Goal: Information Seeking & Learning: Learn about a topic

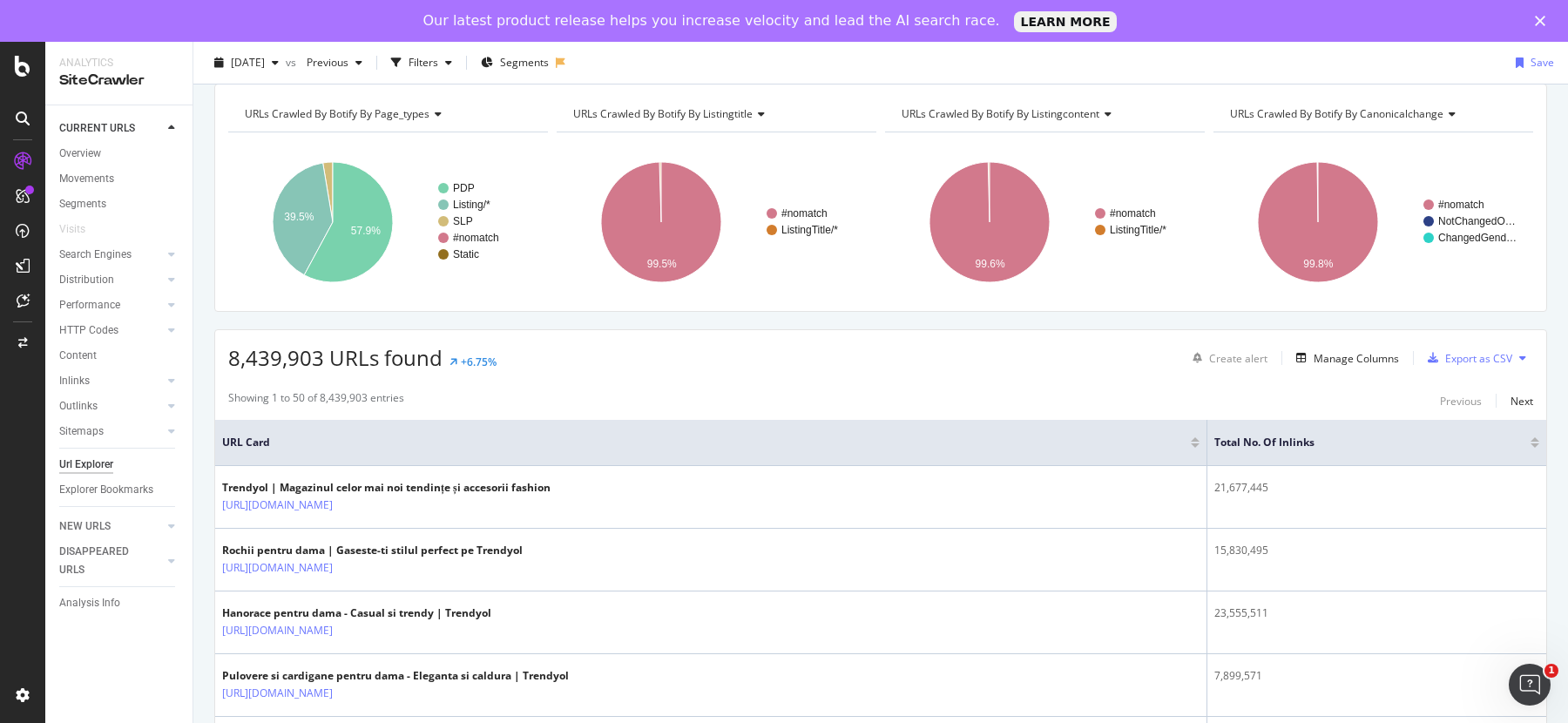
scroll to position [85, 0]
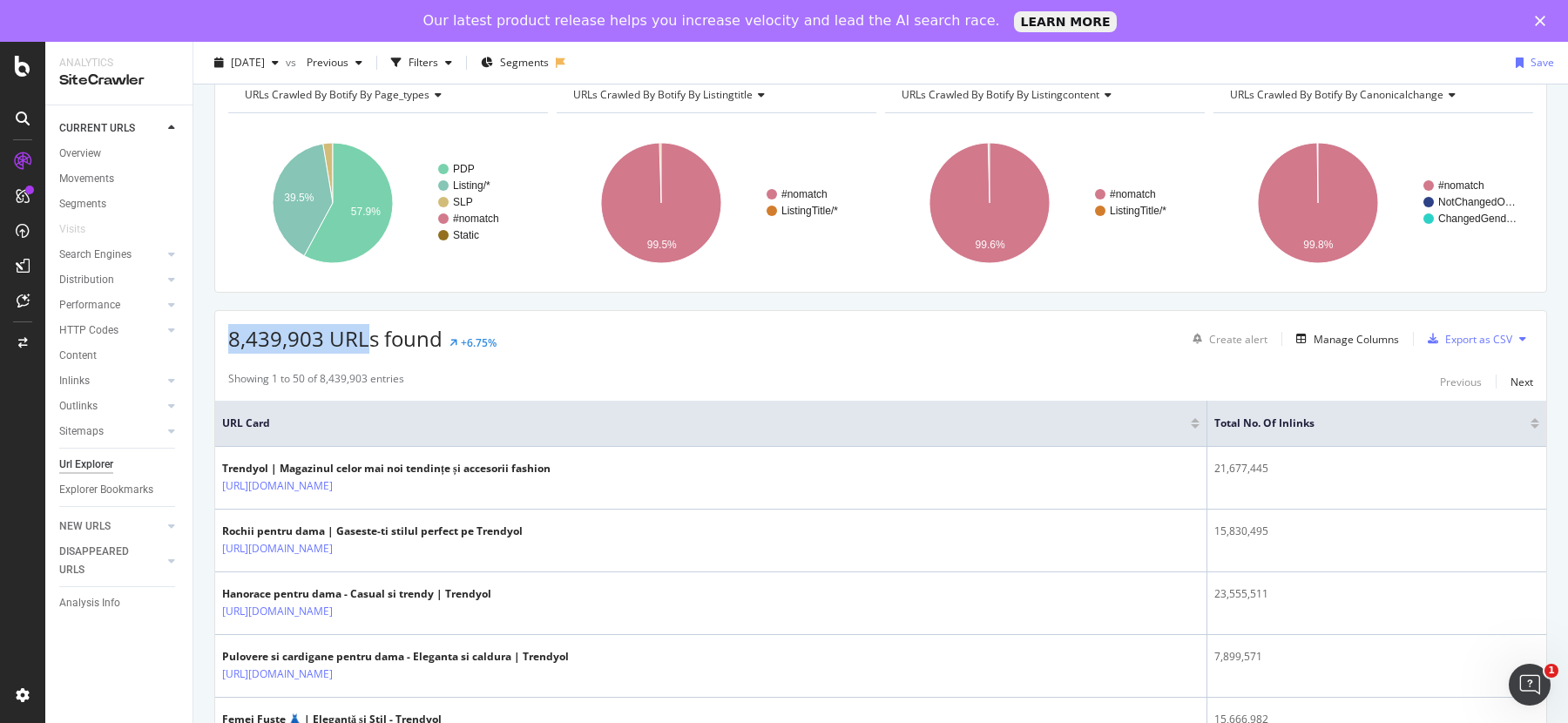
drag, startPoint x: 230, startPoint y: 338, endPoint x: 364, endPoint y: 340, distance: 134.0
click at [364, 340] on span "8,439,903 URLs found" at bounding box center [335, 338] width 215 height 28
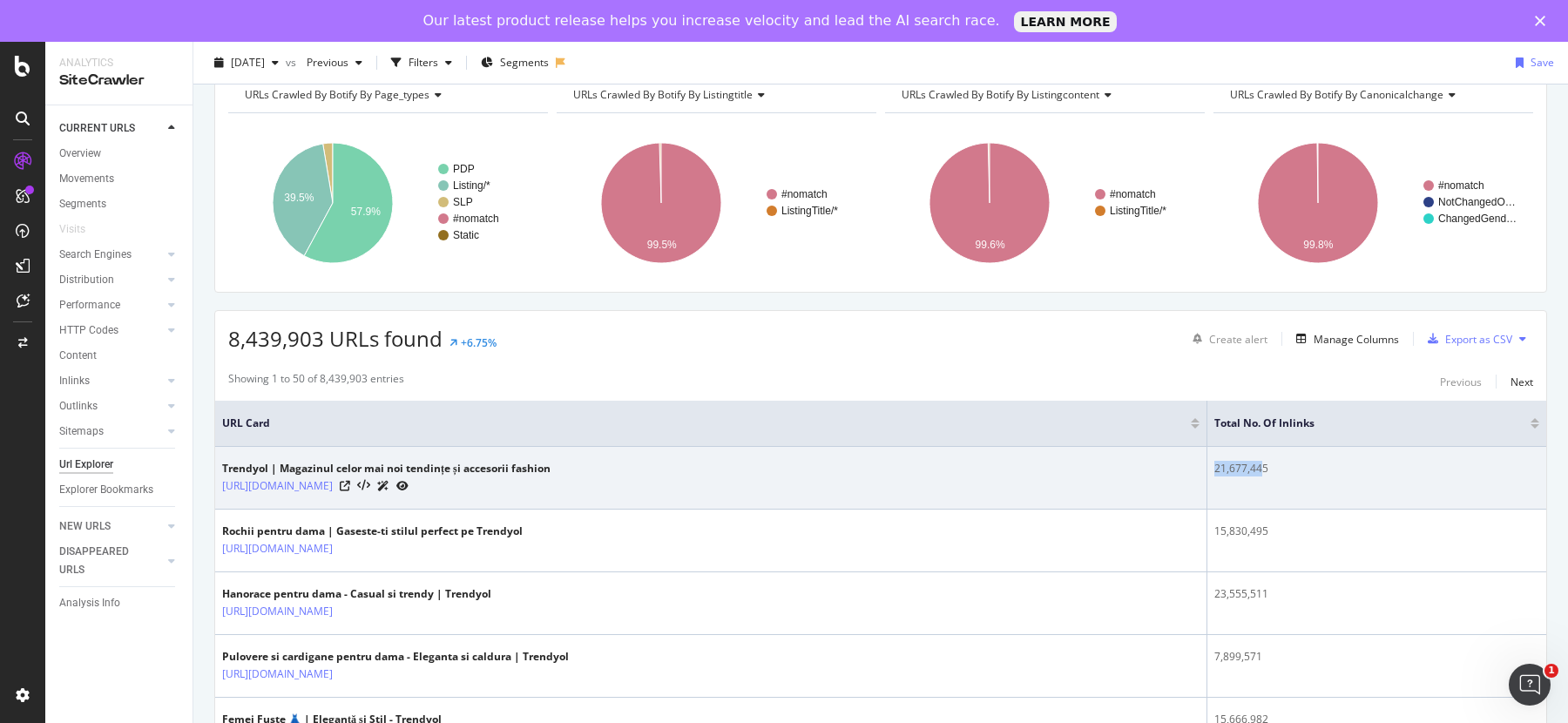
drag, startPoint x: 1199, startPoint y: 465, endPoint x: 1250, endPoint y: 464, distance: 51.0
click at [1250, 464] on td "21,677,445" at bounding box center [1377, 478] width 339 height 62
click at [1257, 469] on div "21,677,445" at bounding box center [1377, 468] width 325 height 16
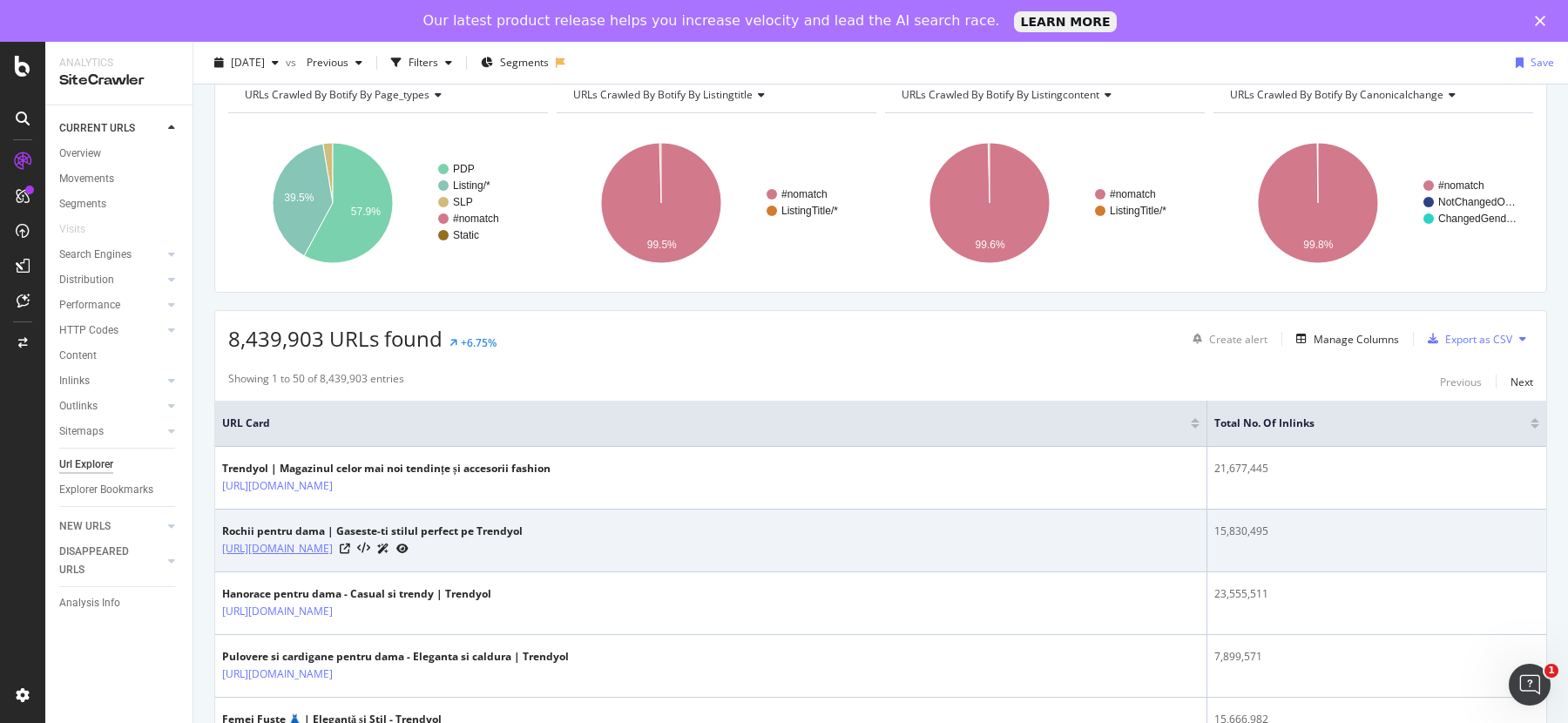
drag, startPoint x: 218, startPoint y: 542, endPoint x: 469, endPoint y: 542, distance: 251.0
click at [469, 542] on td "Rochii pentru dama | Gaseste-ti stilul perfect pe Trendyol https://www.trendyol…" at bounding box center [711, 541] width 992 height 62
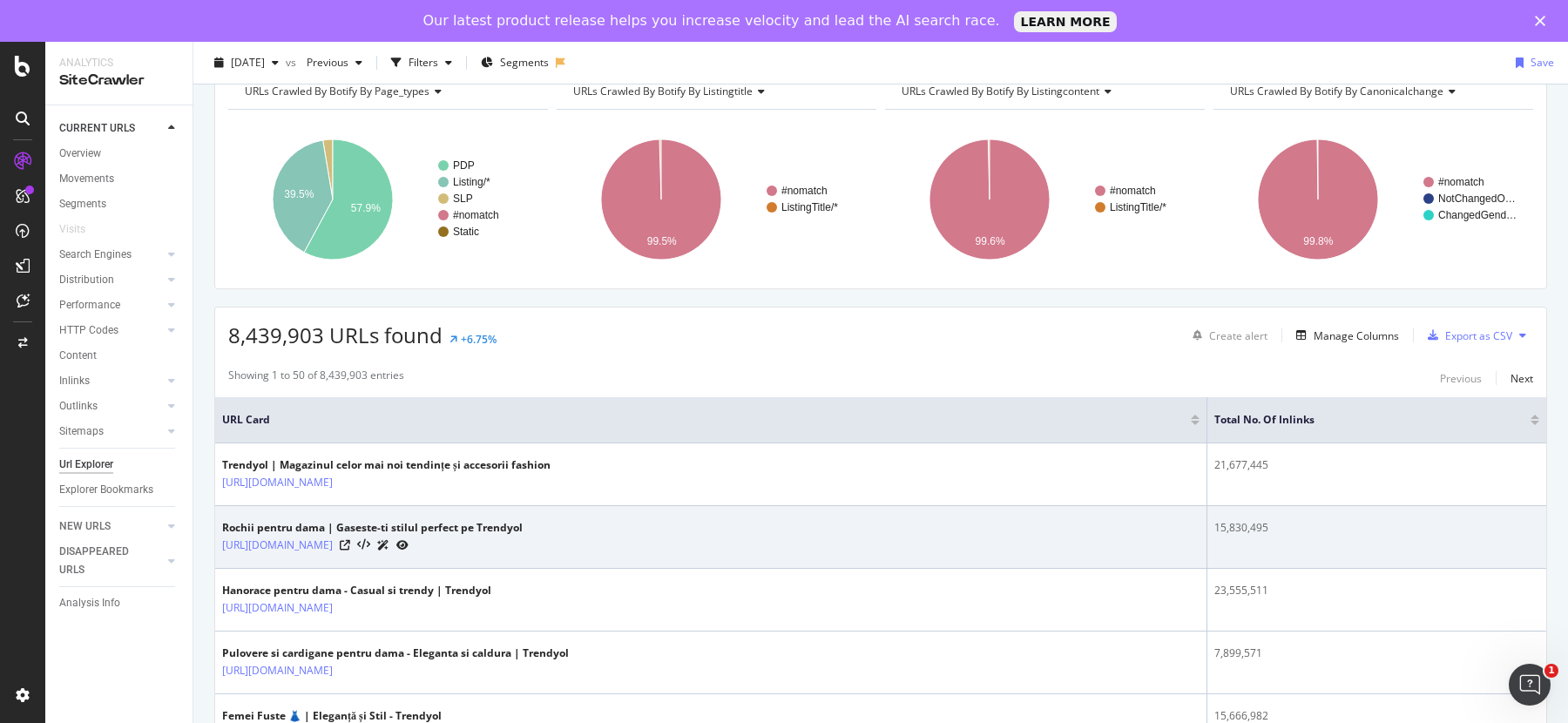
scroll to position [90, 0]
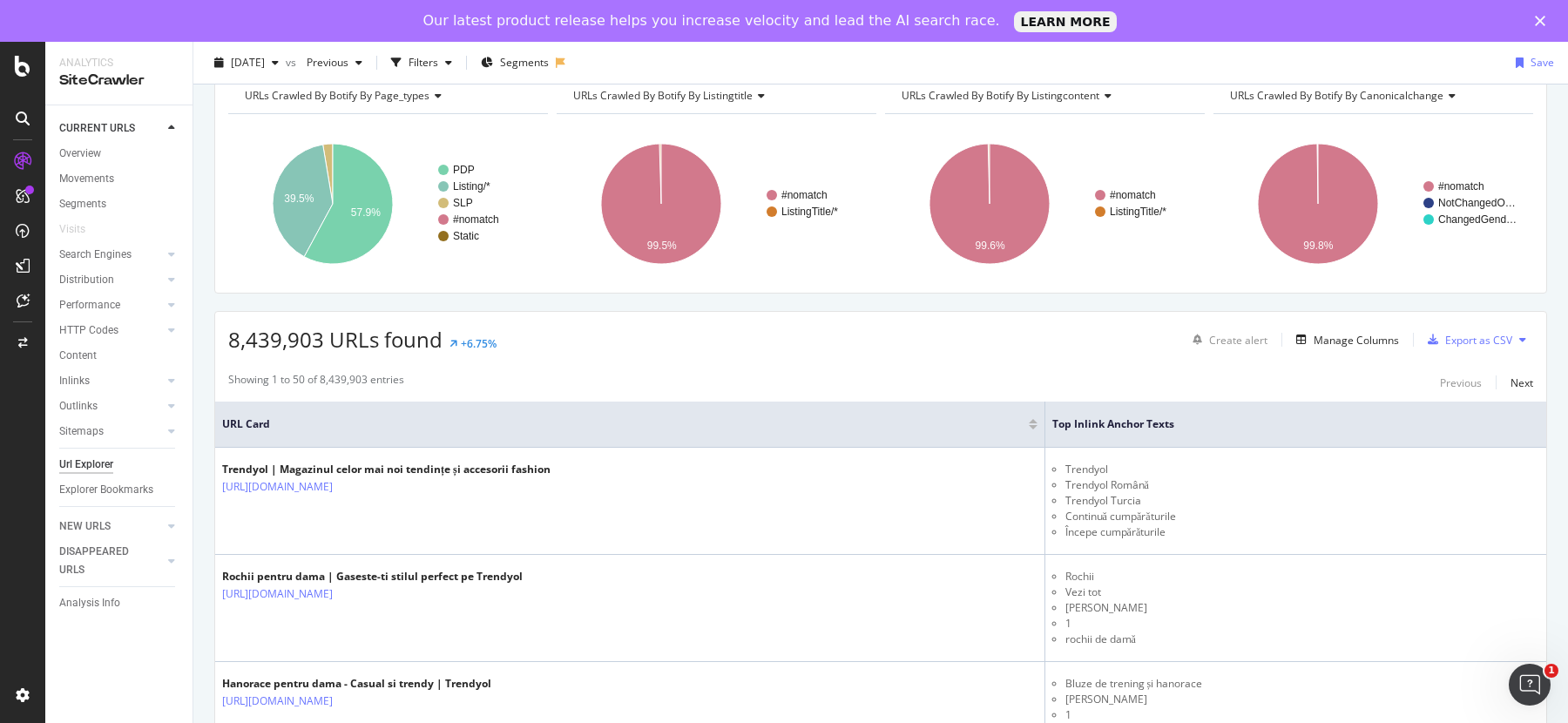
scroll to position [261, 0]
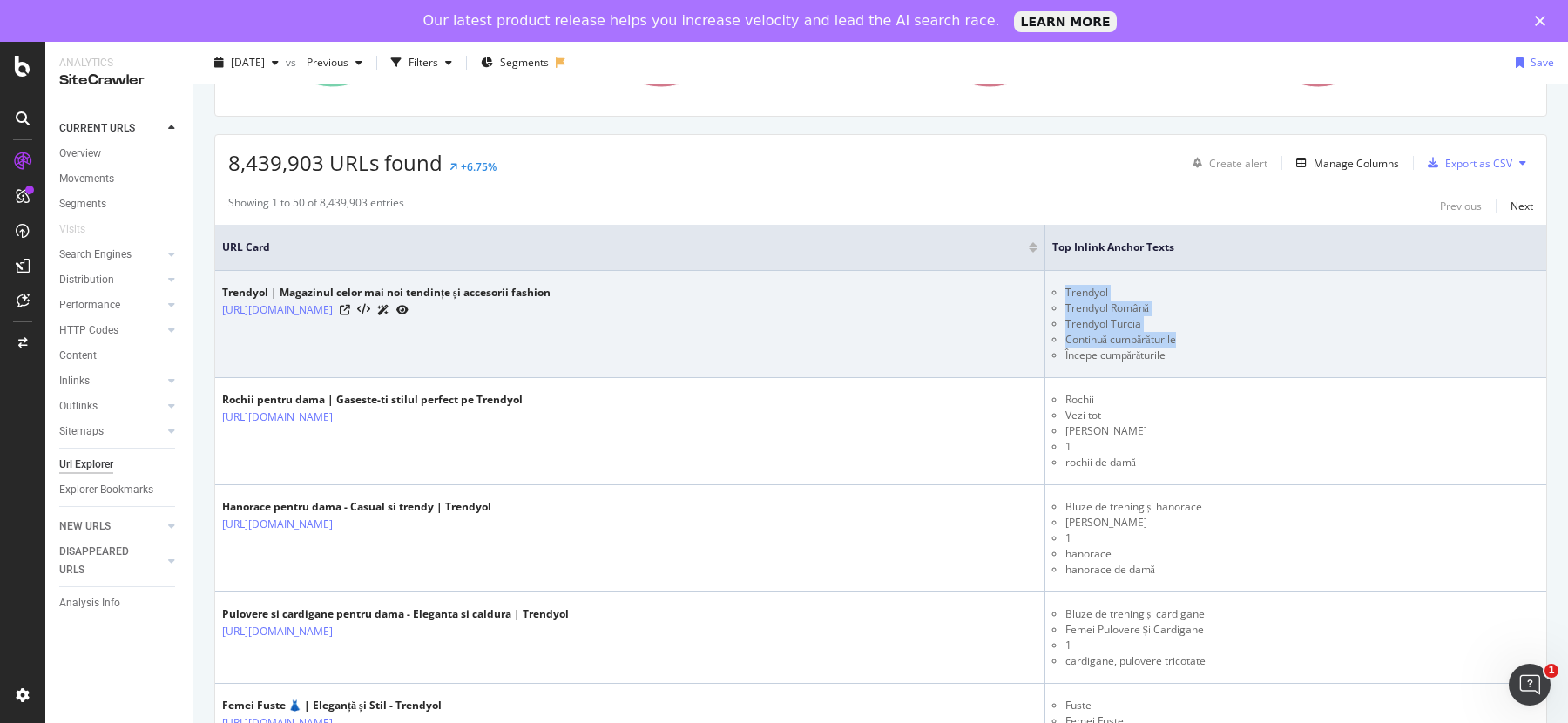
drag, startPoint x: 1072, startPoint y: 291, endPoint x: 1209, endPoint y: 342, distance: 146.2
click at [1209, 342] on ul "Trendyol Trendyol Română Trendyol Turcia Continuă cumpărăturile Începe cumpărăt…" at bounding box center [1296, 323] width 487 height 78
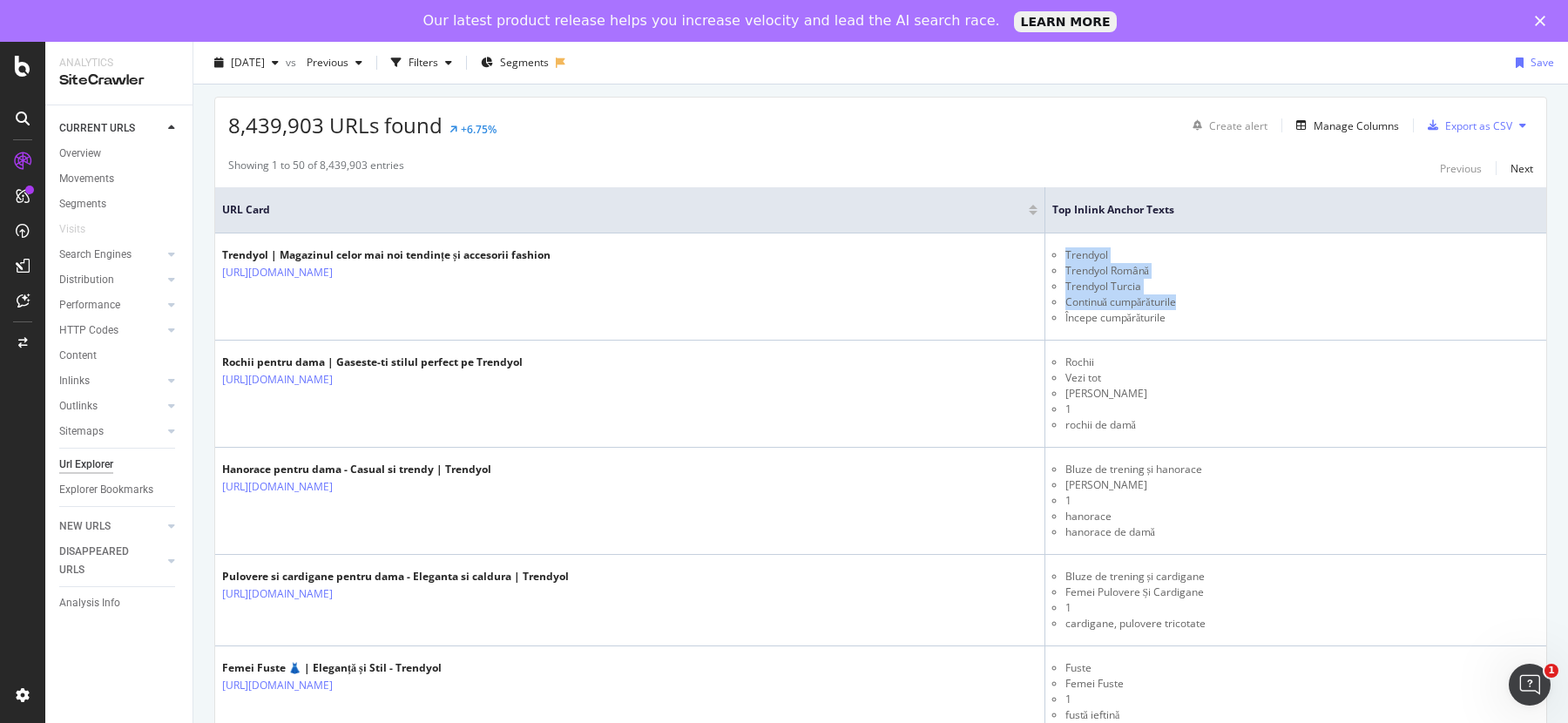
scroll to position [298, 0]
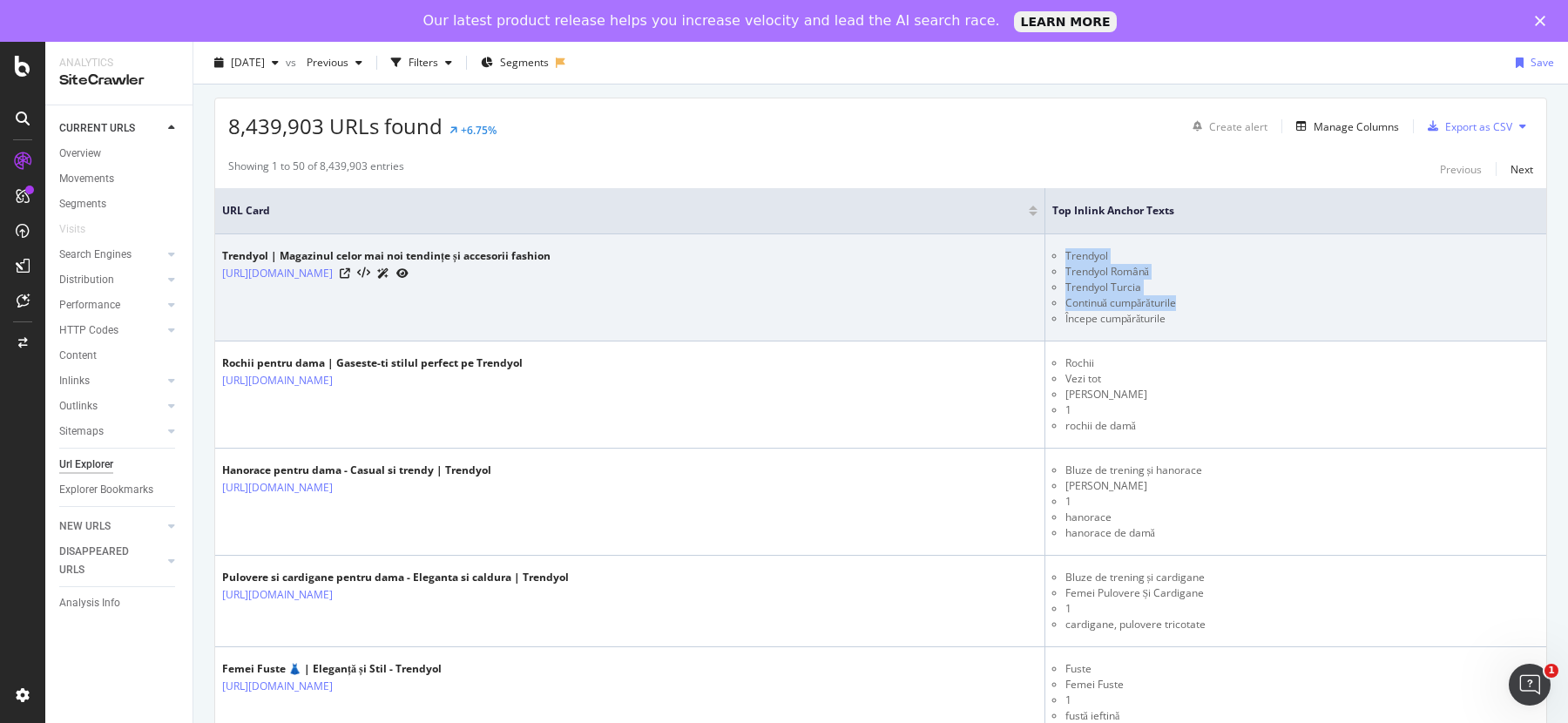
click at [1085, 249] on li "Trendyol" at bounding box center [1302, 256] width 474 height 16
drag, startPoint x: 1085, startPoint y: 249, endPoint x: 1206, endPoint y: 308, distance: 134.6
click at [1206, 308] on ul "Trendyol Trendyol Română Trendyol Turcia Continuă cumpărăturile Începe cumpărăt…" at bounding box center [1296, 287] width 487 height 78
click at [1206, 311] on li "Începe cumpărăturile" at bounding box center [1302, 318] width 474 height 16
drag, startPoint x: 1206, startPoint y: 308, endPoint x: 1080, endPoint y: 250, distance: 138.7
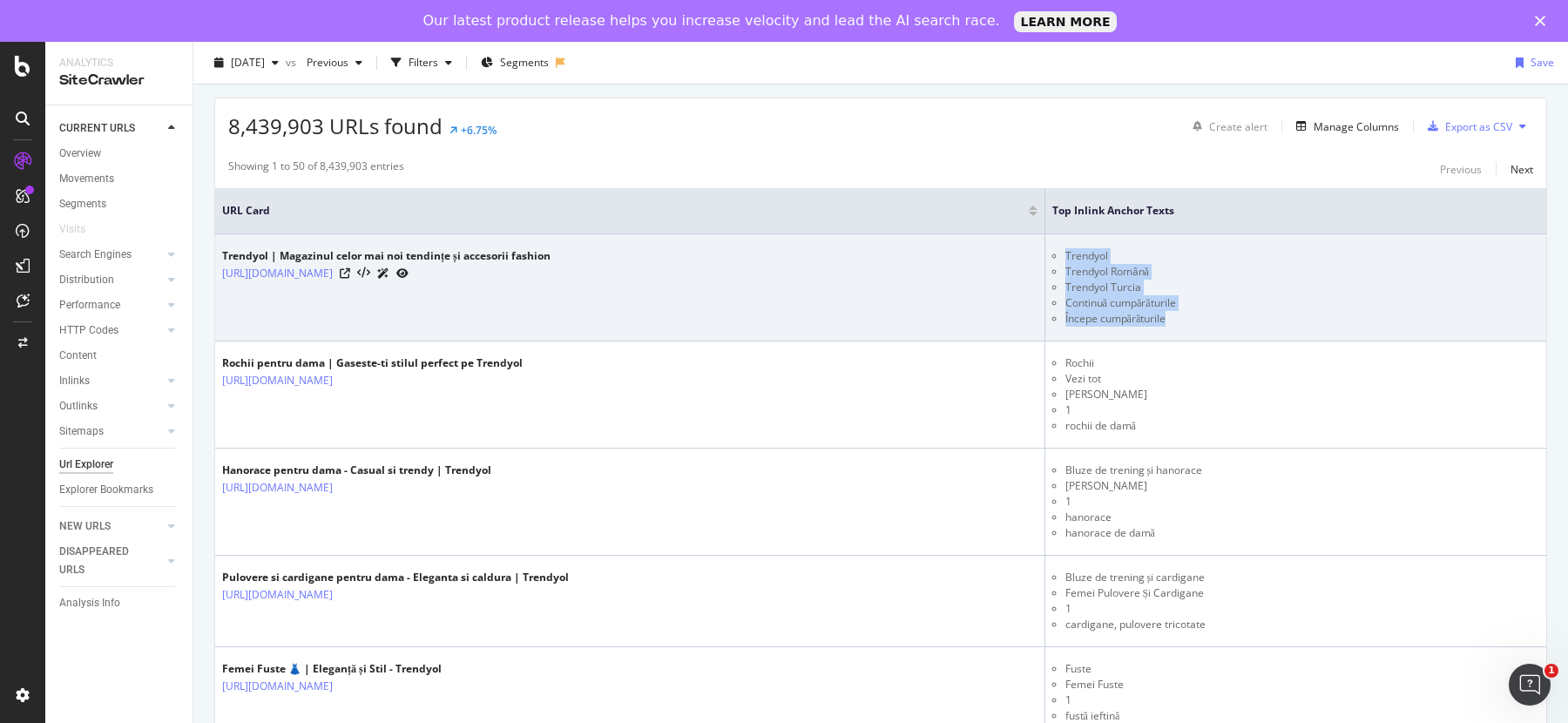
click at [1080, 250] on ul "Trendyol Trendyol Română Trendyol Turcia Continuă cumpărăturile Începe cumpărăt…" at bounding box center [1296, 287] width 487 height 78
click at [1082, 234] on td "Trendyol Trendyol Română Trendyol Turcia Continuă cumpărăturile Începe cumpărăt…" at bounding box center [1296, 287] width 501 height 107
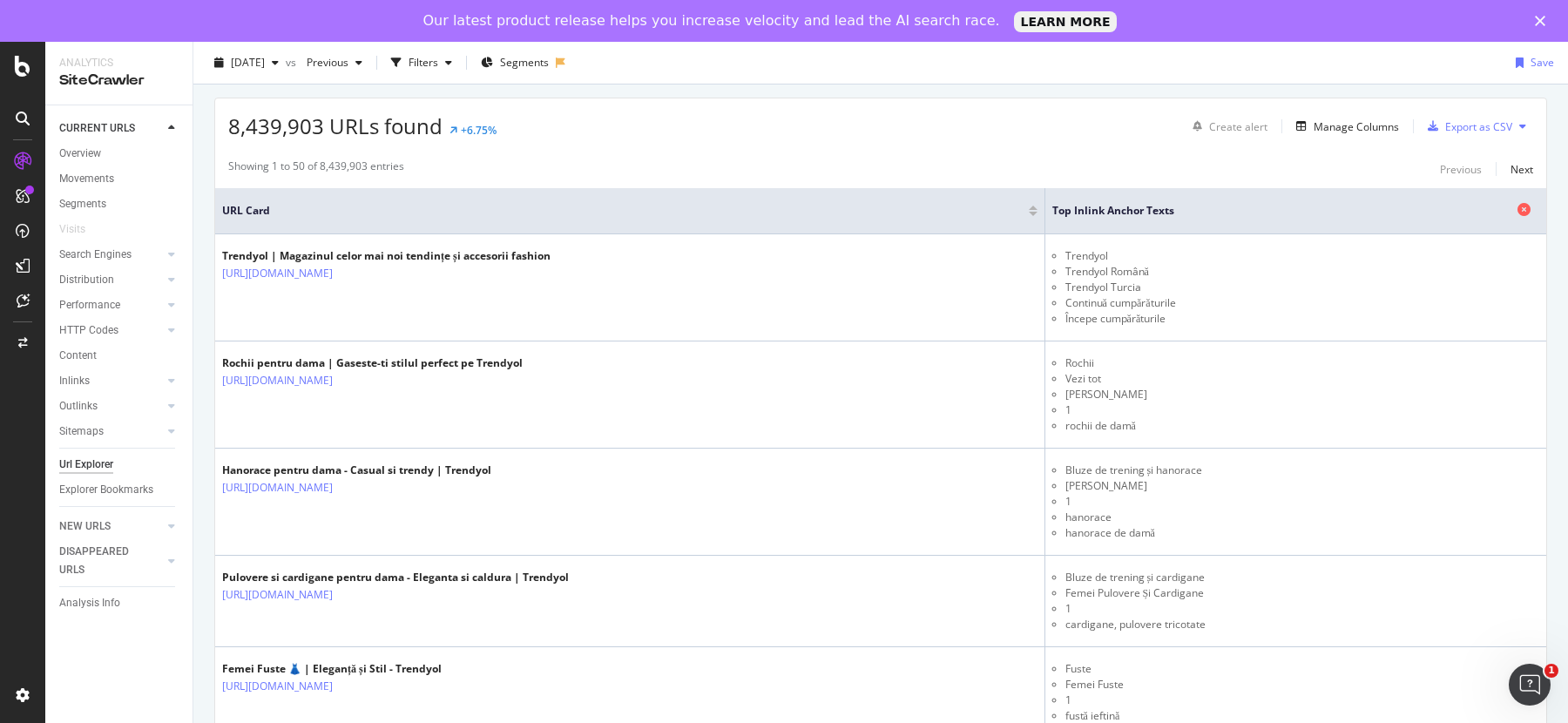
drag, startPoint x: 1074, startPoint y: 205, endPoint x: 1173, endPoint y: 204, distance: 99.0
click at [1173, 204] on span "Top Inlink Anchor Texts" at bounding box center [1282, 211] width 461 height 16
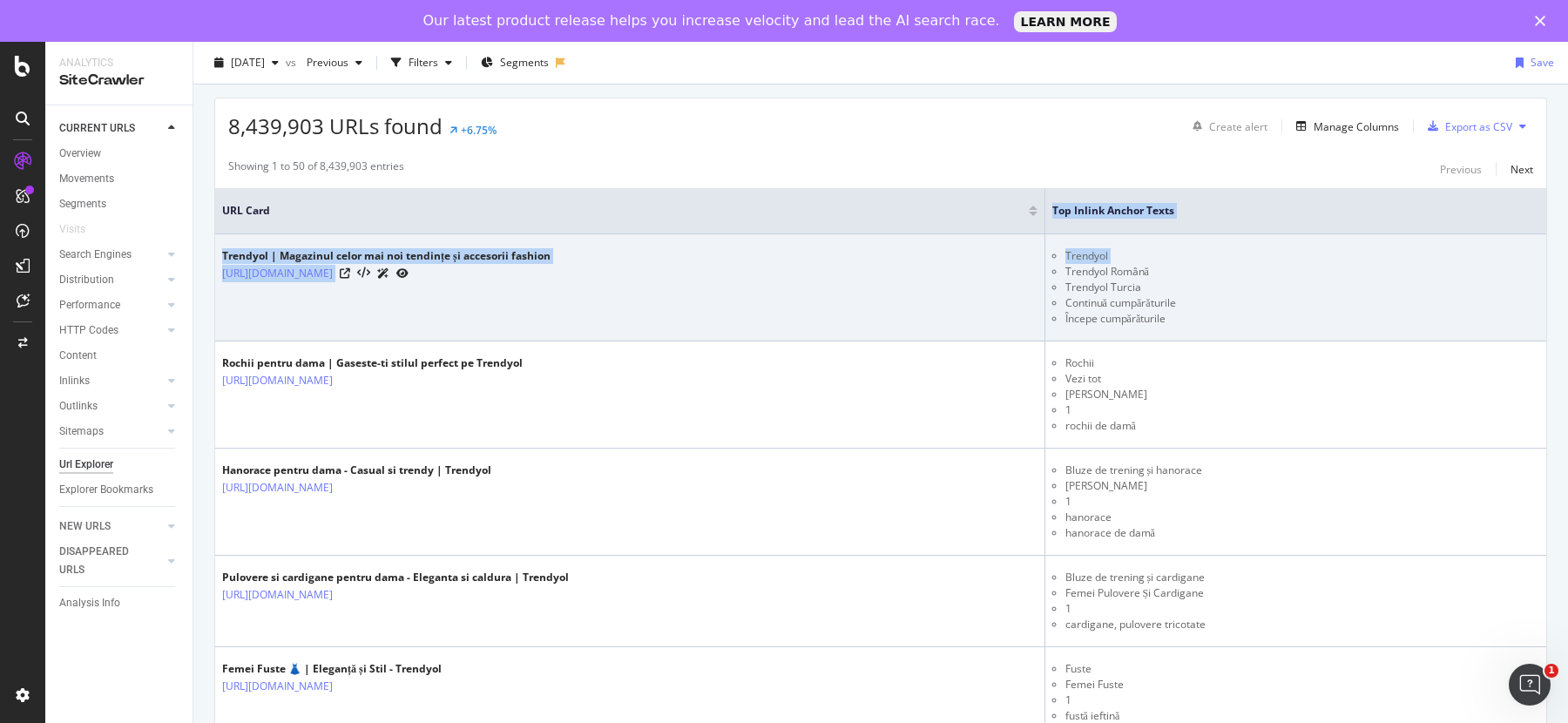
drag, startPoint x: 1071, startPoint y: 209, endPoint x: 1196, endPoint y: 262, distance: 135.8
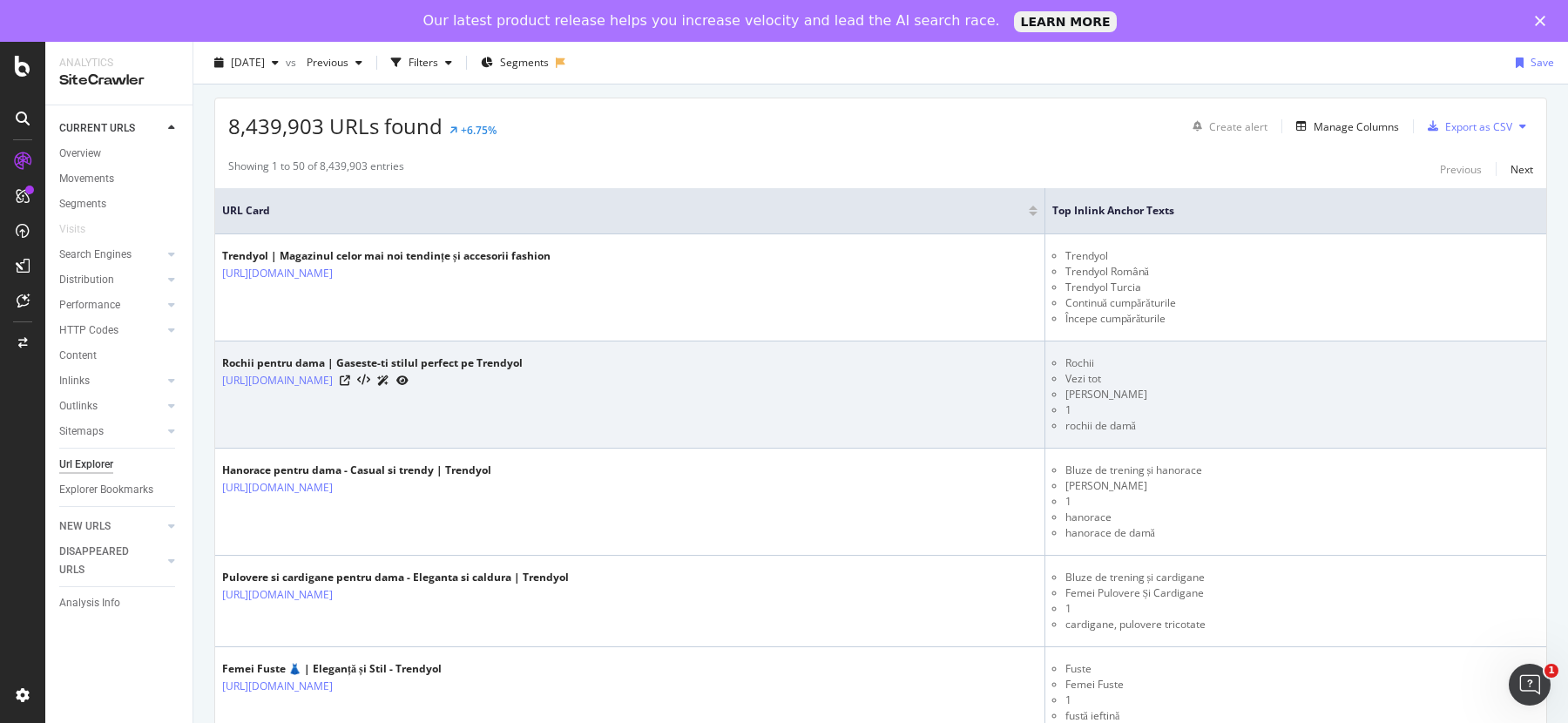
click at [1155, 361] on li "Rochii" at bounding box center [1302, 363] width 474 height 16
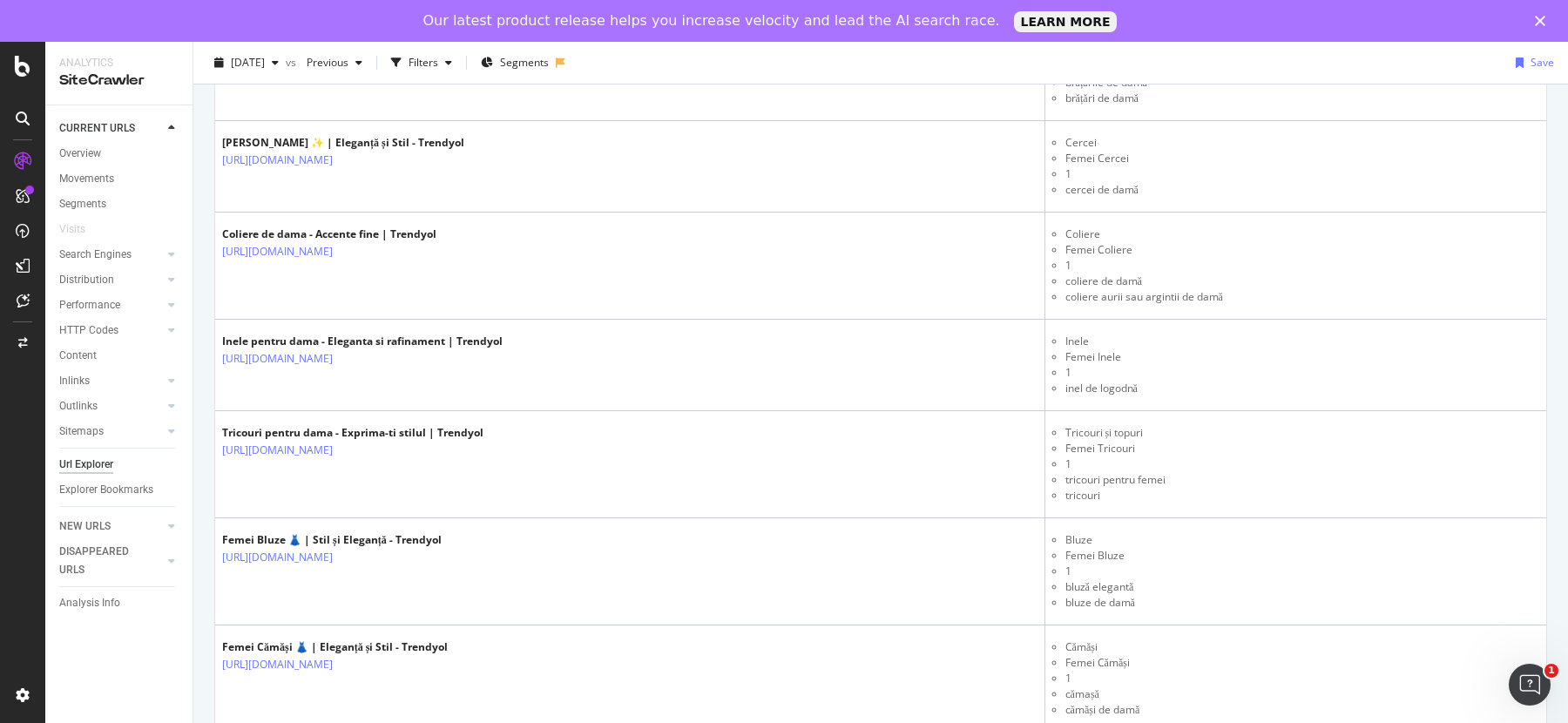
scroll to position [1836, 0]
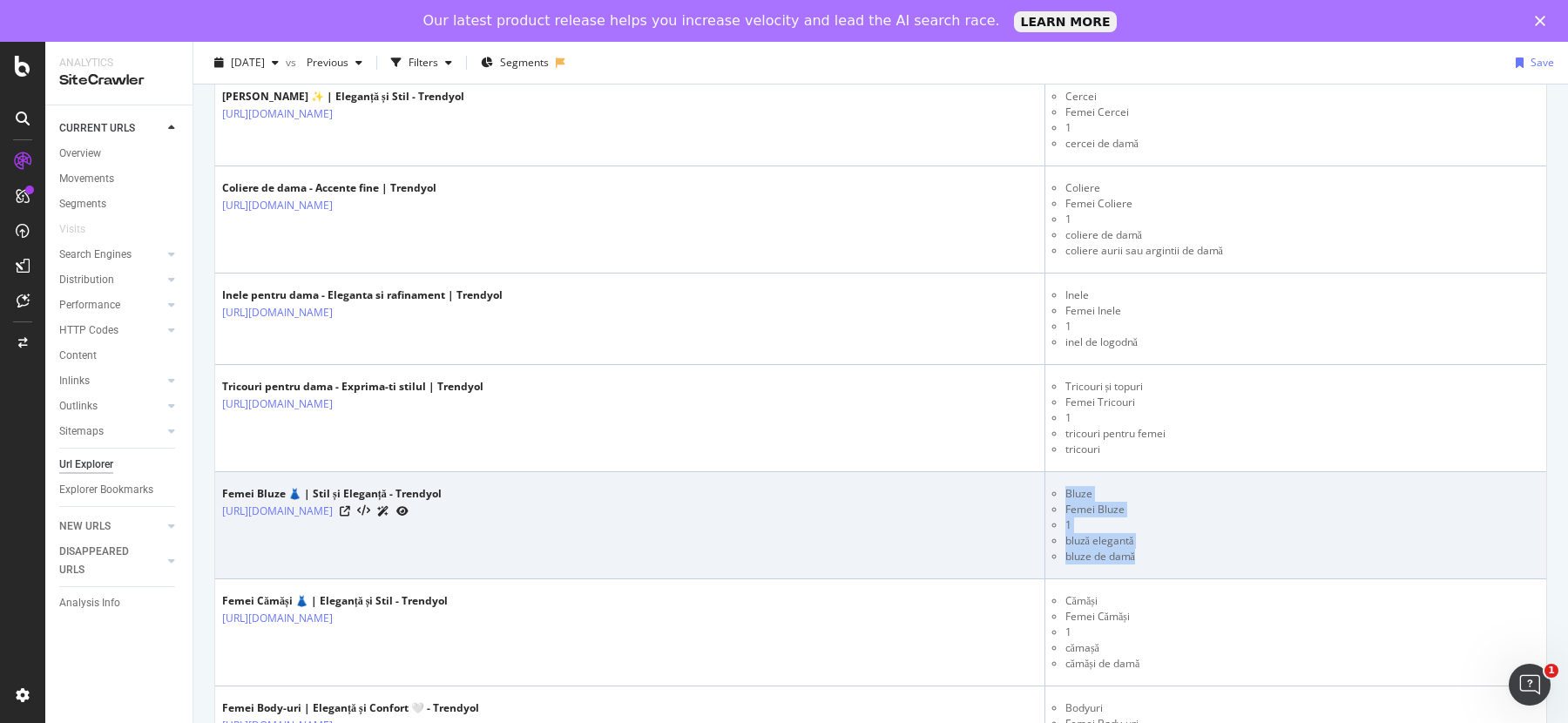
drag, startPoint x: 1087, startPoint y: 480, endPoint x: 1176, endPoint y: 544, distance: 109.6
click at [1176, 544] on ul "Bluze Femei Bluze 1 bluză elegantă bluze de damă" at bounding box center [1296, 525] width 487 height 78
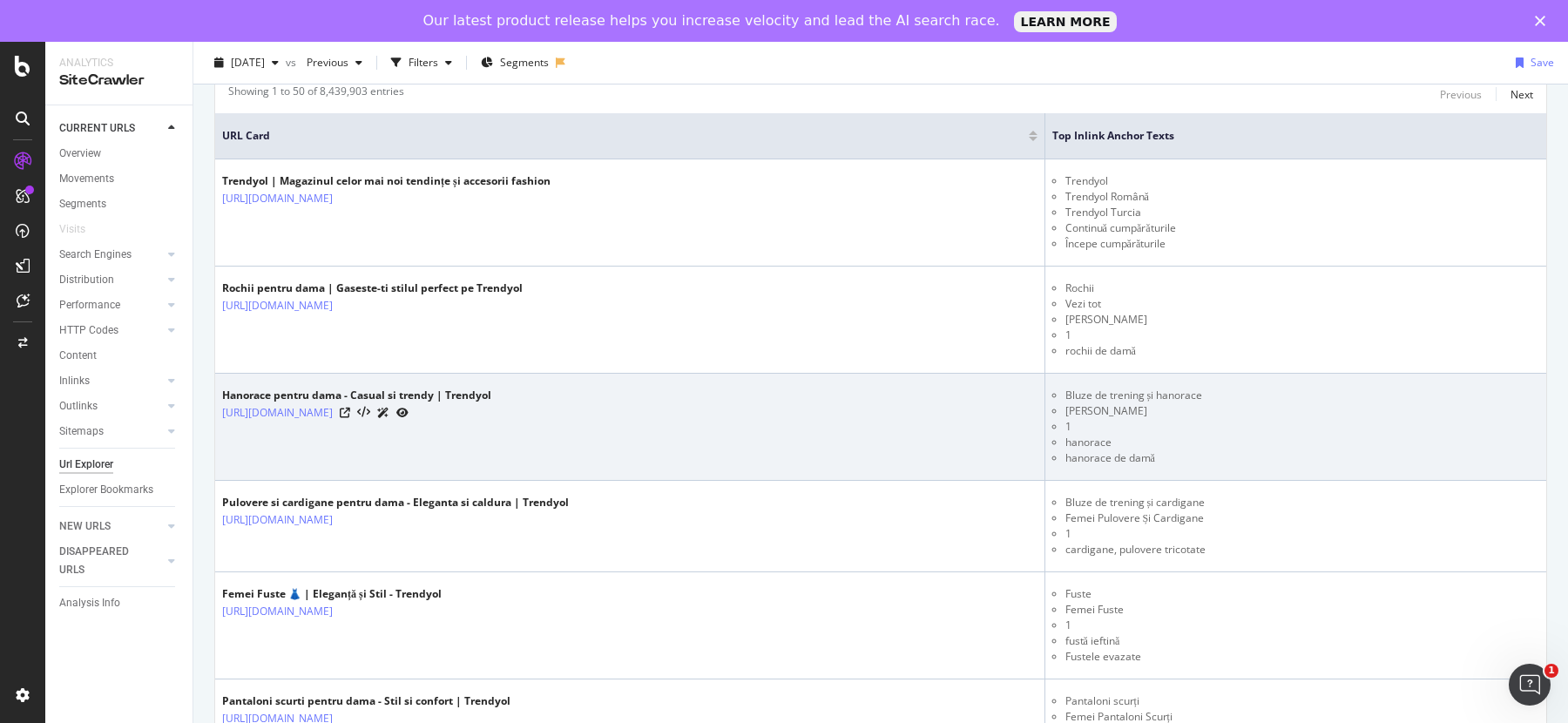
scroll to position [321, 0]
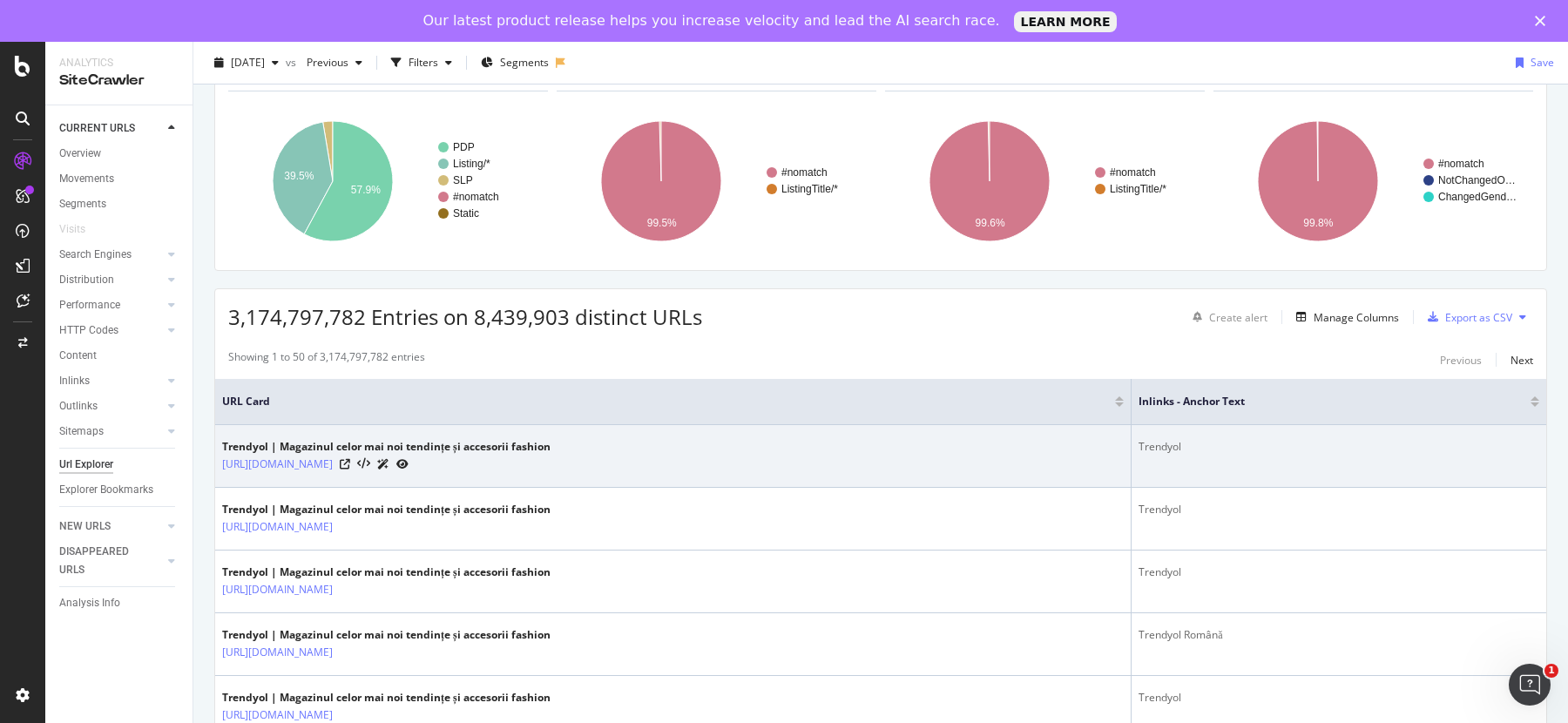
scroll to position [117, 0]
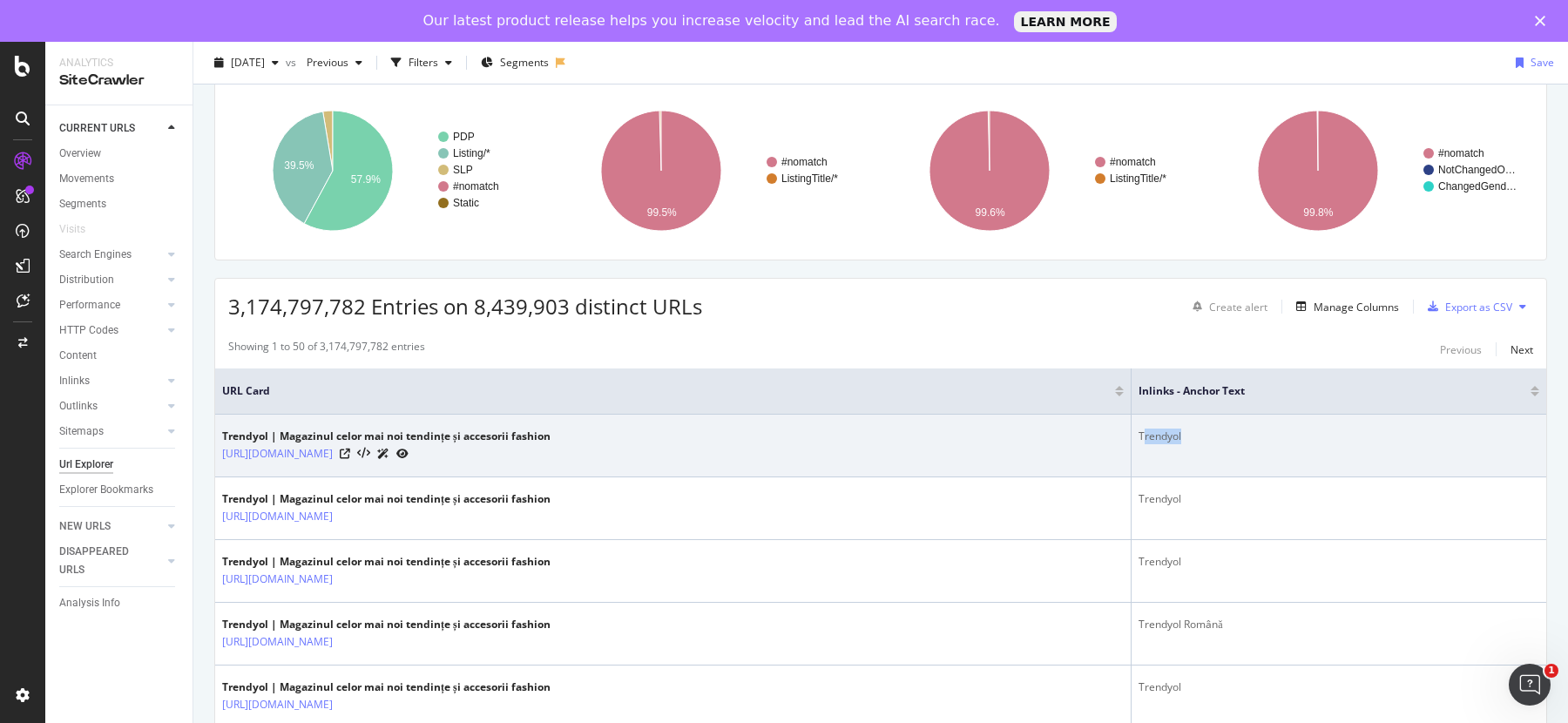
drag, startPoint x: 1131, startPoint y: 429, endPoint x: 1234, endPoint y: 430, distance: 103.0
click at [1234, 430] on div "Trendyol" at bounding box center [1339, 436] width 401 height 16
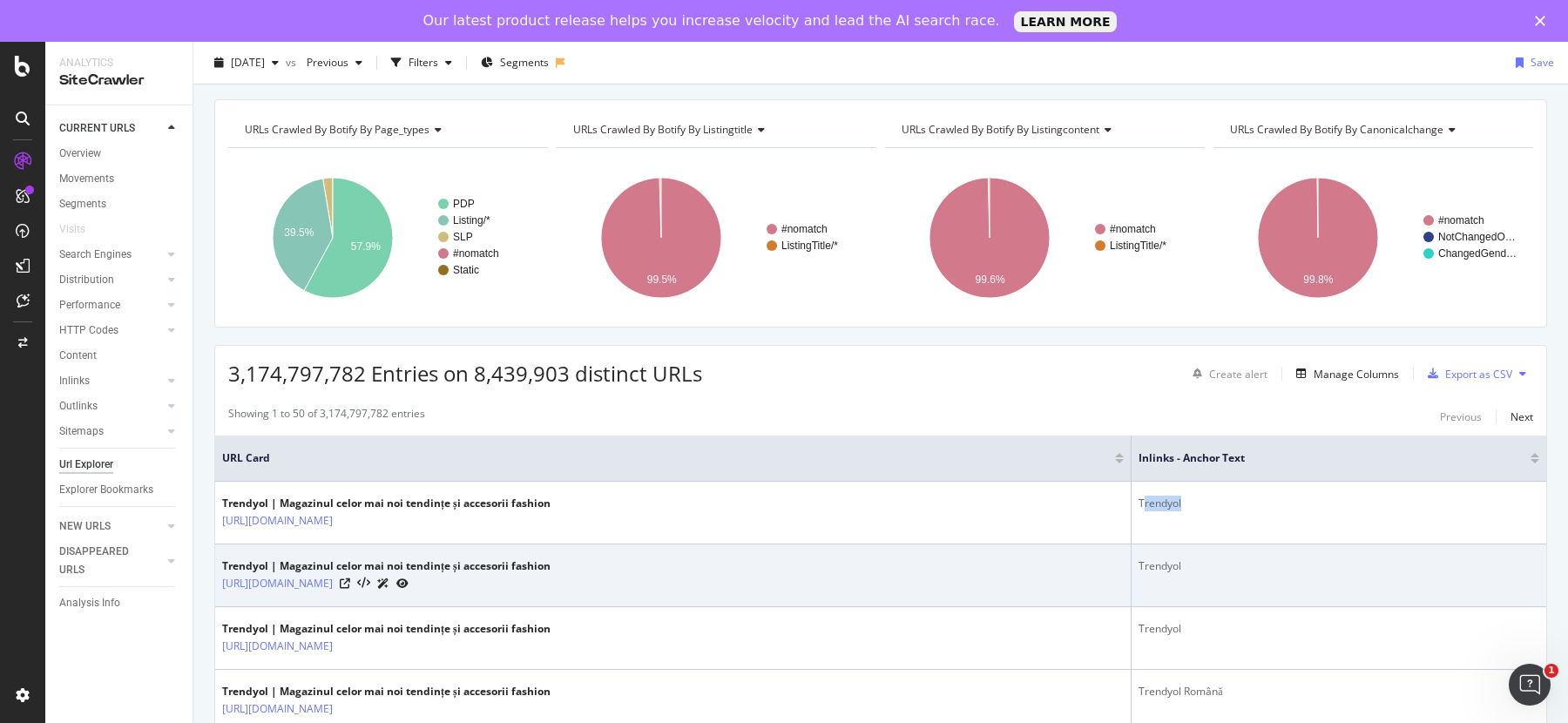
scroll to position [180, 0]
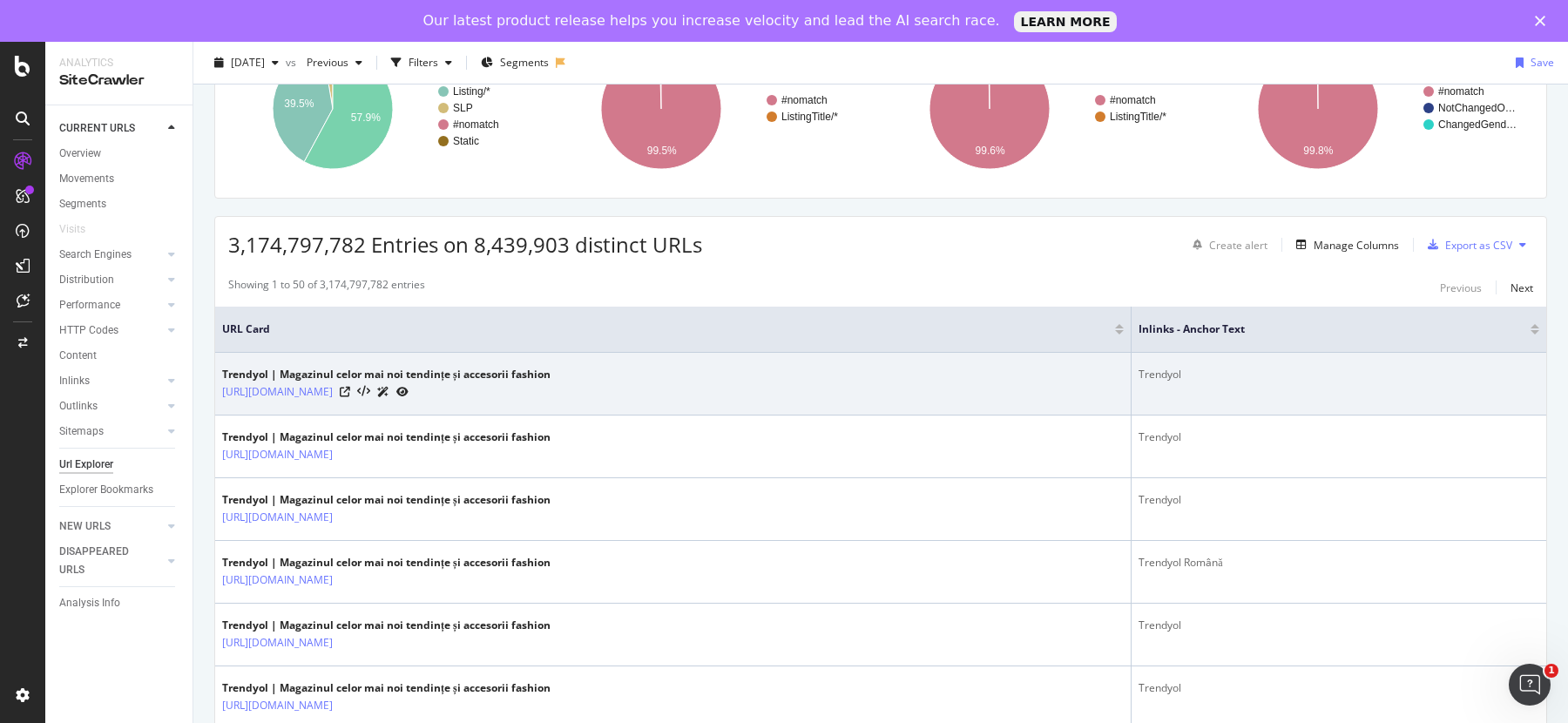
click at [1139, 368] on div "Trendyol" at bounding box center [1339, 374] width 401 height 16
drag, startPoint x: 1124, startPoint y: 370, endPoint x: 1197, endPoint y: 389, distance: 75.4
click at [1197, 389] on td "Trendyol" at bounding box center [1339, 384] width 414 height 62
click at [1132, 371] on td "Trendyol" at bounding box center [1339, 384] width 414 height 62
drag, startPoint x: 1125, startPoint y: 371, endPoint x: 1256, endPoint y: 370, distance: 131.0
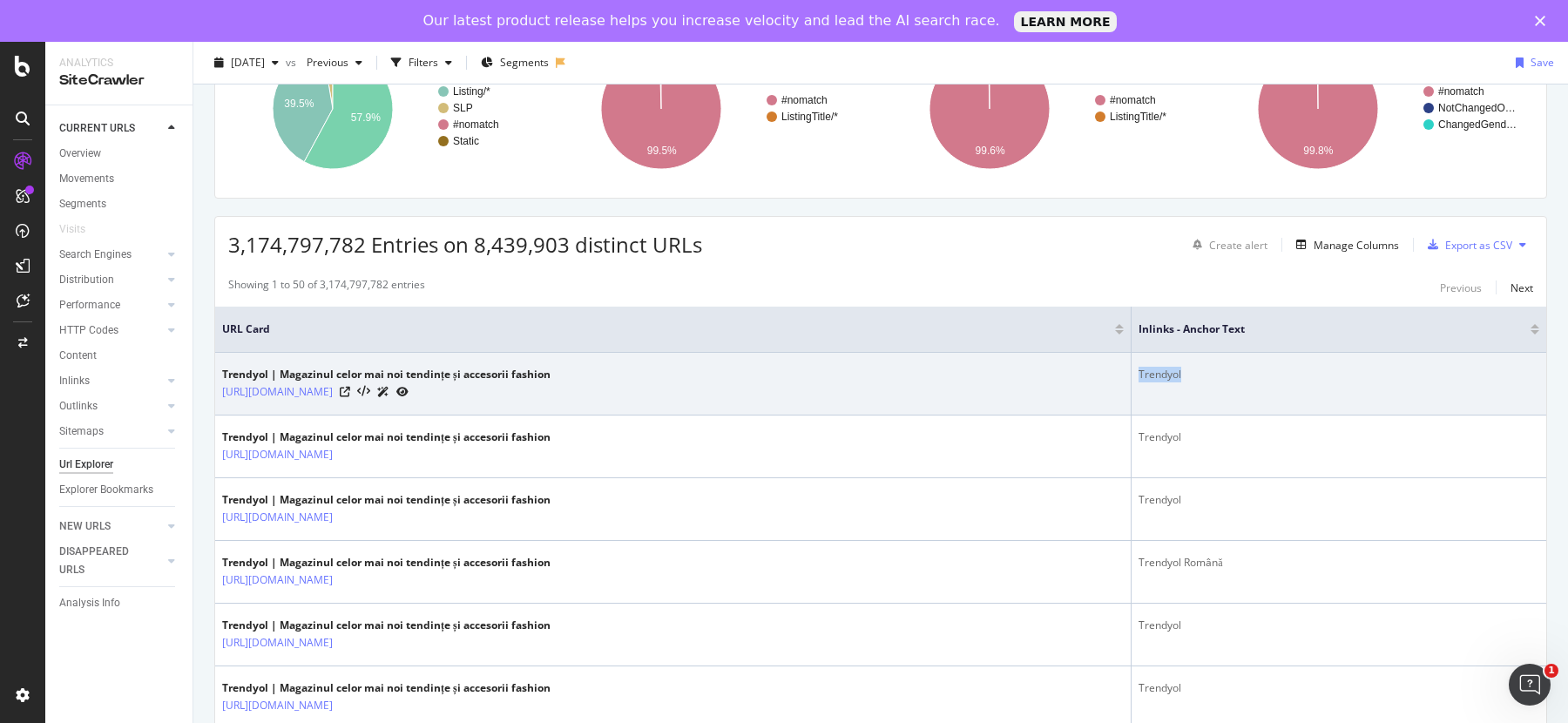
click at [1256, 370] on td "Trendyol" at bounding box center [1339, 384] width 414 height 62
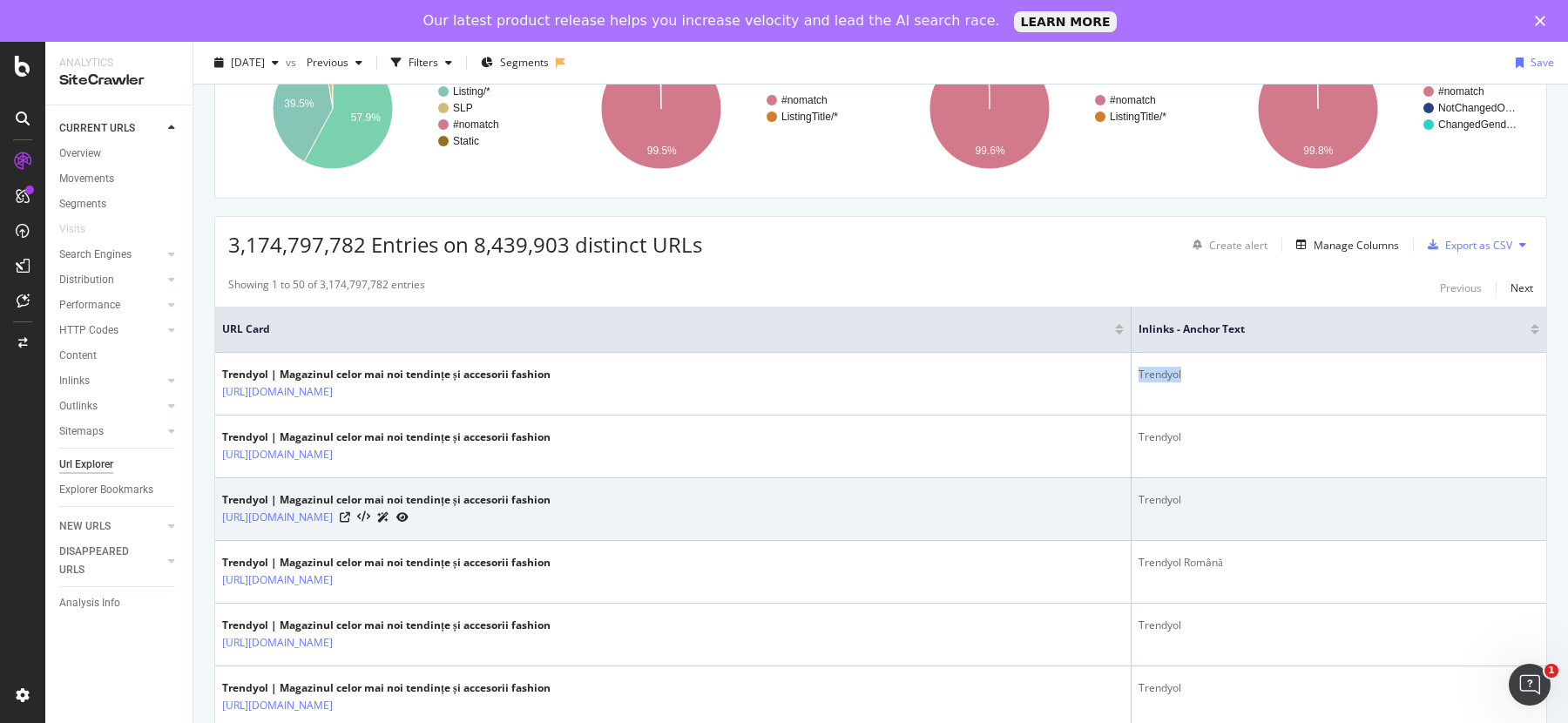
click at [1144, 487] on td "Trendyol" at bounding box center [1339, 509] width 414 height 62
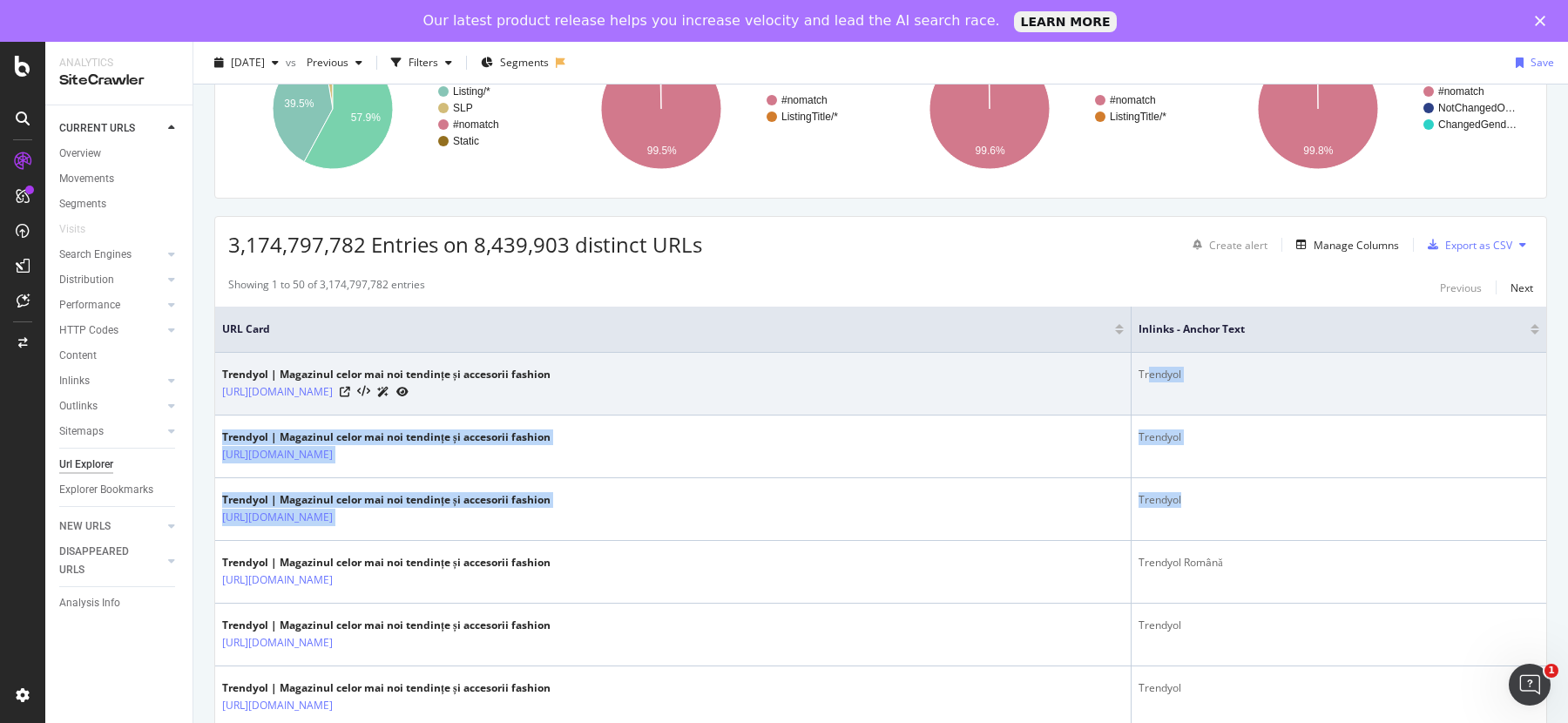
drag, startPoint x: 1199, startPoint y: 495, endPoint x: 1136, endPoint y: 375, distance: 135.5
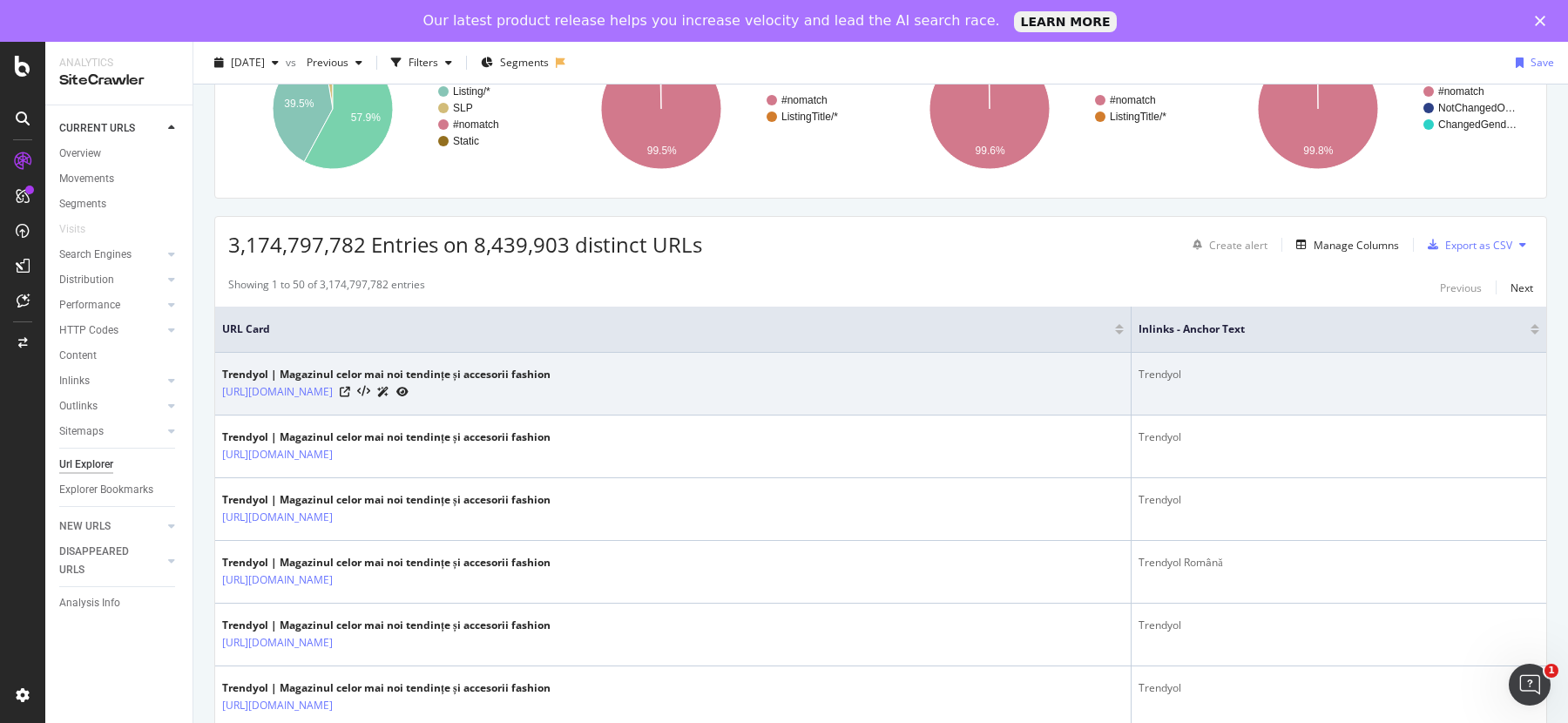
click at [1139, 375] on div "Trendyol" at bounding box center [1339, 374] width 401 height 16
drag, startPoint x: 1133, startPoint y: 376, endPoint x: 1166, endPoint y: 381, distance: 33.4
click at [1166, 381] on td "Trendyol" at bounding box center [1339, 384] width 414 height 62
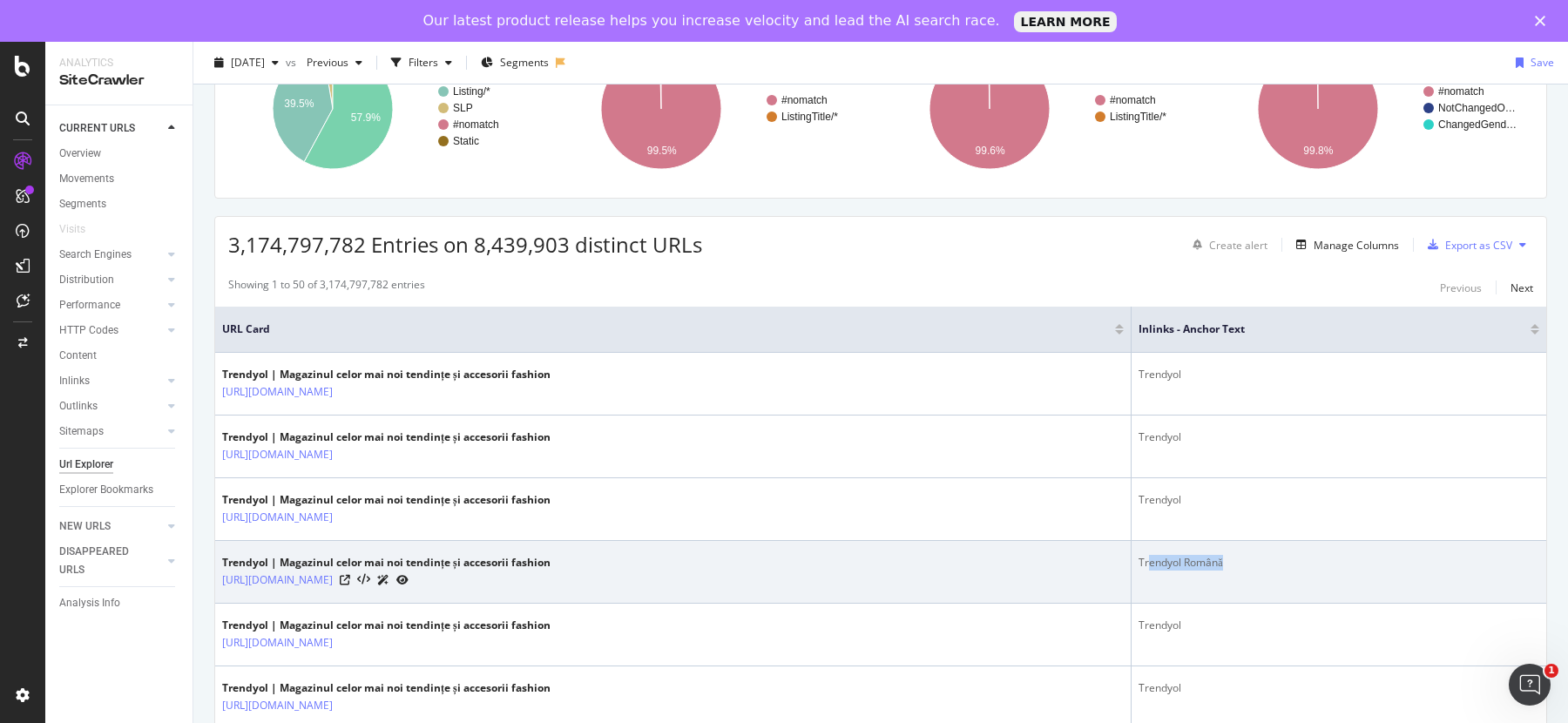
drag, startPoint x: 1170, startPoint y: 564, endPoint x: 1235, endPoint y: 564, distance: 65.0
click at [1235, 564] on div "Trendyol Română" at bounding box center [1339, 562] width 401 height 16
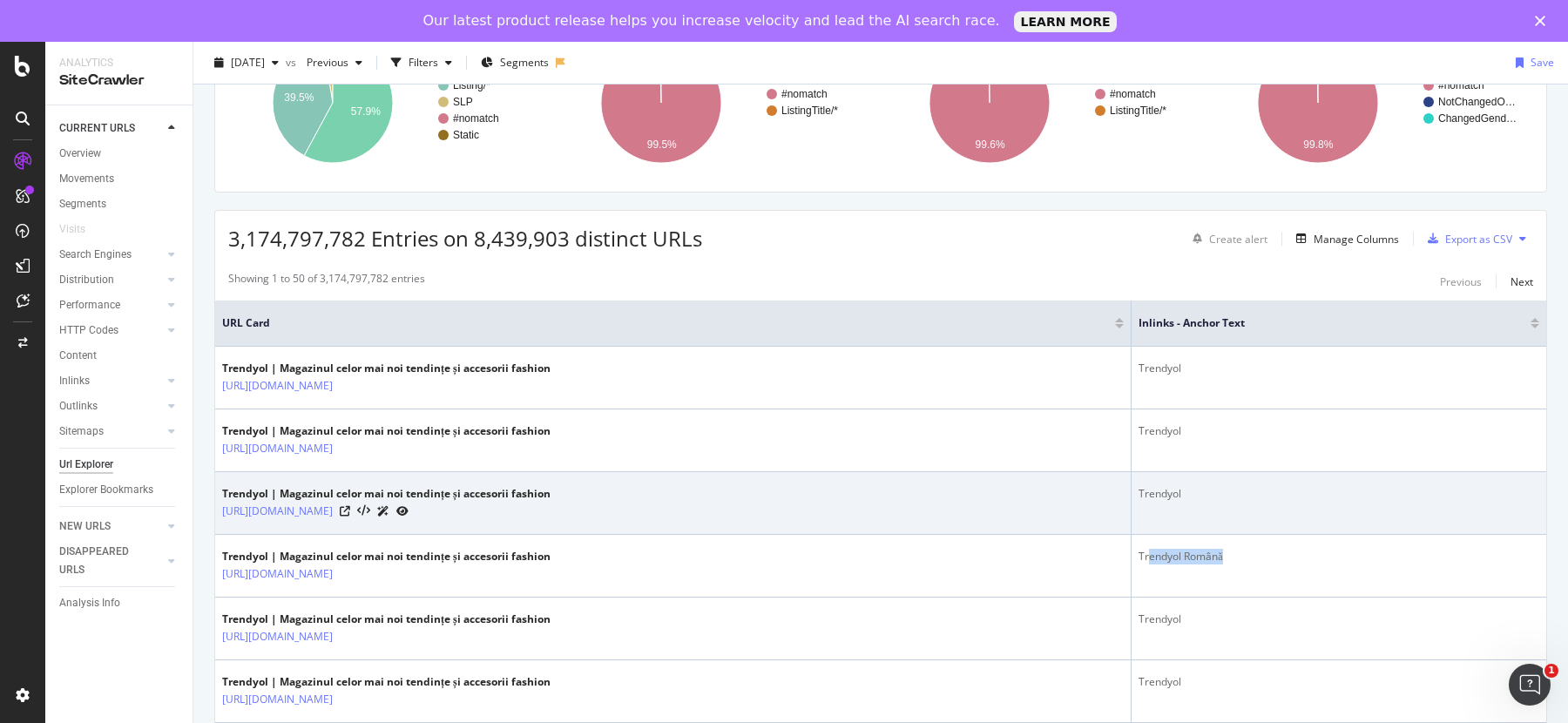
scroll to position [270, 0]
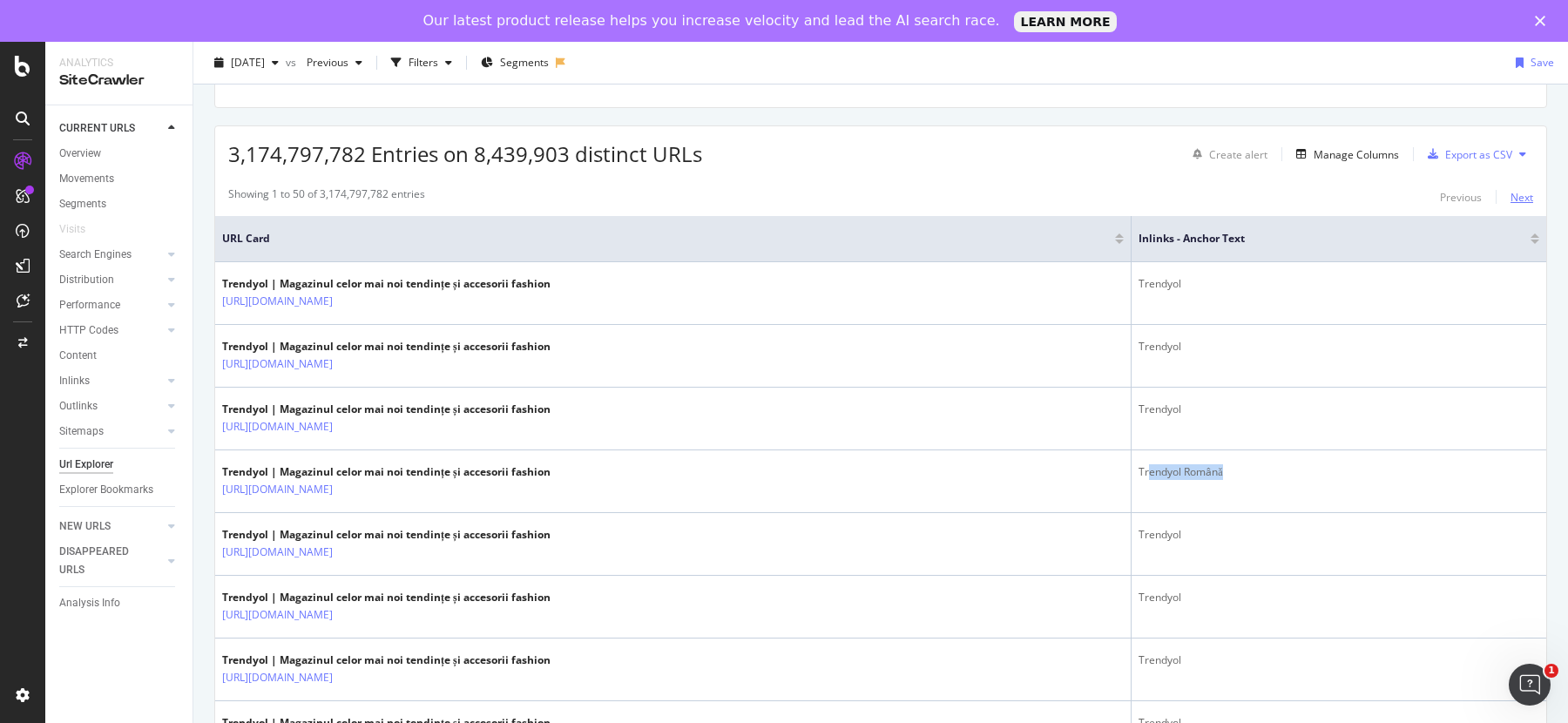
click at [1510, 199] on div "Next" at bounding box center [1522, 198] width 23 height 15
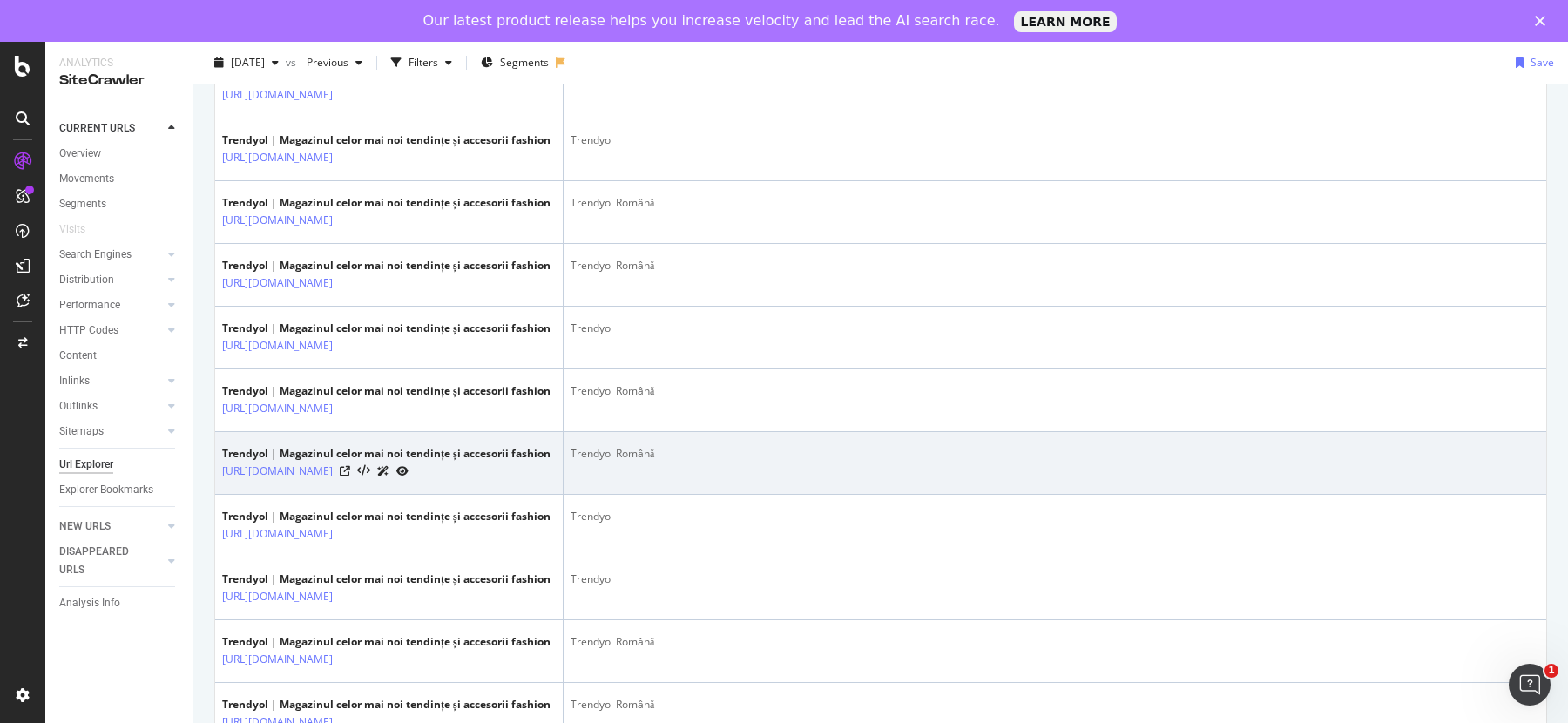
scroll to position [215, 0]
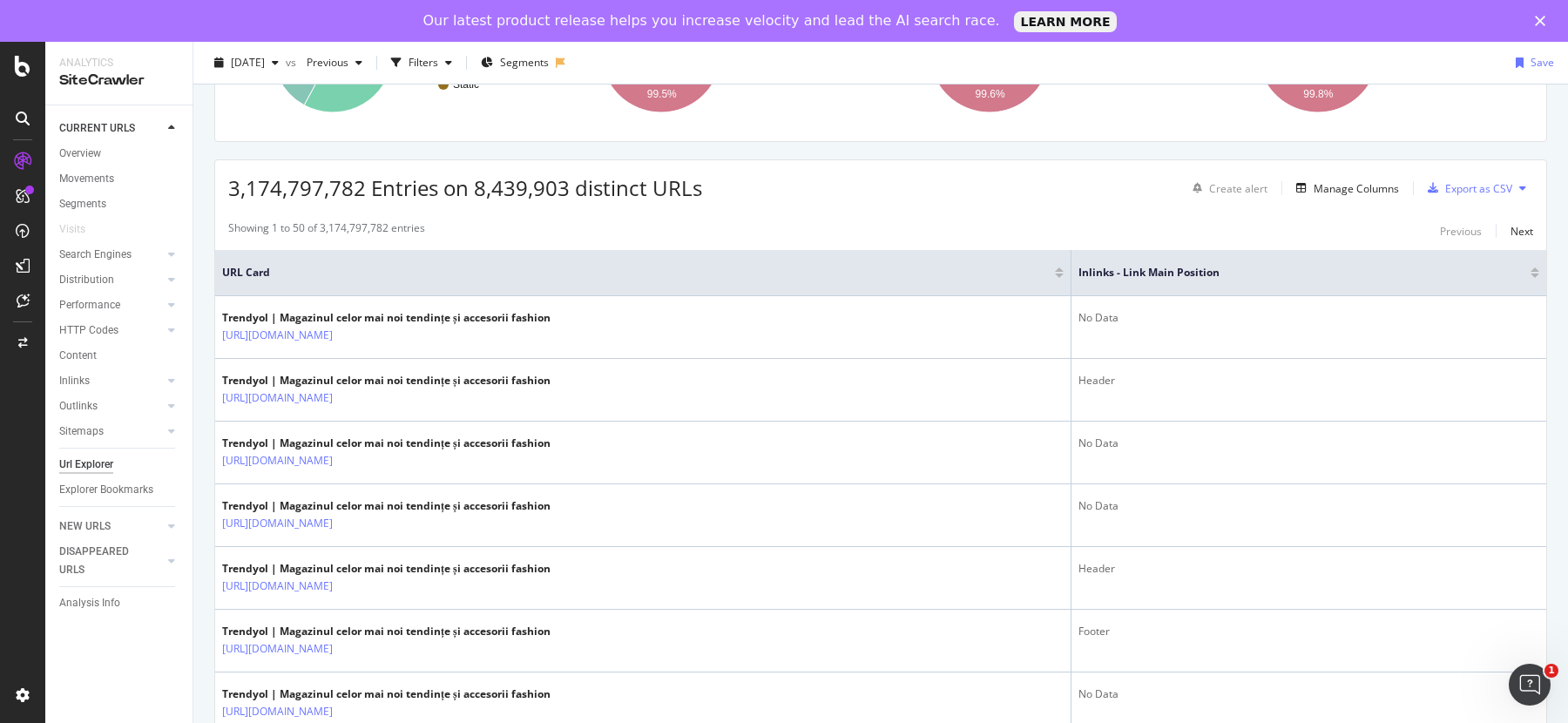
scroll to position [242, 0]
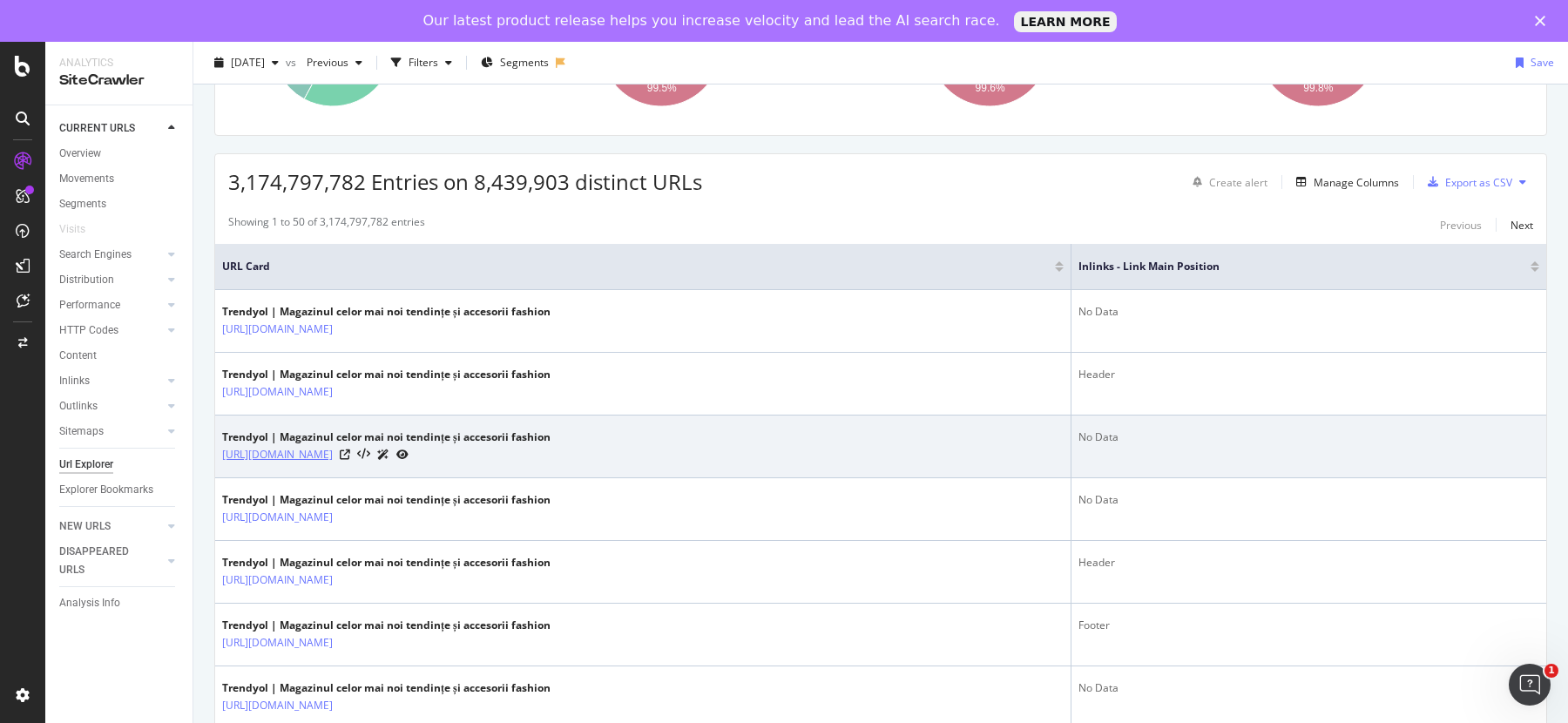
drag, startPoint x: 218, startPoint y: 447, endPoint x: 361, endPoint y: 450, distance: 143.0
click at [361, 450] on td "Trendyol | Magazinul celor mai noi tendințe și accesorii fashion [URL][DOMAIN_N…" at bounding box center [644, 446] width 857 height 62
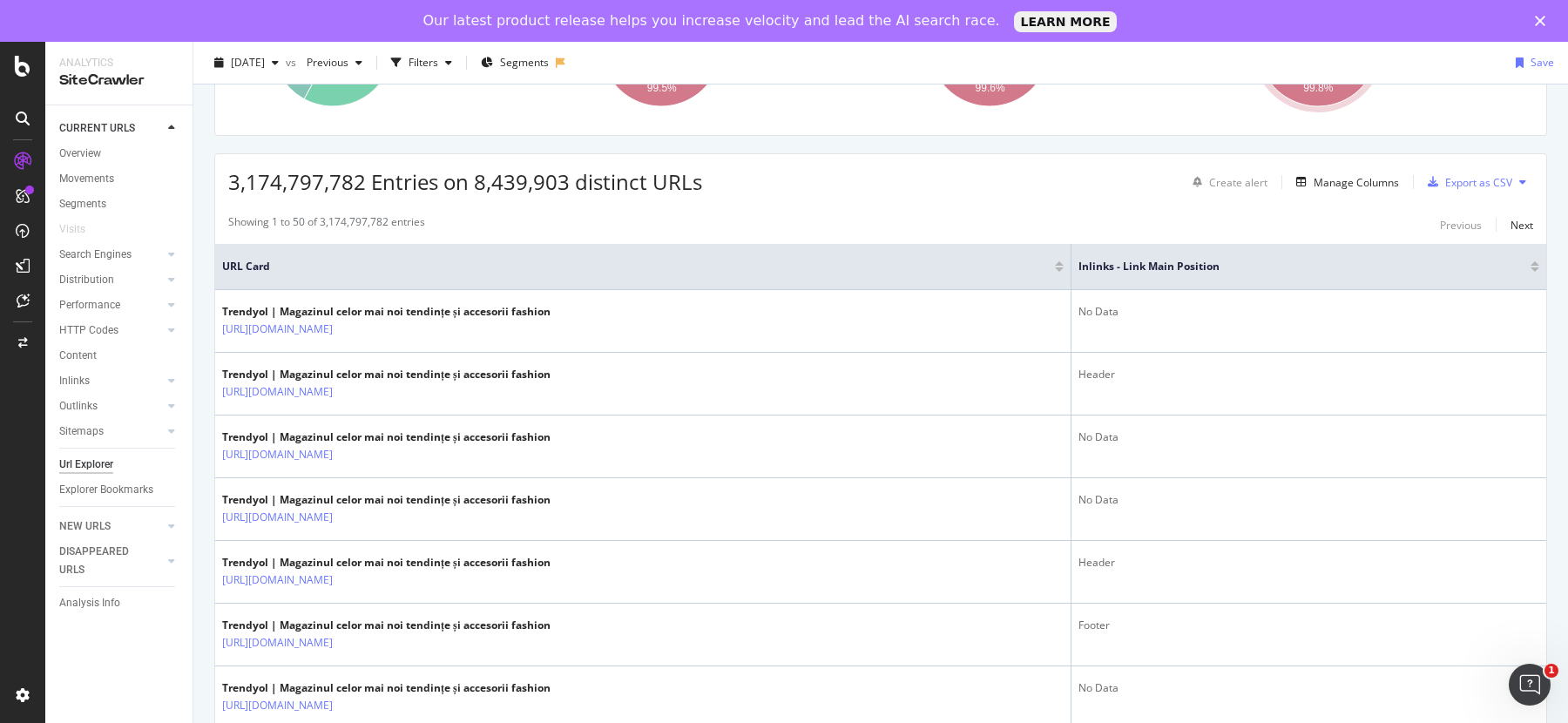
click at [1530, 267] on div at bounding box center [1534, 269] width 9 height 5
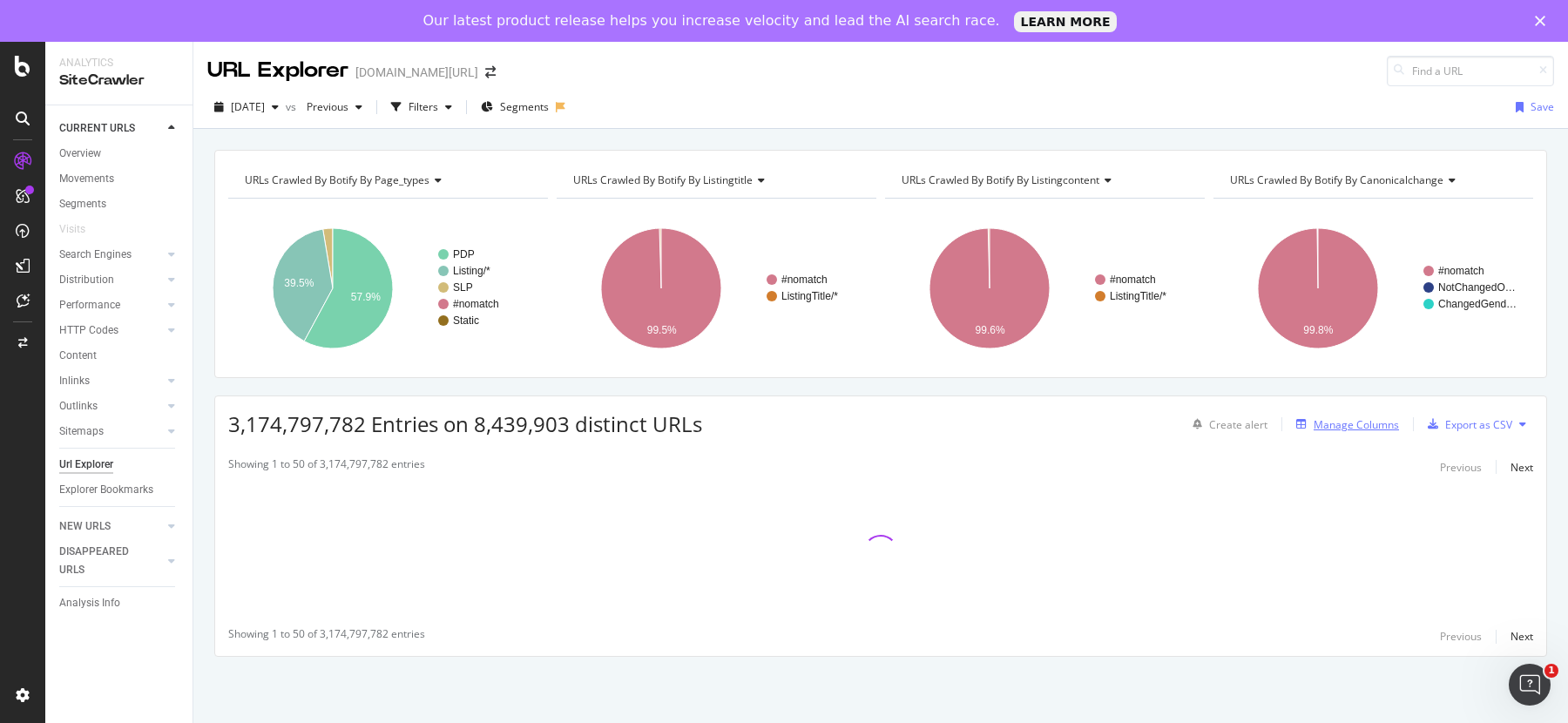
click at [1357, 424] on div "Manage Columns" at bounding box center [1356, 424] width 85 height 15
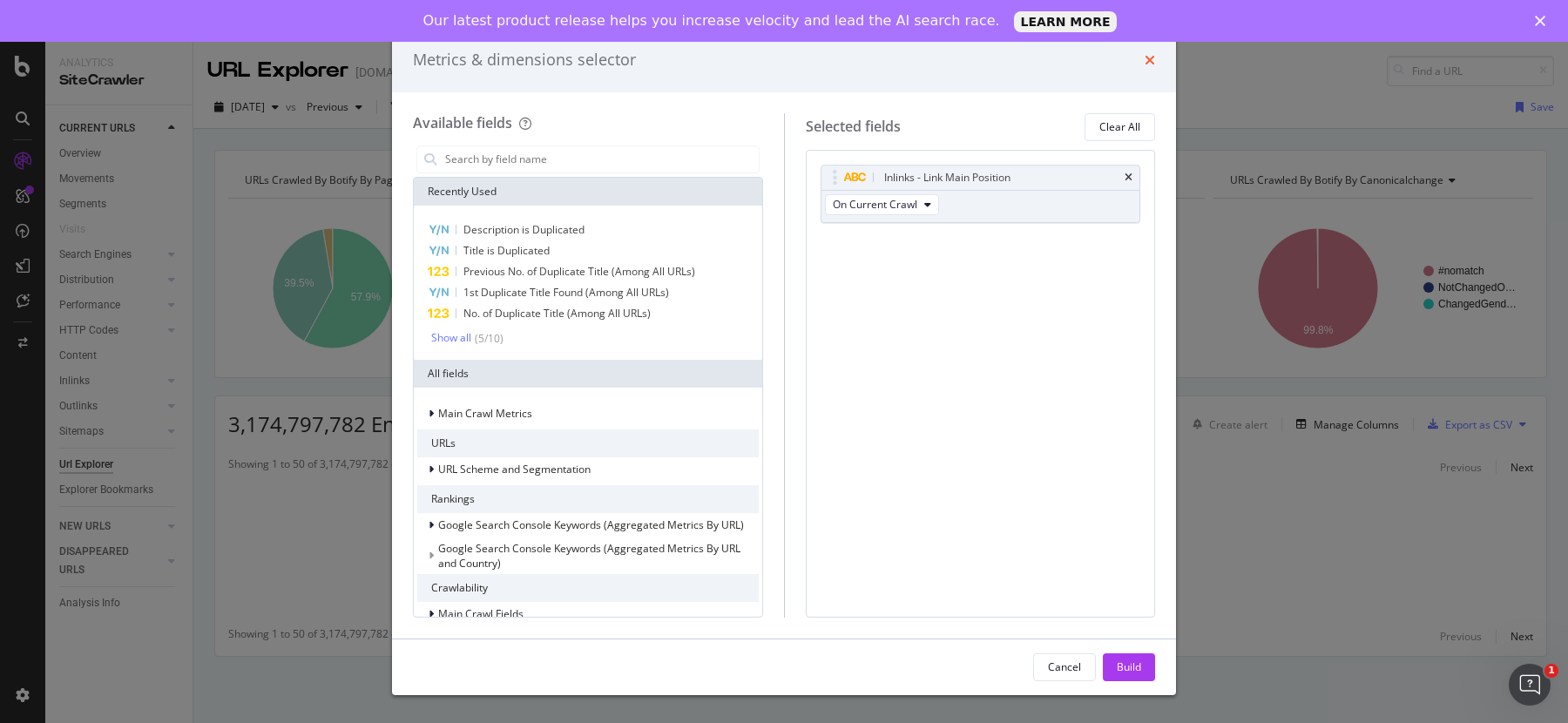
click at [1146, 61] on icon "times" at bounding box center [1149, 60] width 10 height 14
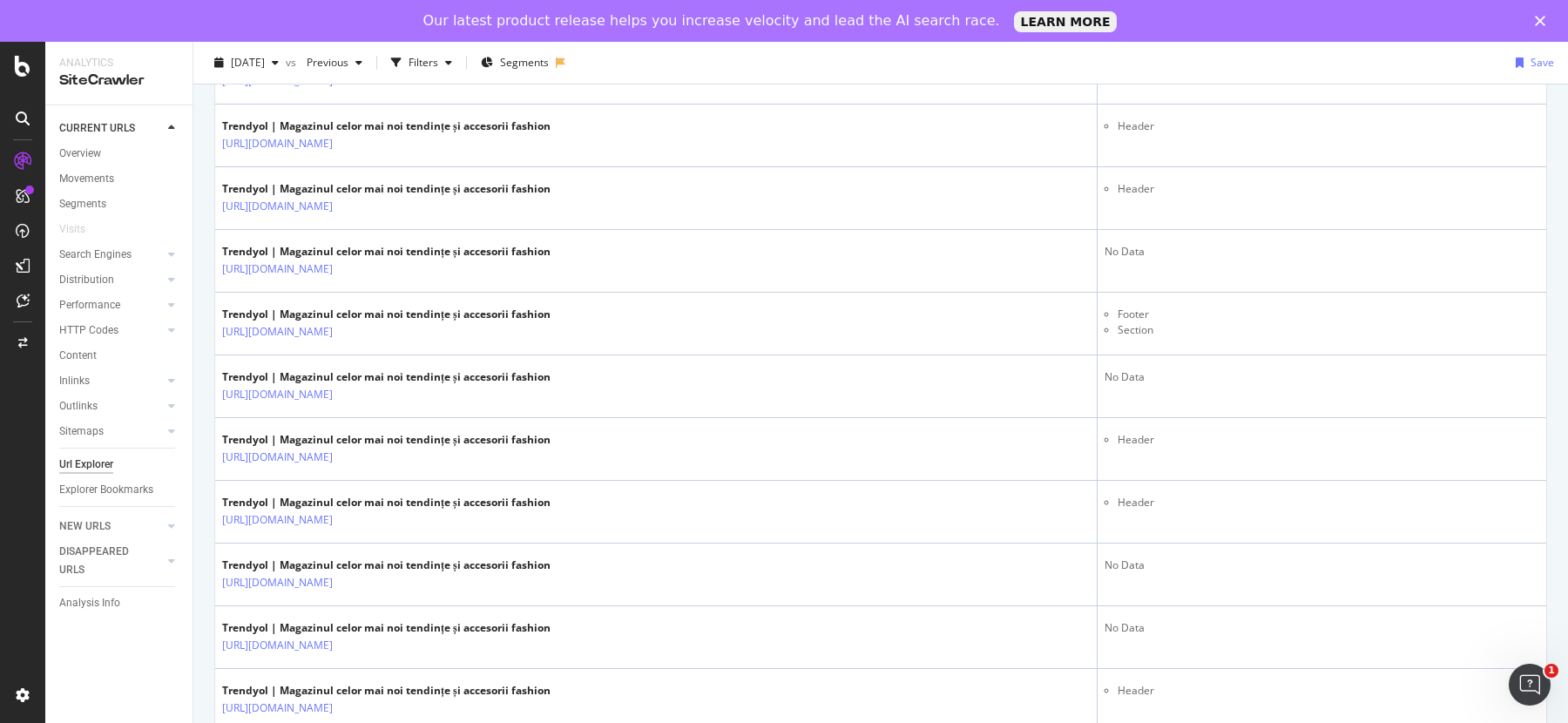
scroll to position [503, 0]
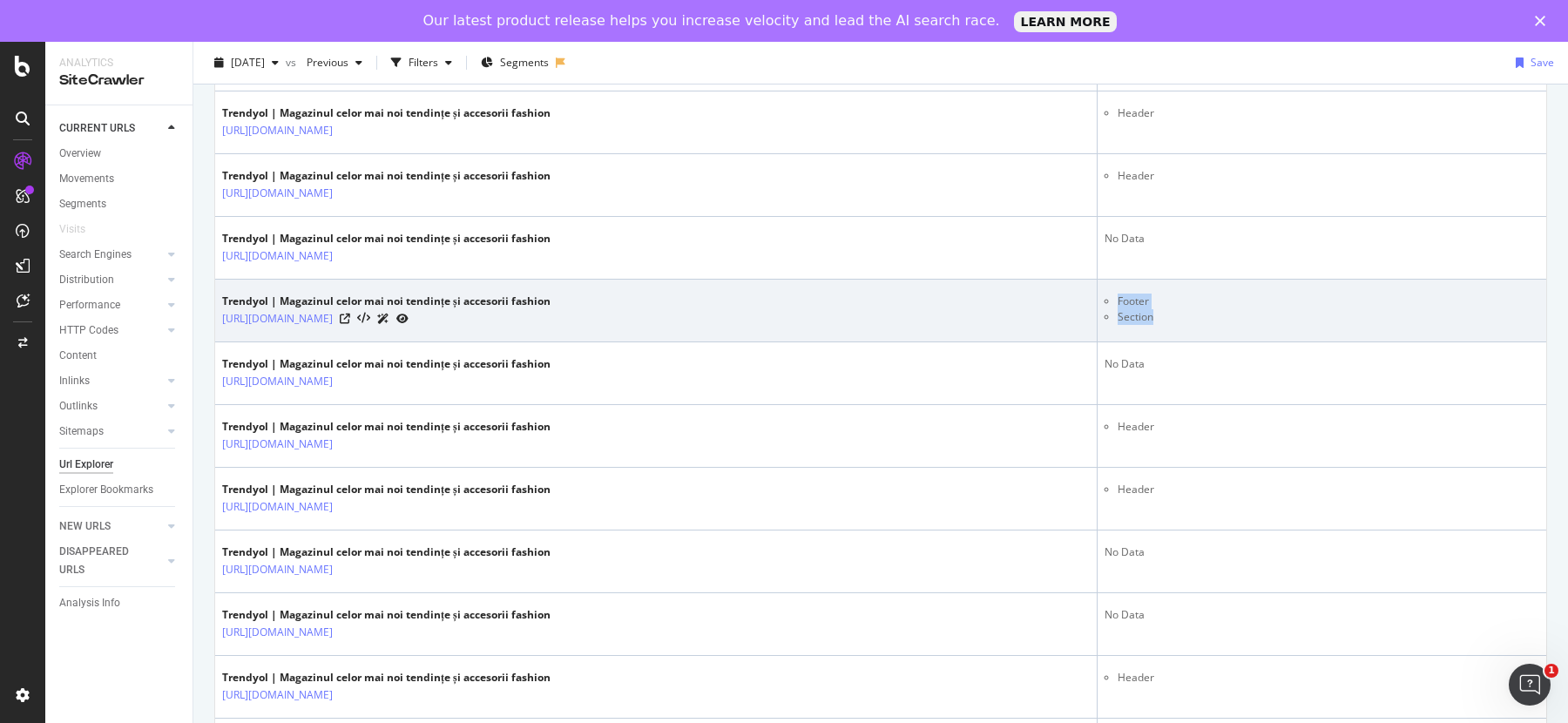
drag, startPoint x: 1112, startPoint y: 300, endPoint x: 1150, endPoint y: 312, distance: 39.8
click at [1150, 312] on ul "Footer Section" at bounding box center [1322, 308] width 435 height 31
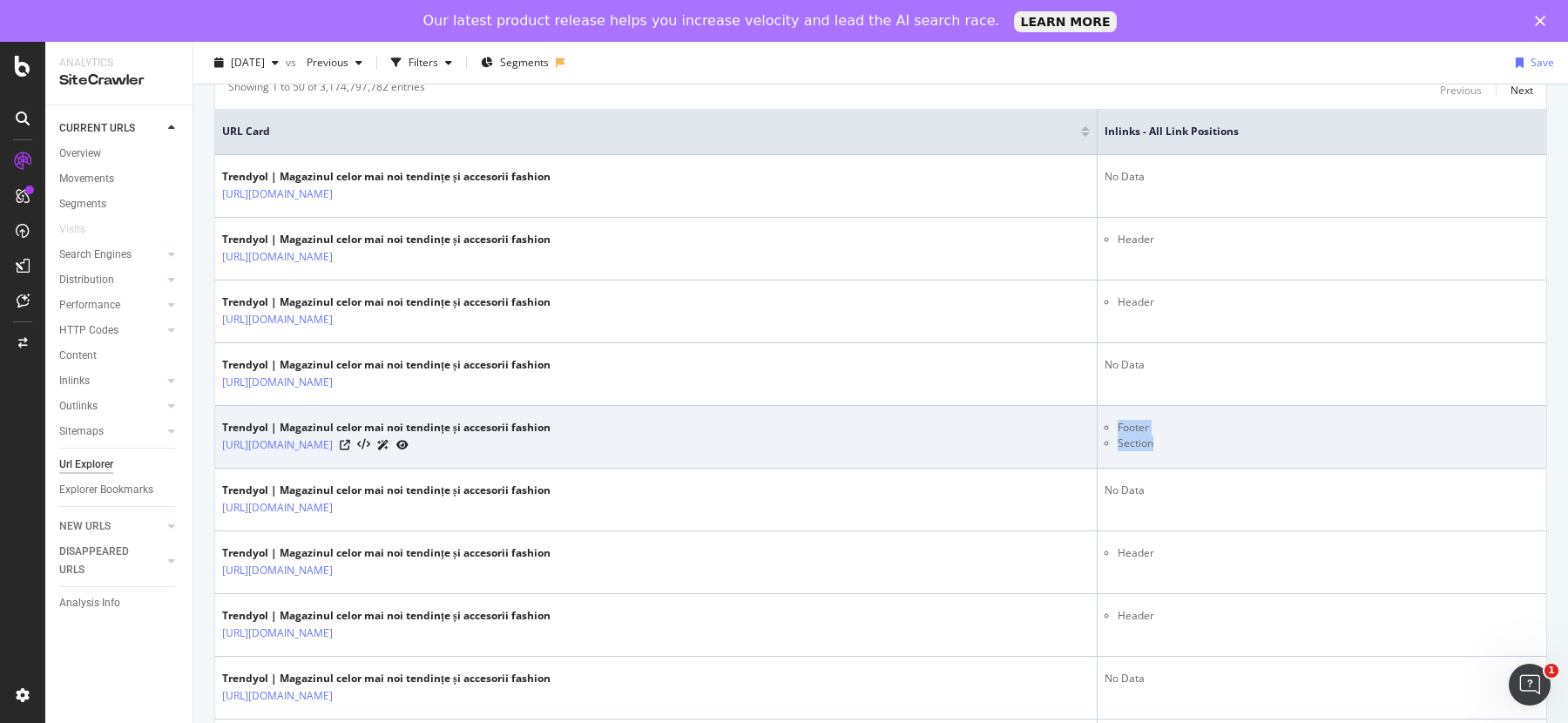
scroll to position [0, 0]
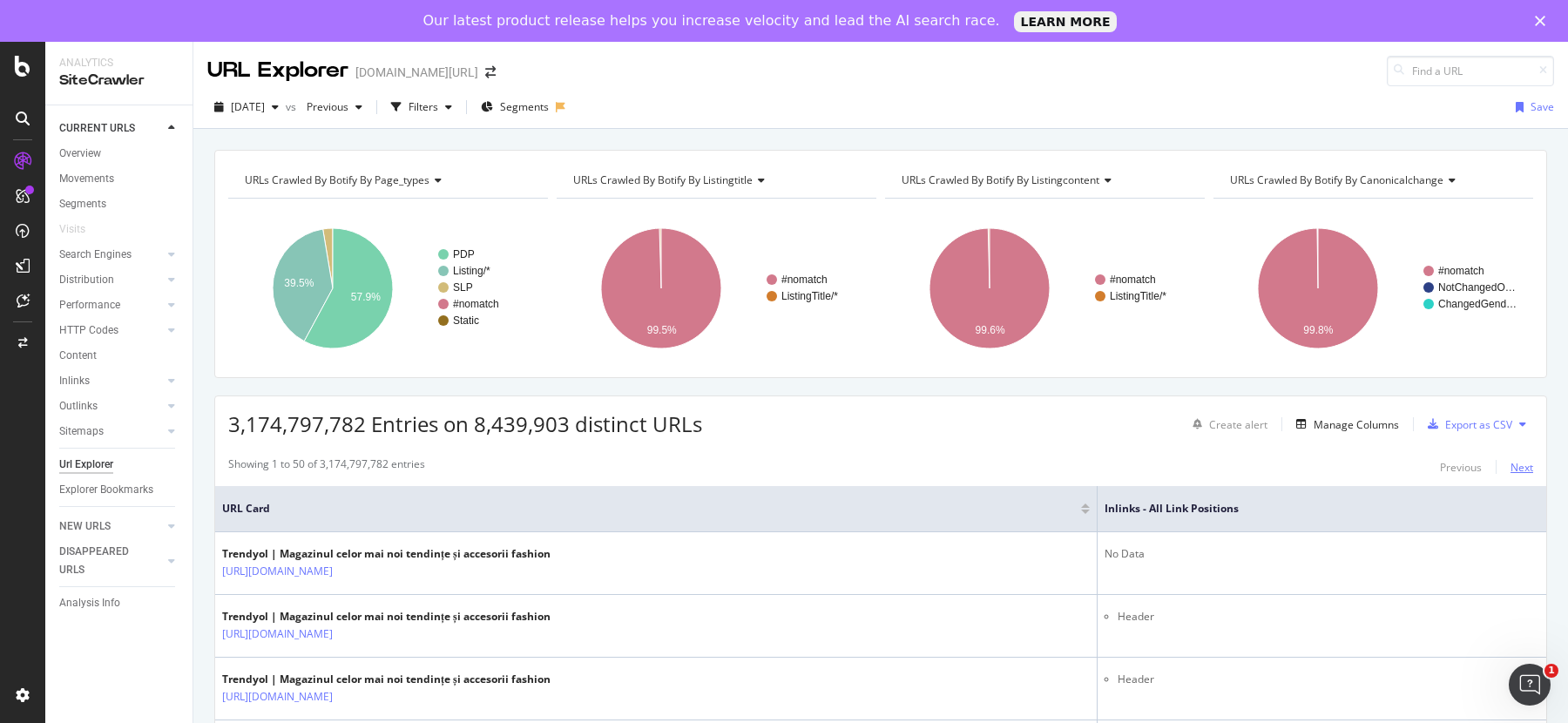
click at [1510, 463] on div "Next" at bounding box center [1522, 467] width 23 height 15
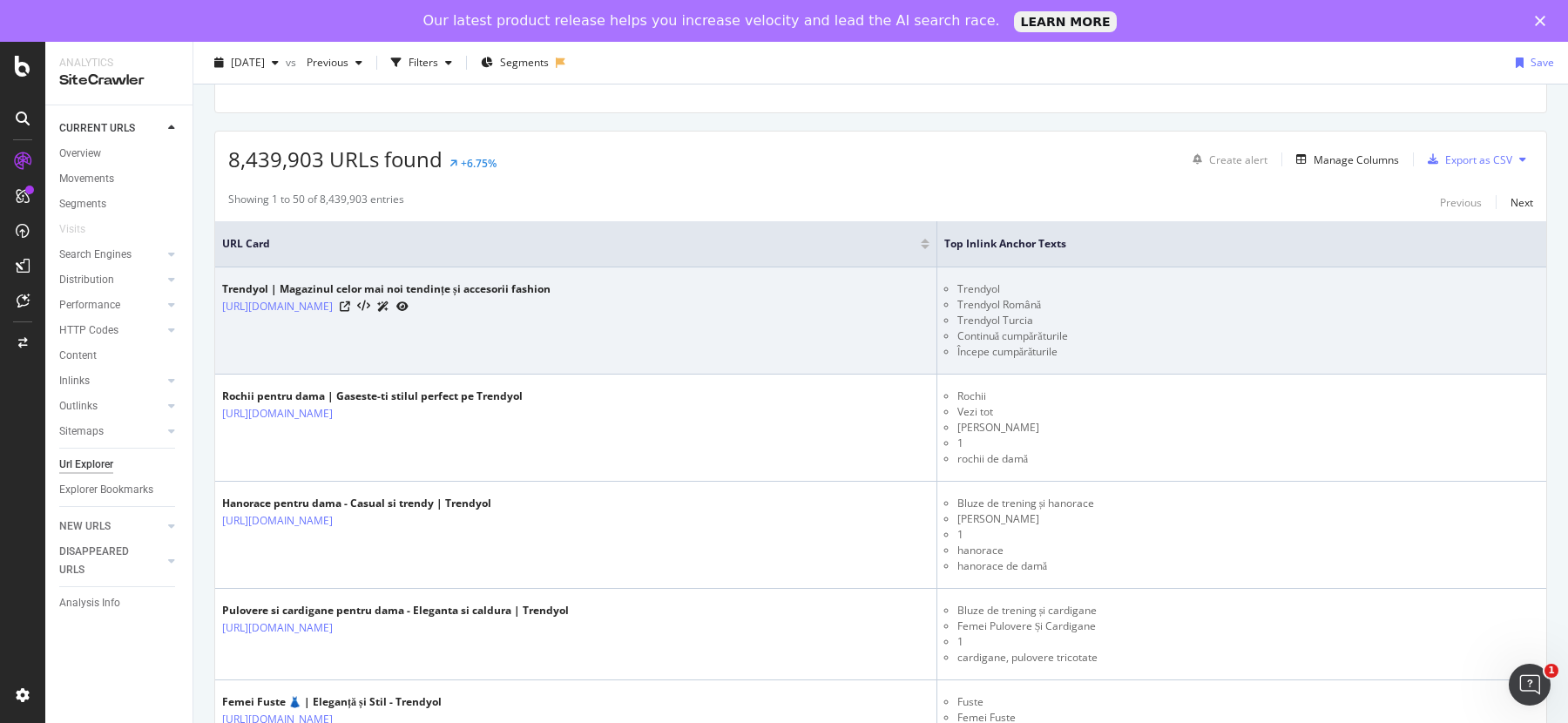
scroll to position [317, 0]
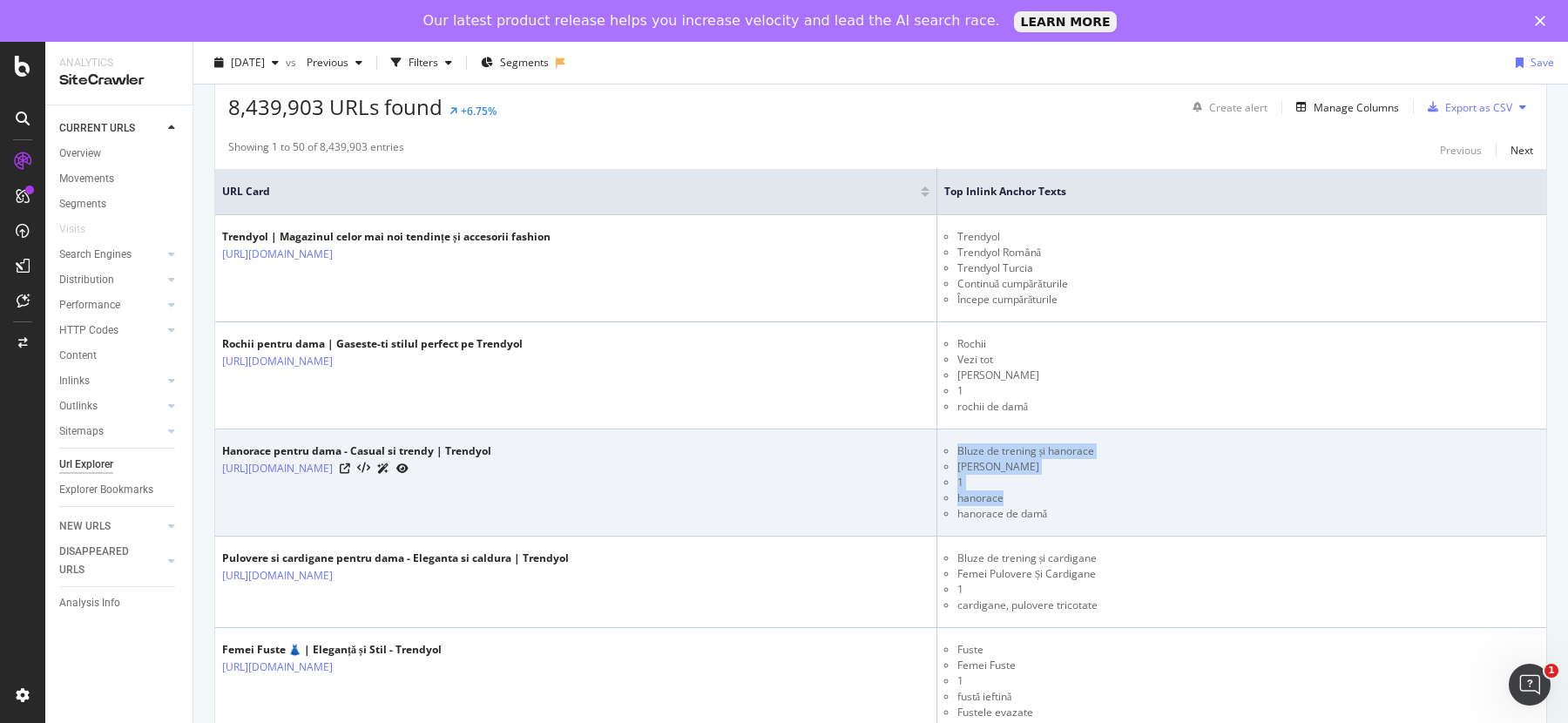
drag, startPoint x: 1087, startPoint y: 451, endPoint x: 1192, endPoint y: 491, distance: 112.4
click at [1192, 491] on ul "Bluze de trening și hanorace Femei Hanorace 1 hanorace hanorace de damă" at bounding box center [1242, 482] width 595 height 78
click at [1130, 482] on li "1" at bounding box center [1247, 482] width 582 height 16
drag, startPoint x: 1166, startPoint y: 461, endPoint x: 1102, endPoint y: 463, distance: 64.0
click at [1103, 463] on li "Femei Hanorace" at bounding box center [1247, 466] width 582 height 16
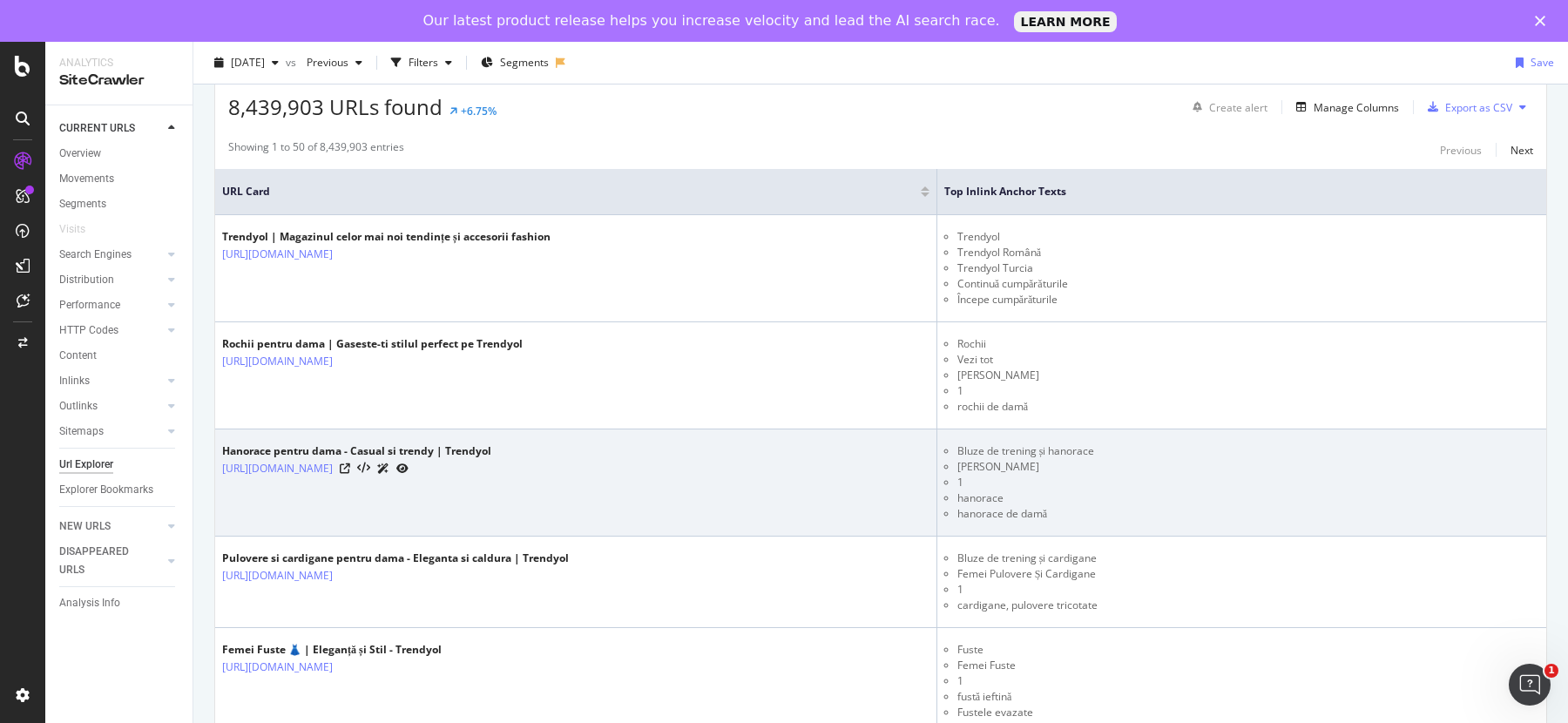
click at [1108, 491] on li "hanorace" at bounding box center [1247, 498] width 582 height 16
click at [1082, 518] on ul "Bluze de trening și hanorace Femei Hanorace 1 hanorace hanorace de damă" at bounding box center [1242, 482] width 595 height 78
drag, startPoint x: 1087, startPoint y: 512, endPoint x: 1190, endPoint y: 519, distance: 103.2
click at [1190, 519] on td "Bluze de trening și hanorace Femei Hanorace 1 hanorace hanorace de damă" at bounding box center [1242, 482] width 609 height 107
drag, startPoint x: 1137, startPoint y: 499, endPoint x: 1091, endPoint y: 488, distance: 47.3
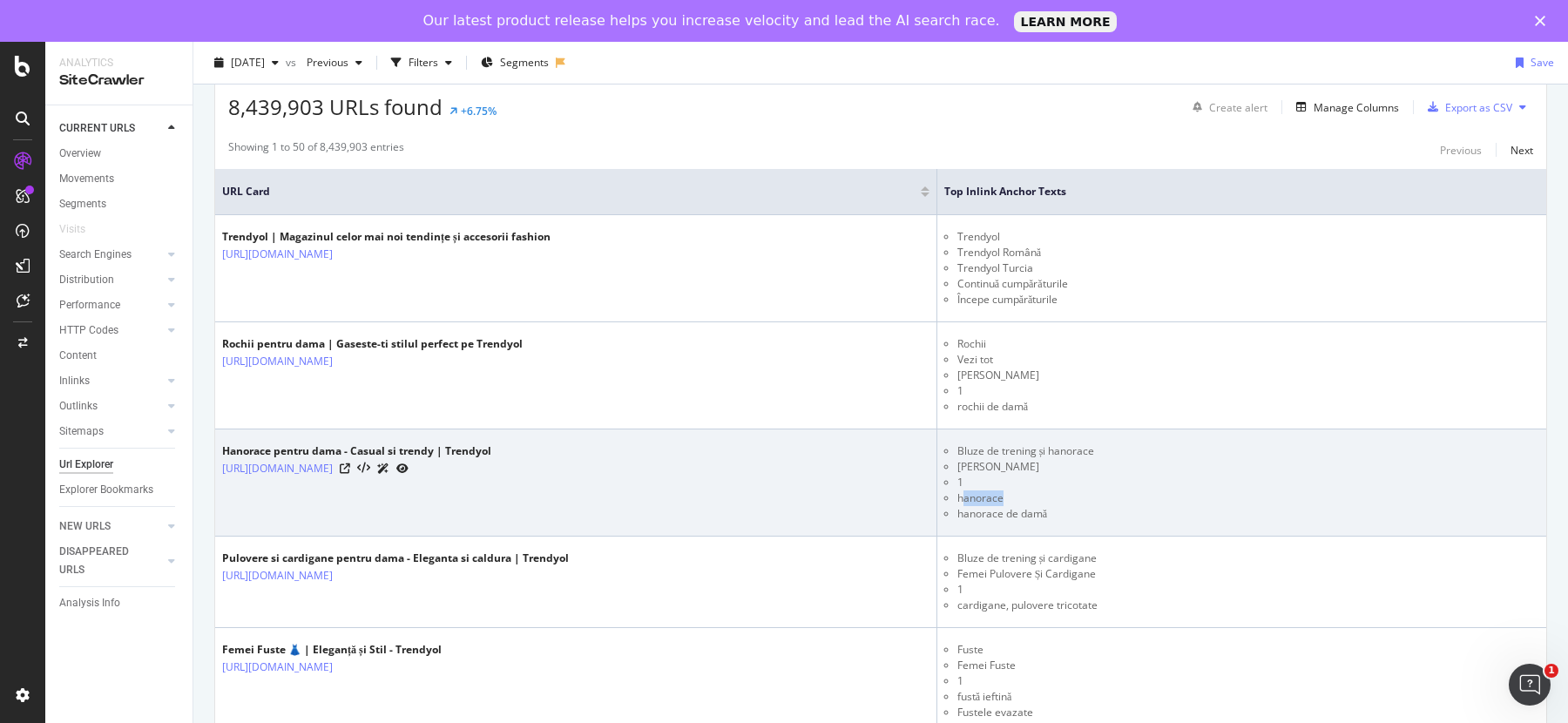
click at [1091, 491] on li "hanorace" at bounding box center [1247, 498] width 582 height 16
drag, startPoint x: 1166, startPoint y: 458, endPoint x: 1086, endPoint y: 460, distance: 80.0
click at [1086, 460] on li "Femei Hanorace" at bounding box center [1247, 466] width 582 height 16
drag, startPoint x: 1086, startPoint y: 460, endPoint x: 1178, endPoint y: 508, distance: 103.8
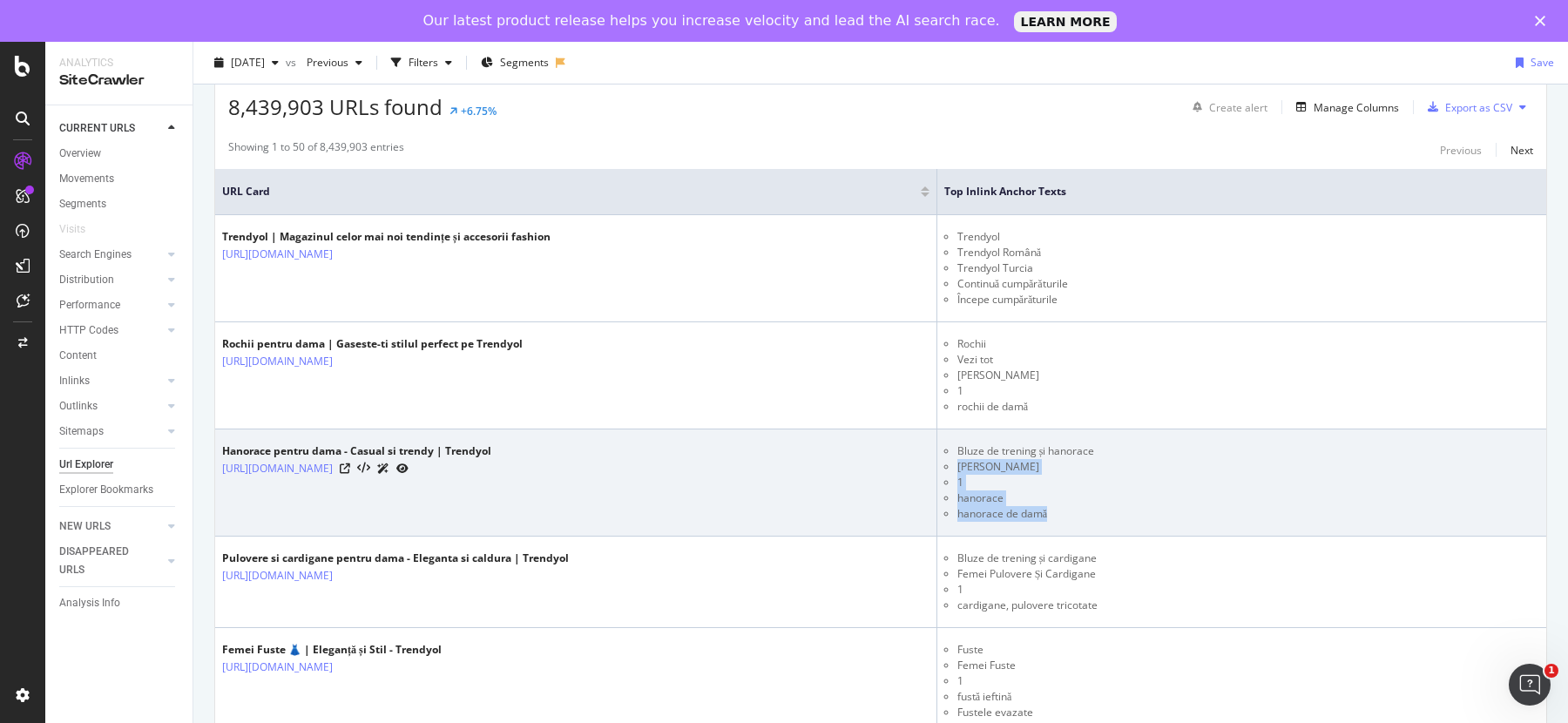
click at [1178, 508] on ul "Bluze de trening și hanorace Femei Hanorace 1 hanorace hanorace de damă" at bounding box center [1242, 482] width 595 height 78
click at [1178, 508] on li "hanorace de damă" at bounding box center [1247, 513] width 582 height 16
drag, startPoint x: 1178, startPoint y: 508, endPoint x: 1079, endPoint y: 470, distance: 106.0
click at [1079, 470] on ul "Bluze de trening și hanorace Femei Hanorace 1 hanorace hanorace de damă" at bounding box center [1242, 482] width 595 height 78
click at [1082, 492] on ul "Bluze de trening și hanorace Femei Hanorace 1 hanorace hanorace de damă" at bounding box center [1242, 482] width 595 height 78
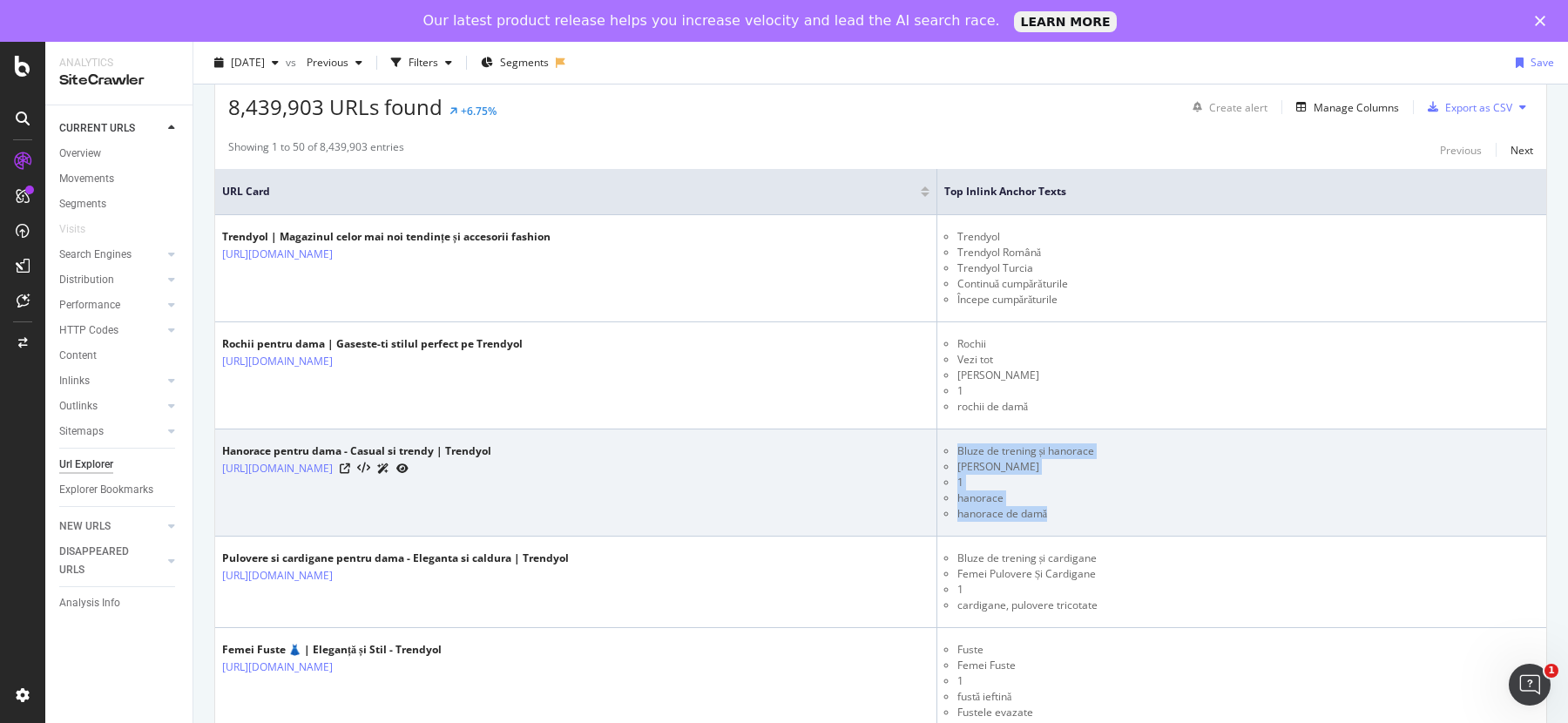
drag, startPoint x: 1186, startPoint y: 513, endPoint x: 1085, endPoint y: 447, distance: 120.7
click at [1085, 447] on ul "Bluze de trening și hanorace Femei Hanorace 1 hanorace hanorace de damă" at bounding box center [1242, 482] width 595 height 78
click at [1083, 470] on ul "Bluze de trening și hanorace Femei Hanorace 1 hanorace hanorace de damă" at bounding box center [1242, 482] width 595 height 78
drag, startPoint x: 1084, startPoint y: 447, endPoint x: 1177, endPoint y: 506, distance: 110.1
click at [1177, 506] on ul "Bluze de trening și hanorace Femei Hanorace 1 hanorace hanorace de damă" at bounding box center [1242, 482] width 595 height 78
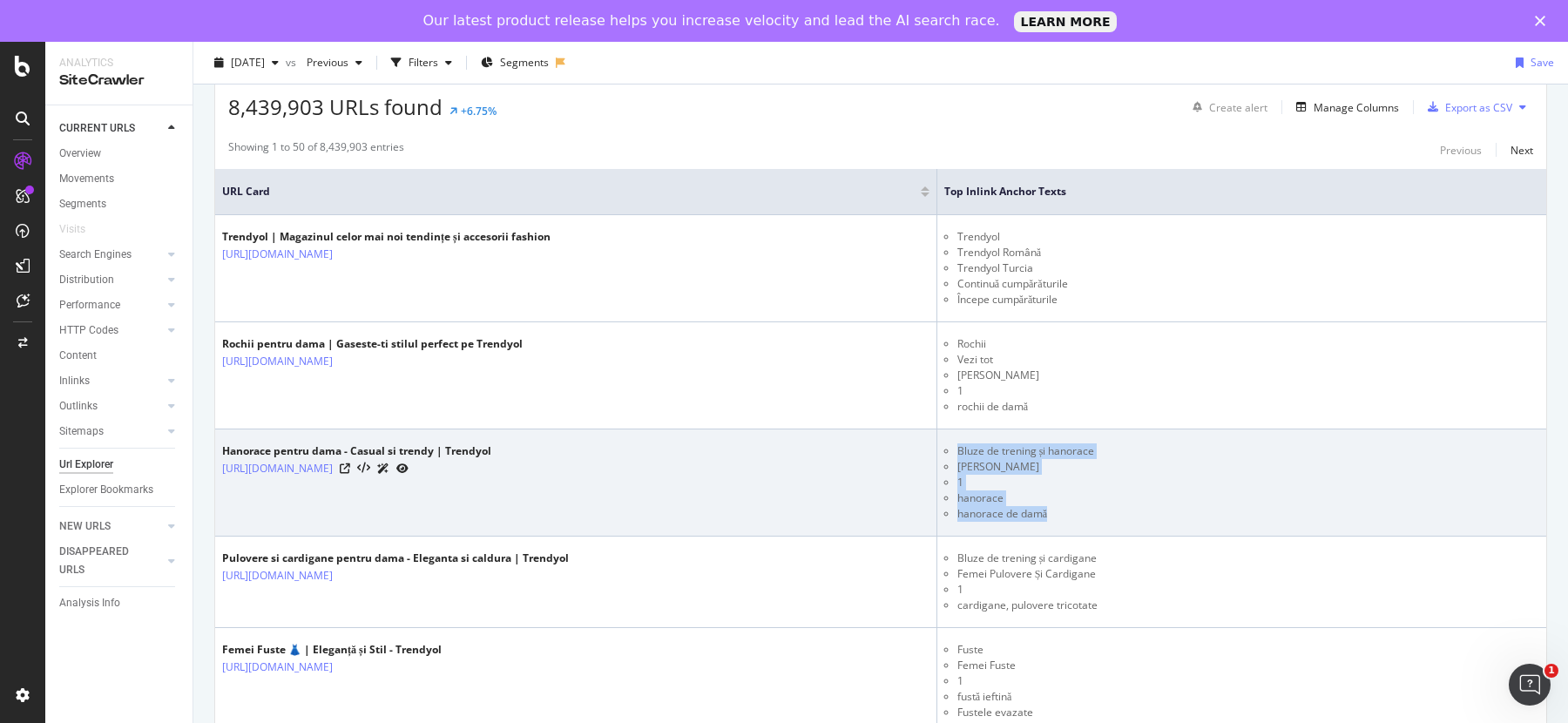
click at [1159, 481] on li "1" at bounding box center [1247, 482] width 582 height 16
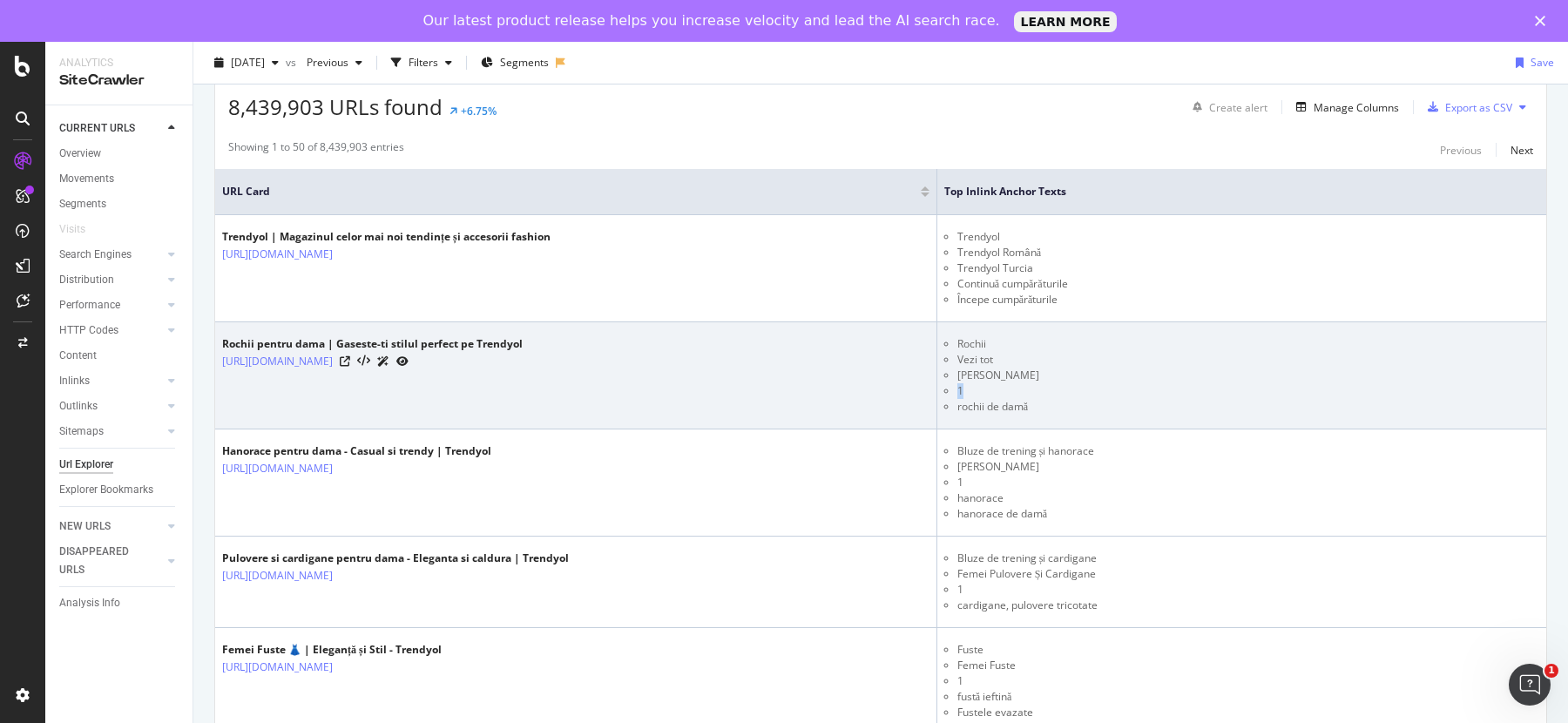
drag, startPoint x: 1091, startPoint y: 389, endPoint x: 1074, endPoint y: 387, distance: 17.1
click at [1074, 387] on li "1" at bounding box center [1247, 390] width 582 height 16
click at [1094, 389] on li "1" at bounding box center [1247, 390] width 582 height 16
drag, startPoint x: 1094, startPoint y: 389, endPoint x: 1086, endPoint y: 388, distance: 8.1
click at [1086, 388] on li "1" at bounding box center [1247, 390] width 582 height 16
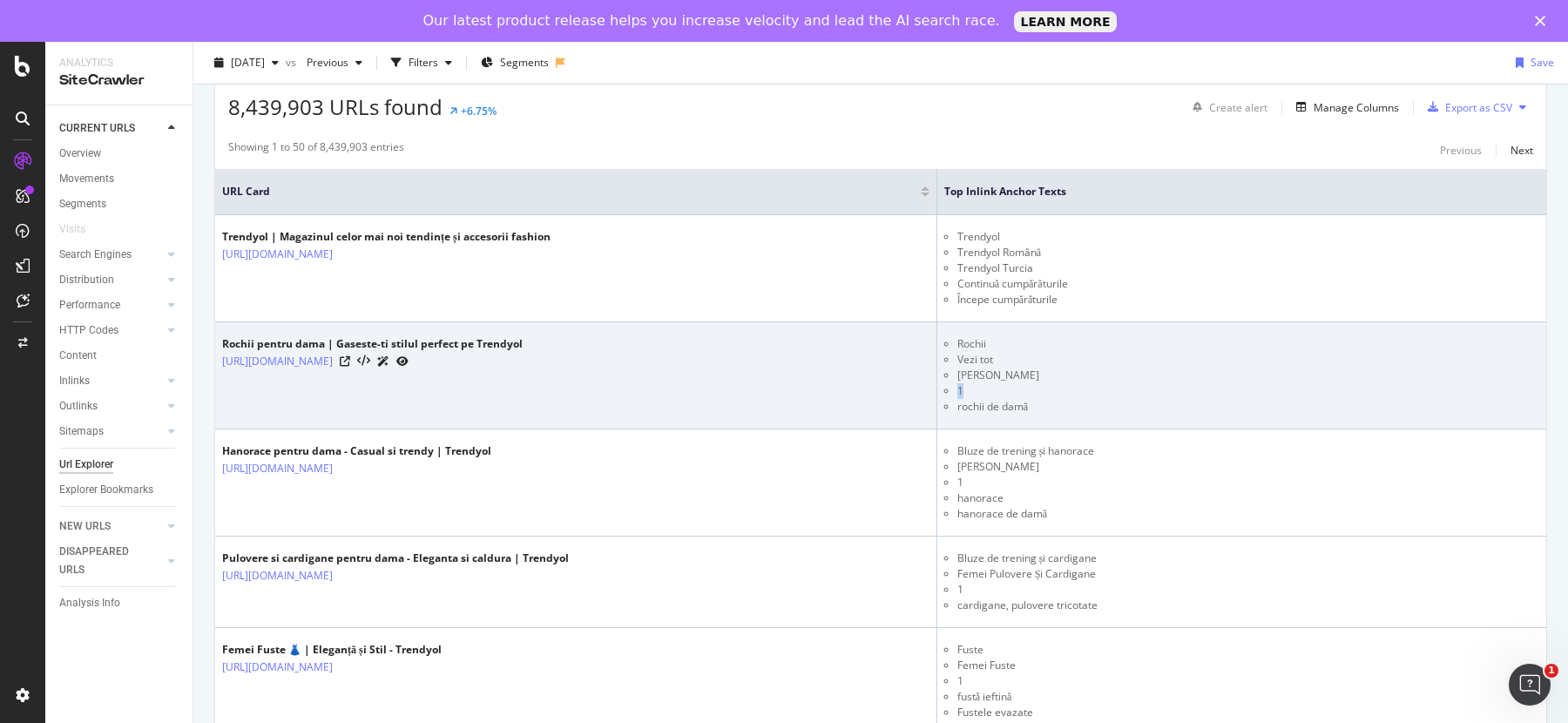
click at [1116, 390] on li "1" at bounding box center [1247, 390] width 582 height 16
drag, startPoint x: 1116, startPoint y: 390, endPoint x: 1078, endPoint y: 387, distance: 38.1
click at [1078, 387] on ul "Rochii Vezi tot Femei Rochii 1 rochii de damă" at bounding box center [1242, 375] width 595 height 78
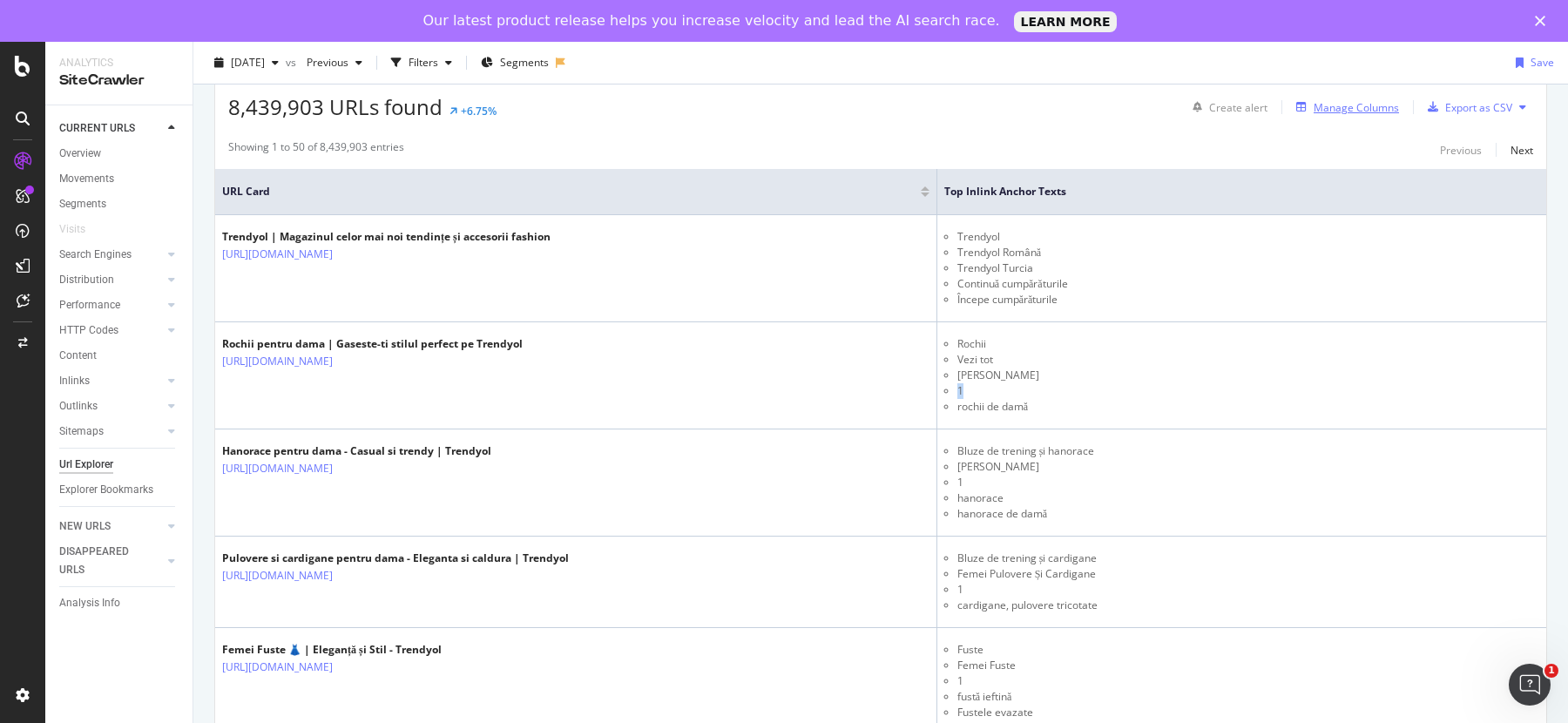
click at [1319, 108] on div "Manage Columns" at bounding box center [1356, 108] width 85 height 15
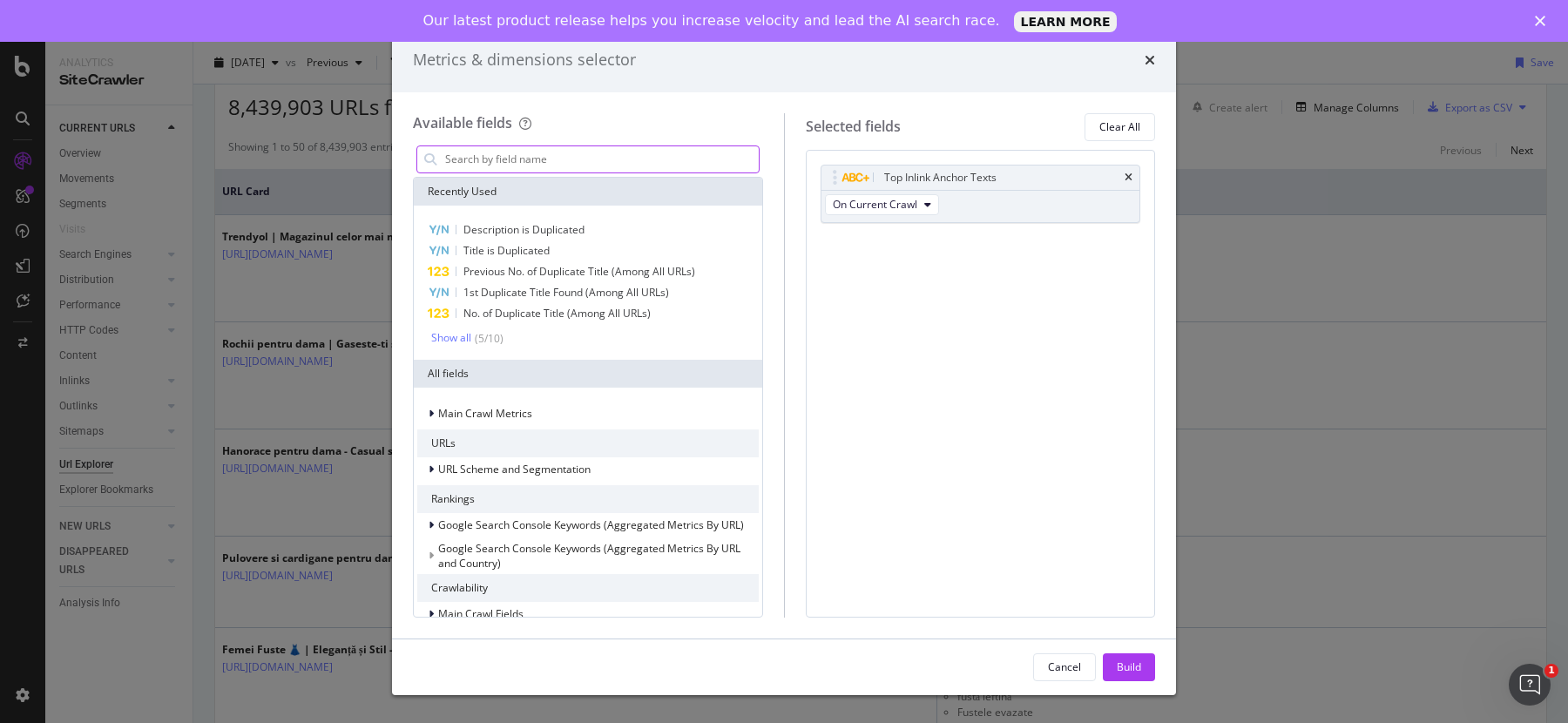
click at [572, 159] on input "modal" at bounding box center [601, 160] width 315 height 26
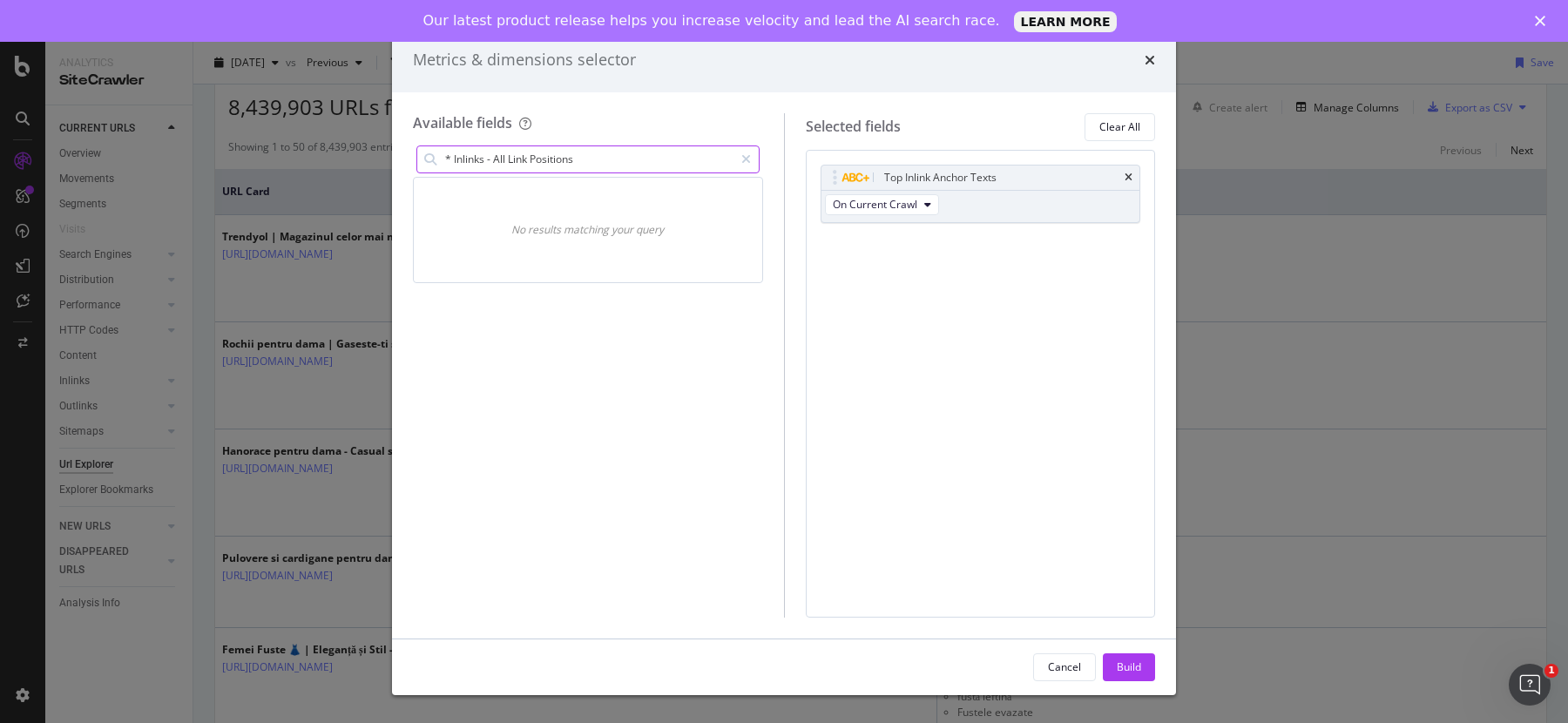
drag, startPoint x: 492, startPoint y: 160, endPoint x: 447, endPoint y: 160, distance: 45.0
click at [448, 160] on input "* Inlinks - All Link Positions" at bounding box center [588, 160] width 290 height 26
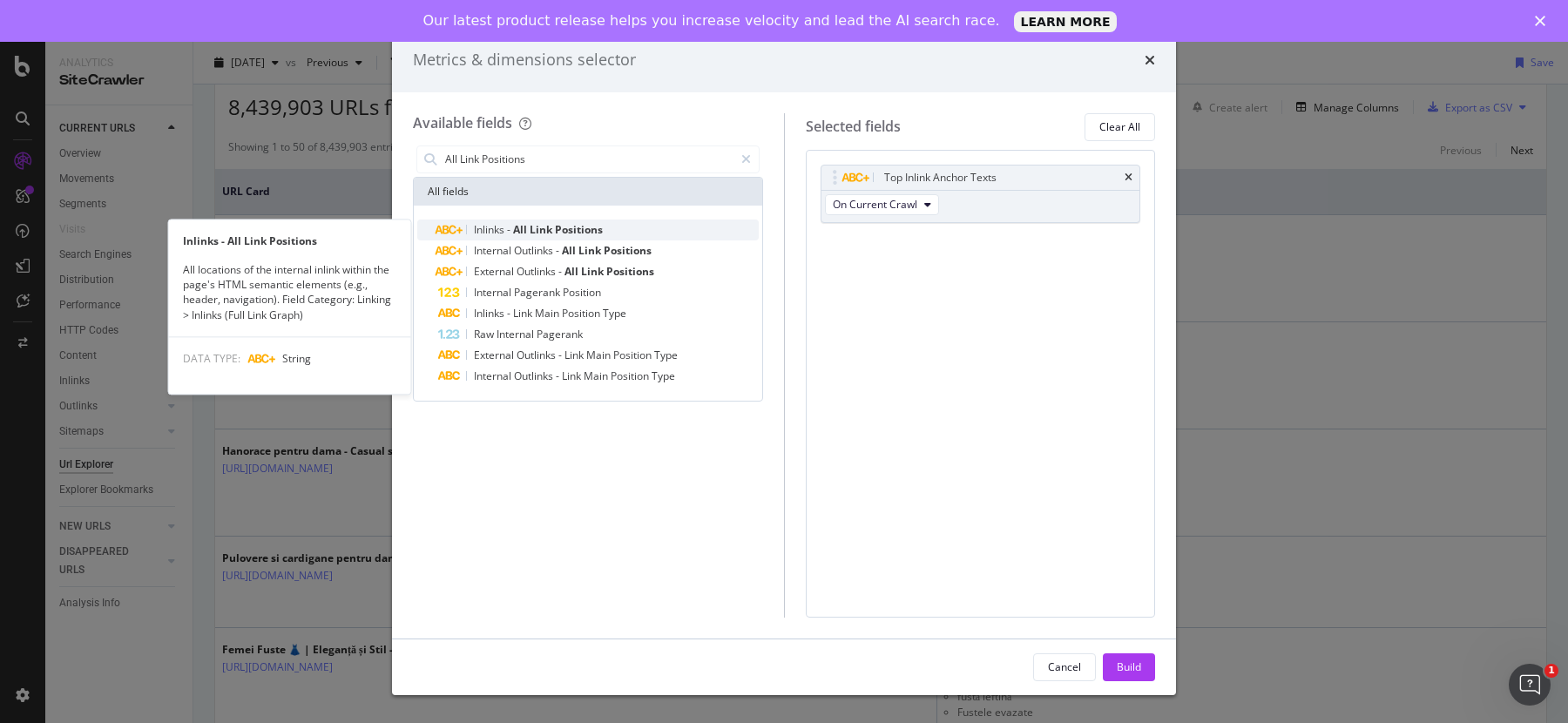
type input "All Link Positions"
click at [514, 220] on div "Inlinks - All Link Positions" at bounding box center [598, 230] width 321 height 21
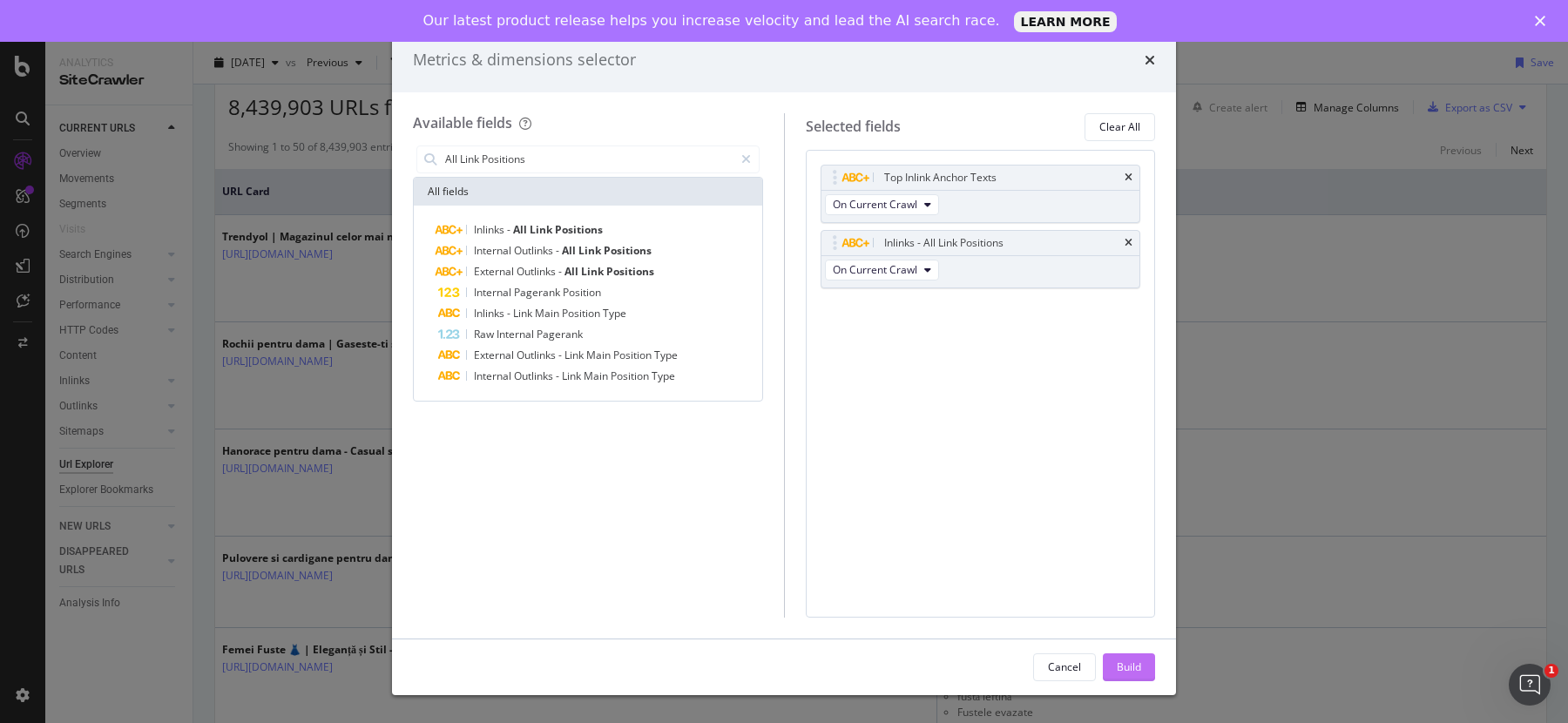
click at [1110, 663] on button "Build" at bounding box center [1128, 666] width 52 height 27
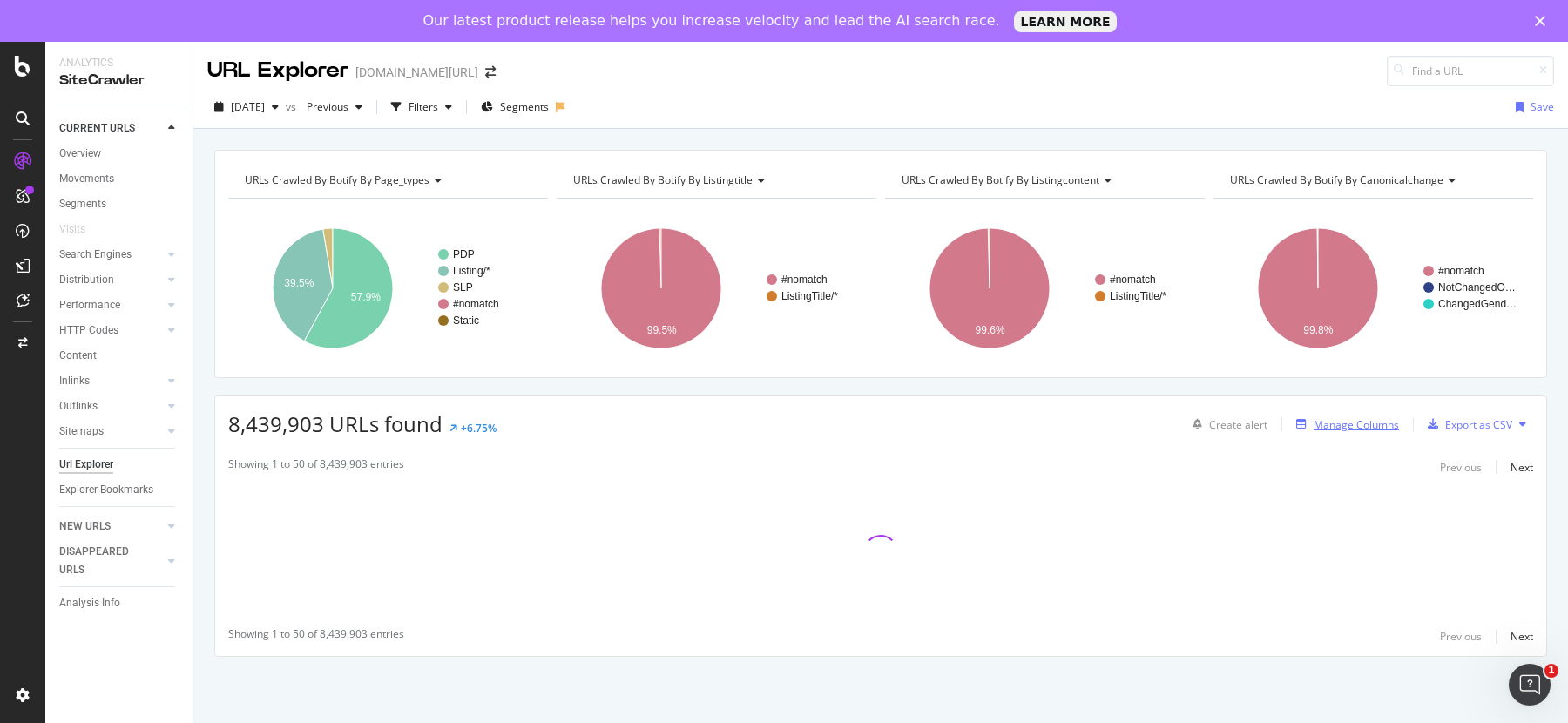
click at [1316, 424] on div "Manage Columns" at bounding box center [1356, 424] width 85 height 15
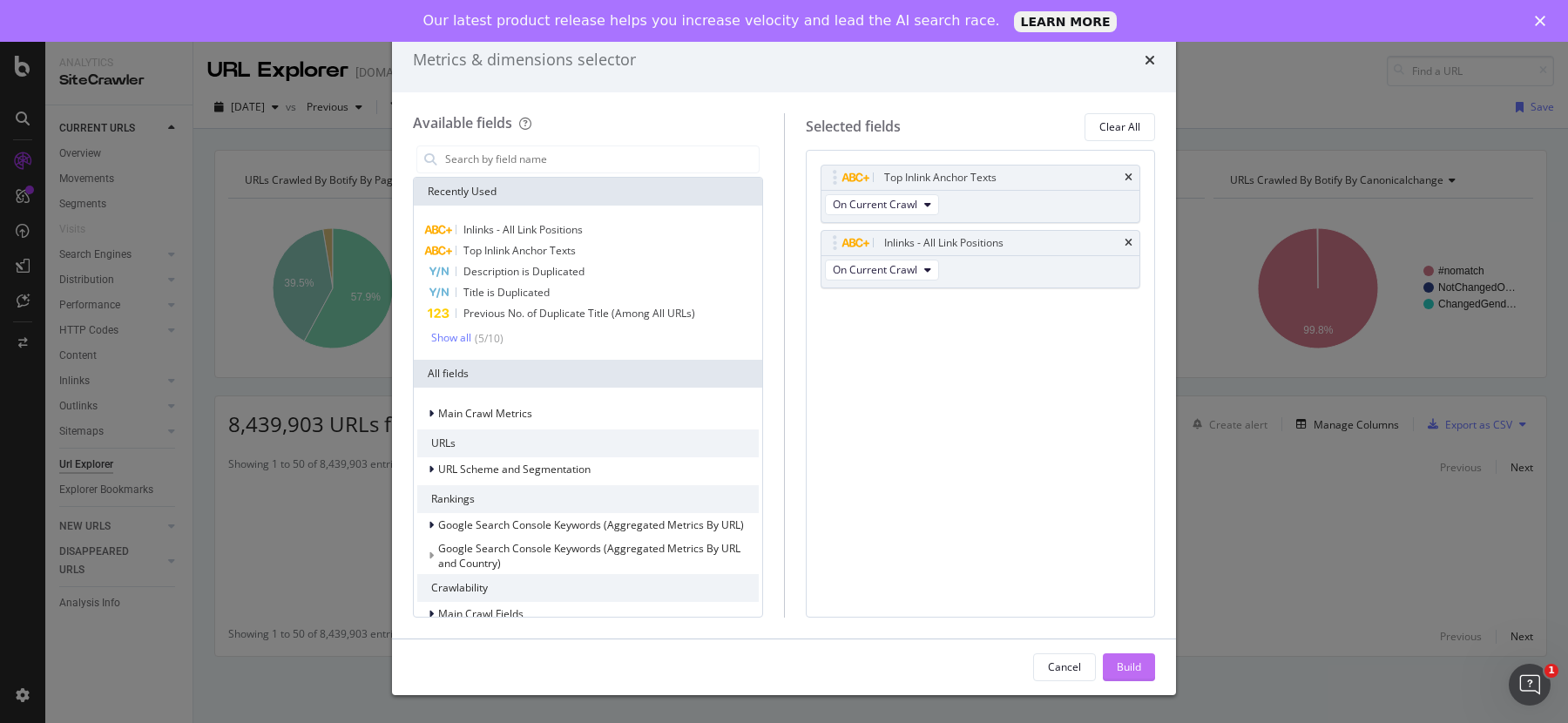
click at [1124, 666] on div "Build" at bounding box center [1129, 666] width 25 height 15
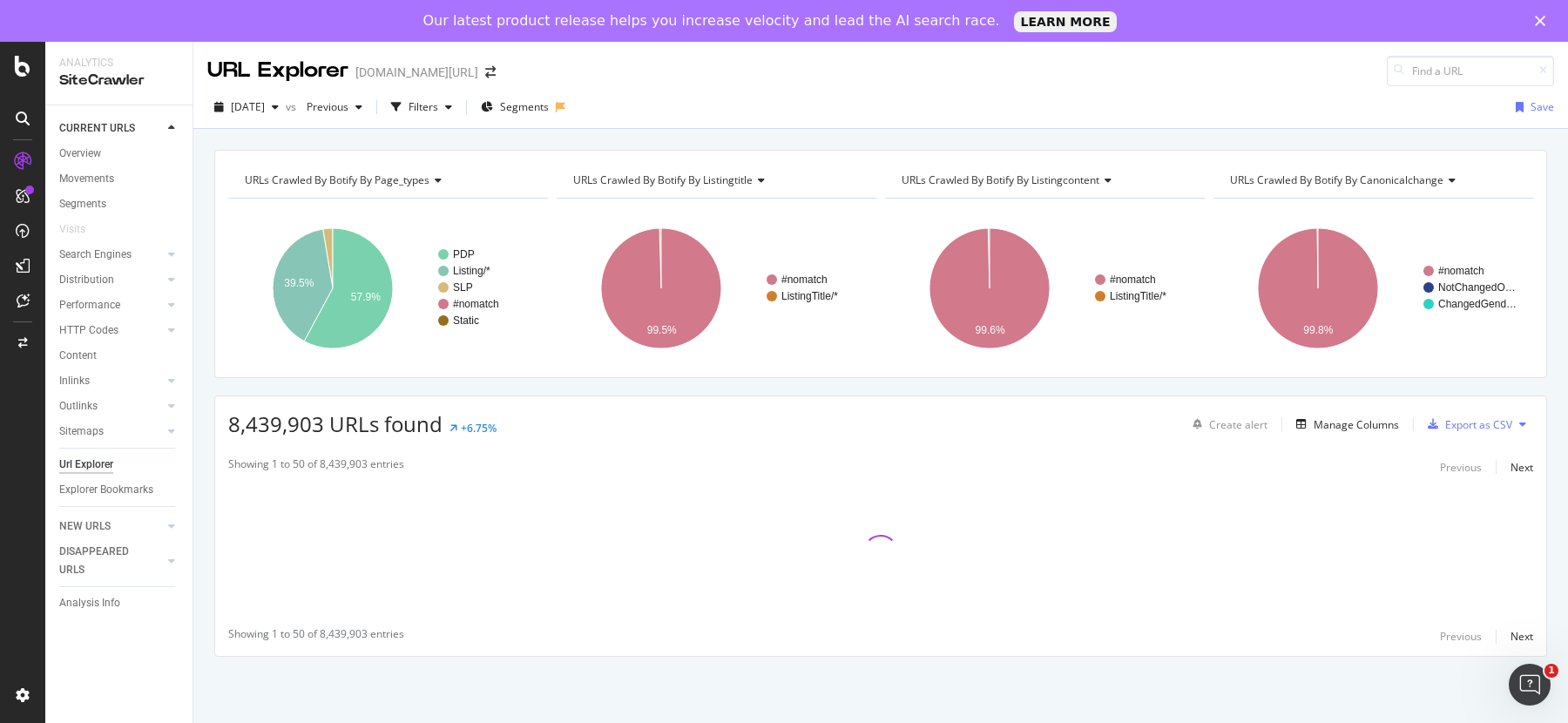
click at [1134, 104] on div "2025 Jul. 8th vs Previous Filters Segments Save" at bounding box center [880, 111] width 1375 height 35
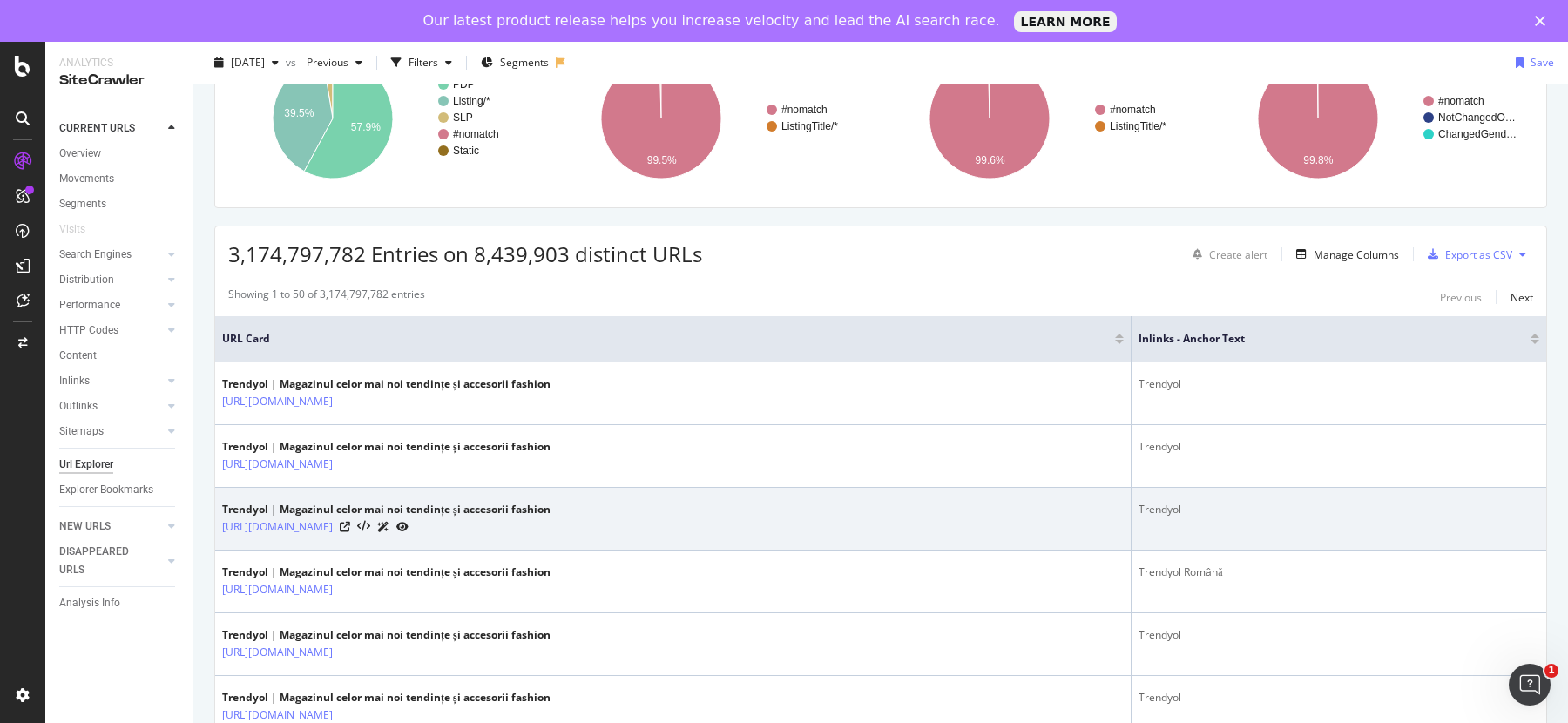
scroll to position [174, 0]
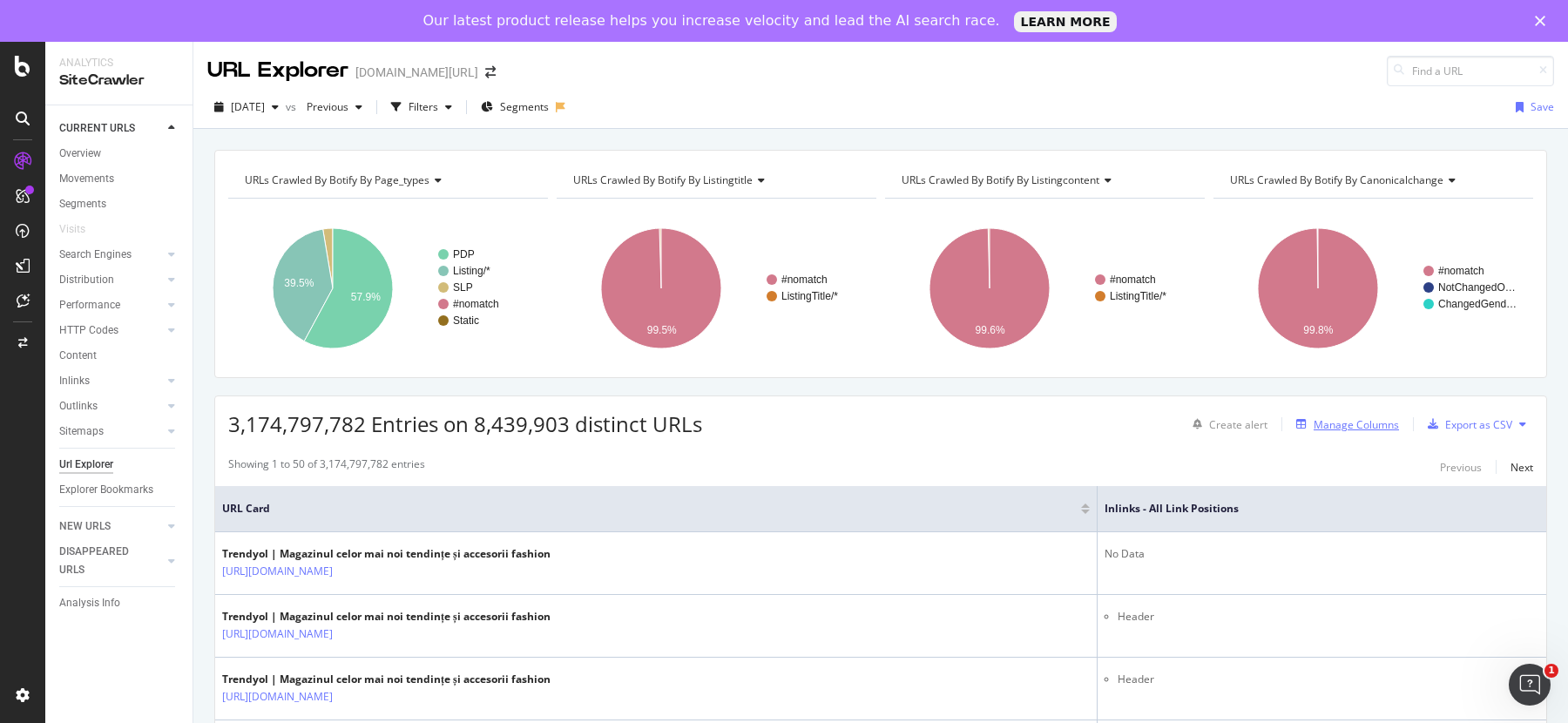
click at [1297, 419] on div "button" at bounding box center [1301, 423] width 25 height 10
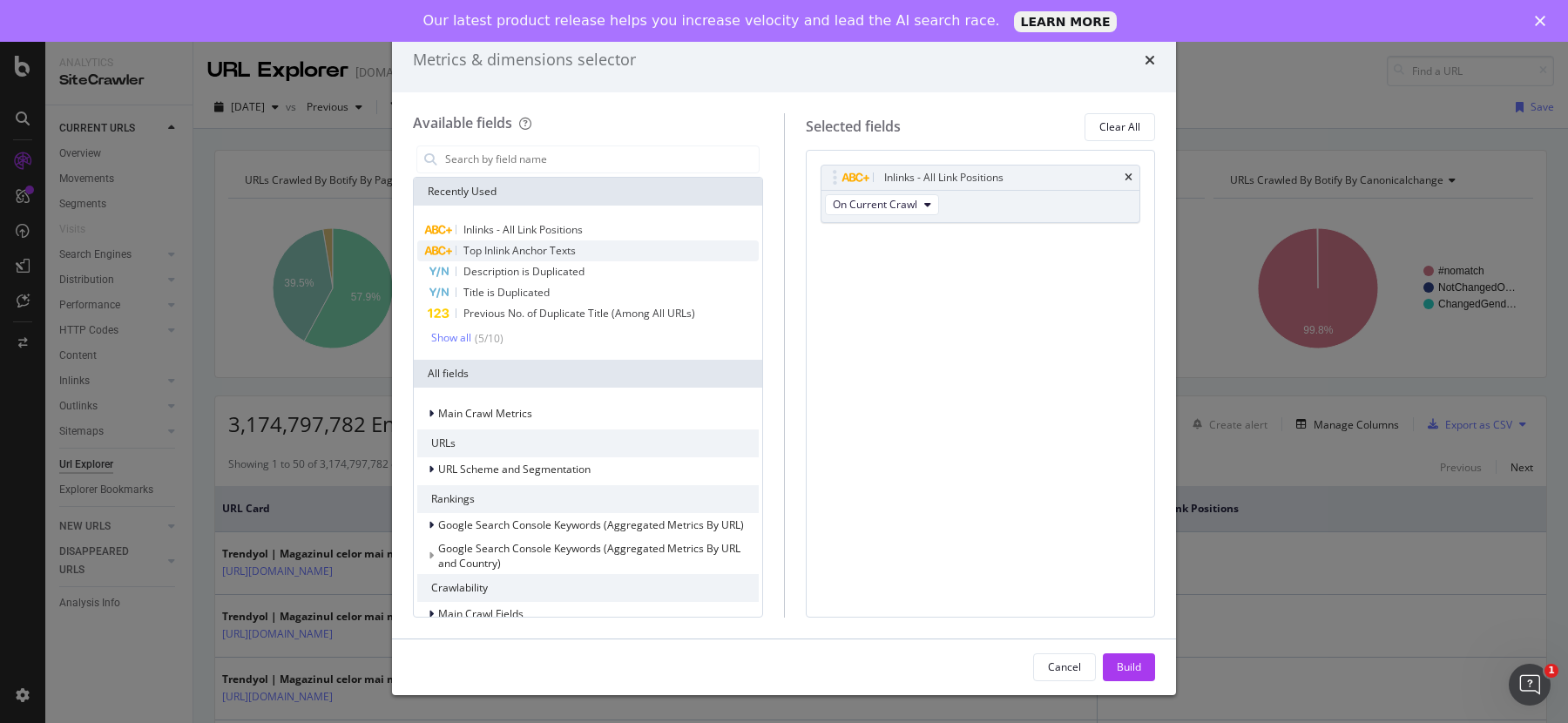
click at [533, 243] on span "Top Inlink Anchor Texts" at bounding box center [519, 250] width 113 height 15
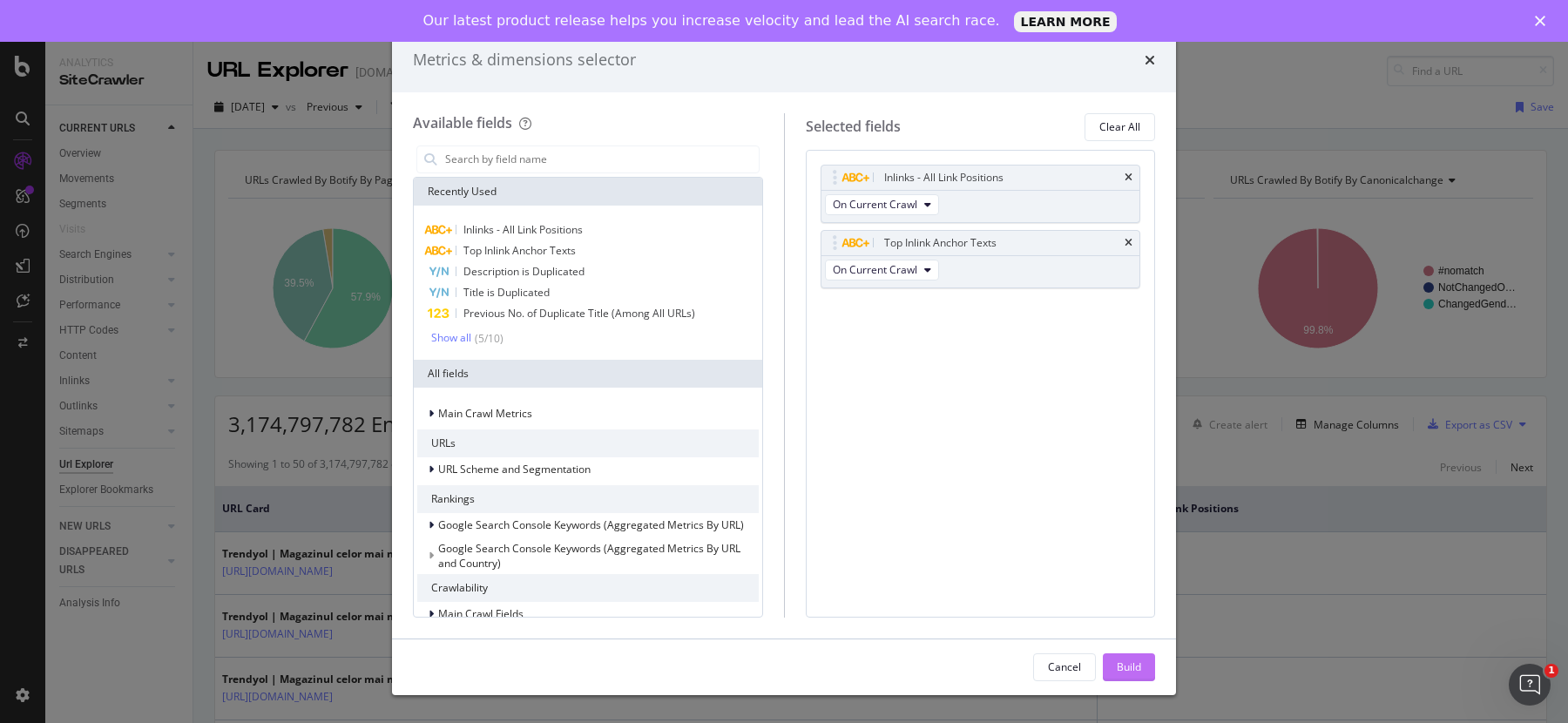
click at [1112, 664] on button "Build" at bounding box center [1128, 666] width 52 height 27
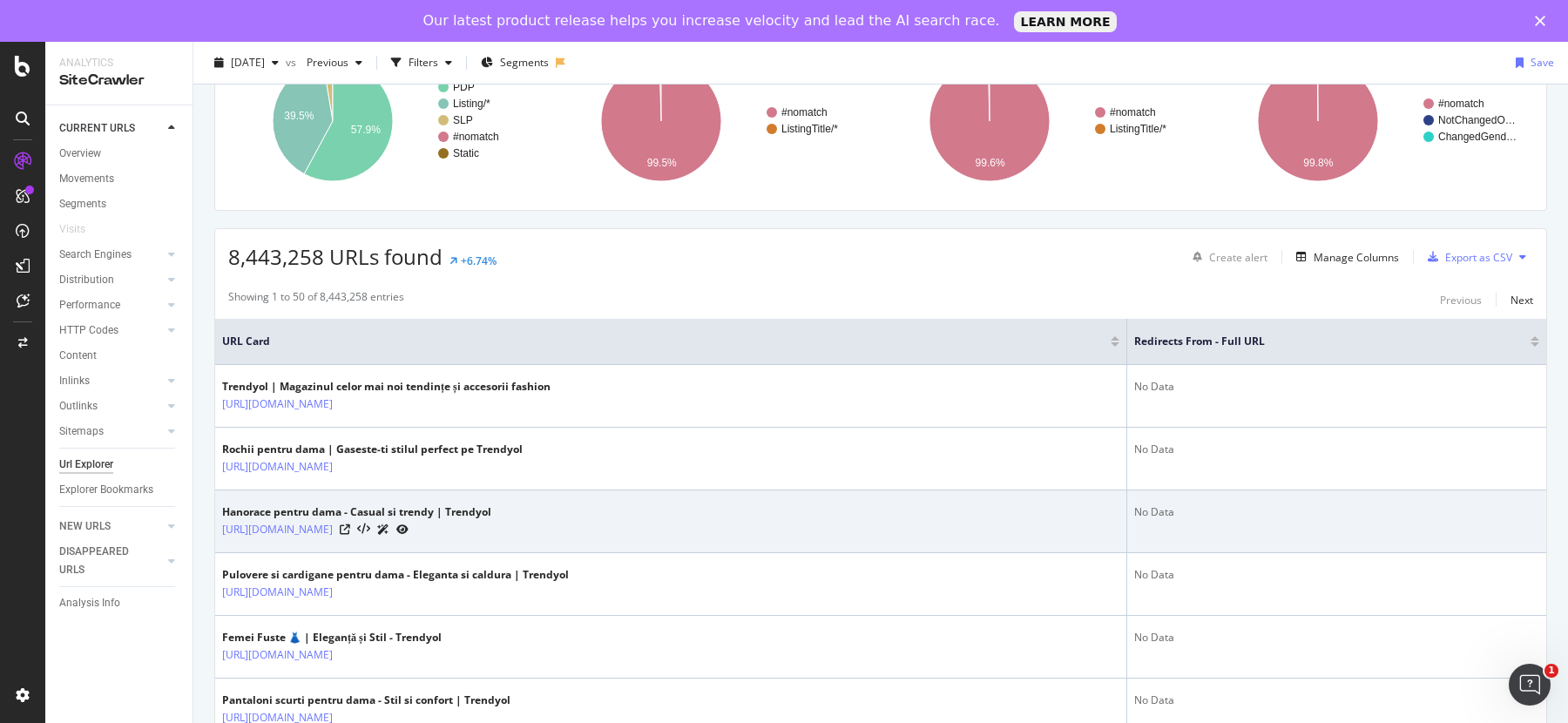
scroll to position [540, 0]
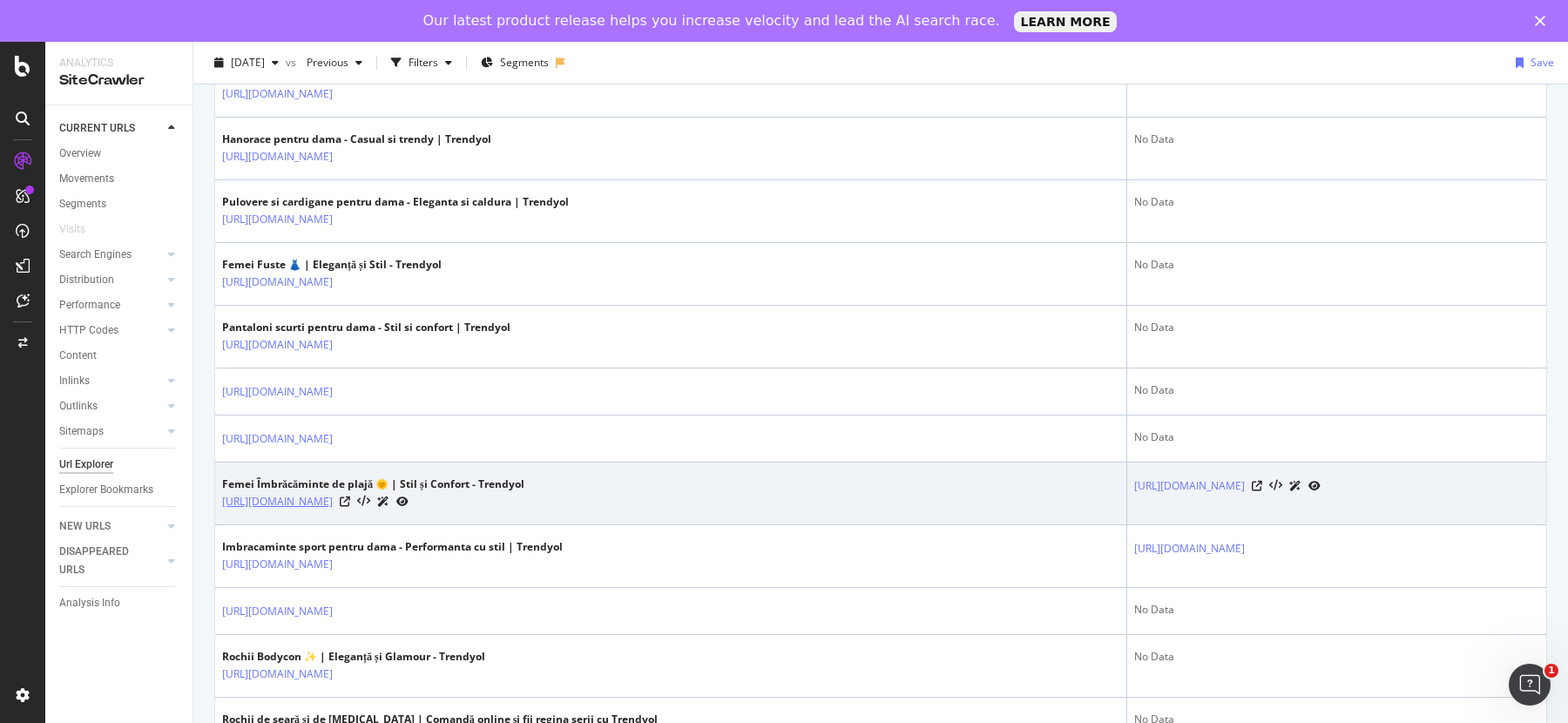
drag, startPoint x: 555, startPoint y: 495, endPoint x: 522, endPoint y: 500, distance: 33.4
click at [522, 500] on div "[URL][DOMAIN_NAME]" at bounding box center [374, 500] width 303 height 18
copy link "g1-c68"
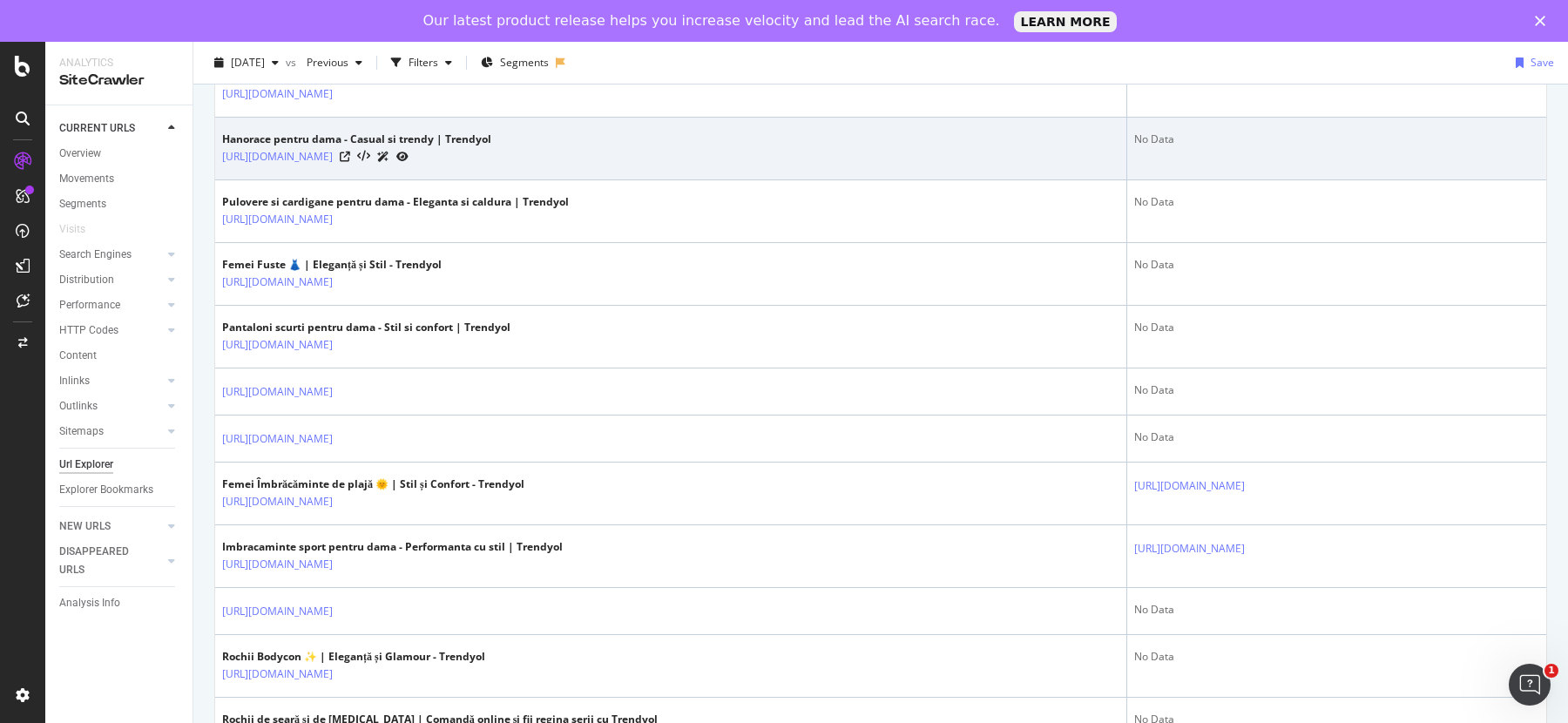
scroll to position [0, 0]
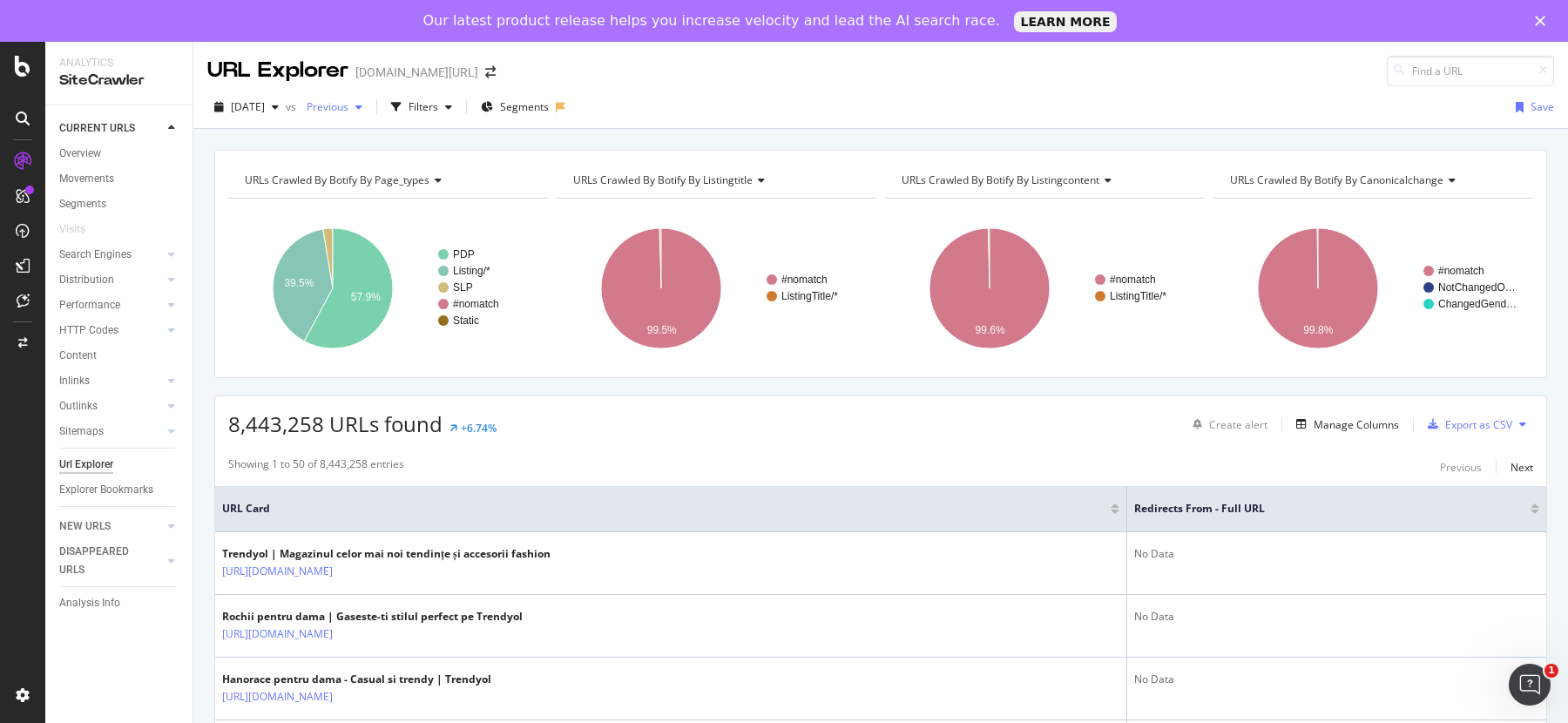
click at [370, 111] on div "button" at bounding box center [358, 107] width 21 height 10
click at [370, 113] on div "Previous" at bounding box center [335, 107] width 70 height 26
click at [435, 109] on div "Filters" at bounding box center [423, 107] width 29 height 15
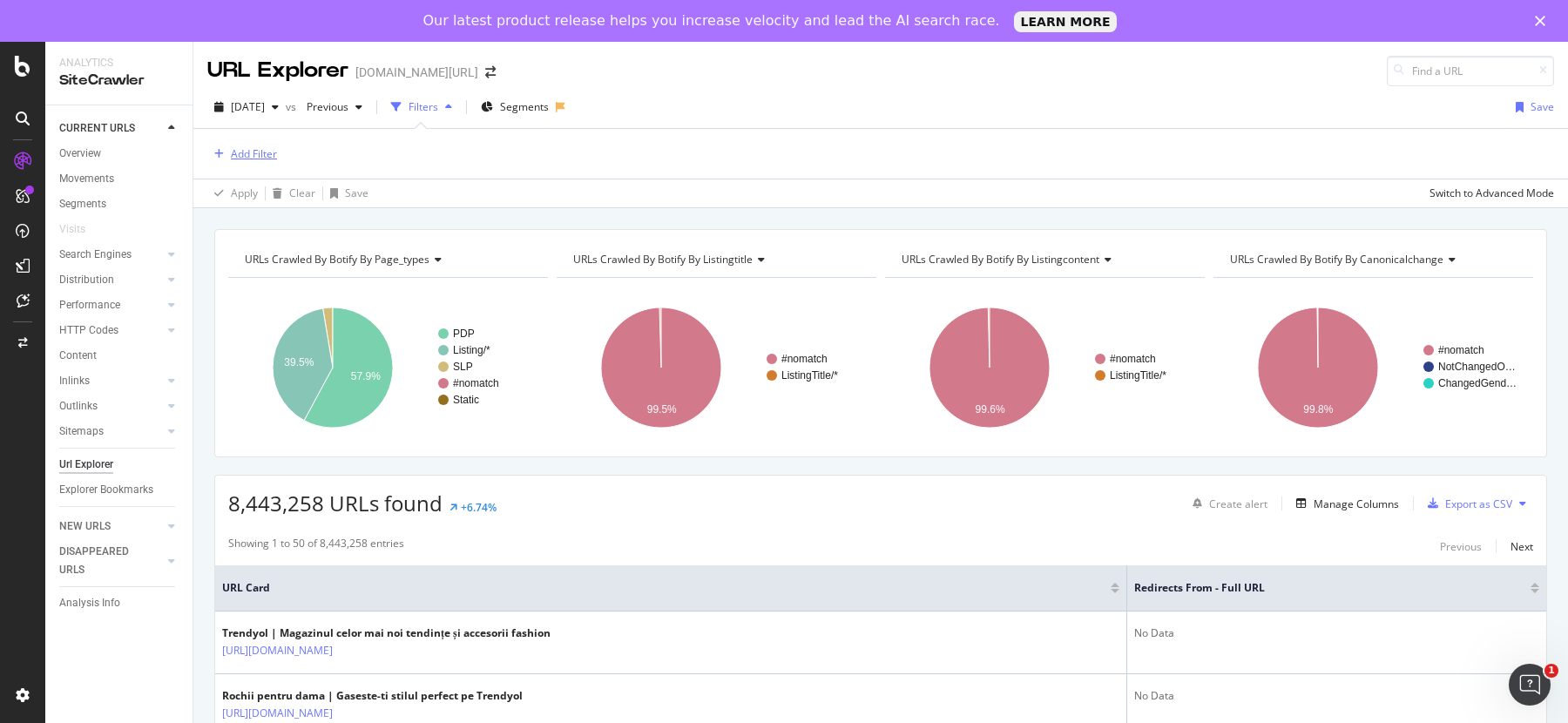
click at [227, 149] on div "button" at bounding box center [218, 154] width 24 height 10
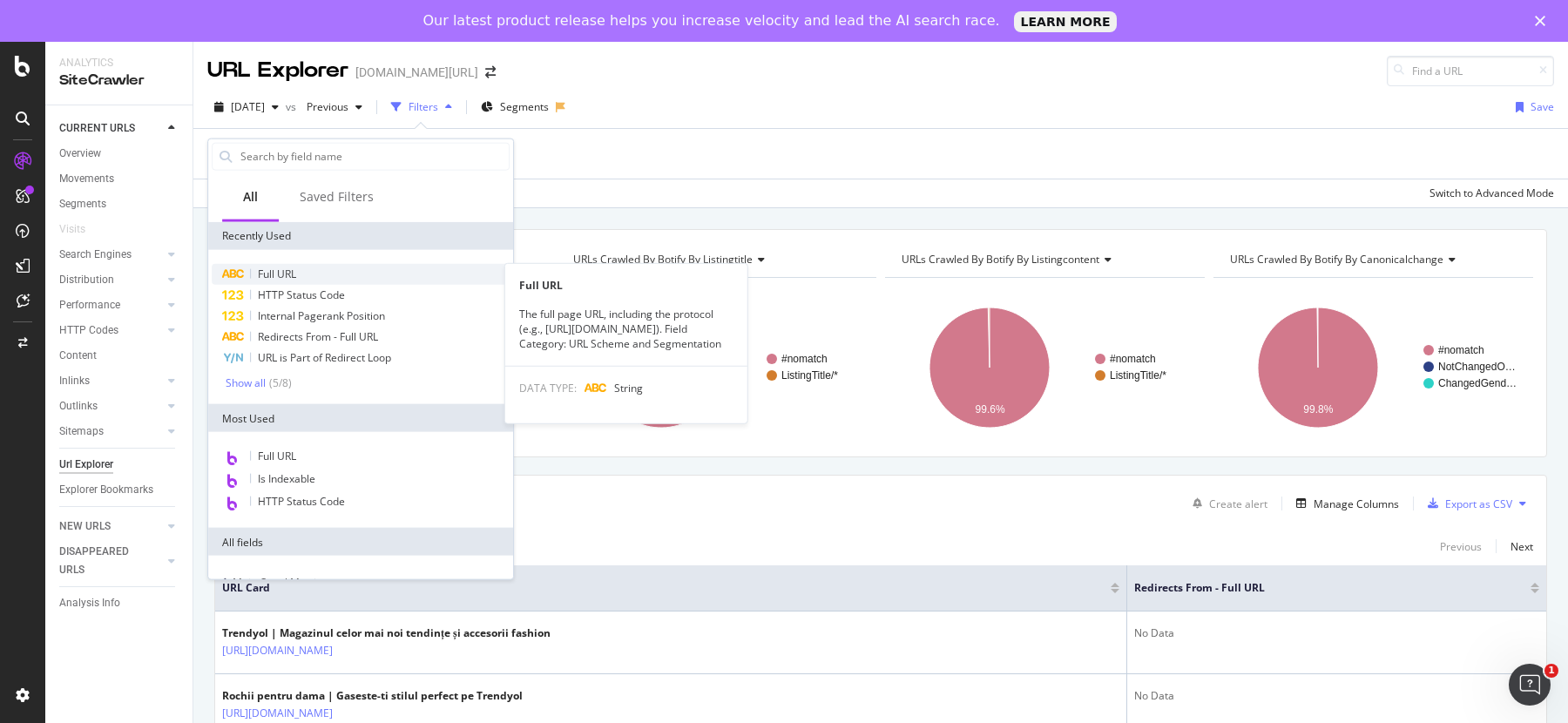
click at [288, 267] on span "Full URL" at bounding box center [277, 274] width 39 height 15
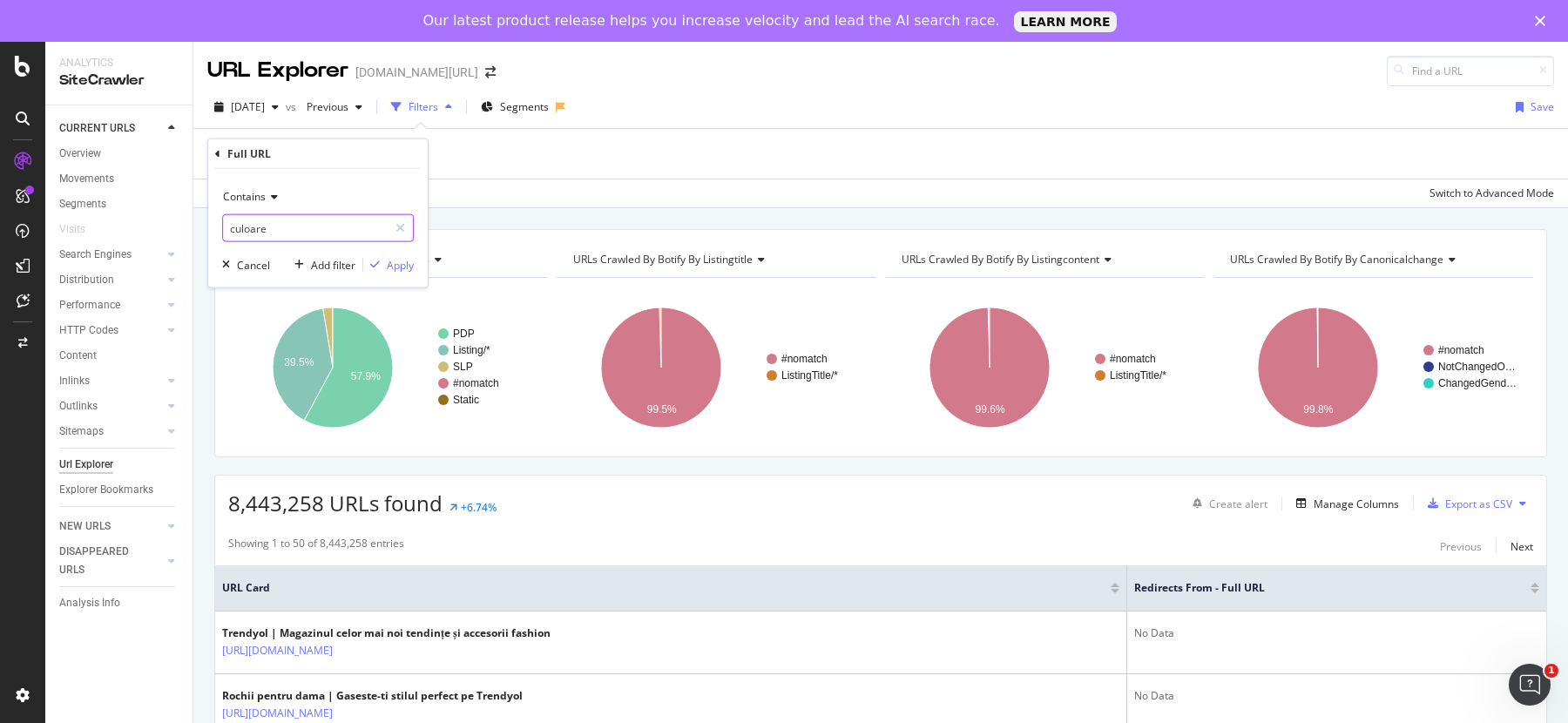
drag, startPoint x: 289, startPoint y: 229, endPoint x: 215, endPoint y: 224, distance: 74.2
click at [215, 224] on div "Contains culoare Cancel Add filter Apply" at bounding box center [318, 228] width 219 height 118
click at [251, 232] on input "culoare" at bounding box center [305, 228] width 165 height 27
paste input "g1-c68"
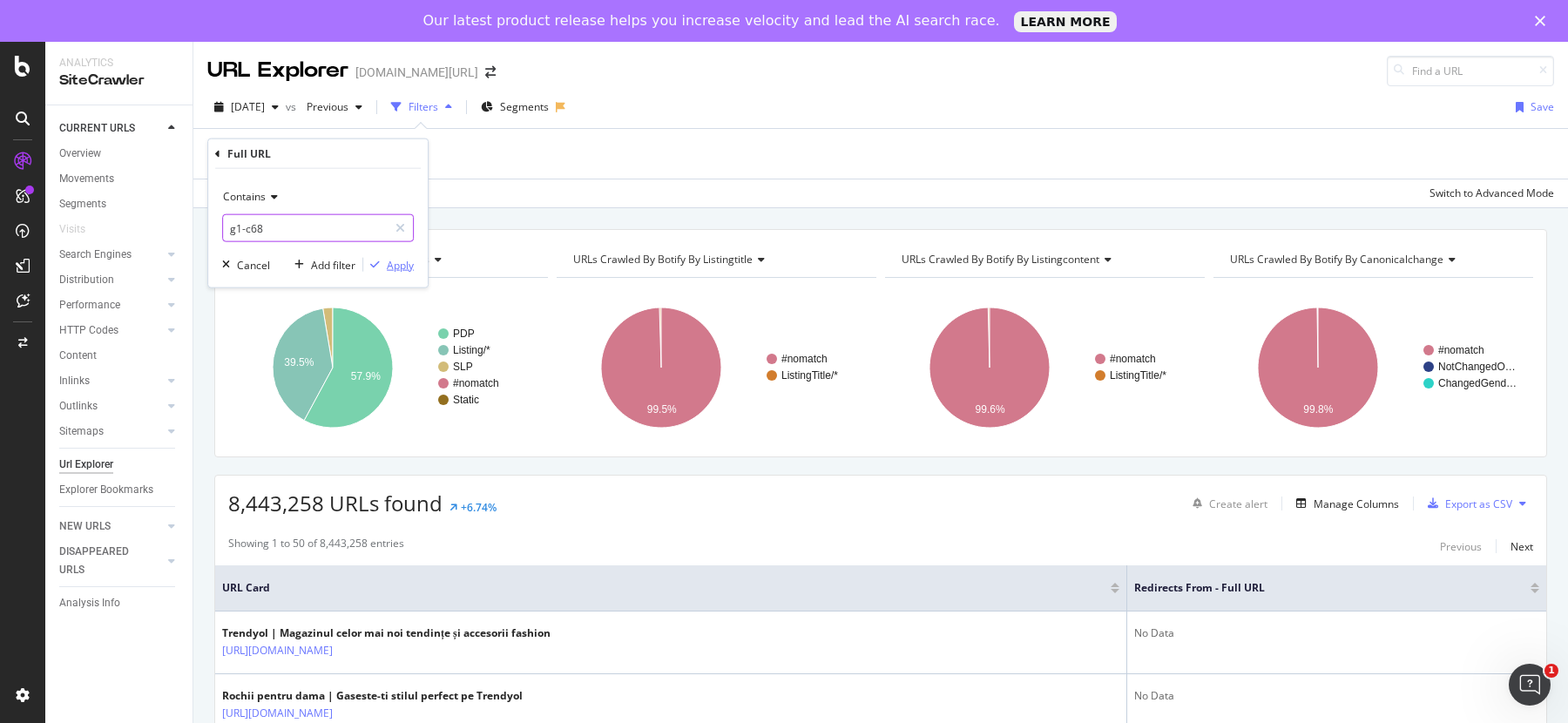
type input "g1-c68"
click at [411, 270] on div "Apply" at bounding box center [400, 265] width 27 height 15
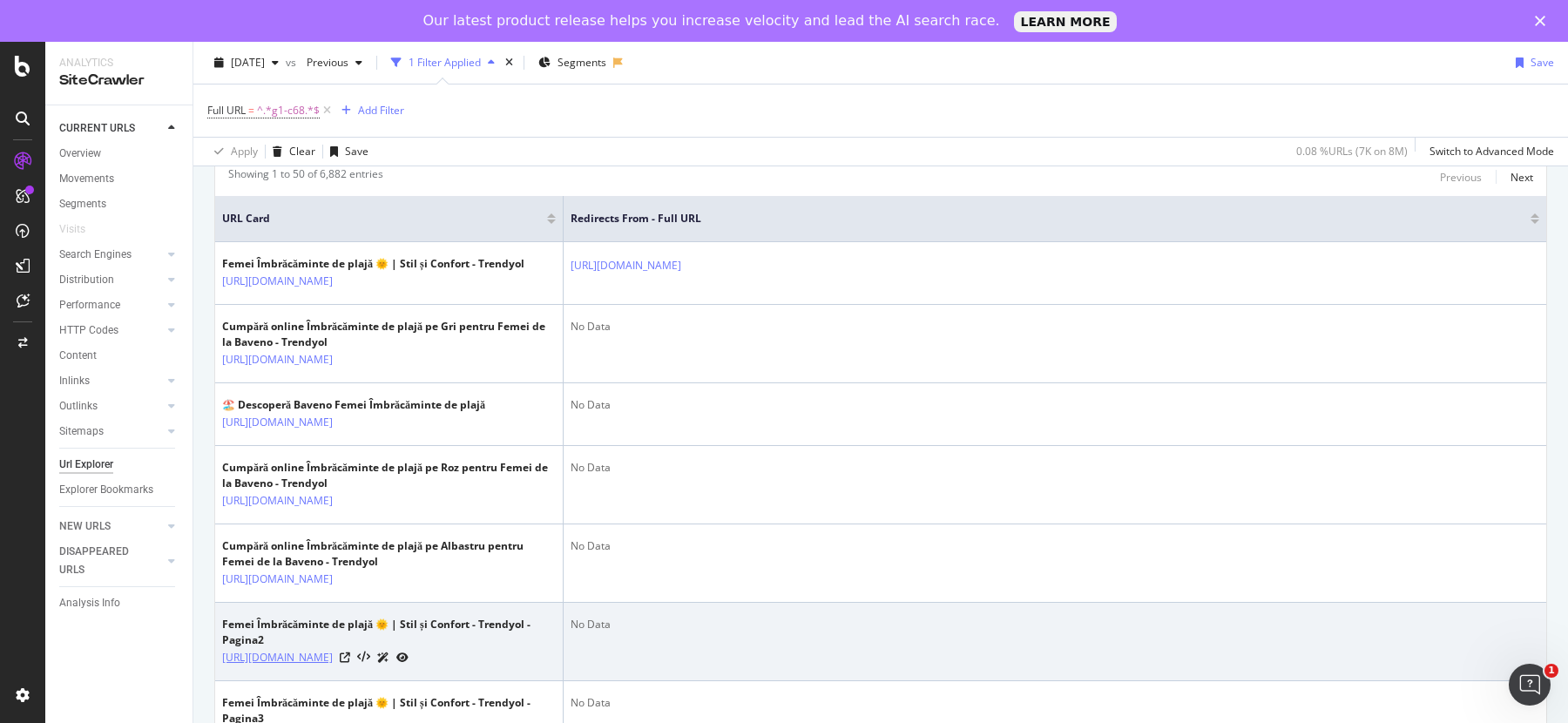
scroll to position [378, 0]
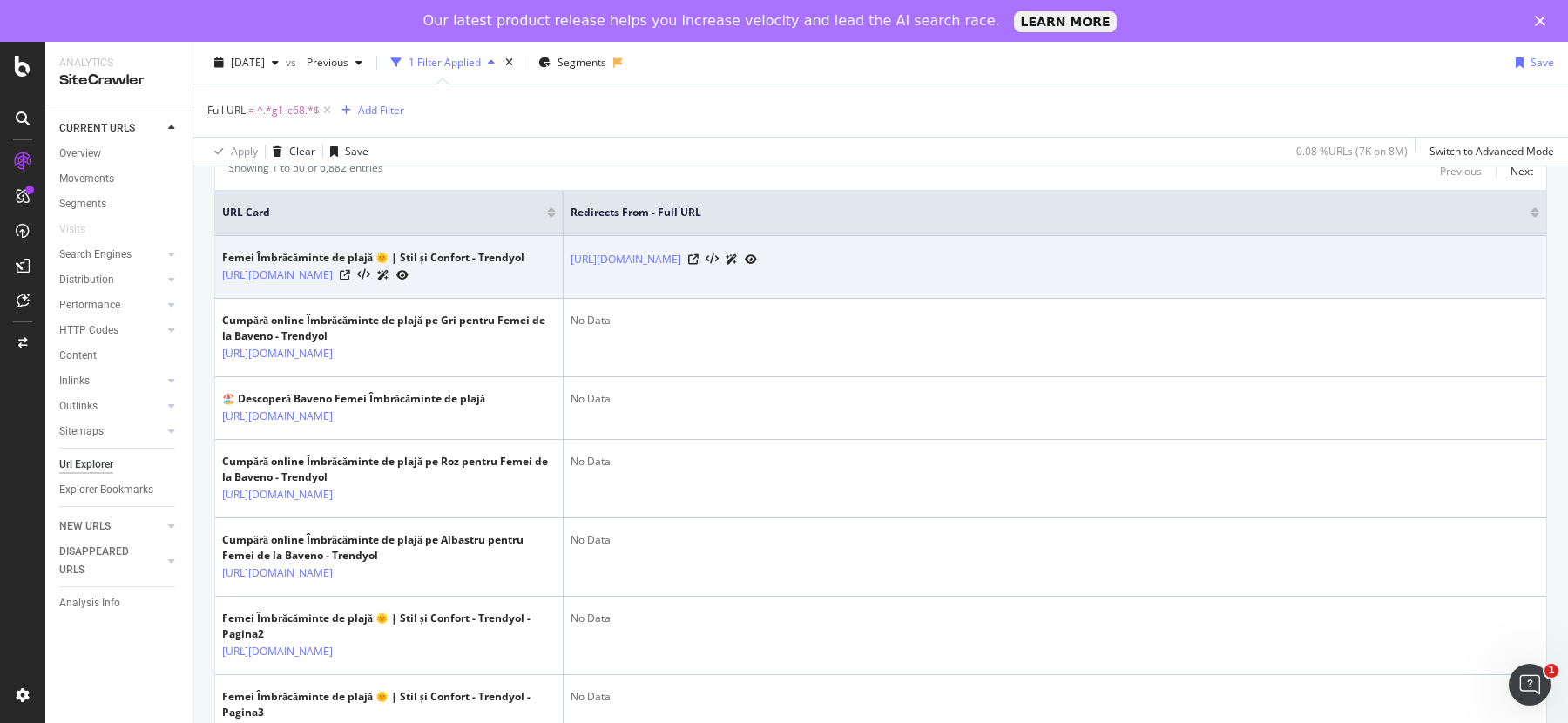
drag, startPoint x: 207, startPoint y: 265, endPoint x: 315, endPoint y: 287, distance: 110.2
click at [406, 299] on td "Femei Îmbrăcăminte de plajă 🌞 | Stil și Confort - Trendyol https://www.trendyol…" at bounding box center [390, 267] width 348 height 62
drag, startPoint x: 399, startPoint y: 298, endPoint x: 222, endPoint y: 277, distance: 178.2
click at [222, 277] on td "Femei Îmbrăcăminte de plajă 🌞 | Stil și Confort - Trendyol https://www.trendyol…" at bounding box center [390, 267] width 348 height 62
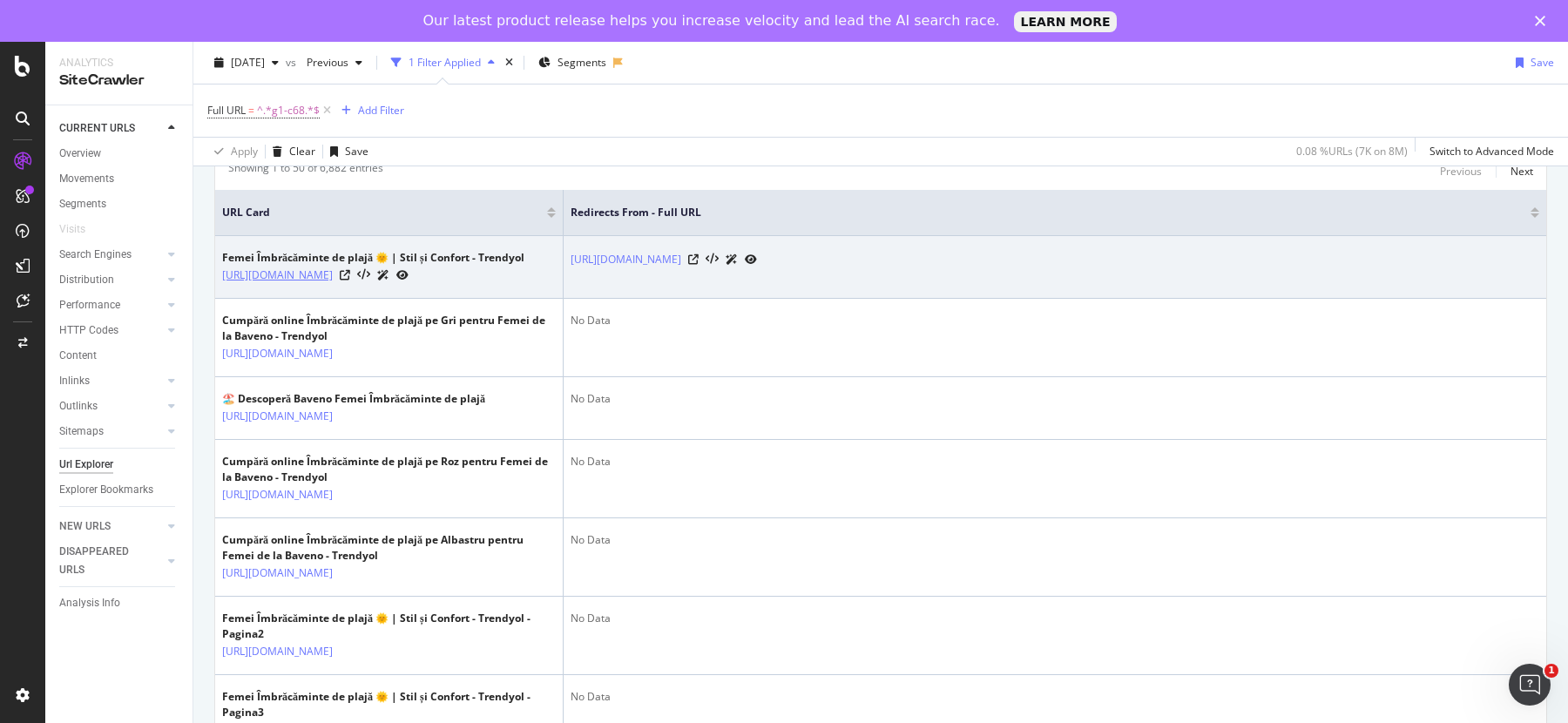
copy link "[URL][DOMAIN_NAME]"
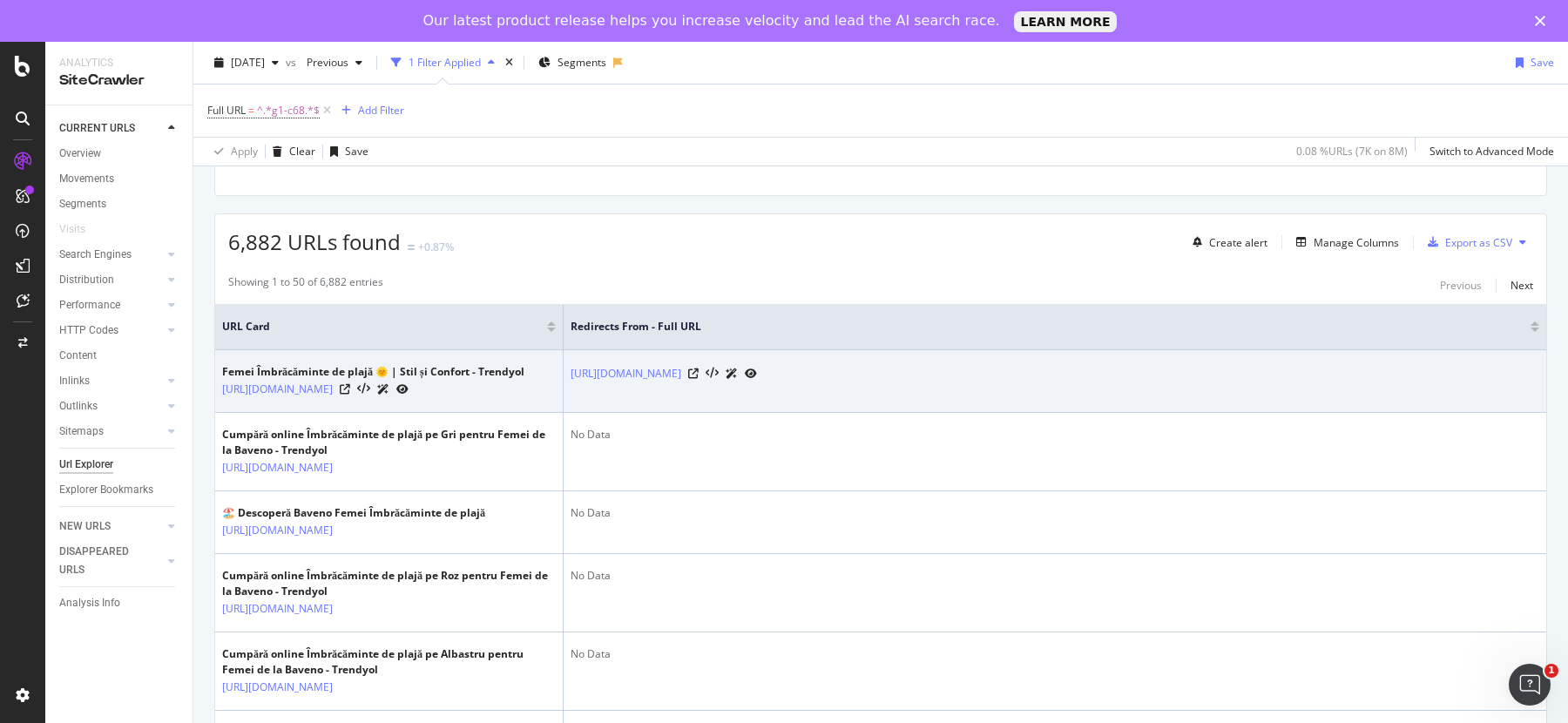
scroll to position [0, 0]
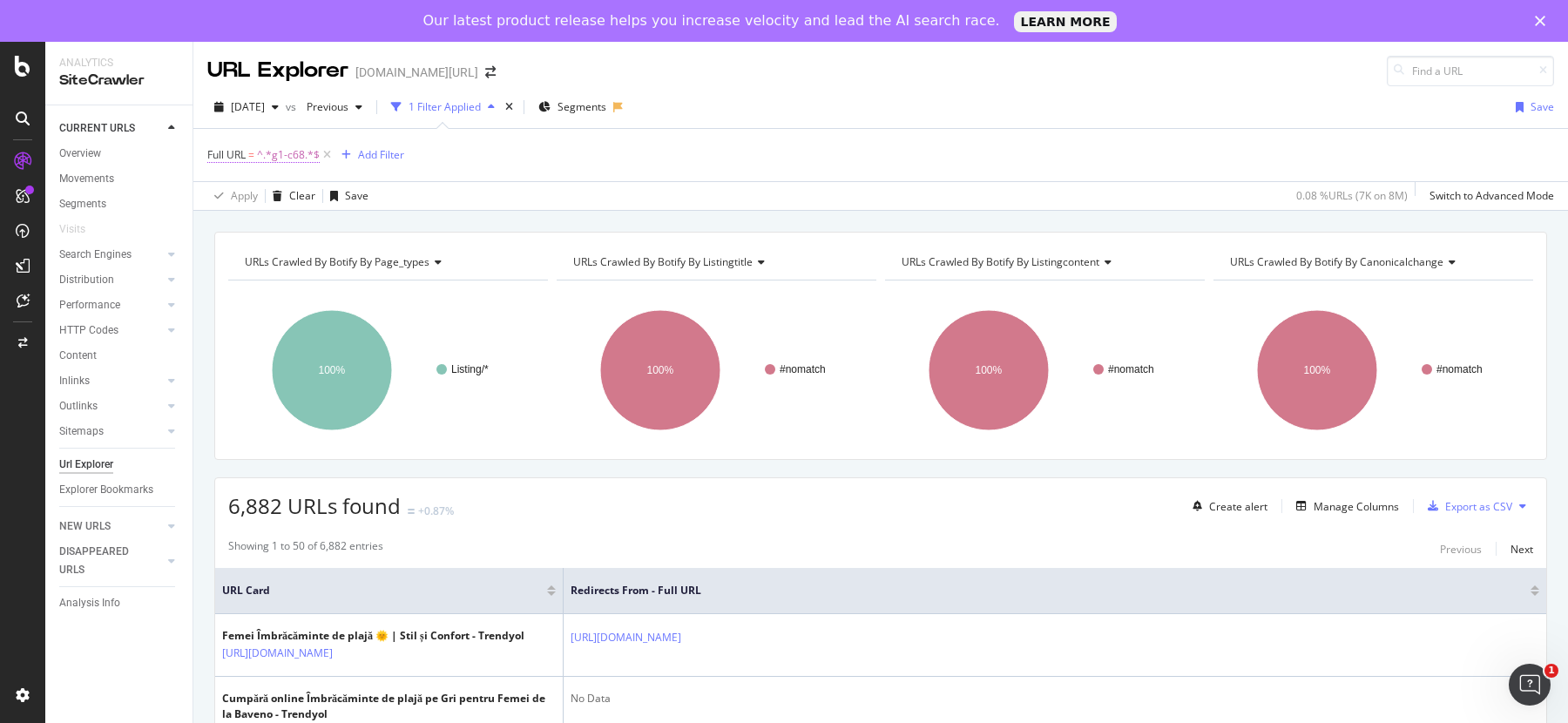
click at [265, 158] on span "^.*g1-c68.*$" at bounding box center [288, 155] width 62 height 25
drag, startPoint x: 266, startPoint y: 224, endPoint x: 180, endPoint y: 219, distance: 86.1
click at [180, 219] on body "Analytics SiteCrawler CURRENT URLS Overview Movements Segments Visits Search En…" at bounding box center [784, 382] width 1568 height 680
drag, startPoint x: 266, startPoint y: 222, endPoint x: 214, endPoint y: 220, distance: 52.0
click at [214, 220] on div "Contains g1-c68 Cancel Add filter Apply" at bounding box center [318, 225] width 219 height 118
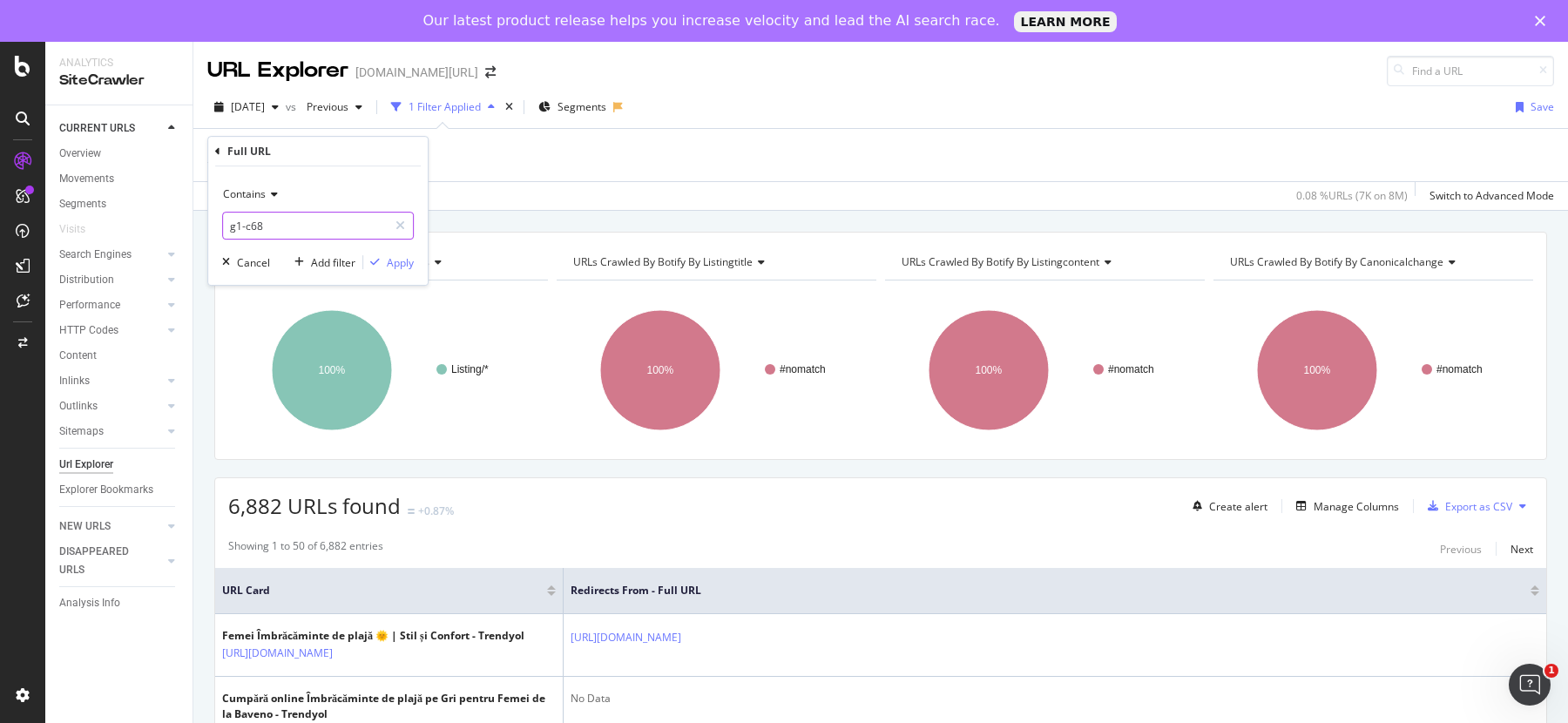
paste input "https://www.trendyol.com/ro/femei-imbracaminte-de-plaja-x-"
type input "[URL][DOMAIN_NAME]"
click at [246, 198] on span "Contains" at bounding box center [244, 194] width 43 height 15
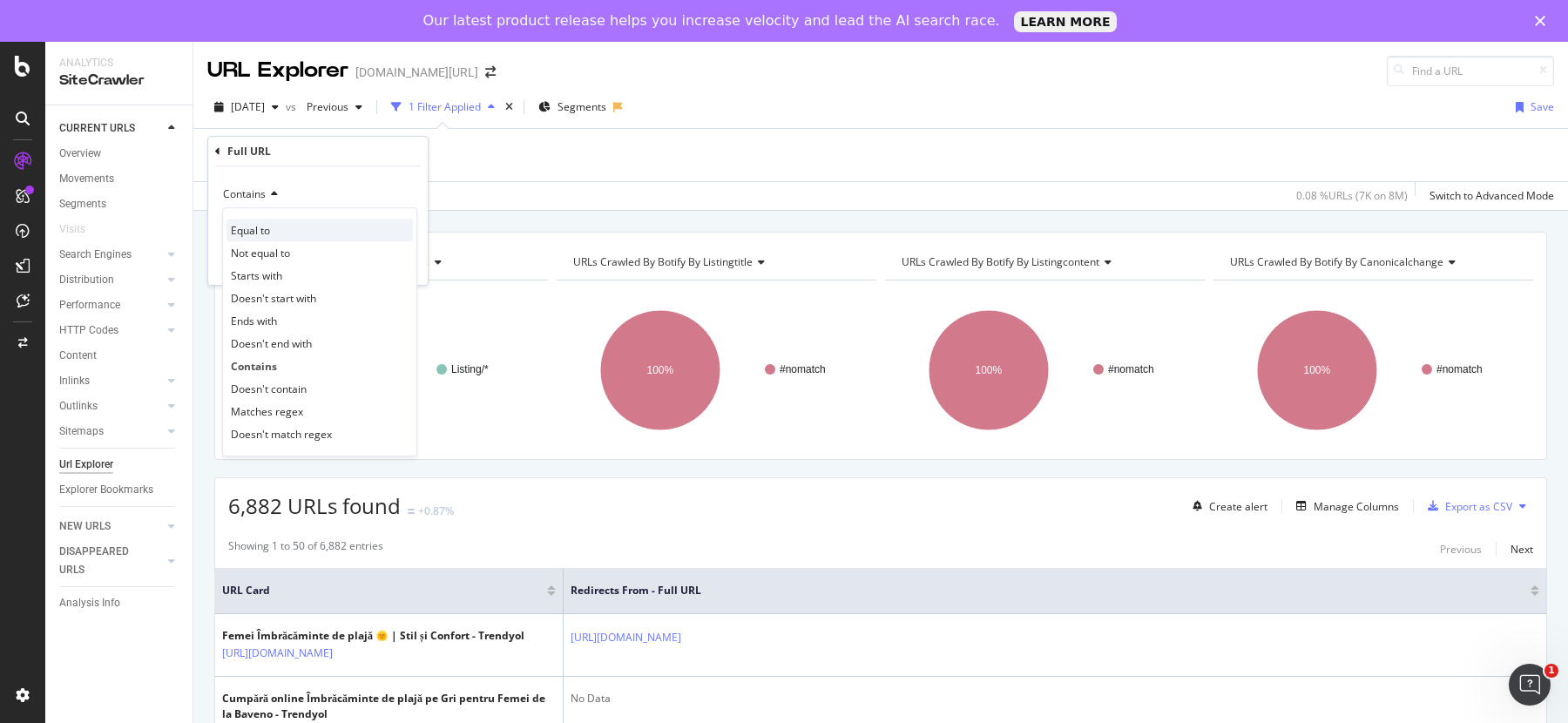
click at [246, 220] on div "Equal to" at bounding box center [320, 230] width 186 height 23
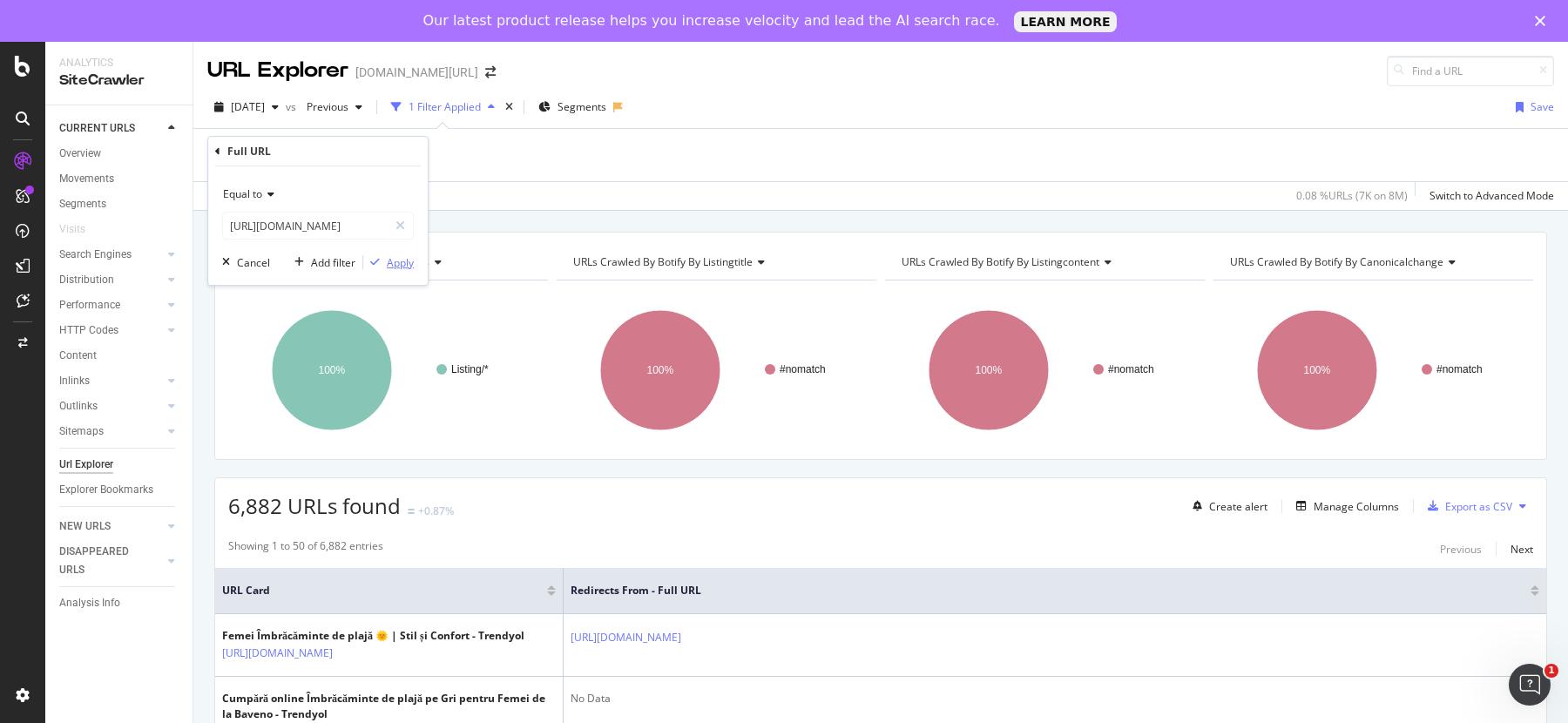
click at [398, 269] on button "Apply" at bounding box center [388, 262] width 50 height 17
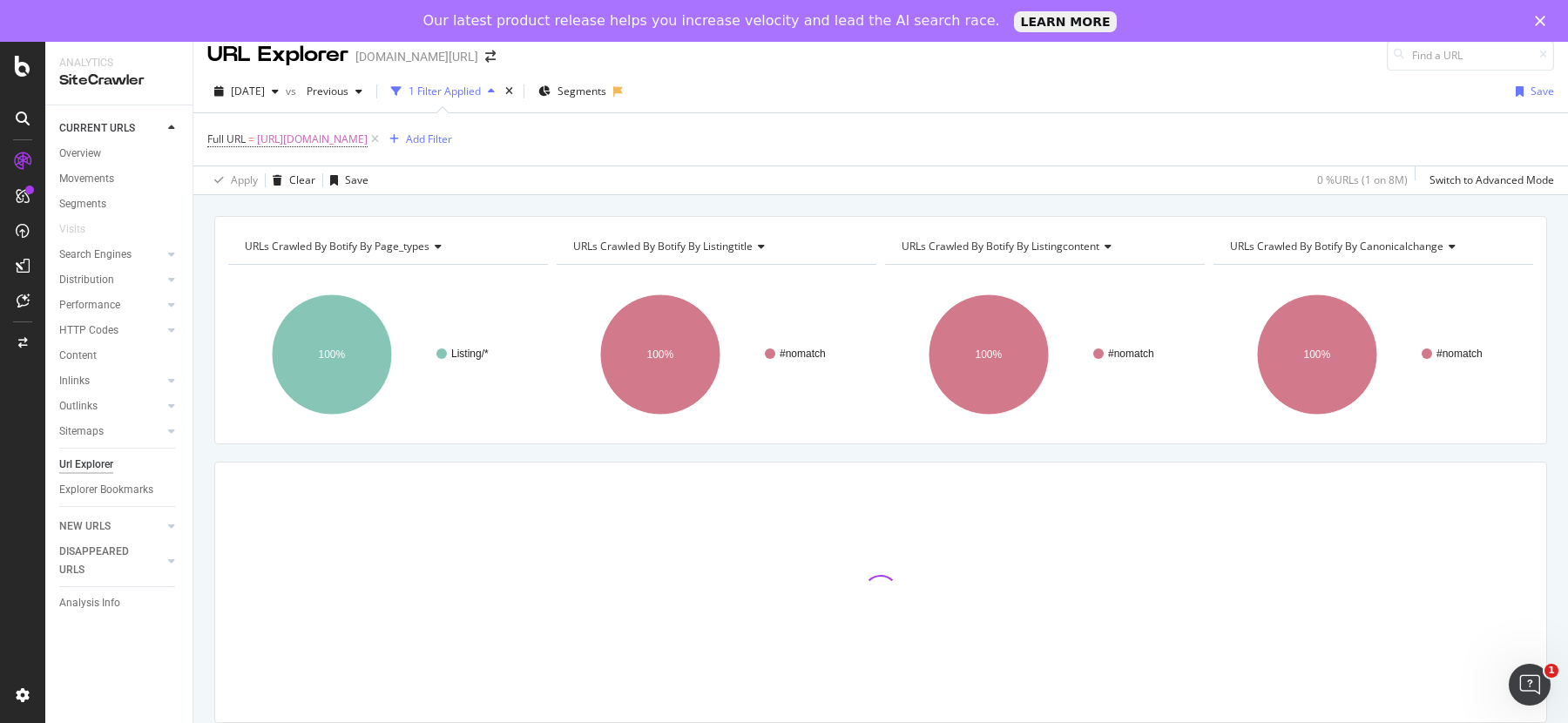
scroll to position [32, 0]
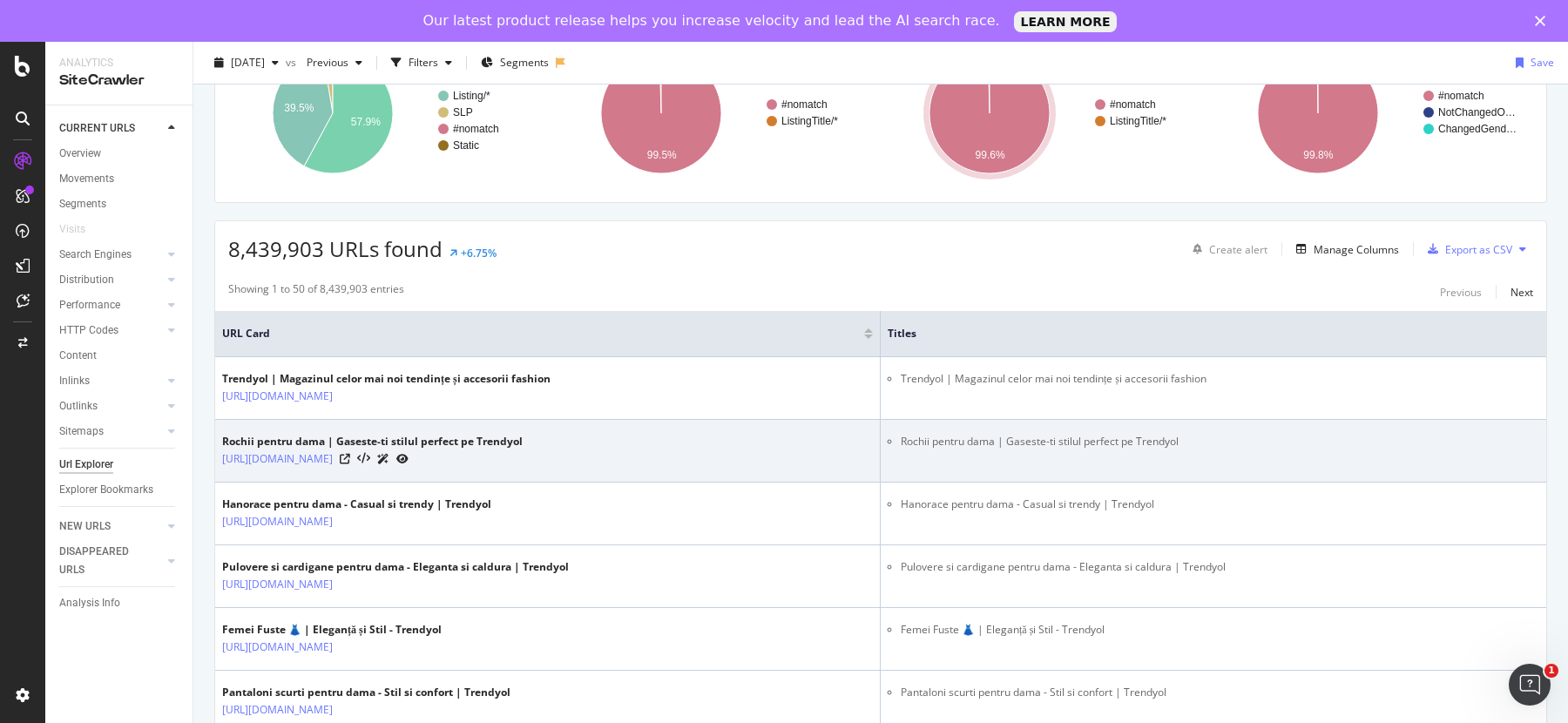
scroll to position [175, 0]
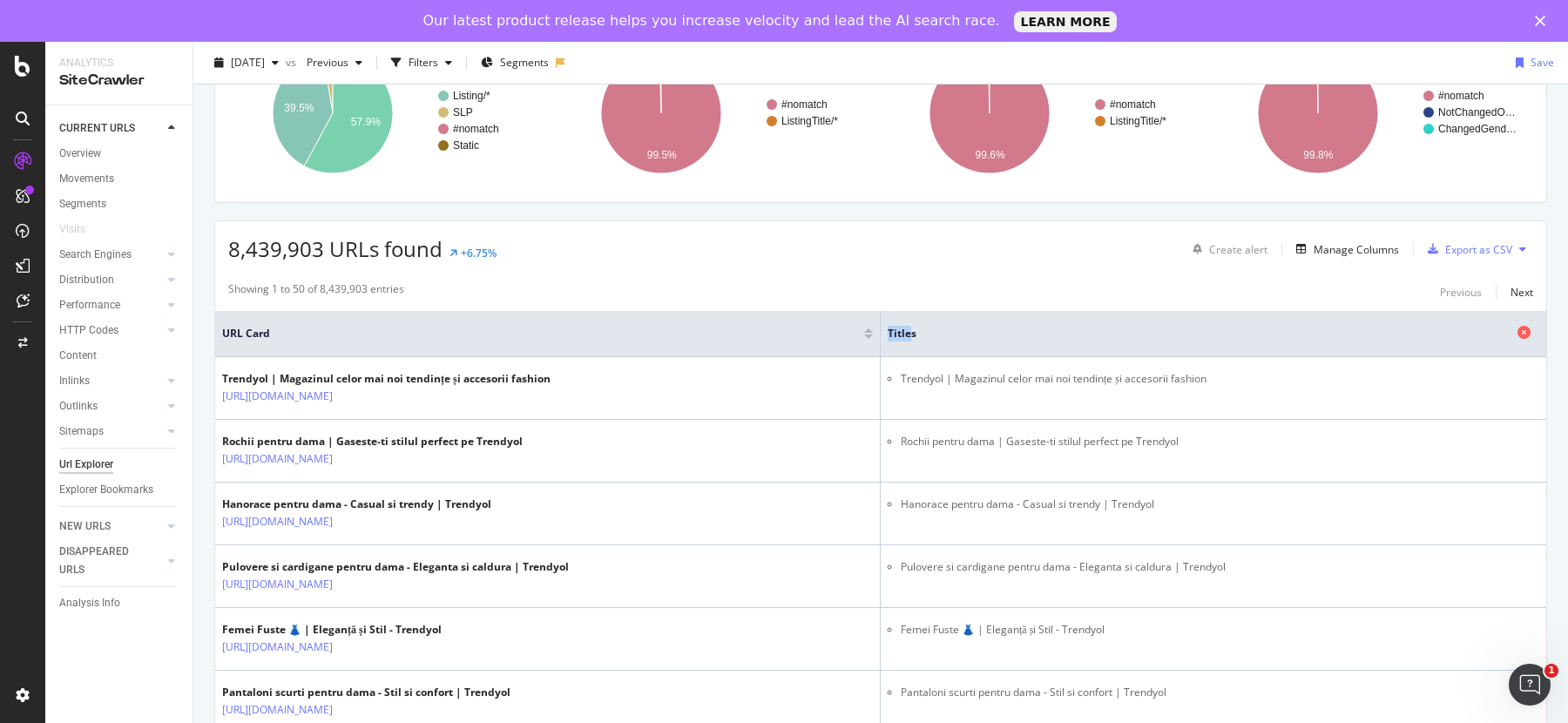
drag, startPoint x: 932, startPoint y: 330, endPoint x: 951, endPoint y: 329, distance: 19.0
click at [951, 329] on span "Titles" at bounding box center [1200, 334] width 625 height 16
click at [1314, 245] on div "Manage Columns" at bounding box center [1356, 250] width 85 height 15
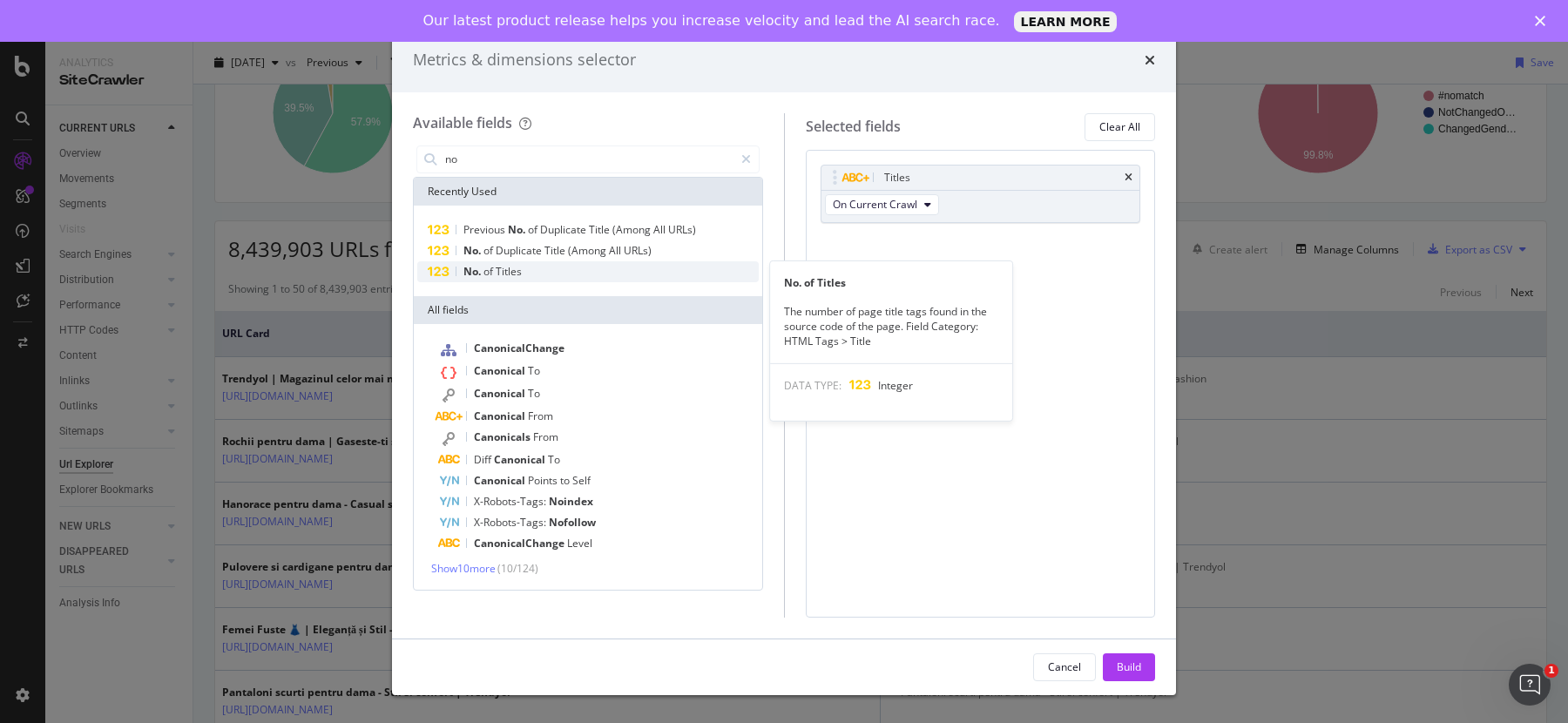
type input "no"
click at [521, 276] on span "Titles" at bounding box center [509, 271] width 26 height 15
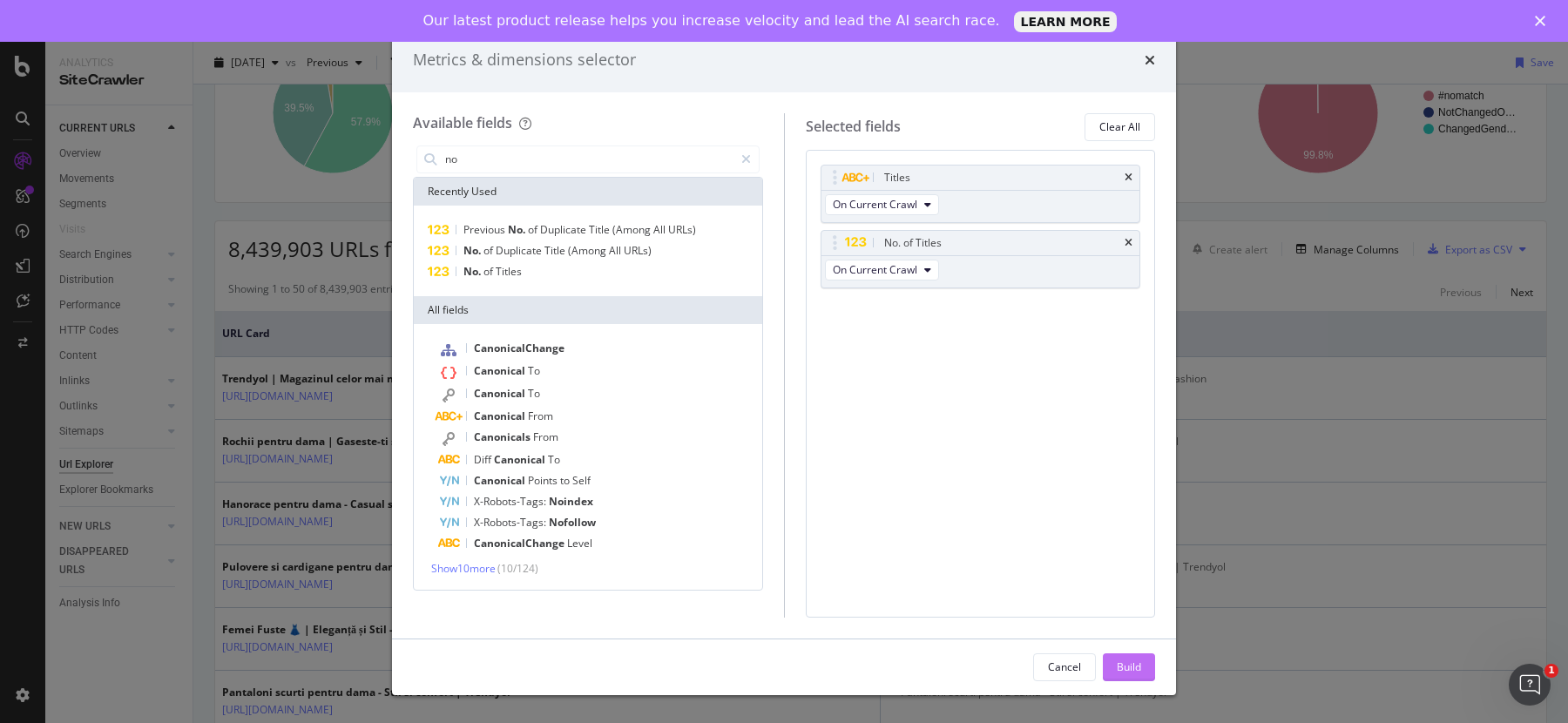
click at [1127, 668] on div "Build" at bounding box center [1129, 666] width 25 height 15
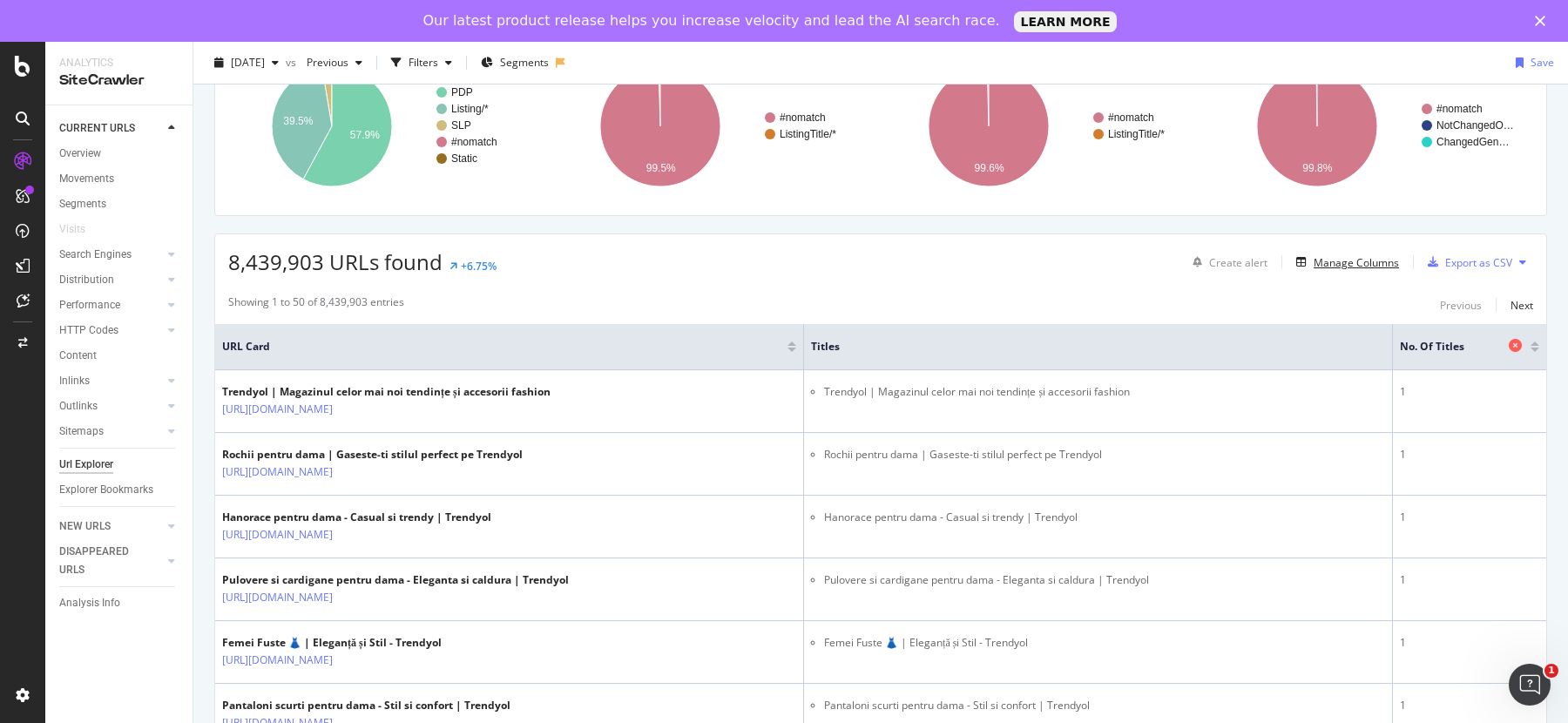
scroll to position [166, 0]
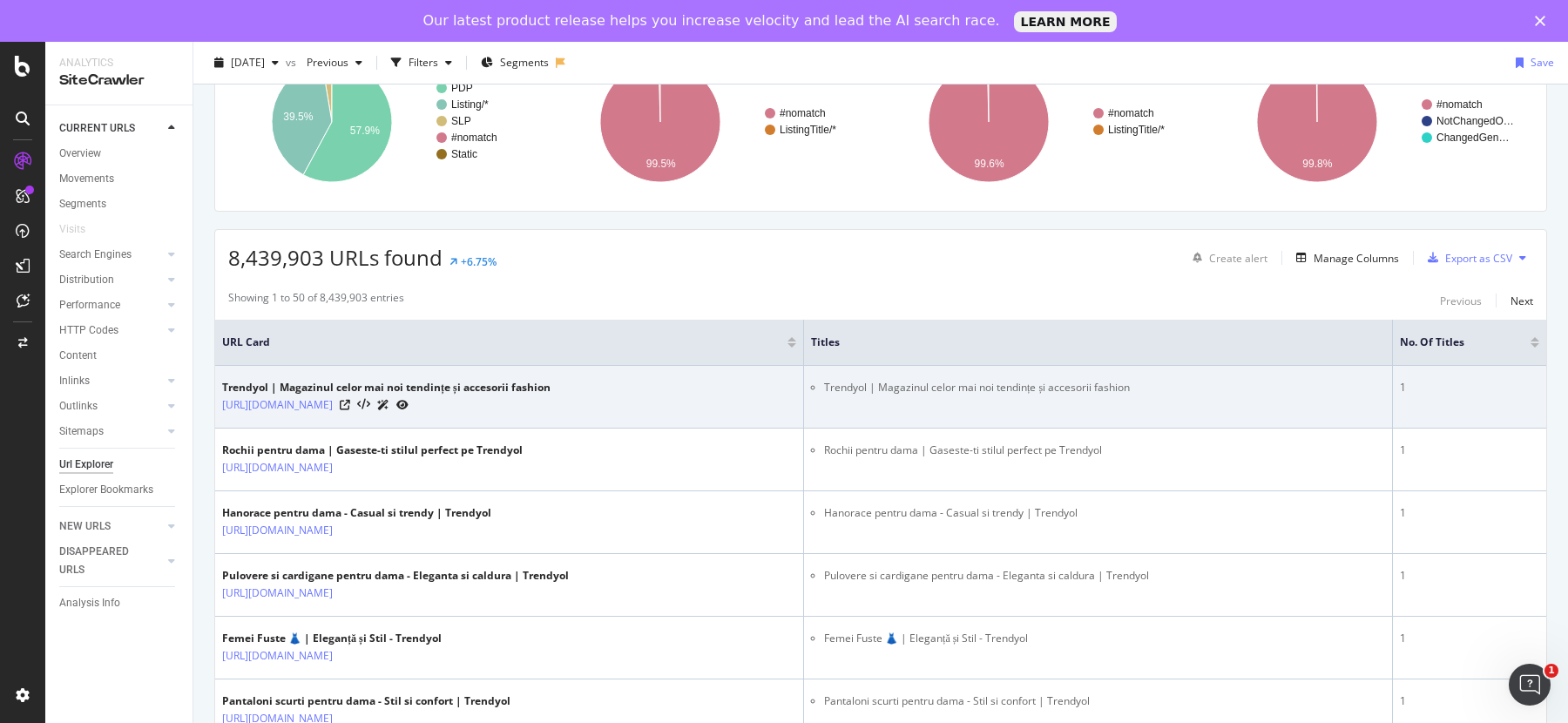
drag, startPoint x: 853, startPoint y: 381, endPoint x: 1217, endPoint y: 381, distance: 364.0
click at [1161, 375] on td "Trendyol | Magazinul celor mai noi tendințe și accesorii fashion" at bounding box center [1098, 397] width 589 height 62
click at [1400, 381] on div "1" at bounding box center [1469, 387] width 139 height 16
drag, startPoint x: 854, startPoint y: 387, endPoint x: 1276, endPoint y: 382, distance: 422.0
click at [1276, 382] on ul "Trendyol | Magazinul celor mai noi tendințe și accesorii fashion" at bounding box center [1098, 387] width 574 height 16
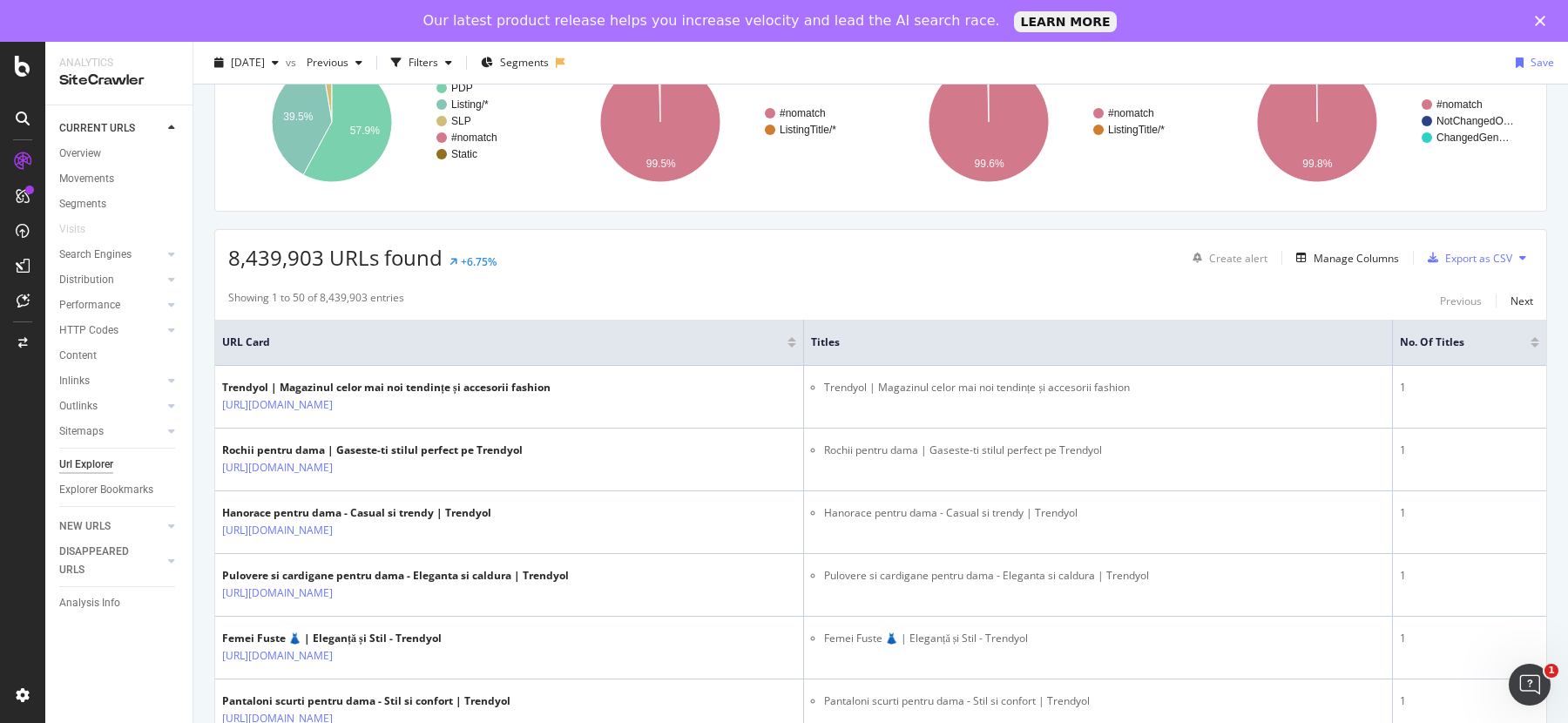
click at [1530, 343] on div at bounding box center [1534, 345] width 9 height 5
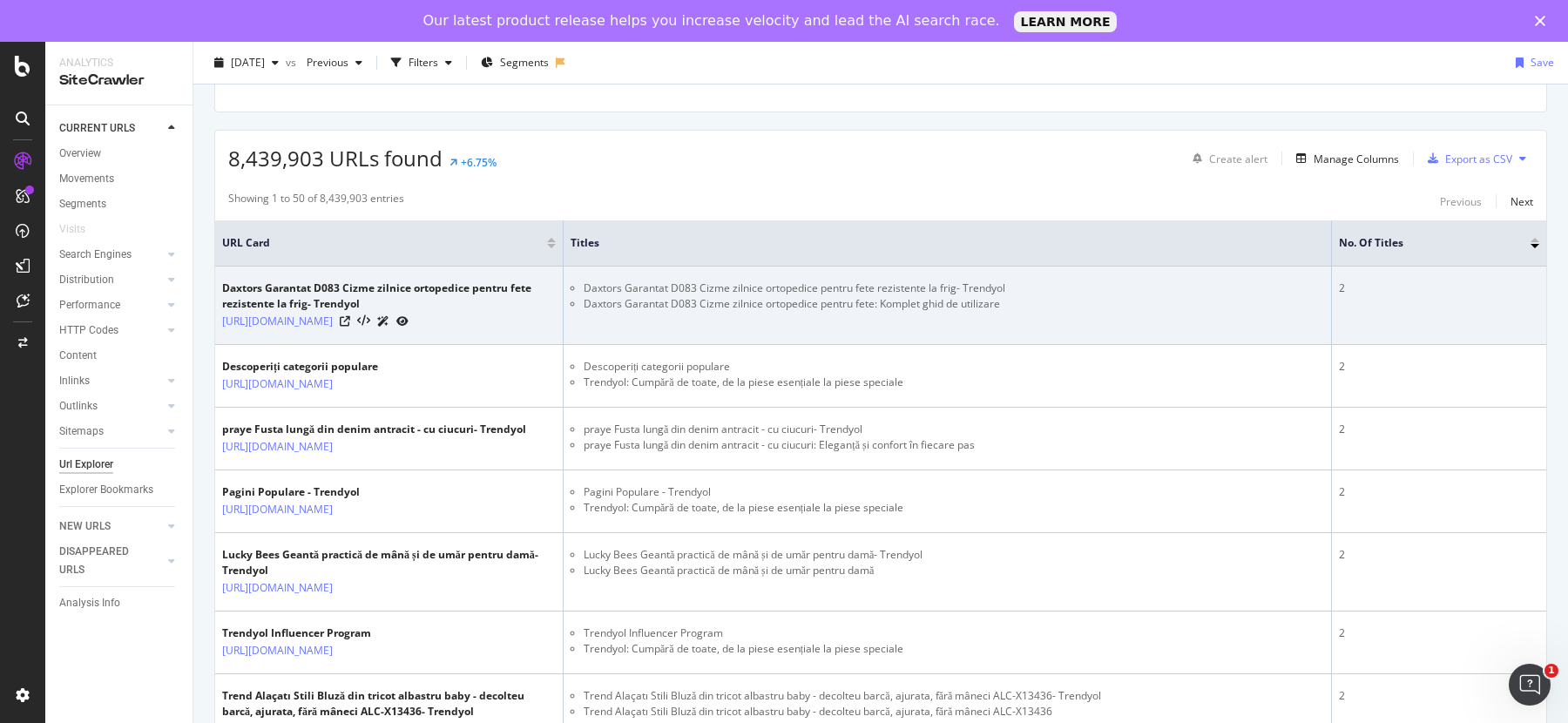
scroll to position [244, 0]
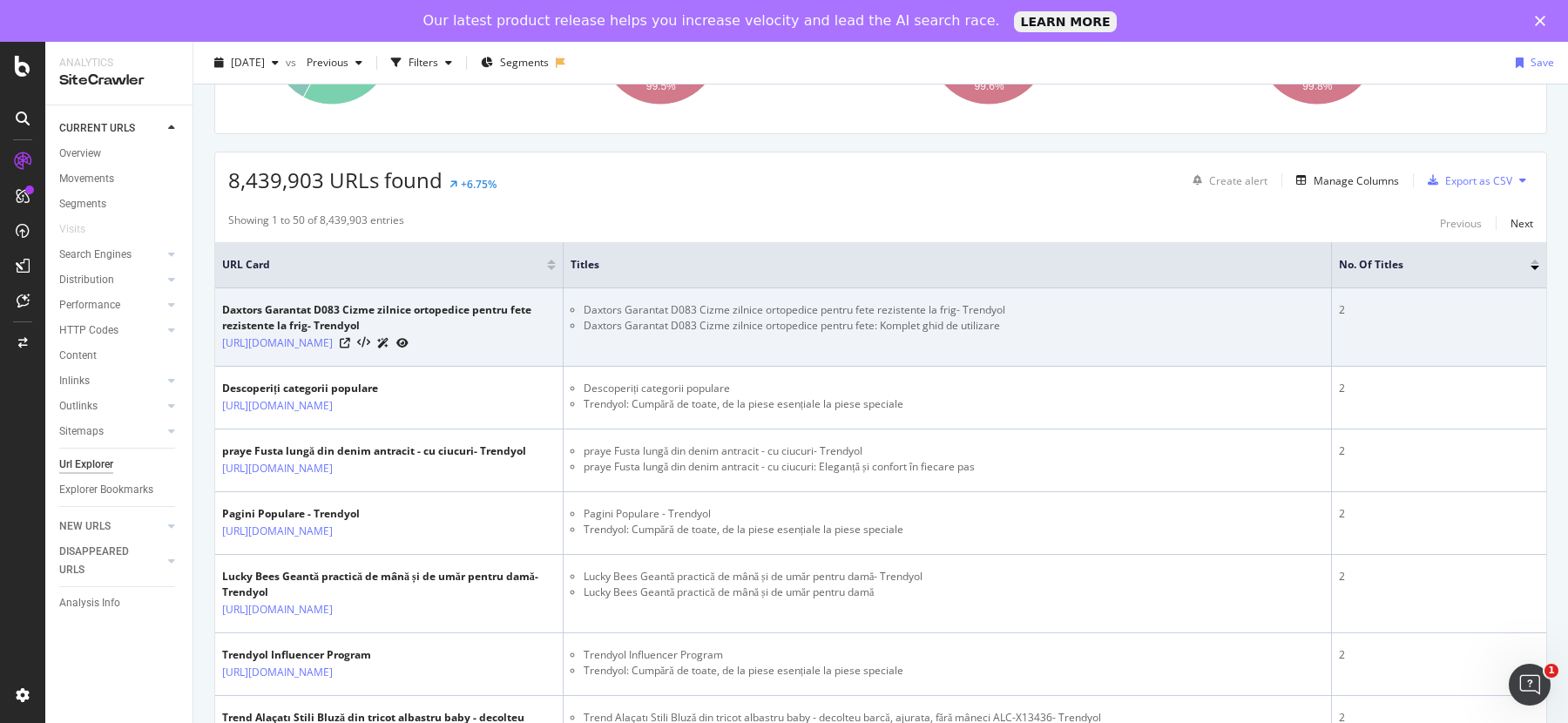
click at [1394, 309] on div "2" at bounding box center [1439, 310] width 200 height 16
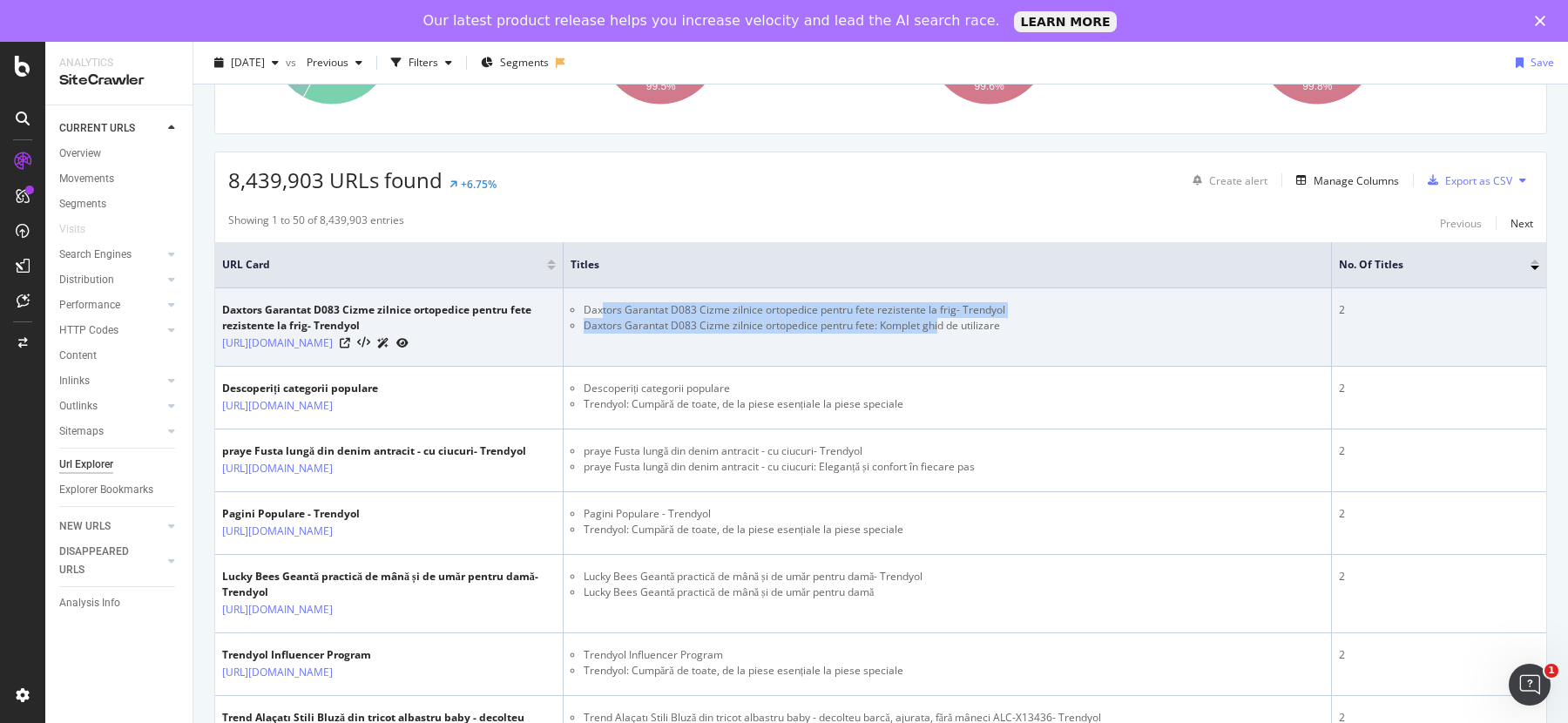
drag, startPoint x: 696, startPoint y: 302, endPoint x: 942, endPoint y: 326, distance: 247.2
click at [942, 326] on ul "Daxtors Garantat D083 Cizme zilnice ortopedice pentru fete rezistente la frig- …" at bounding box center [947, 318] width 754 height 31
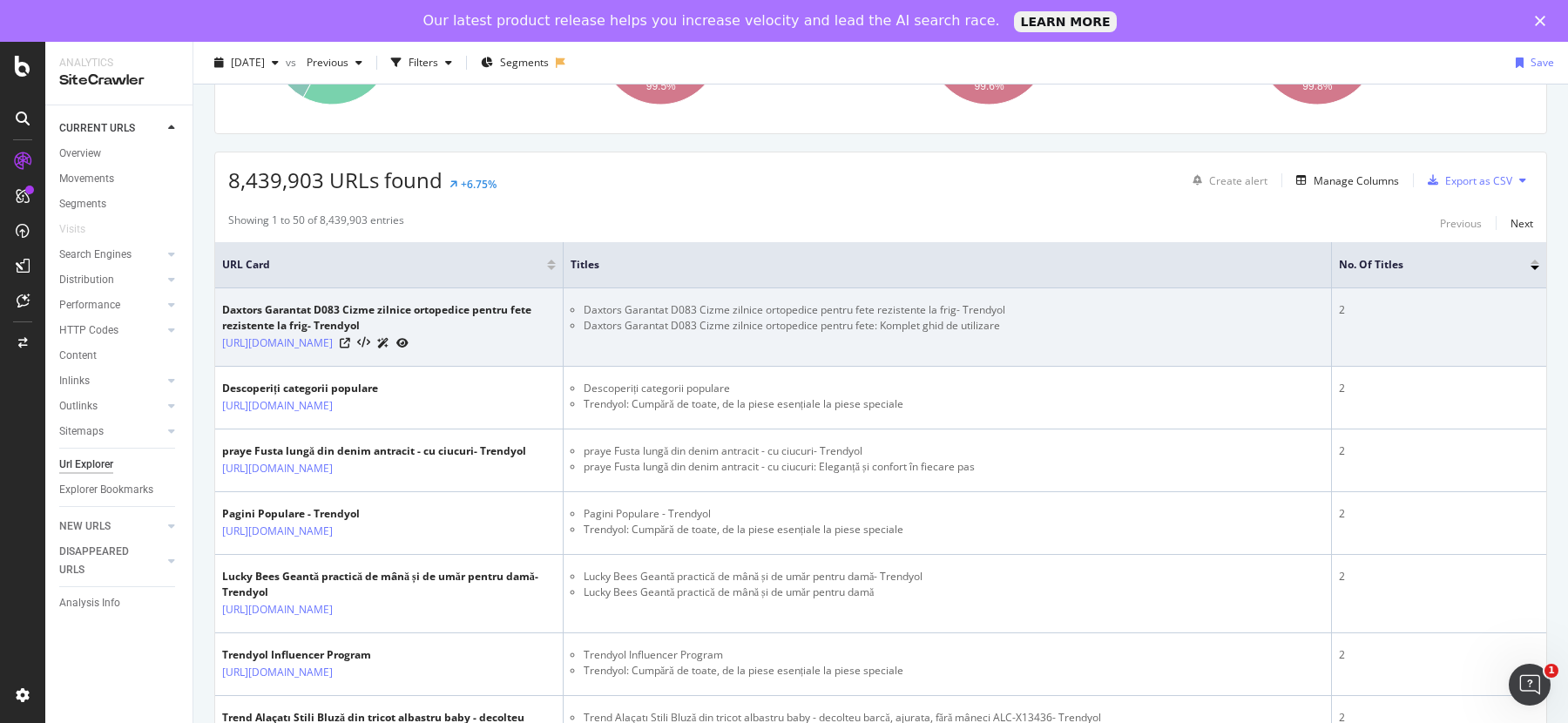
click at [1359, 309] on div "2" at bounding box center [1439, 310] width 200 height 16
click at [333, 348] on link "https://www.trendyol.com/ro/daxtors/garantat-d083-cizme-zilnice-ortopedice-pent…" at bounding box center [277, 343] width 111 height 17
drag, startPoint x: 1025, startPoint y: 326, endPoint x: 688, endPoint y: 320, distance: 337.1
click at [688, 320] on li "Daxtors Garantat D083 Cizme zilnice ortopedice pentru fete: Komplet ghid de uti…" at bounding box center [953, 325] width 740 height 16
click at [581, 303] on ul "Daxtors Garantat D083 Cizme zilnice ortopedice pentru fete rezistente la frig- …" at bounding box center [947, 318] width 754 height 31
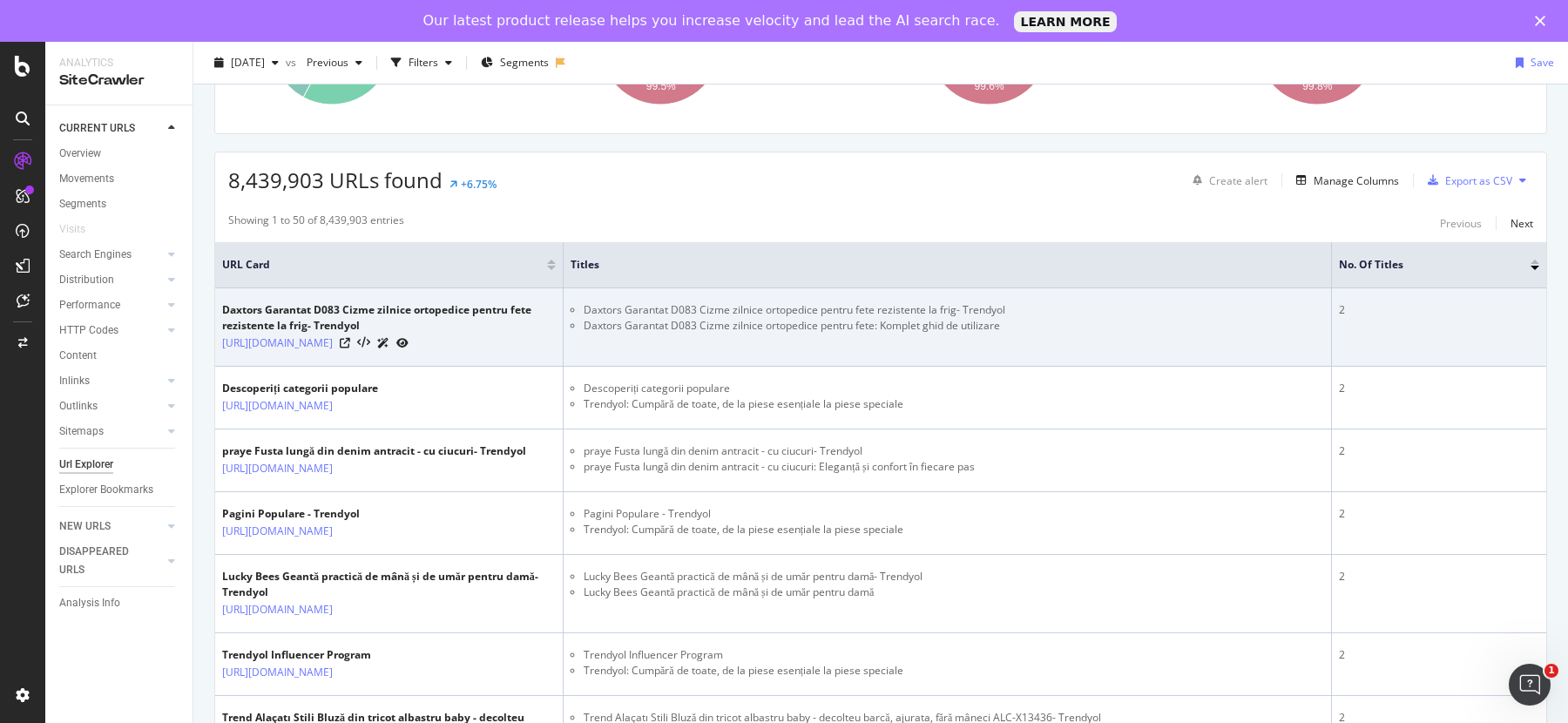
click at [581, 303] on ul "Daxtors Garantat D083 Cizme zilnice ortopedice pentru fete rezistente la frig- …" at bounding box center [947, 318] width 754 height 31
drag, startPoint x: 581, startPoint y: 303, endPoint x: 706, endPoint y: 305, distance: 125.0
click at [693, 305] on ul "Daxtors Garantat D083 Cizme zilnice ortopedice pentru fete rezistente la frig- …" at bounding box center [947, 318] width 754 height 31
click at [771, 306] on li "Daxtors Garantat D083 Cizme zilnice ortopedice pentru fete rezistente la frig- …" at bounding box center [953, 310] width 740 height 16
drag, startPoint x: 1056, startPoint y: 315, endPoint x: 1057, endPoint y: 324, distance: 9.1
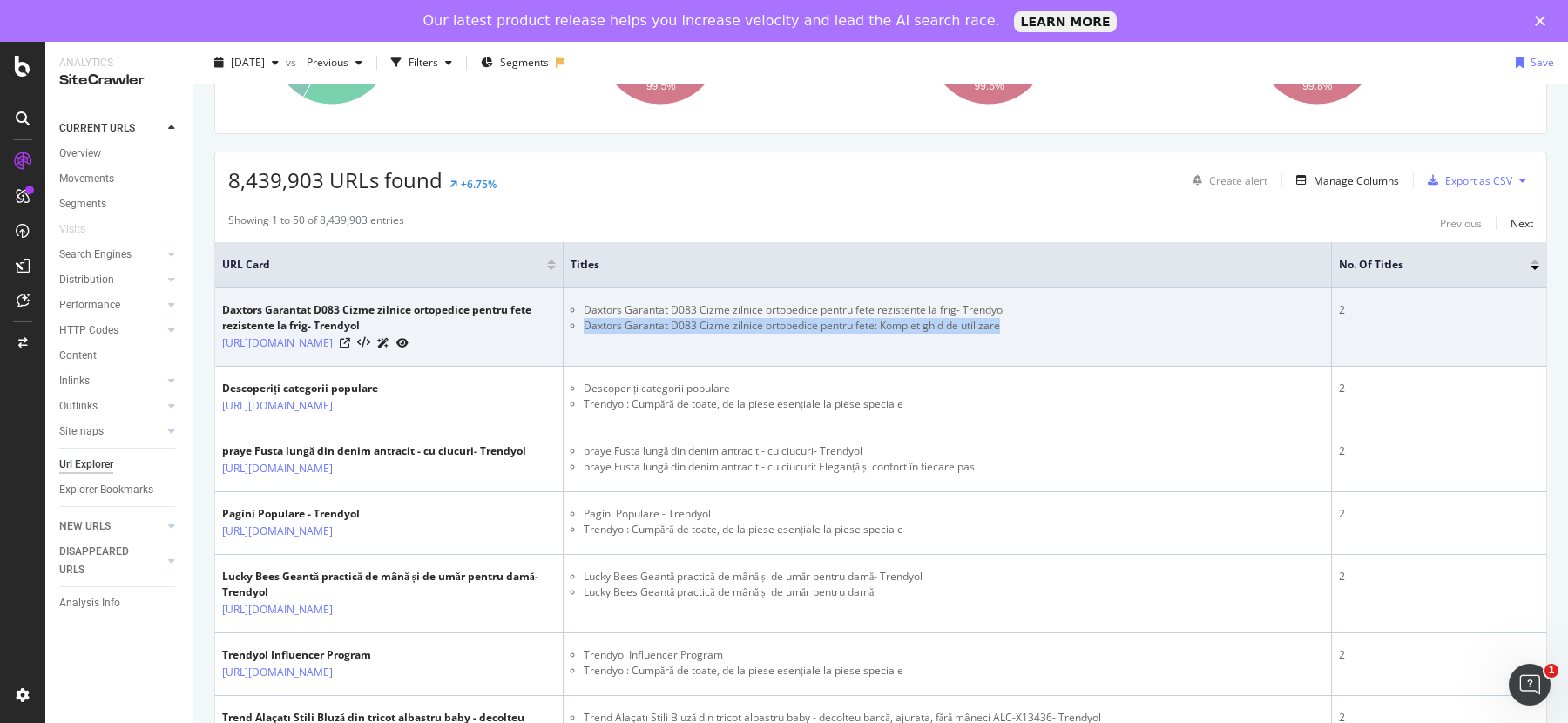
click at [1057, 323] on ul "Daxtors Garantat D083 Cizme zilnice ortopedice pentru fete rezistente la frig- …" at bounding box center [947, 318] width 754 height 31
click at [1057, 324] on li "Daxtors Garantat D083 Cizme zilnice ortopedice pentru fete: Komplet ghid de uti…" at bounding box center [953, 325] width 740 height 16
drag, startPoint x: 583, startPoint y: 303, endPoint x: 1042, endPoint y: 317, distance: 459.2
click at [1042, 317] on ul "Daxtors Garantat D083 Cizme zilnice ortopedice pentru fete rezistente la frig- …" at bounding box center [947, 318] width 754 height 31
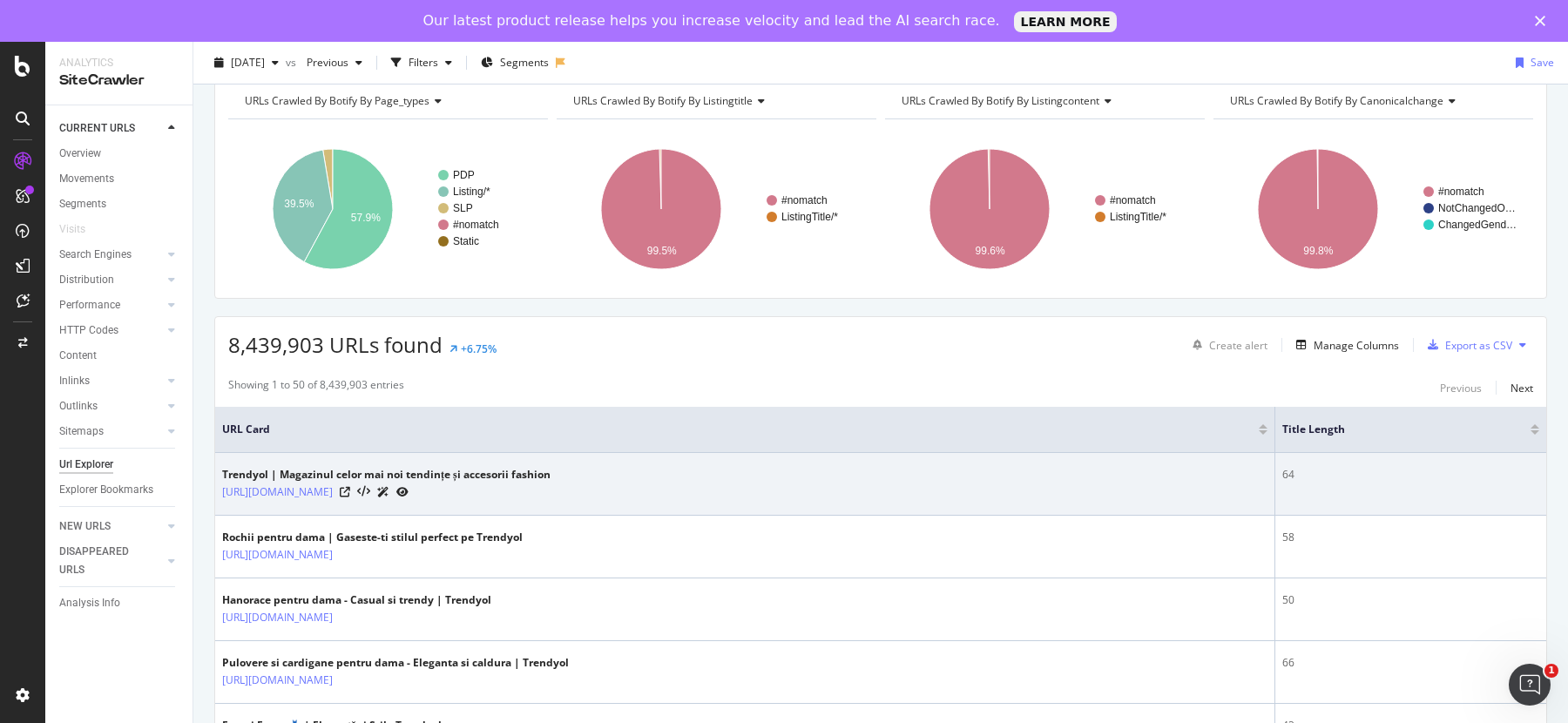
scroll to position [85, 0]
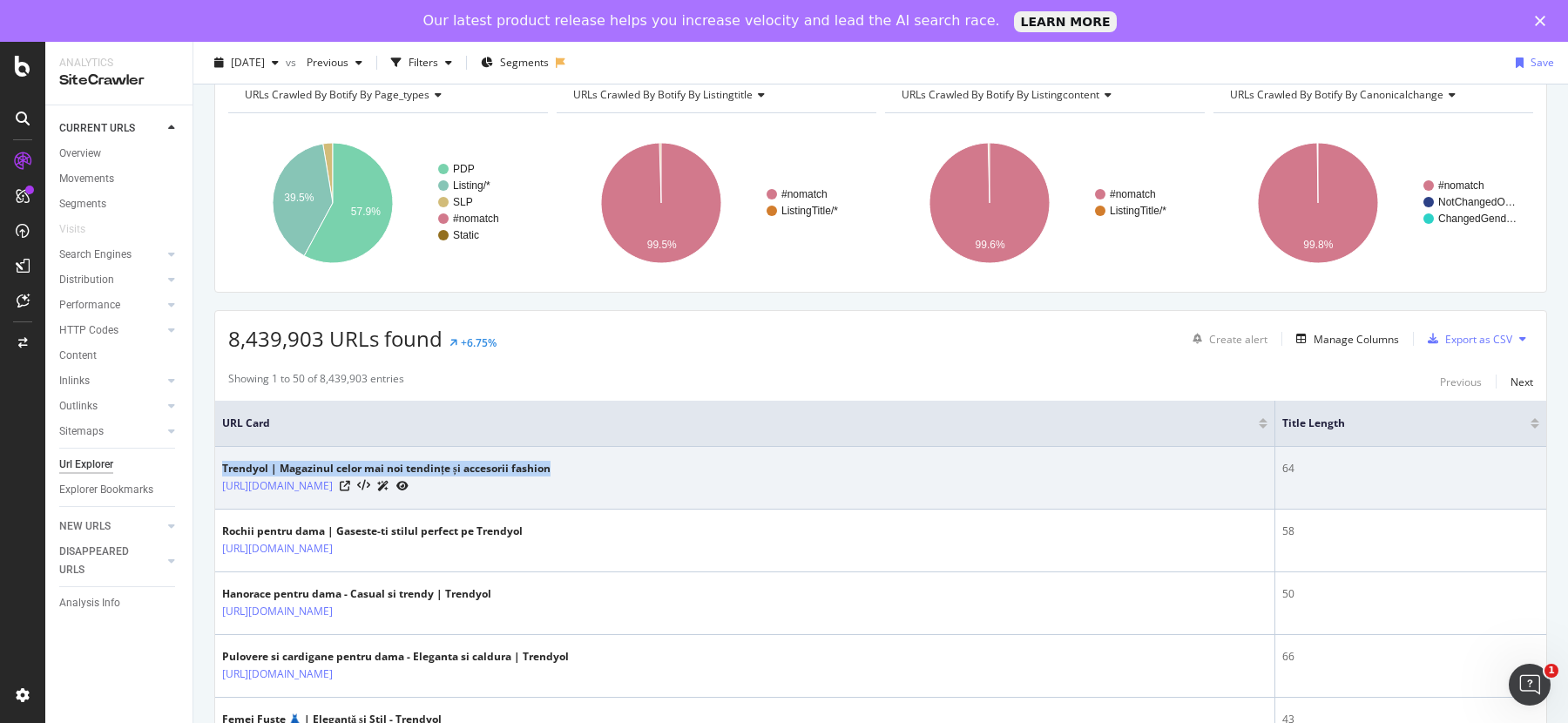
drag, startPoint x: 220, startPoint y: 467, endPoint x: 580, endPoint y: 464, distance: 360.0
click at [580, 464] on td "Trendyol | Magazinul celor mai noi tendințe și accesorii fashion [URL][DOMAIN_N…" at bounding box center [745, 478] width 1060 height 62
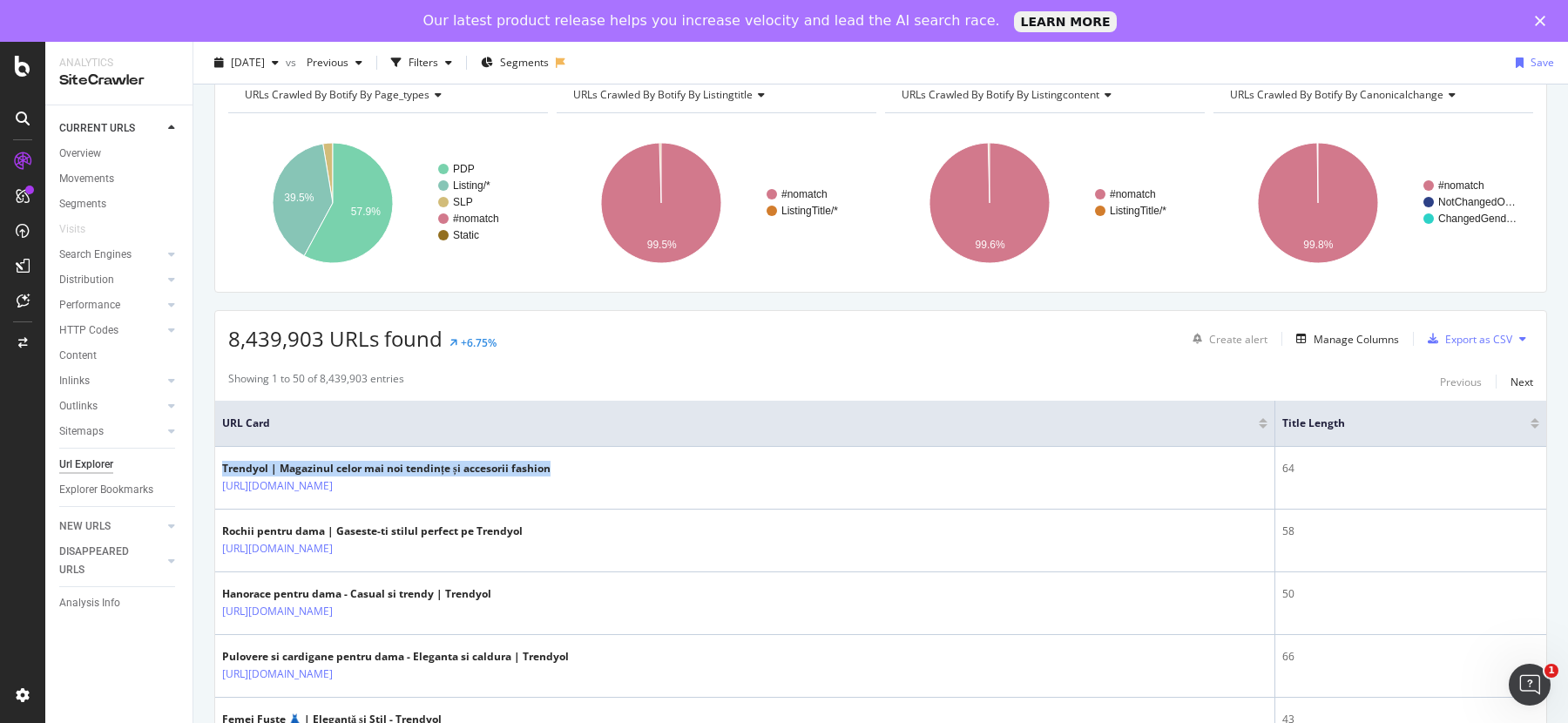
copy div "Trendyol | Magazinul celor mai noi tendințe și accesorii fashion"
click at [1333, 336] on div "Manage Columns" at bounding box center [1356, 339] width 85 height 15
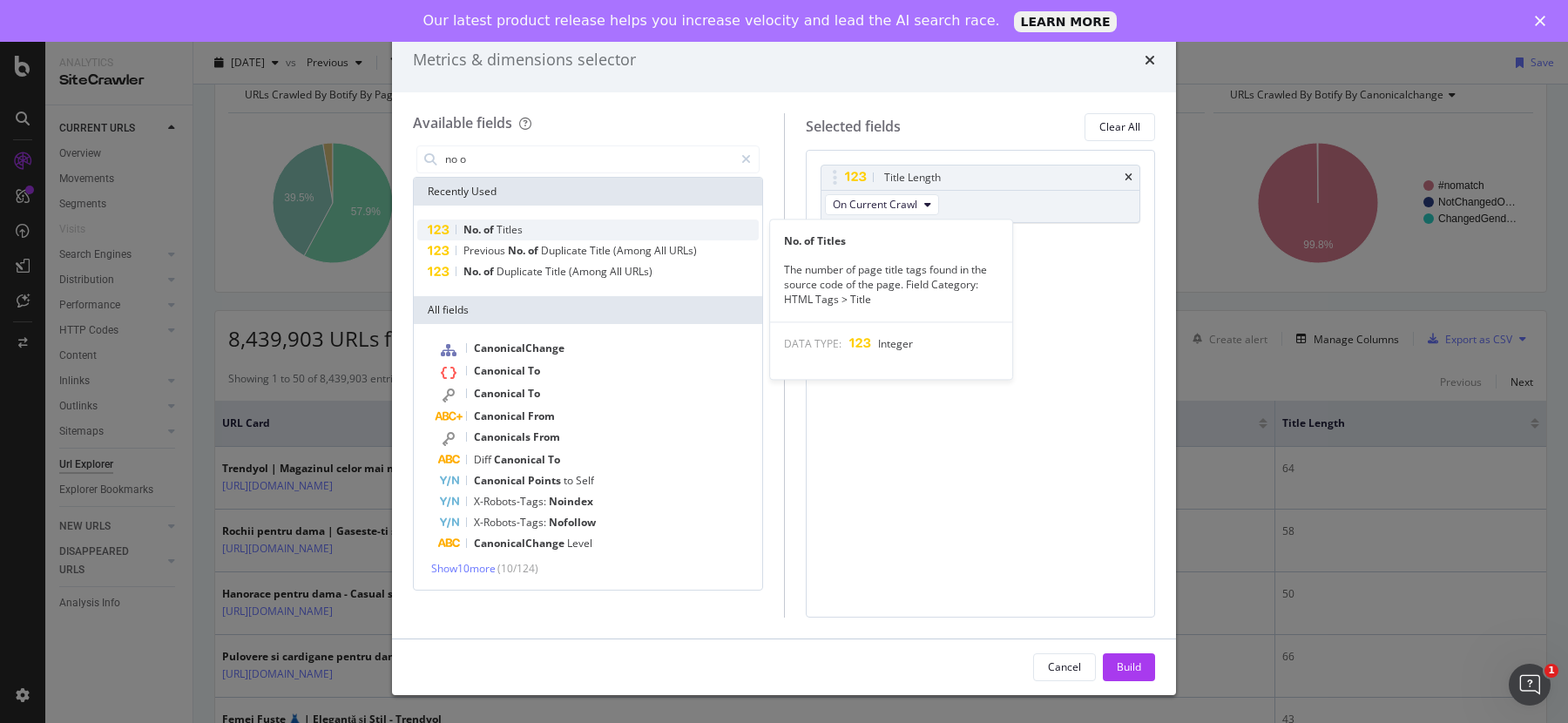
type input "no o"
click at [560, 230] on div "No. of Titles" at bounding box center [587, 230] width 341 height 21
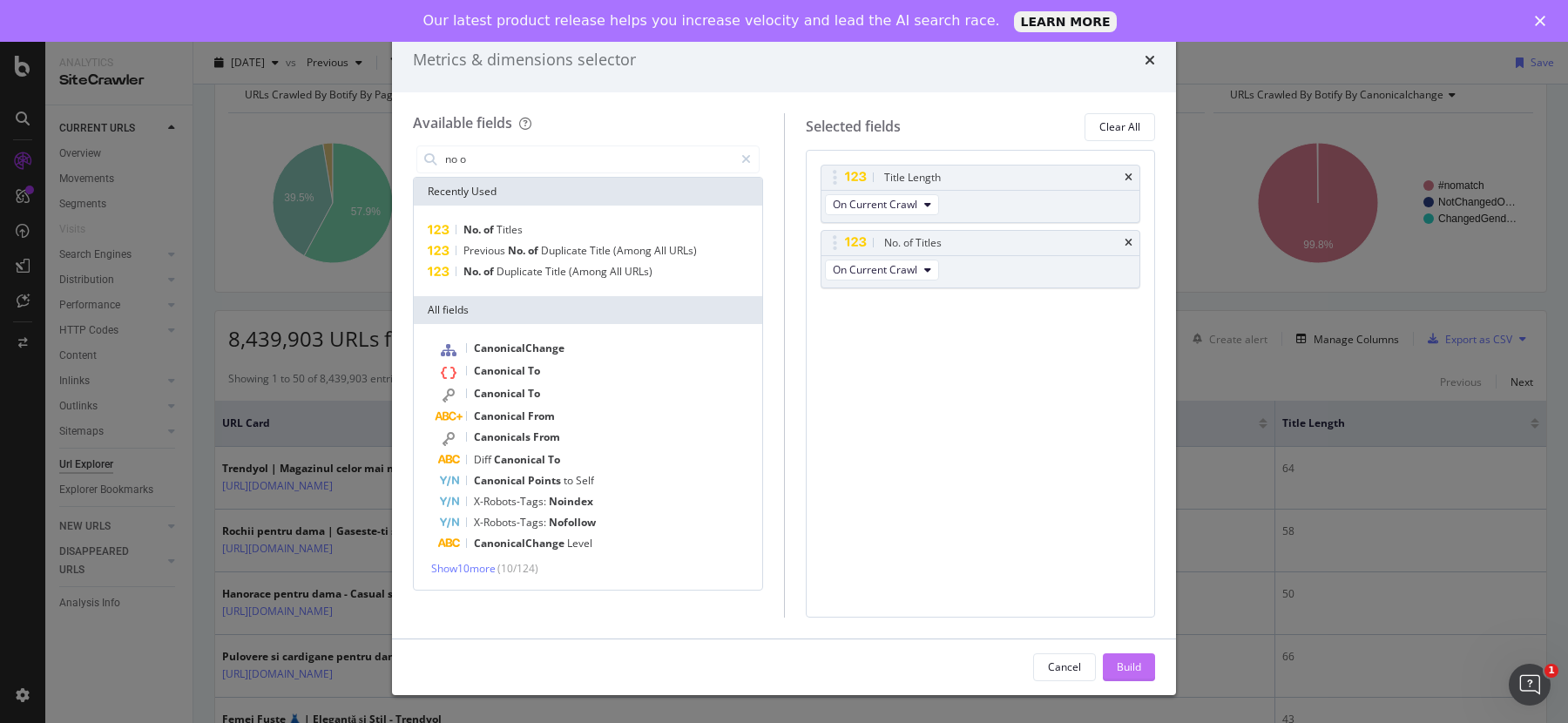
click at [1139, 658] on div "Build" at bounding box center [1129, 667] width 25 height 26
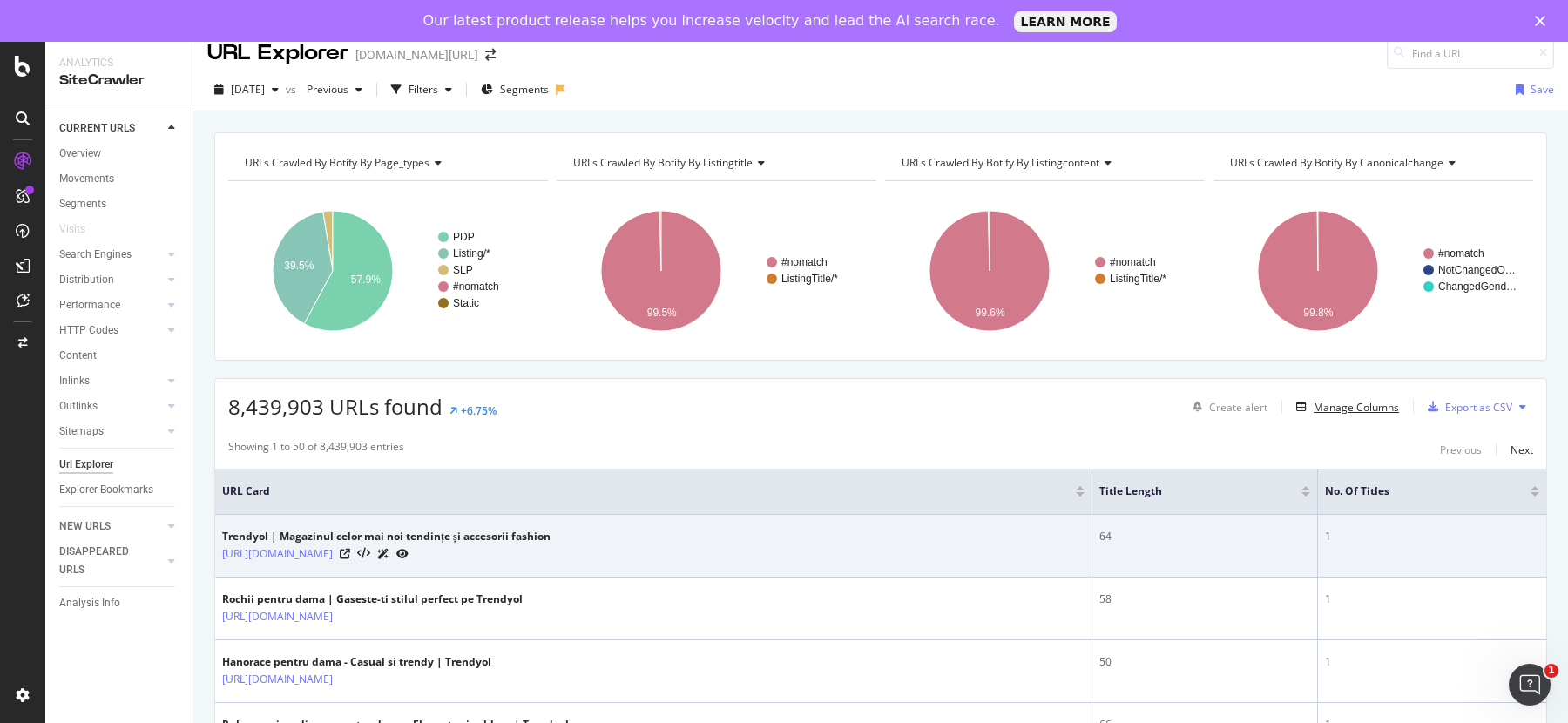
scroll to position [110, 0]
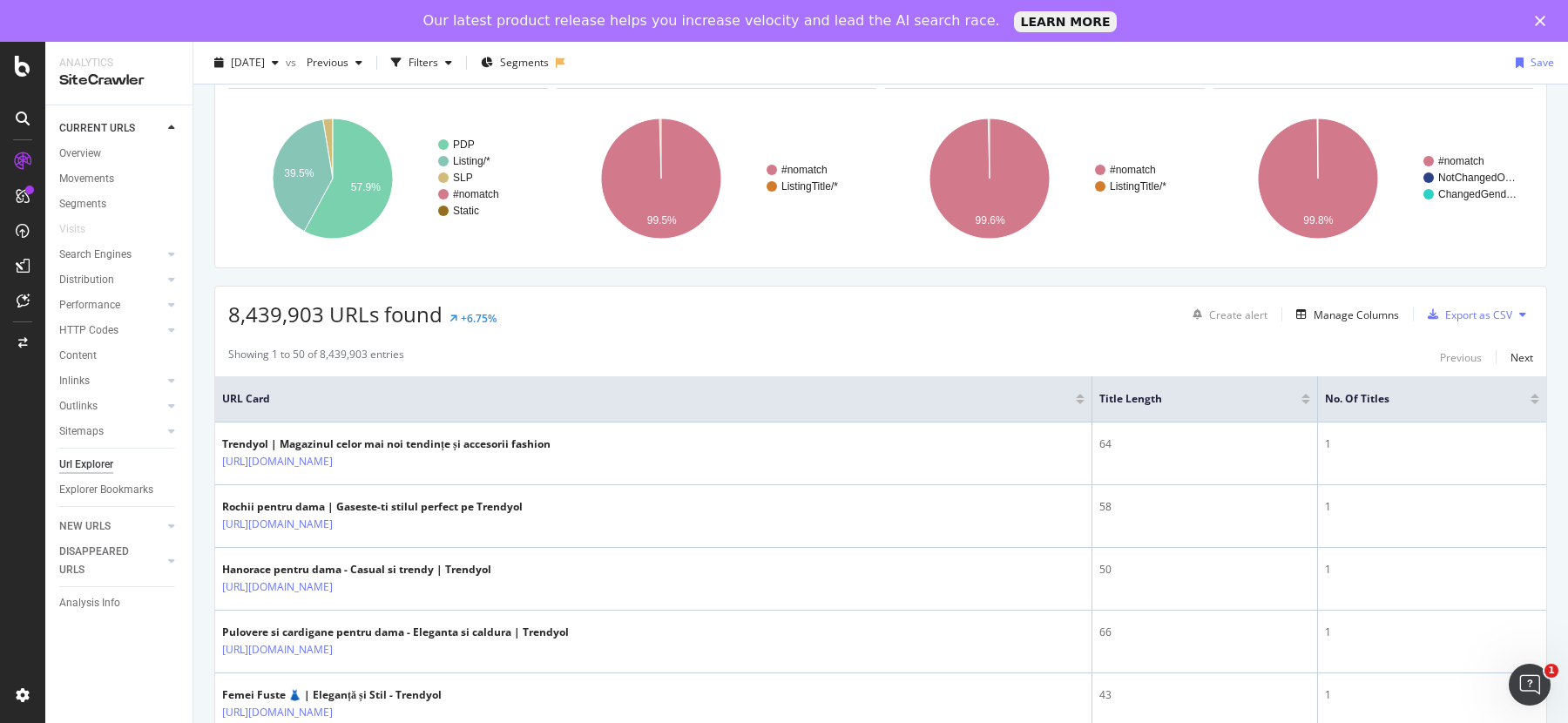
click at [1530, 400] on div at bounding box center [1534, 402] width 9 height 5
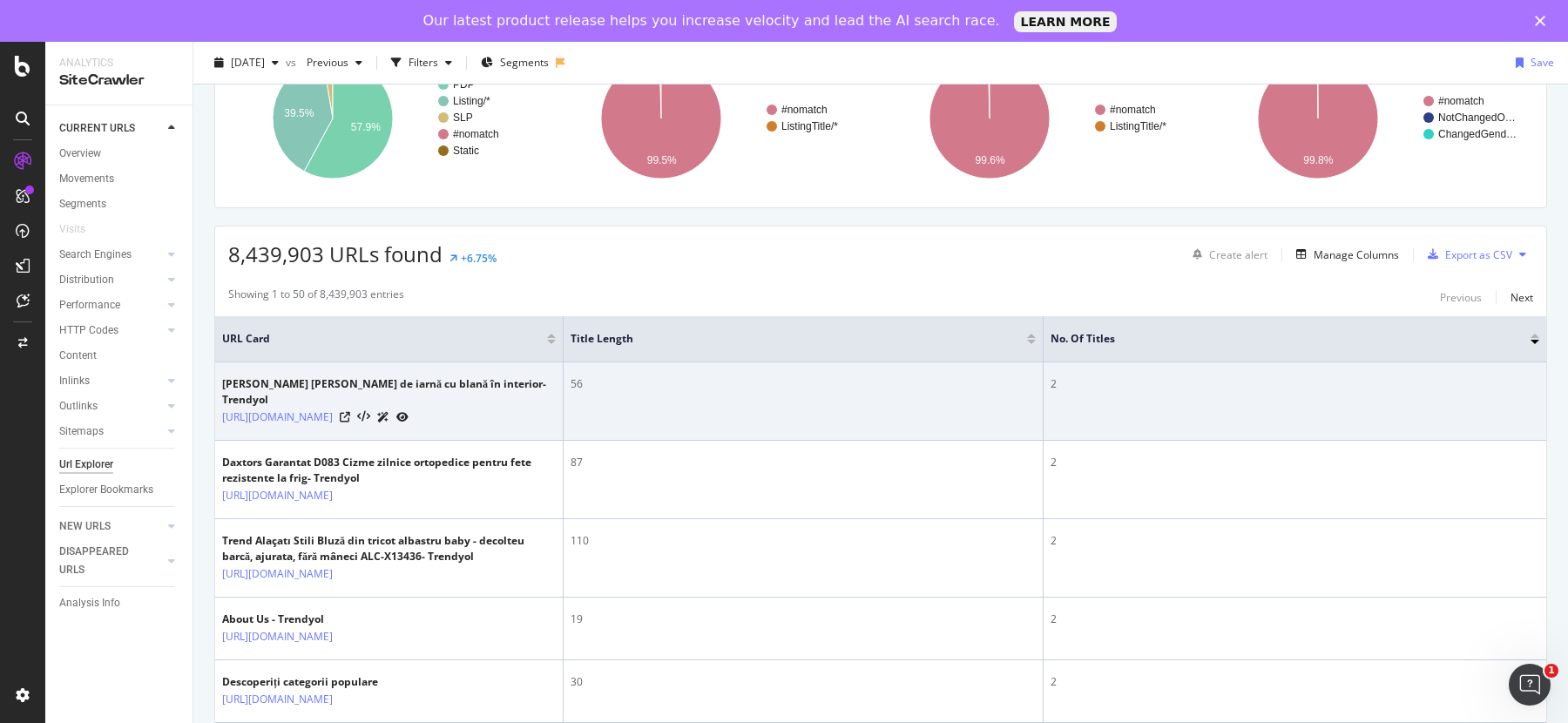
scroll to position [182, 0]
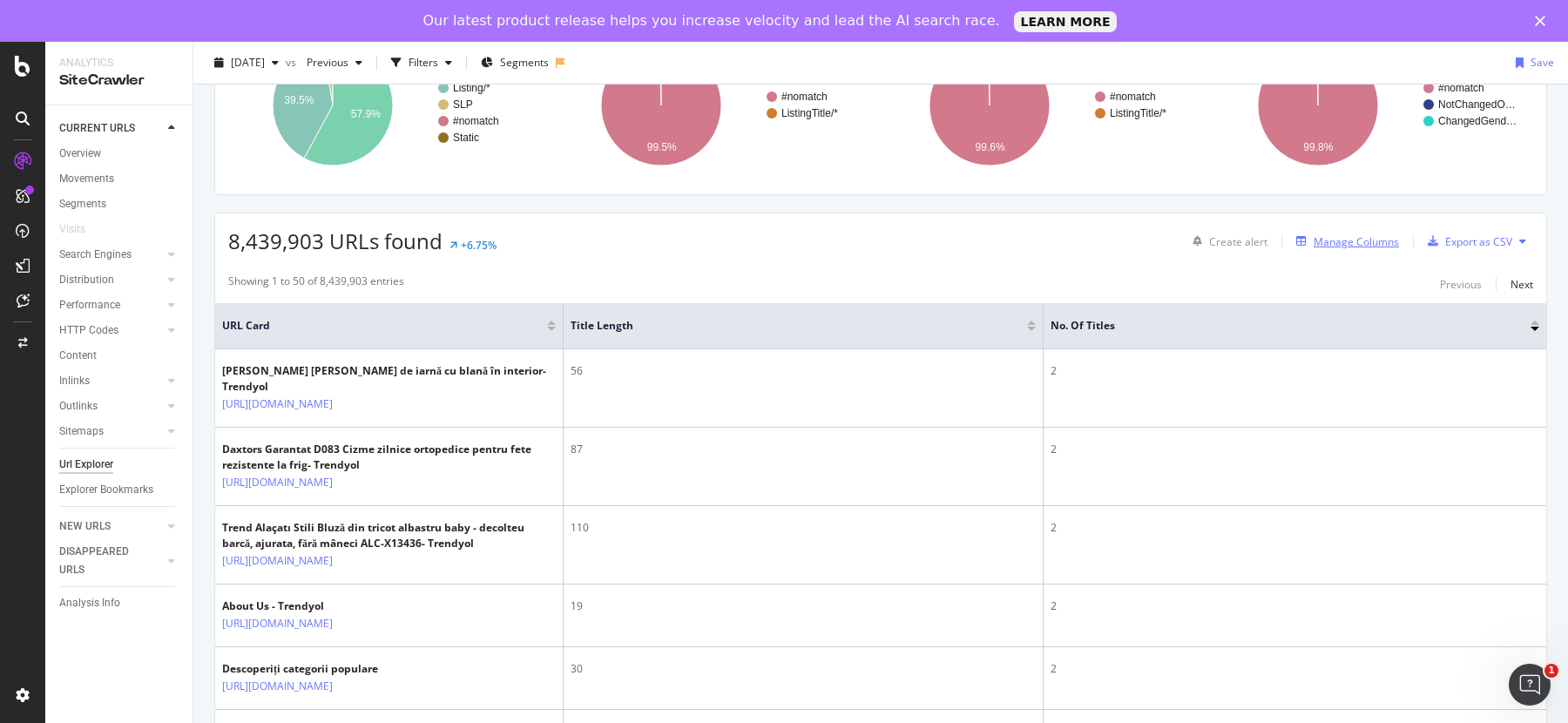
click at [1314, 243] on div "Manage Columns" at bounding box center [1356, 242] width 85 height 15
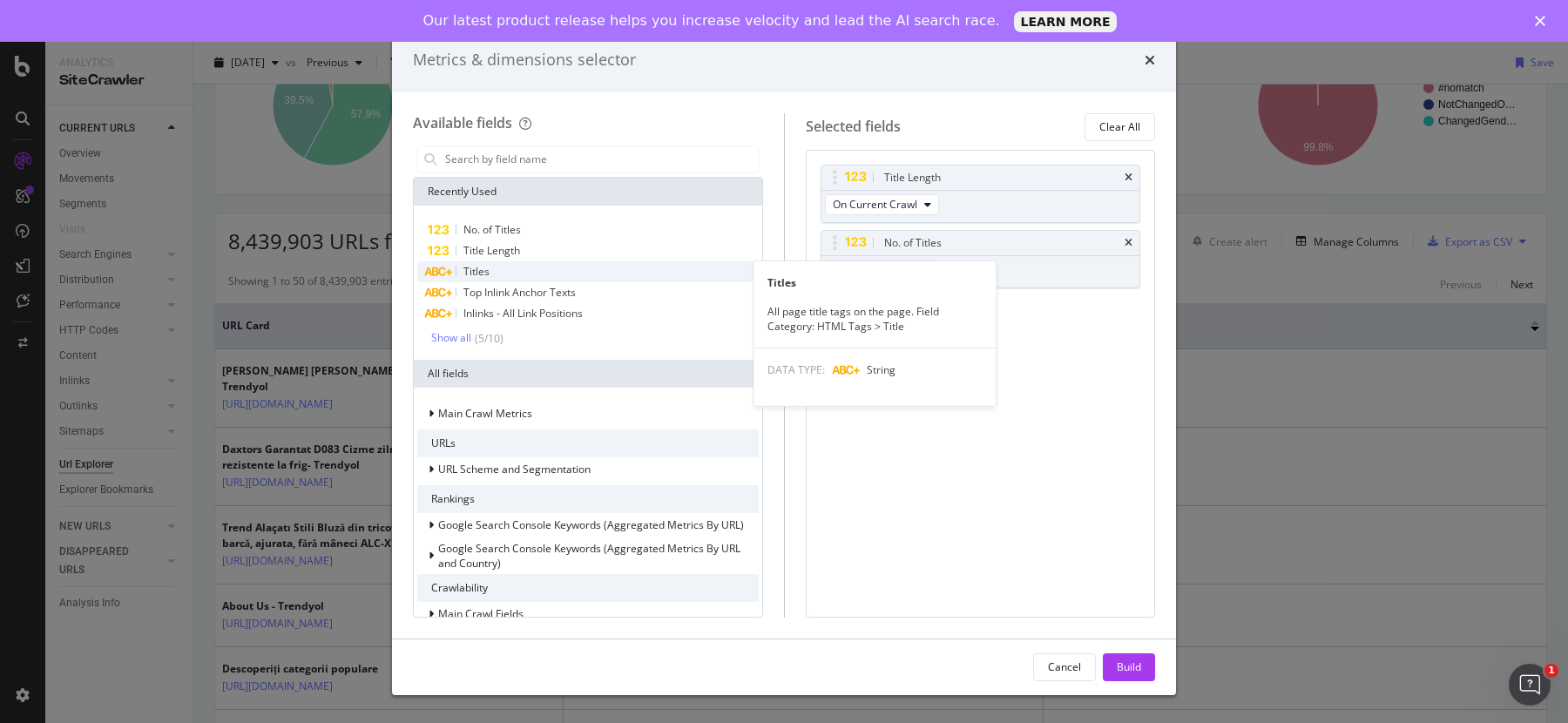
click at [507, 267] on div "Titles" at bounding box center [587, 271] width 341 height 21
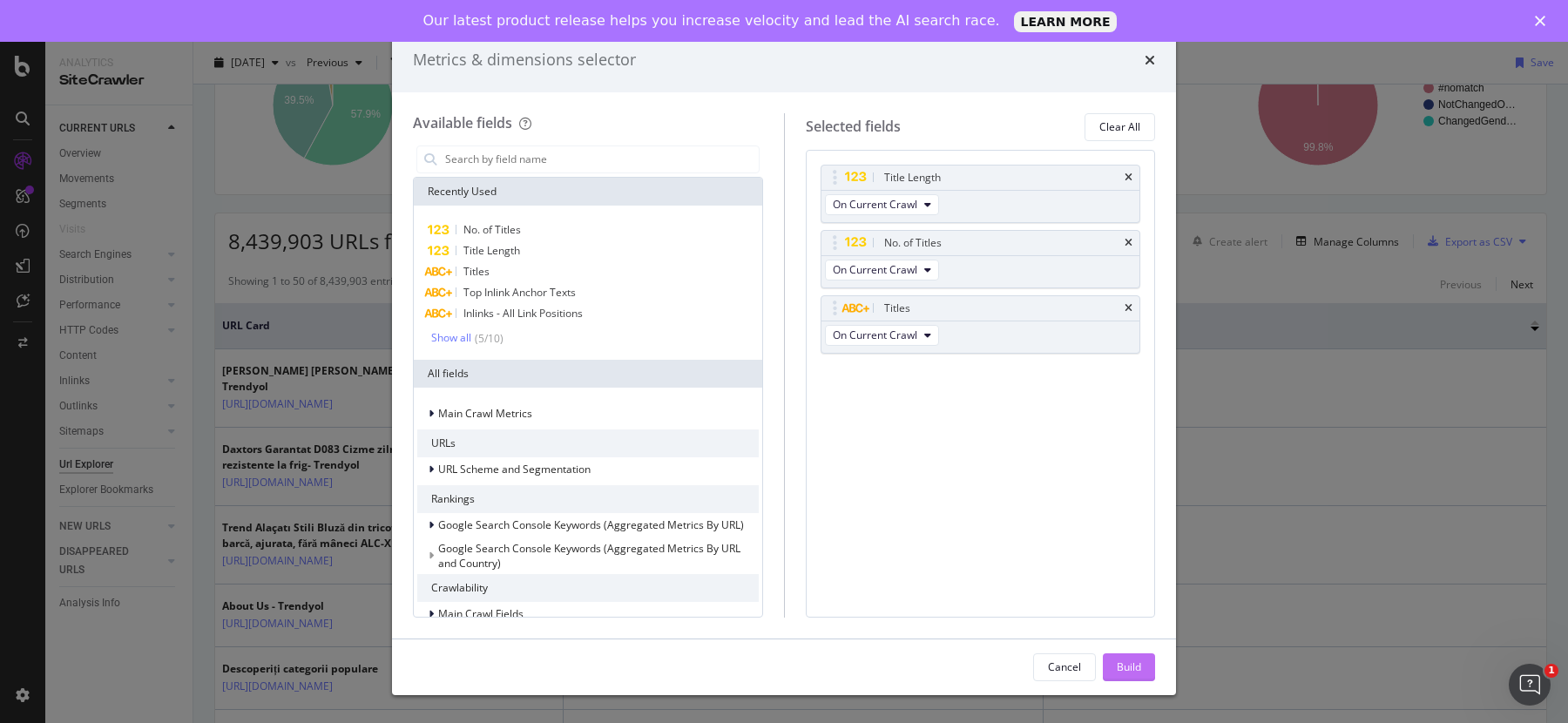
click at [1122, 666] on div "Build" at bounding box center [1129, 666] width 25 height 15
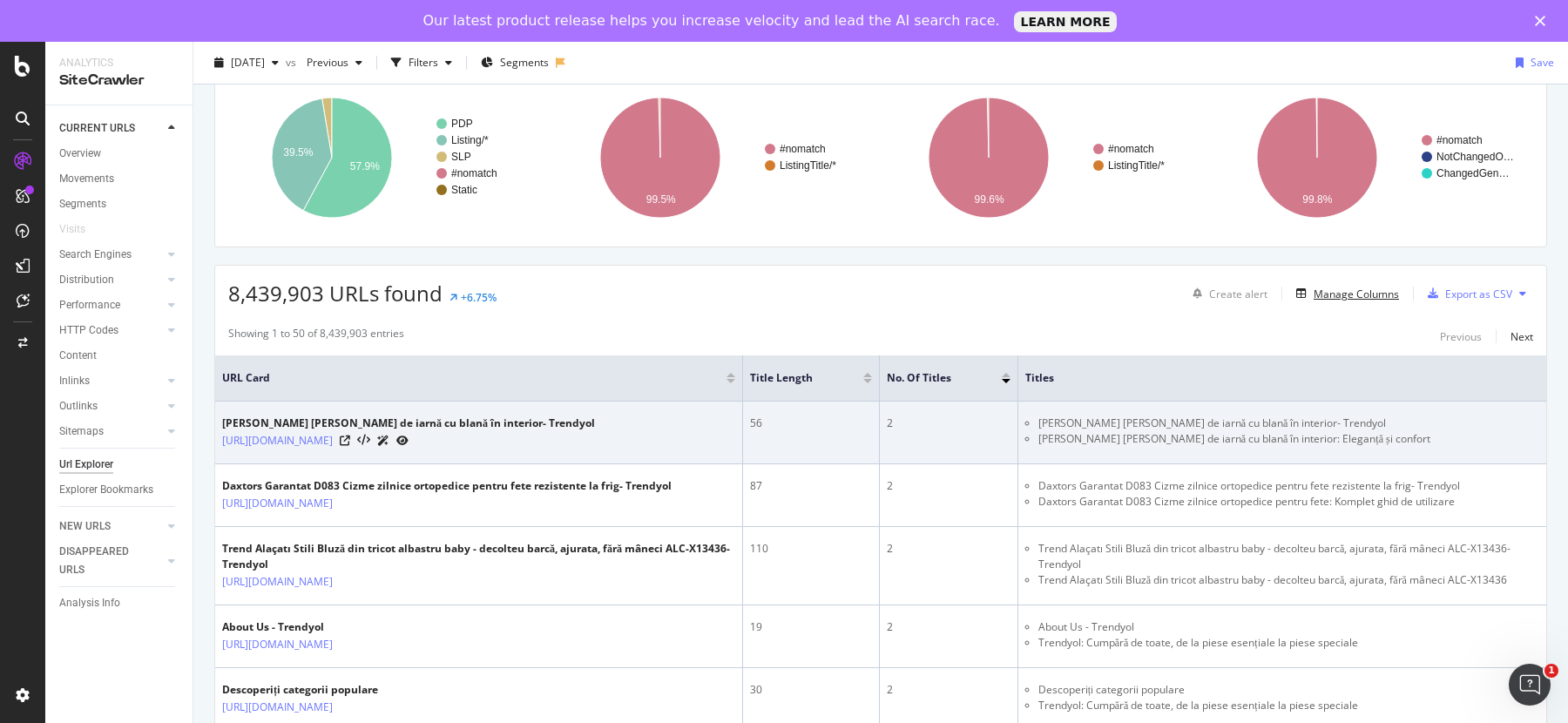
scroll to position [188, 0]
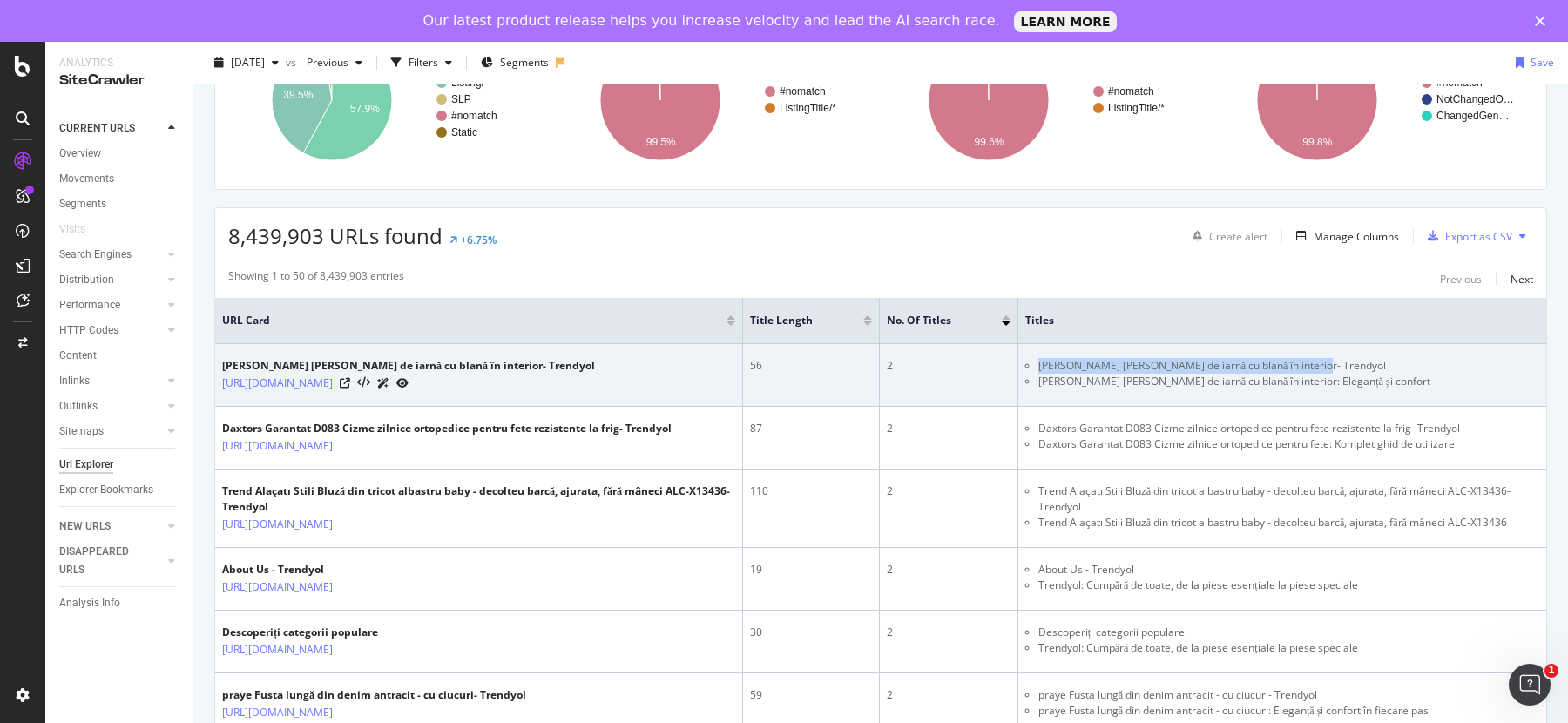
drag, startPoint x: 1328, startPoint y: 366, endPoint x: 1020, endPoint y: 367, distance: 308.0
click at [1025, 367] on ul "[PERSON_NAME] [PERSON_NAME] de iarnă cu blană în interior- Trendyol Gezer Papuc…" at bounding box center [1281, 373] width 514 height 31
copy li "[PERSON_NAME] [PERSON_NAME] de iarnă cu blană în interior- Trendyol"
click at [1038, 380] on li "[PERSON_NAME] [PERSON_NAME] de iarnă cu blană în interior: Eleganță și confort" at bounding box center [1289, 381] width 501 height 16
drag, startPoint x: 1026, startPoint y: 363, endPoint x: 1300, endPoint y: 364, distance: 274.0
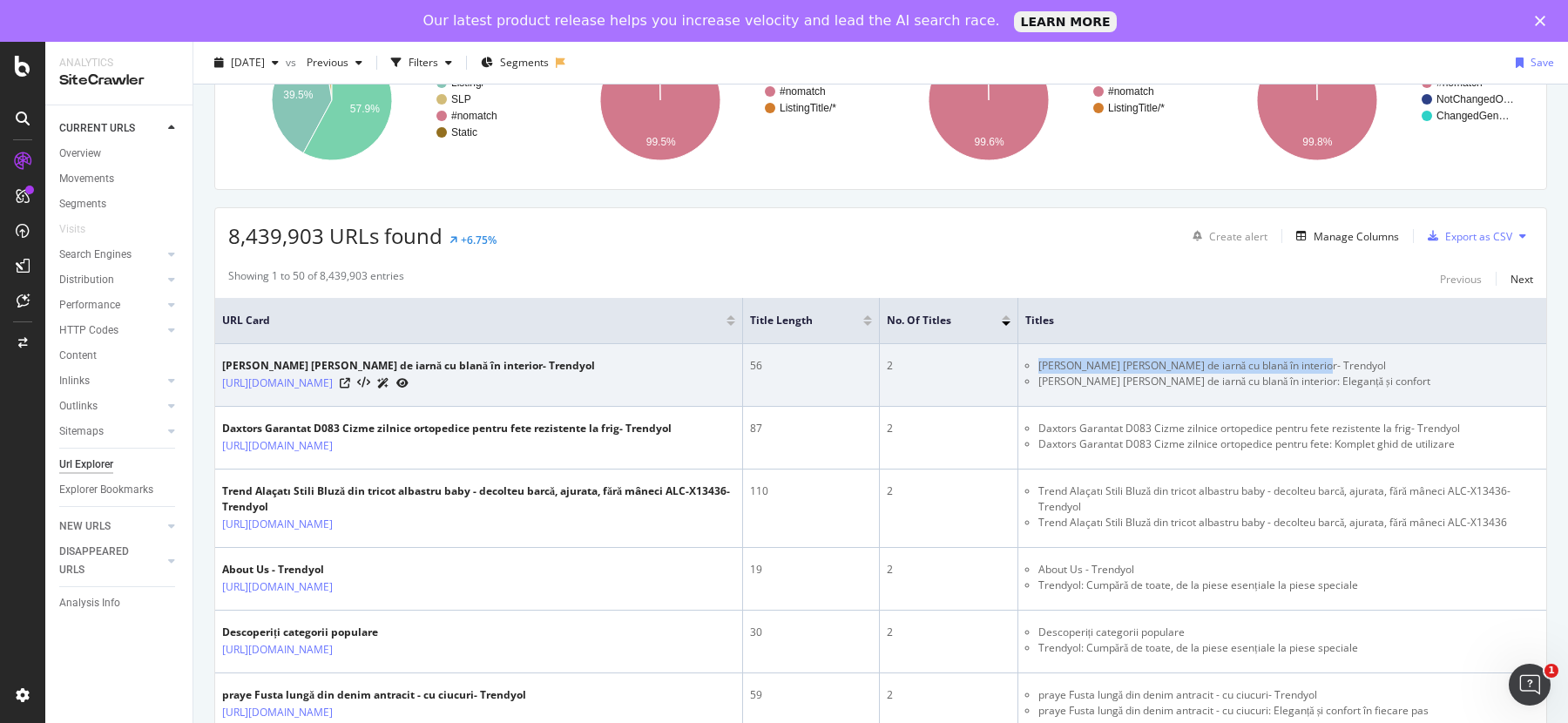
click at [1300, 364] on ul "[PERSON_NAME] [PERSON_NAME] de iarnă cu blană în interior- Trendyol Gezer Papuc…" at bounding box center [1281, 373] width 514 height 31
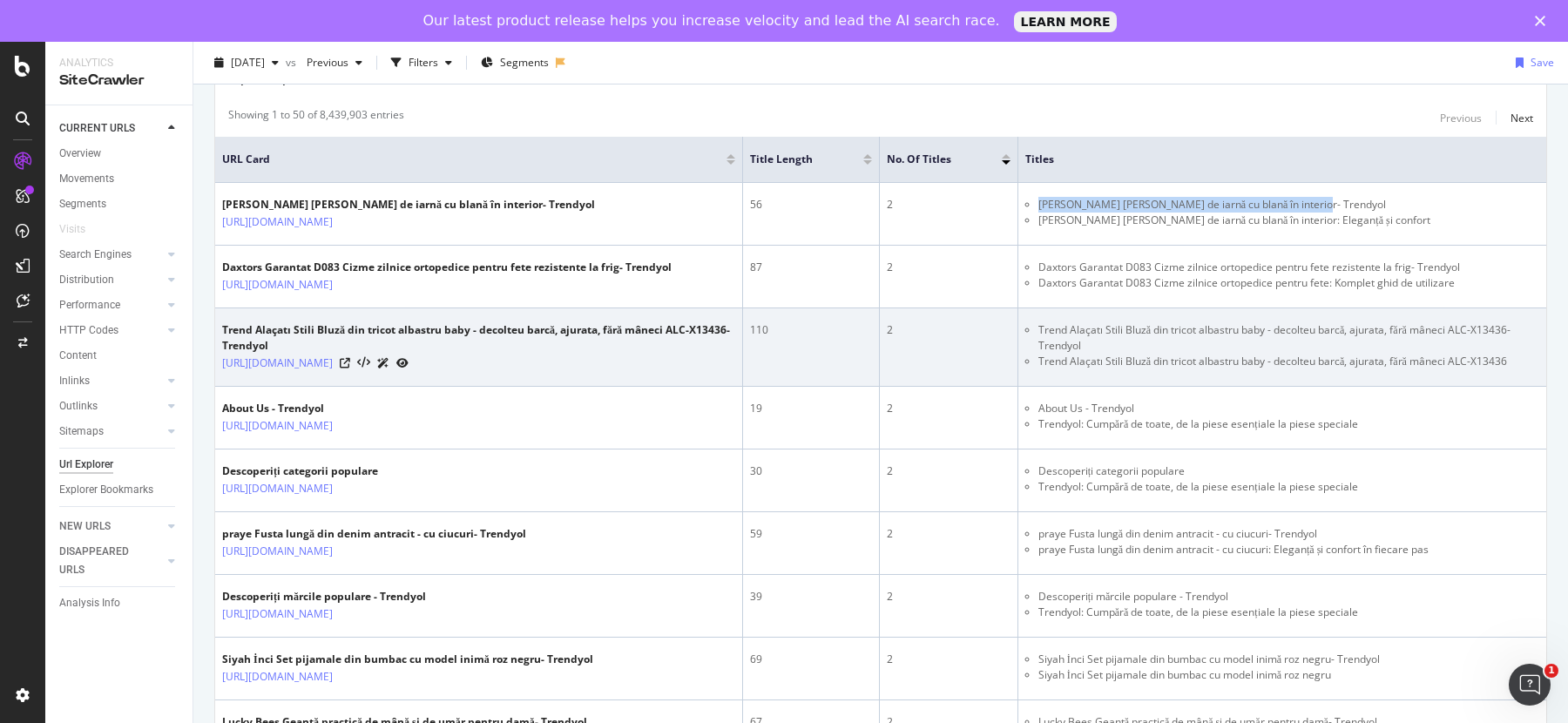
scroll to position [360, 0]
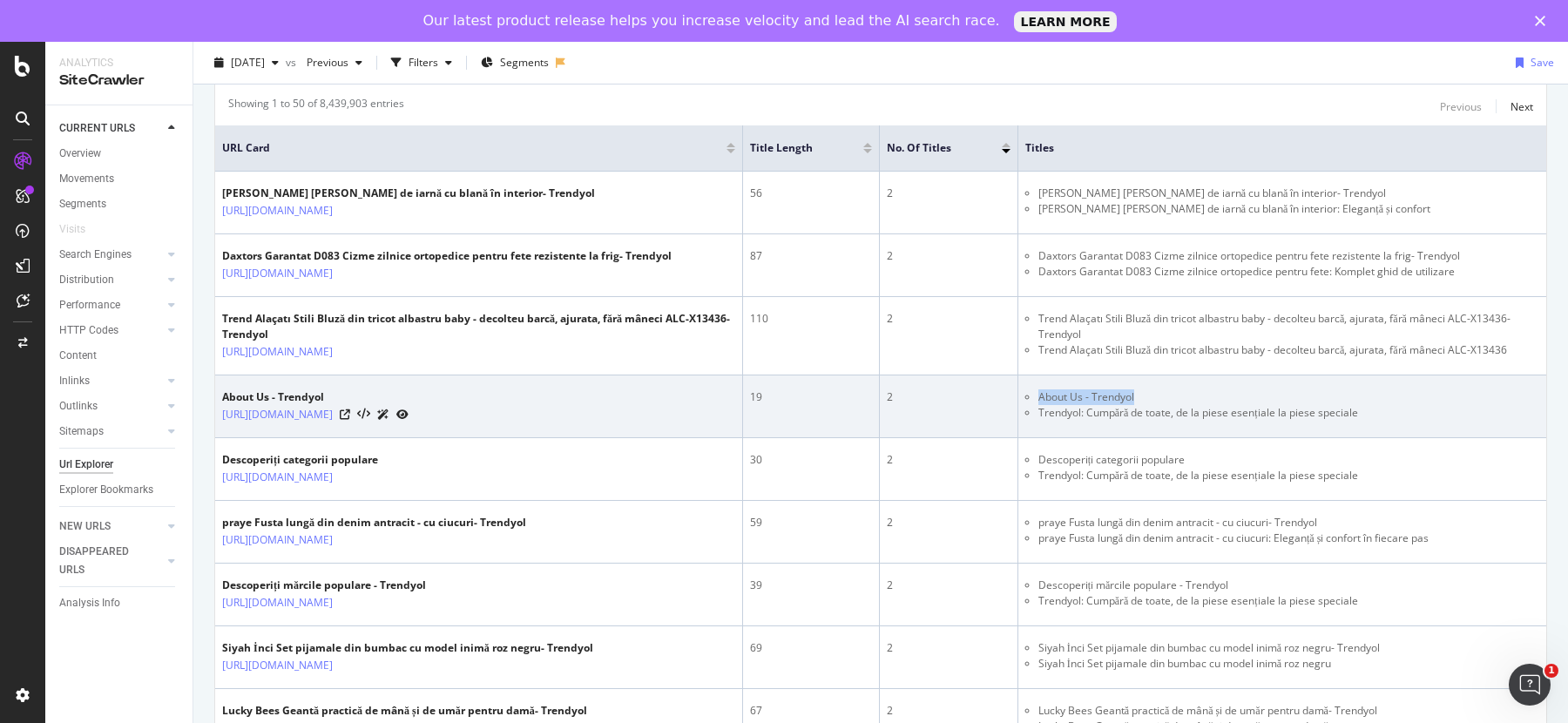
drag, startPoint x: 1155, startPoint y: 441, endPoint x: 1031, endPoint y: 442, distance: 124.0
click at [1038, 405] on li "About Us - Trendyol" at bounding box center [1289, 397] width 501 height 16
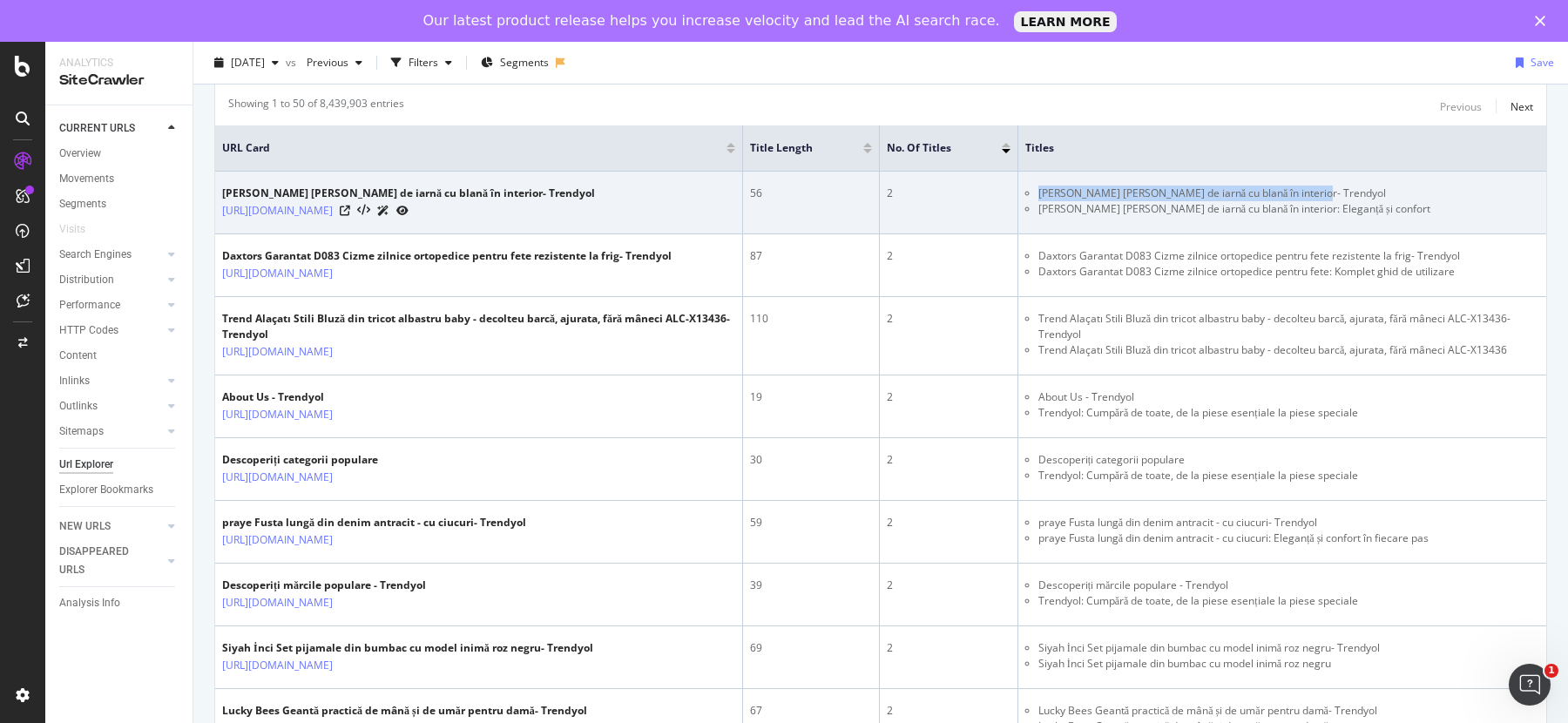
drag, startPoint x: 1315, startPoint y: 188, endPoint x: 1029, endPoint y: 187, distance: 286.0
click at [1038, 187] on li "[PERSON_NAME] [PERSON_NAME] de iarnă cu blană în interior- Trendyol" at bounding box center [1289, 193] width 501 height 16
drag, startPoint x: 740, startPoint y: 188, endPoint x: 757, endPoint y: 192, distance: 17.5
click at [757, 192] on td "56" at bounding box center [811, 202] width 136 height 62
click at [1076, 216] on td "[PERSON_NAME] [PERSON_NAME] de iarnă cu blană în interior- Trendyol Gezer Papuc…" at bounding box center [1282, 202] width 528 height 62
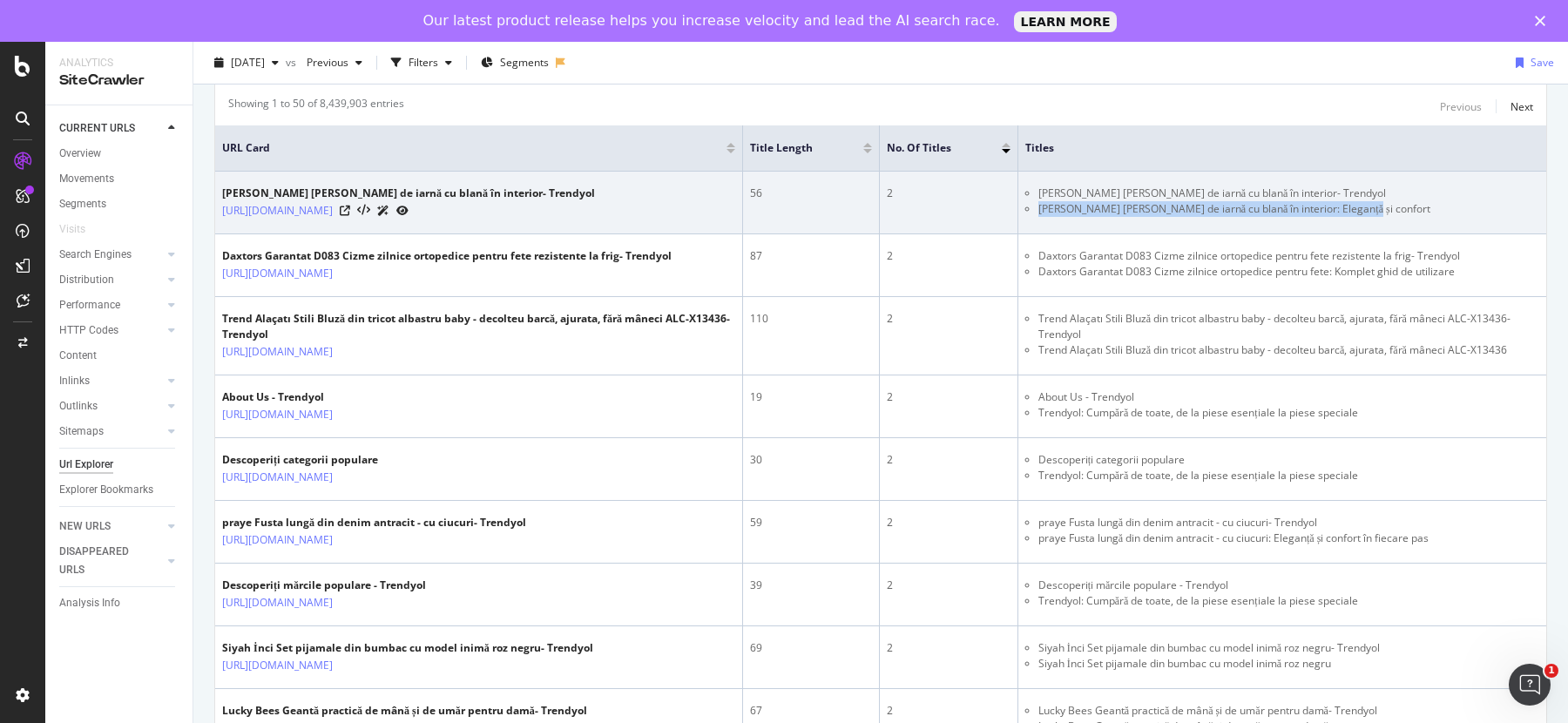
drag, startPoint x: 1356, startPoint y: 199, endPoint x: 1029, endPoint y: 207, distance: 327.1
click at [1038, 207] on li "[PERSON_NAME] [PERSON_NAME] de iarnă cu blană în interior: Eleganță și confort" at bounding box center [1289, 209] width 501 height 16
click at [890, 185] on div "2" at bounding box center [949, 193] width 124 height 16
drag, startPoint x: 876, startPoint y: 188, endPoint x: 1366, endPoint y: 230, distance: 491.8
click at [1366, 230] on tr "[PERSON_NAME] [PERSON_NAME] de iarnă cu blană în interior- Trendyol [URL][DOMAI…" at bounding box center [881, 202] width 1332 height 62
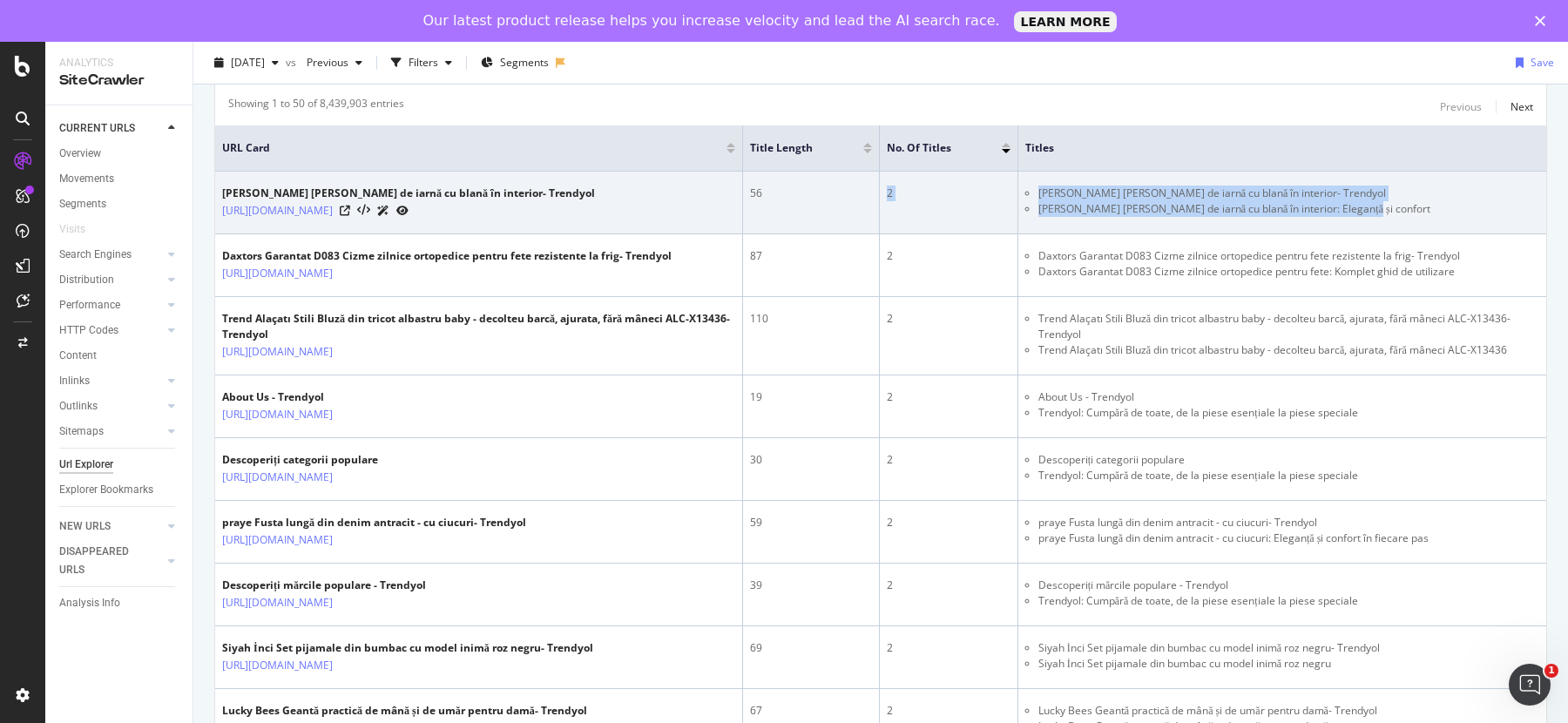
click at [981, 204] on td "2" at bounding box center [949, 202] width 138 height 62
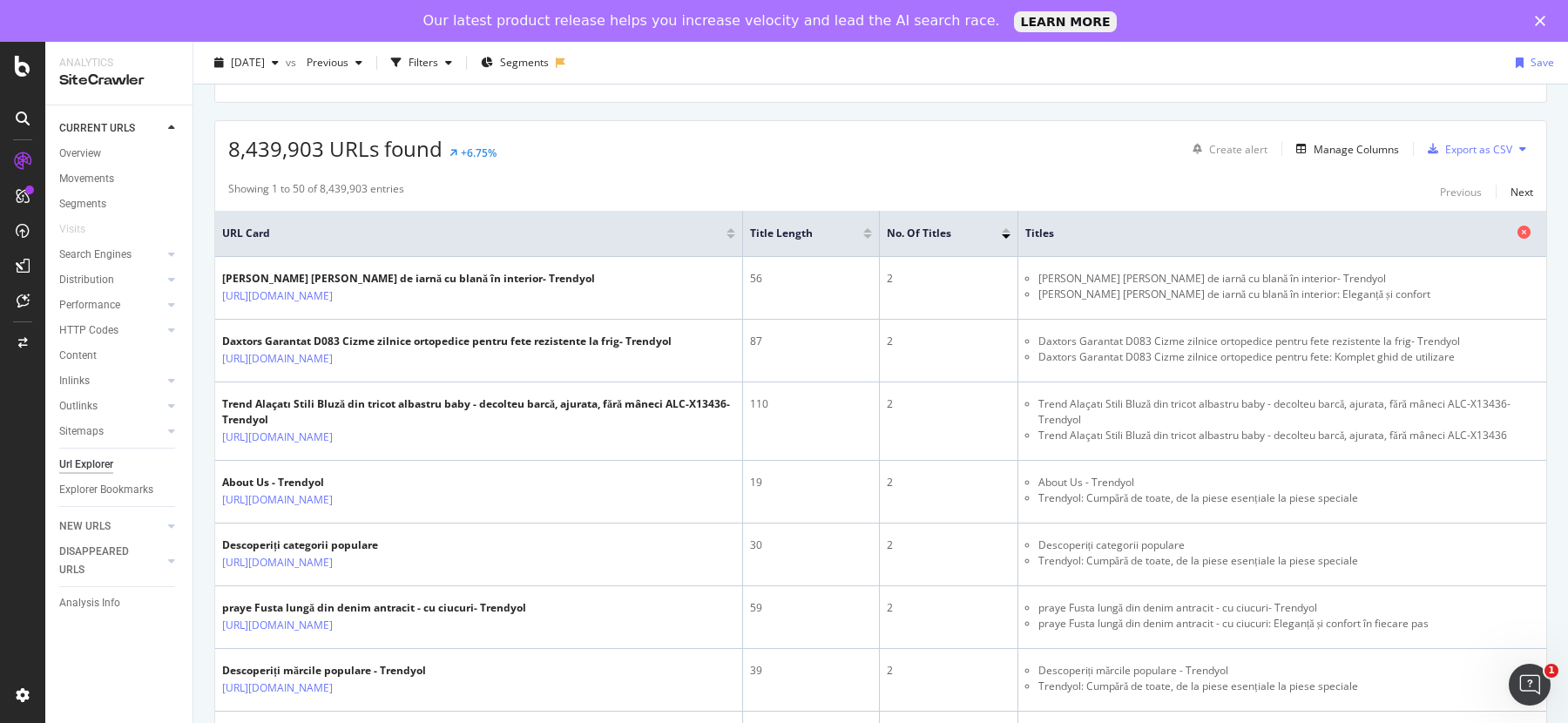
scroll to position [260, 0]
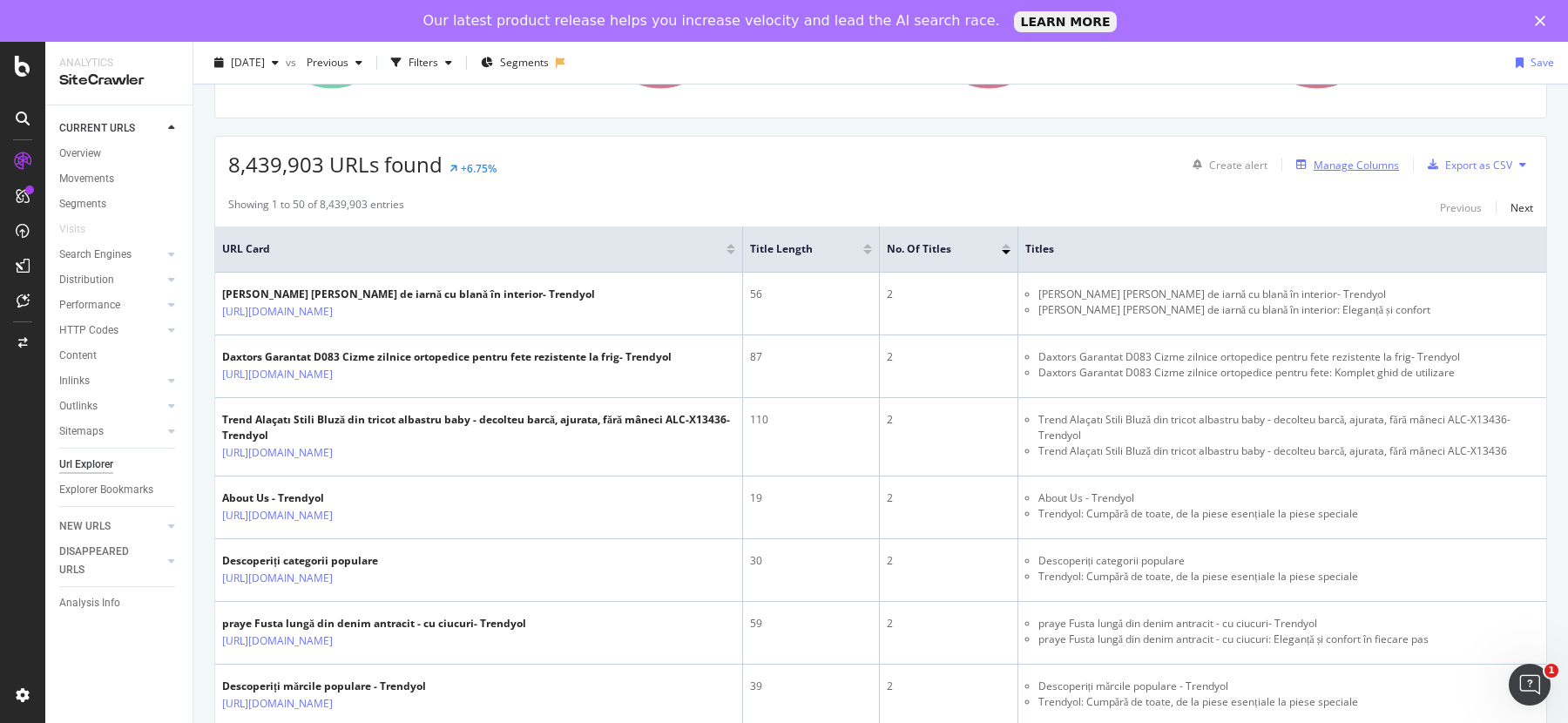
click at [1314, 165] on div "Manage Columns" at bounding box center [1356, 165] width 85 height 15
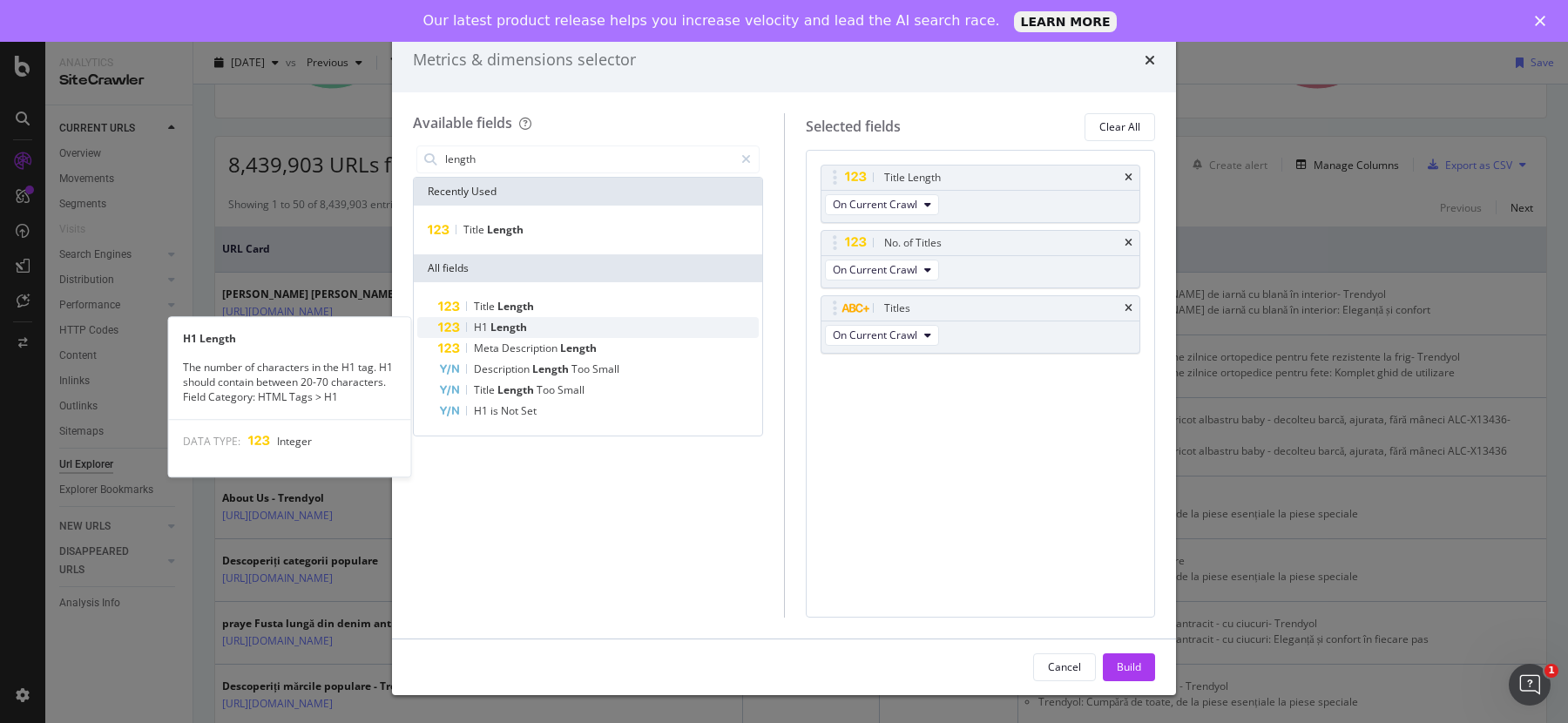
type input "length"
click at [514, 323] on span "Length" at bounding box center [509, 327] width 37 height 15
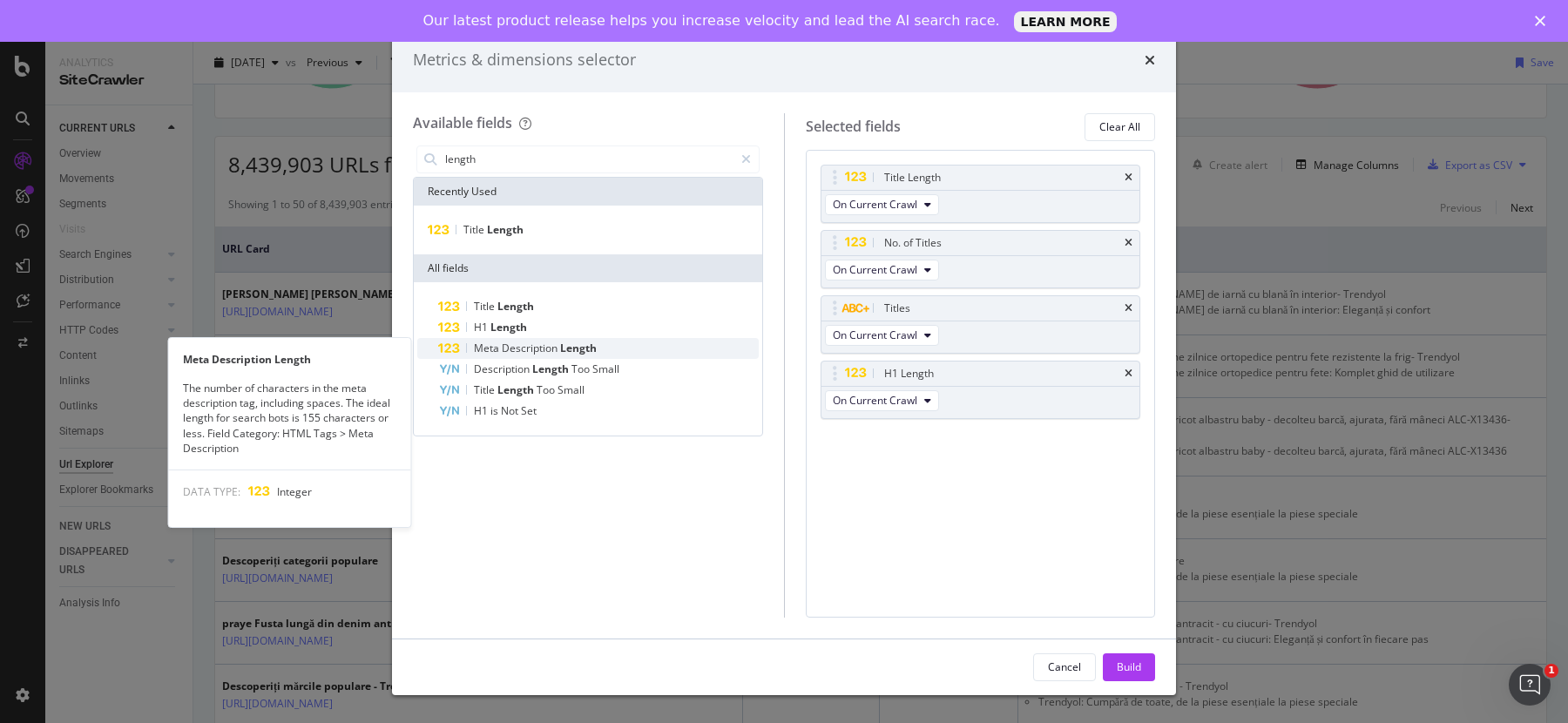
click at [512, 342] on span "Description" at bounding box center [531, 348] width 59 height 15
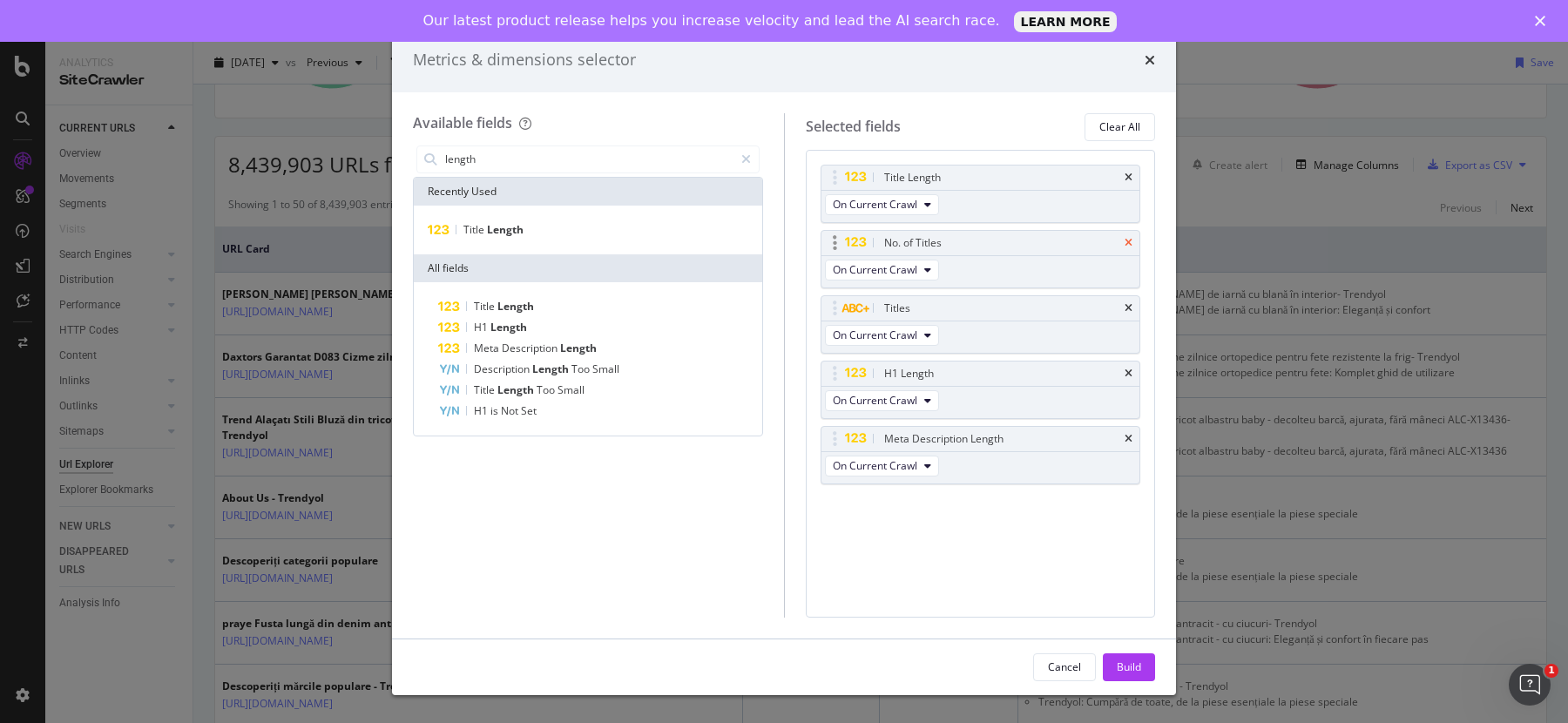
click at [1128, 237] on icon "times" at bounding box center [1128, 242] width 8 height 10
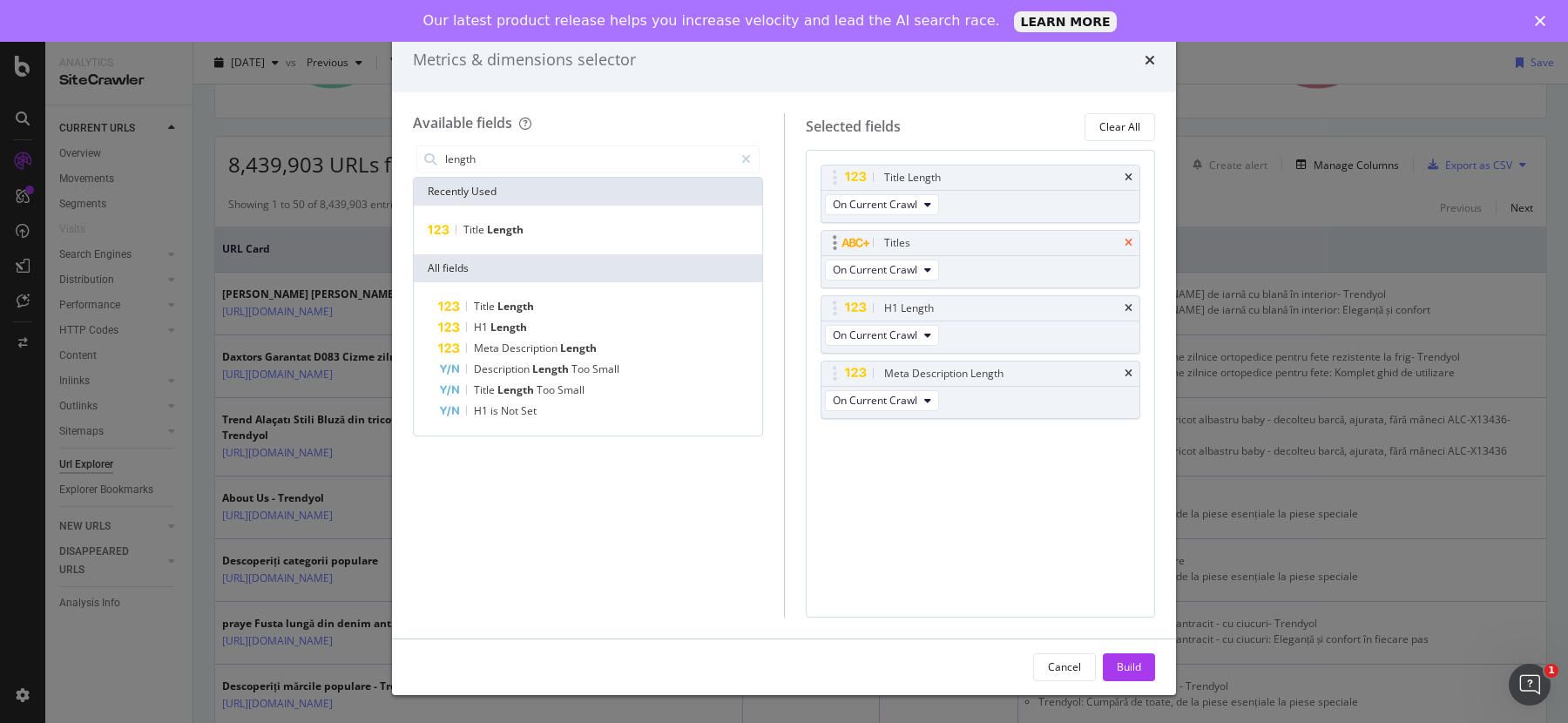
click at [1133, 240] on icon "times" at bounding box center [1128, 242] width 8 height 10
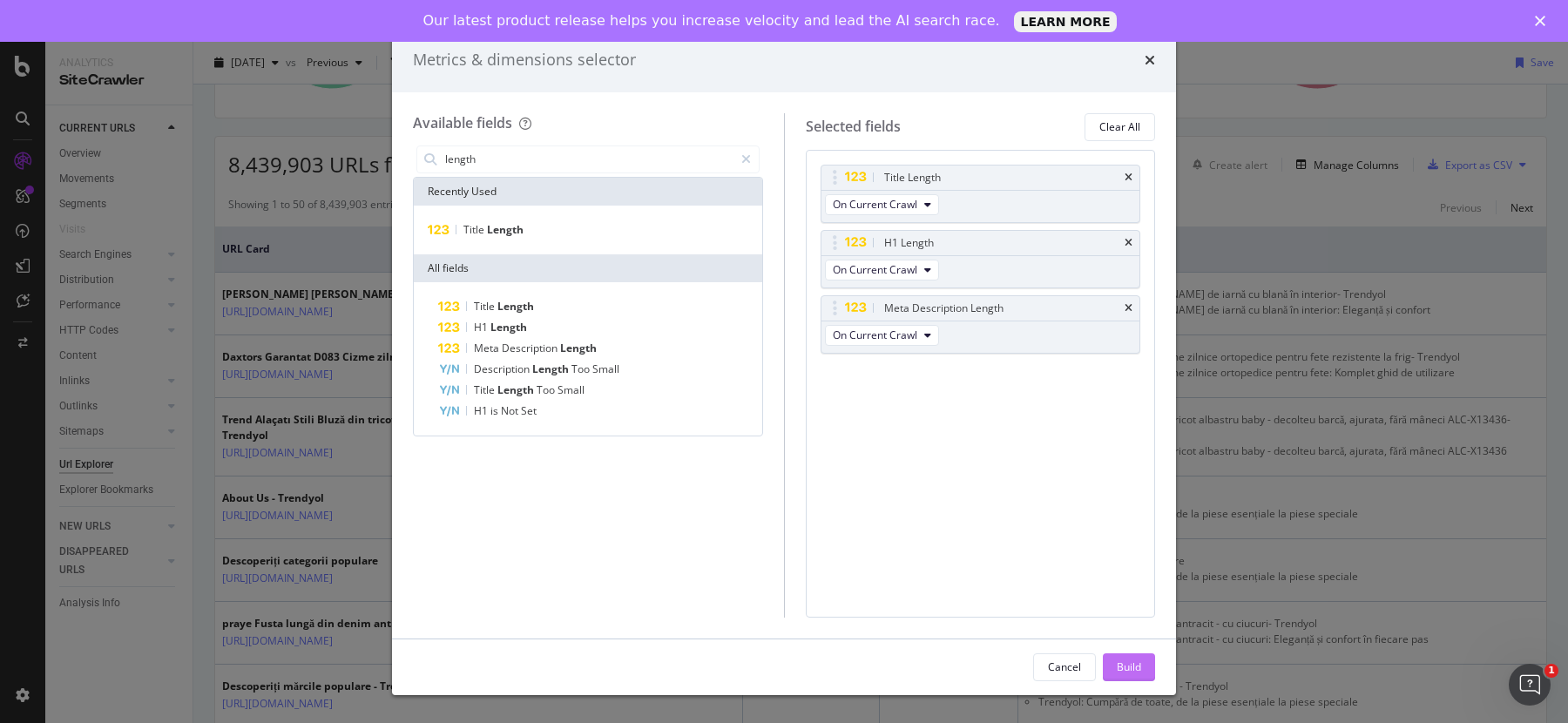
click at [1122, 657] on div "Build" at bounding box center [1129, 667] width 25 height 26
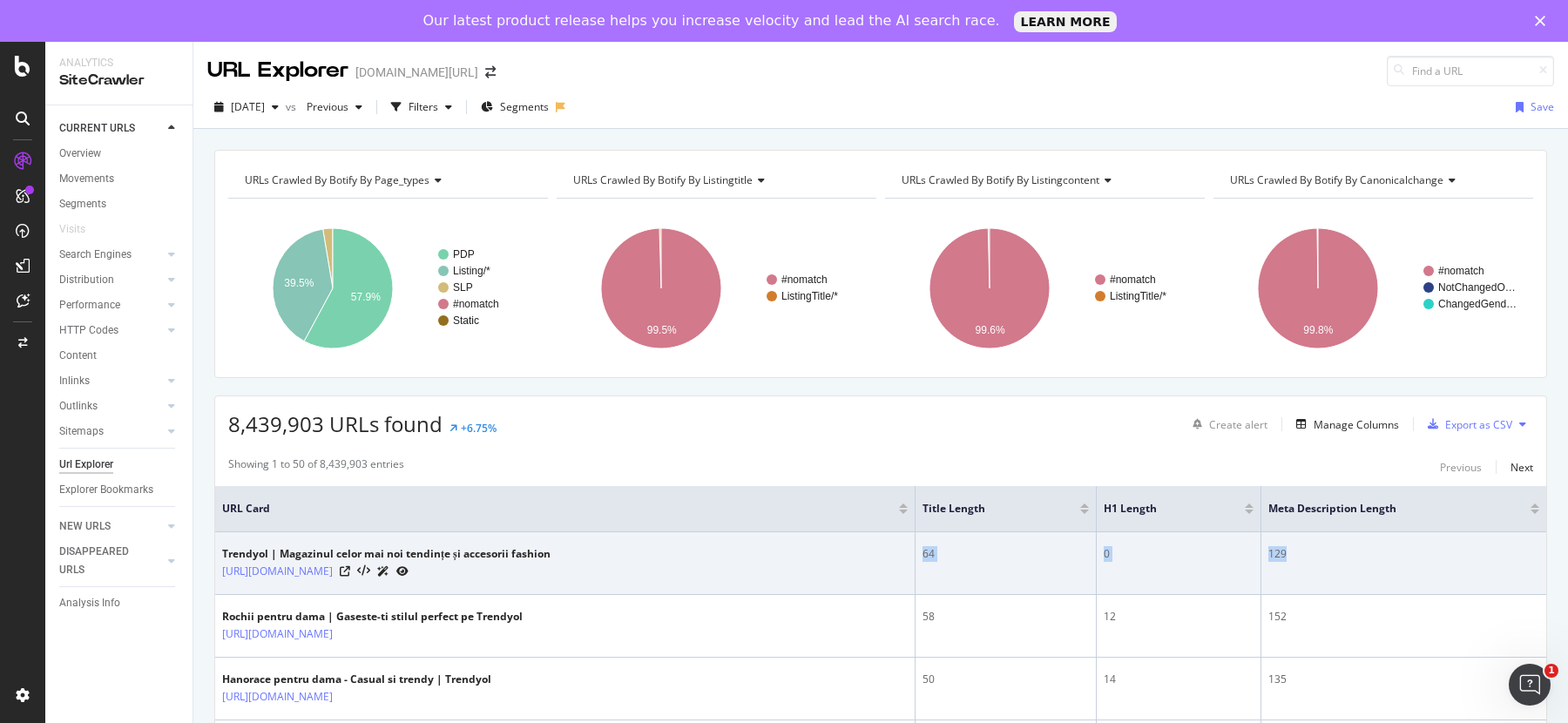
drag, startPoint x: 915, startPoint y: 550, endPoint x: 1283, endPoint y: 559, distance: 368.1
click at [1283, 559] on tr "Trendyol | Magazinul celor mai noi tendințe și accesorii fashion [URL][DOMAIN_N…" at bounding box center [881, 563] width 1332 height 62
click at [1283, 559] on div "129" at bounding box center [1403, 554] width 270 height 16
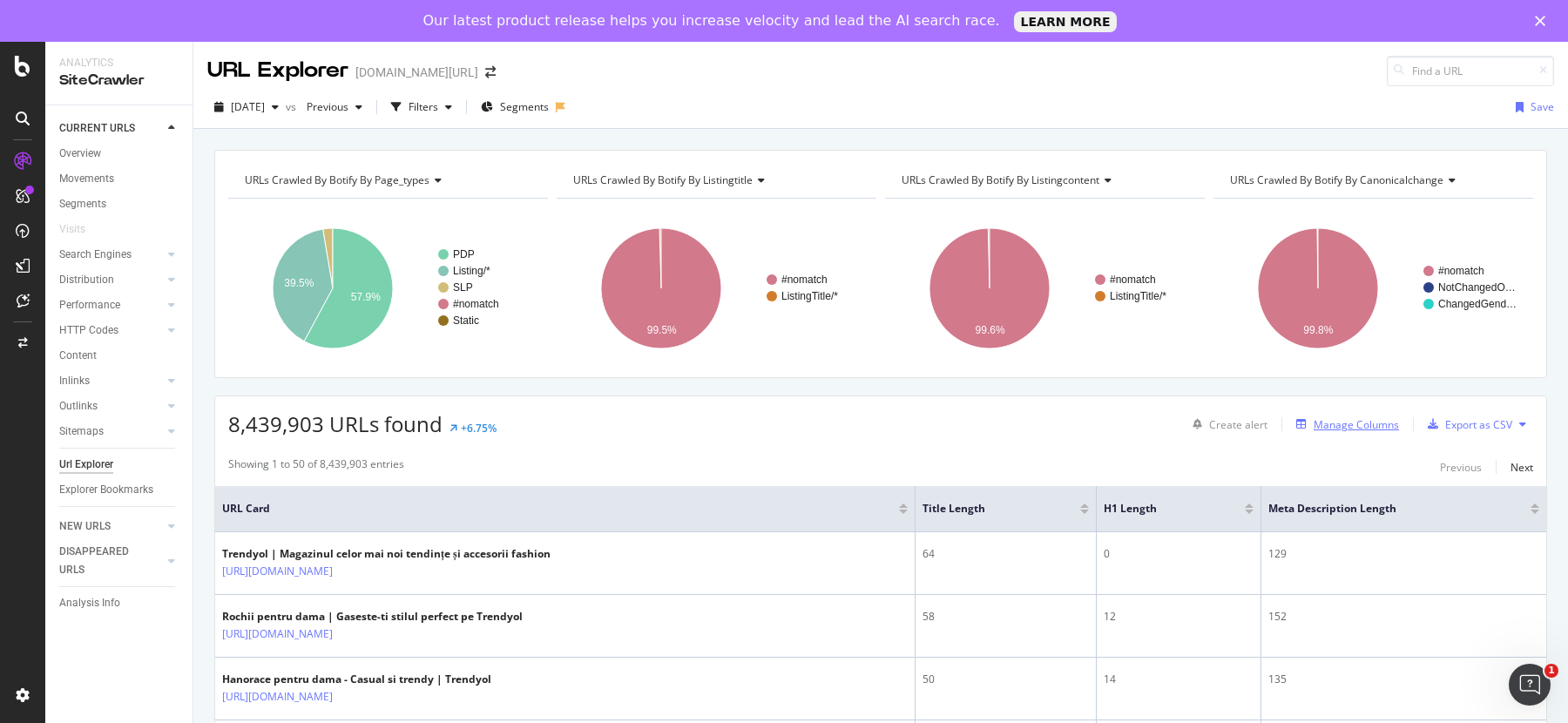
click at [1314, 421] on div "Manage Columns" at bounding box center [1356, 424] width 85 height 15
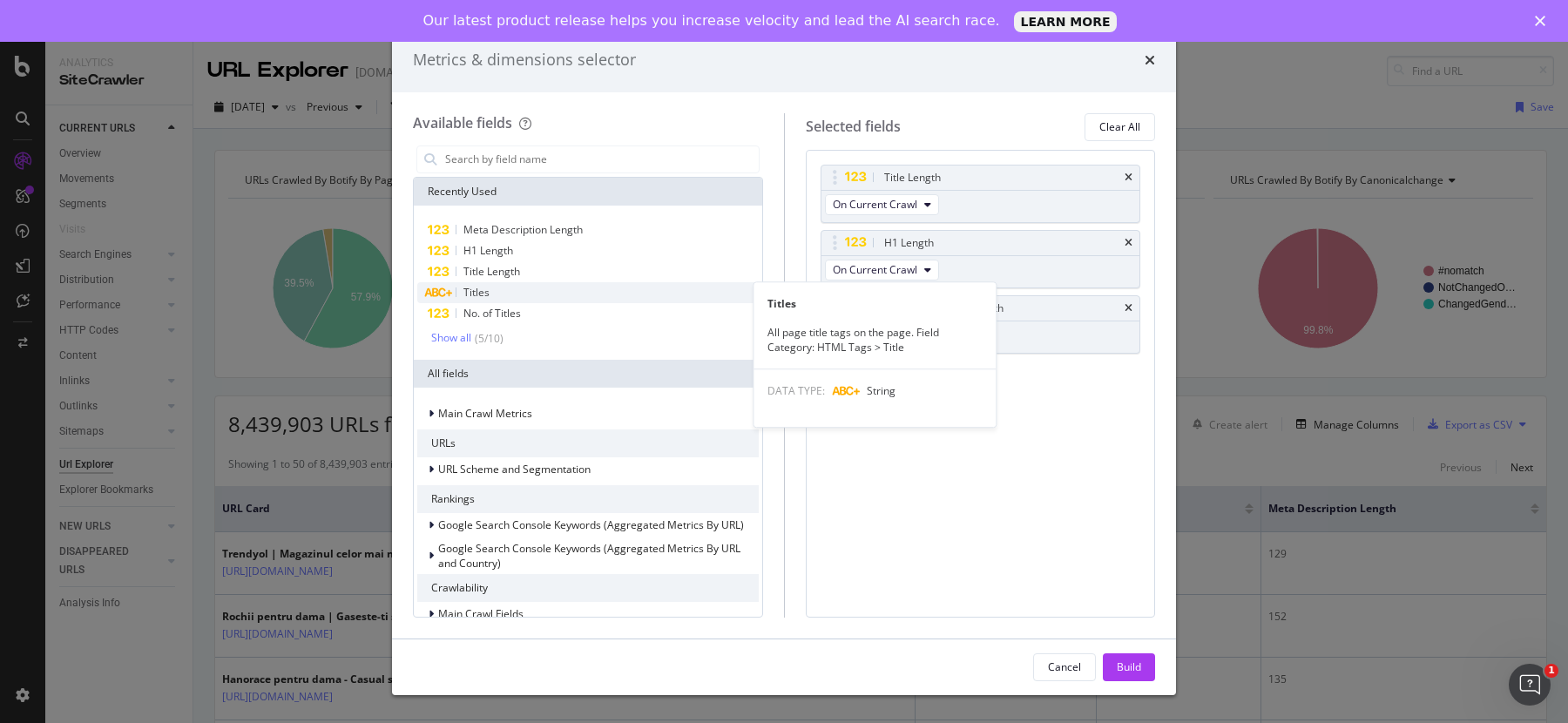
click at [486, 295] on span "Titles" at bounding box center [477, 292] width 26 height 15
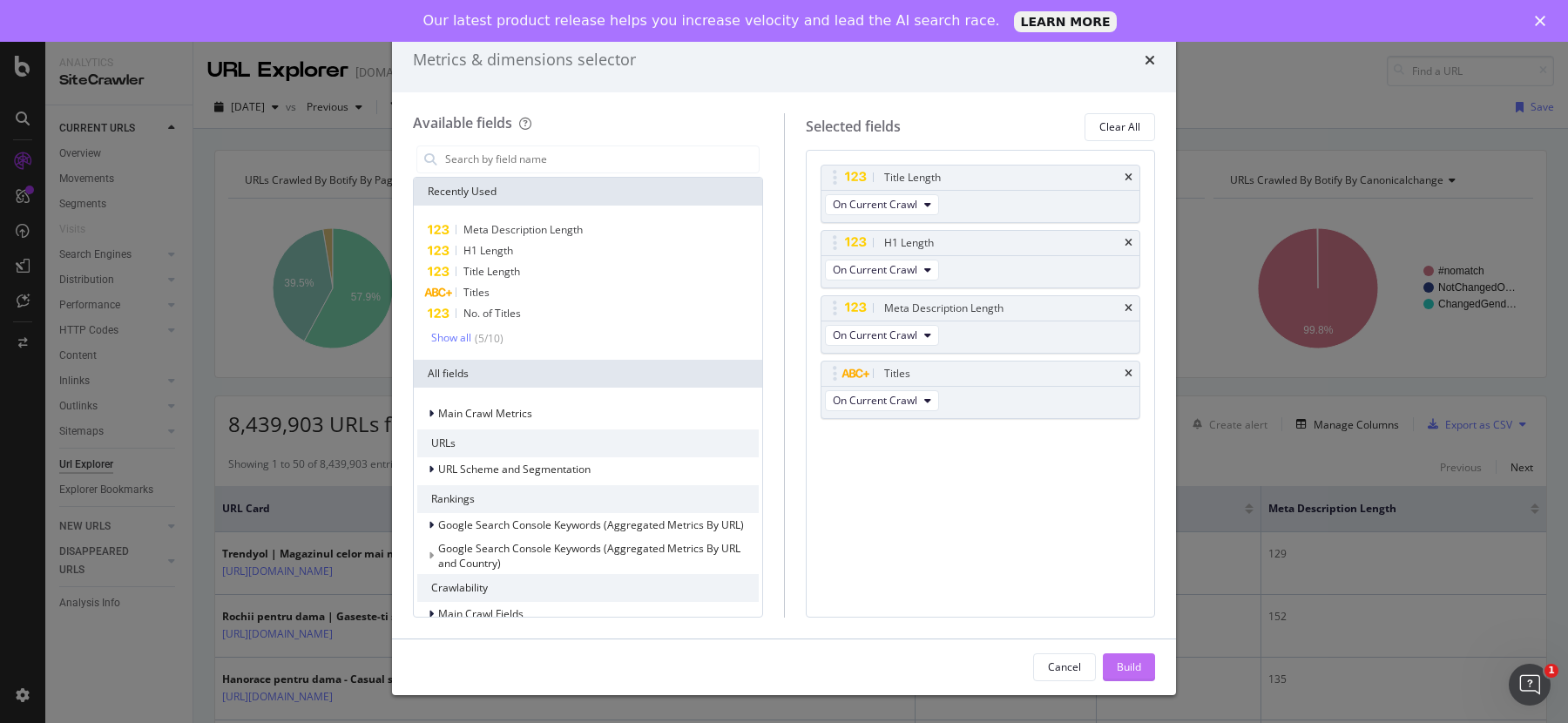
click at [1118, 654] on div "Build" at bounding box center [1129, 667] width 25 height 26
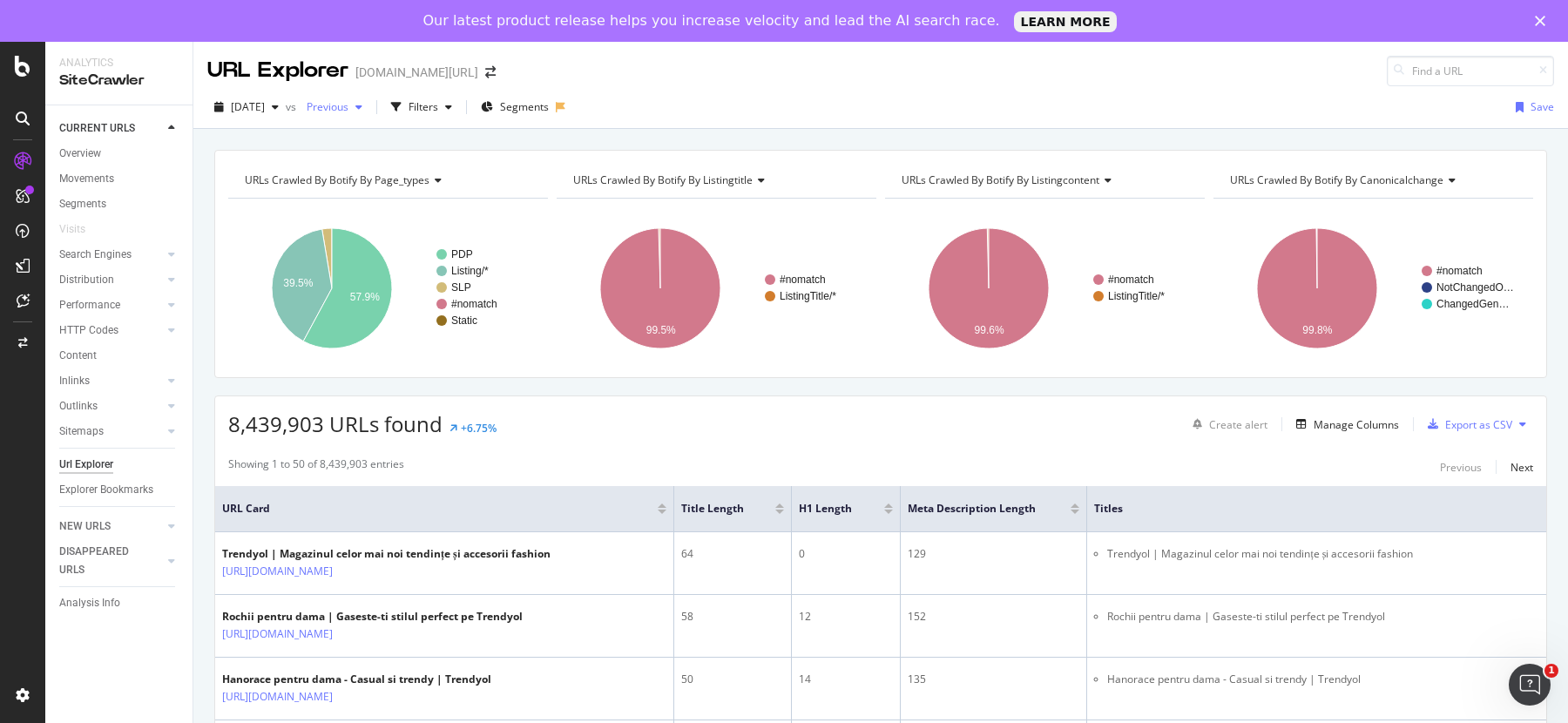
click at [345, 107] on span "Previous" at bounding box center [324, 107] width 49 height 15
click at [435, 101] on div "Filters" at bounding box center [423, 107] width 29 height 15
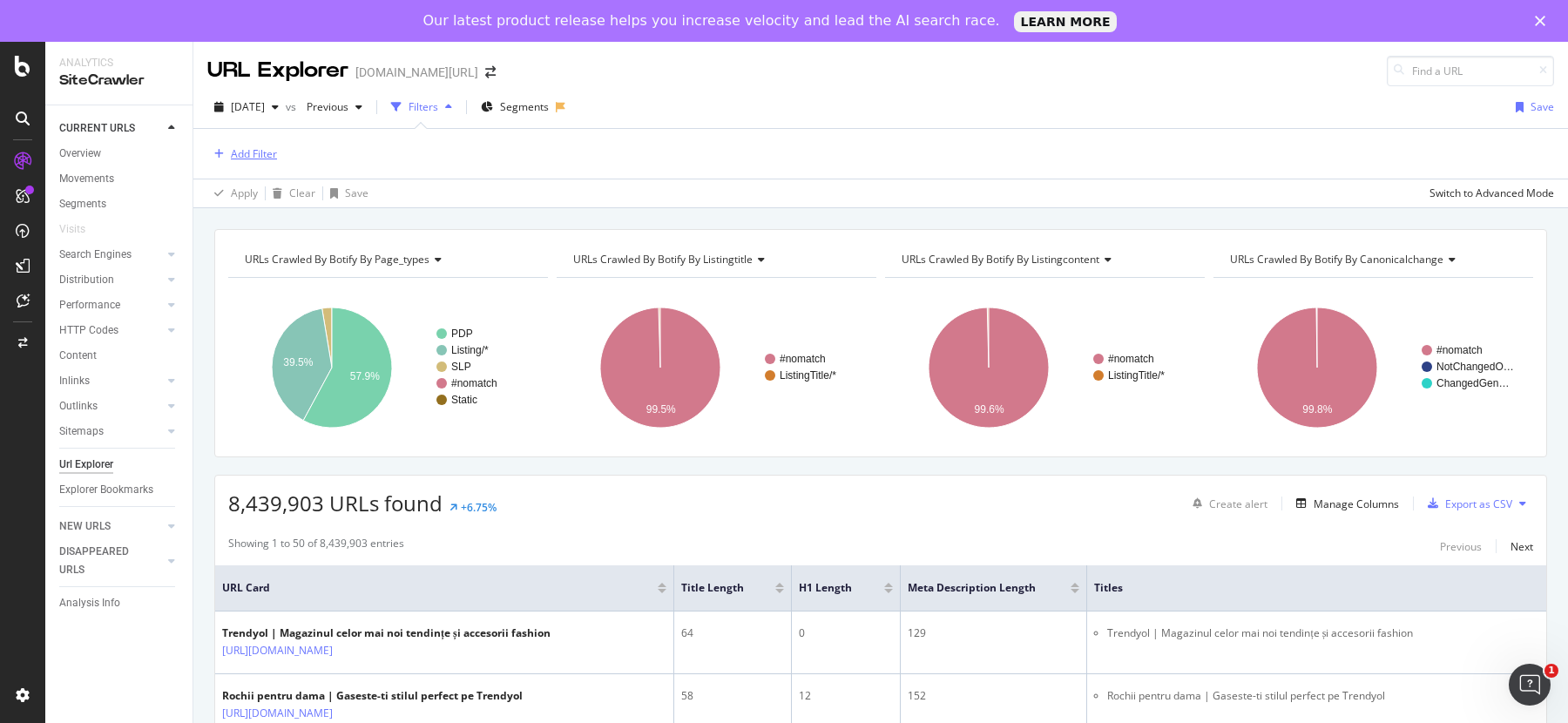
click at [250, 150] on div "Add Filter" at bounding box center [253, 154] width 46 height 15
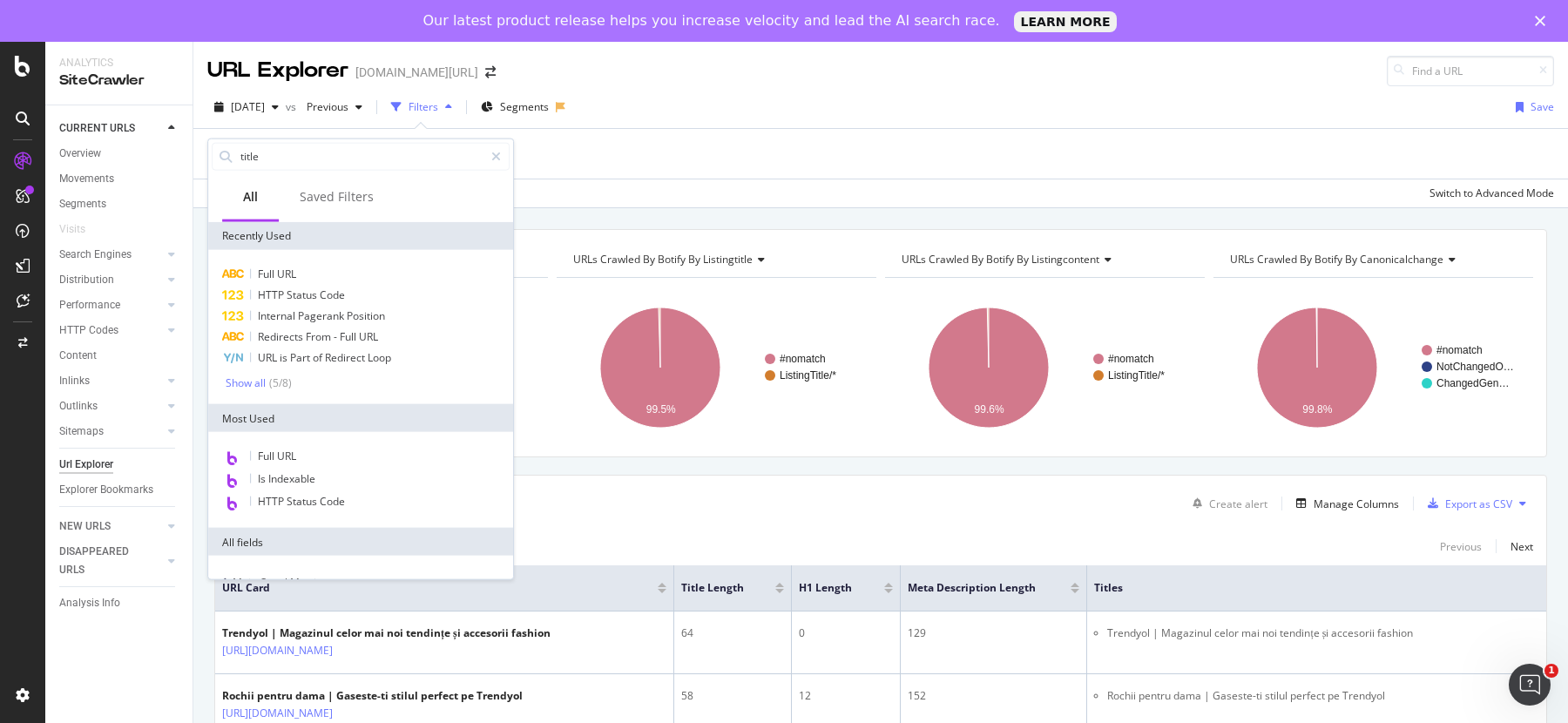
type input "titles"
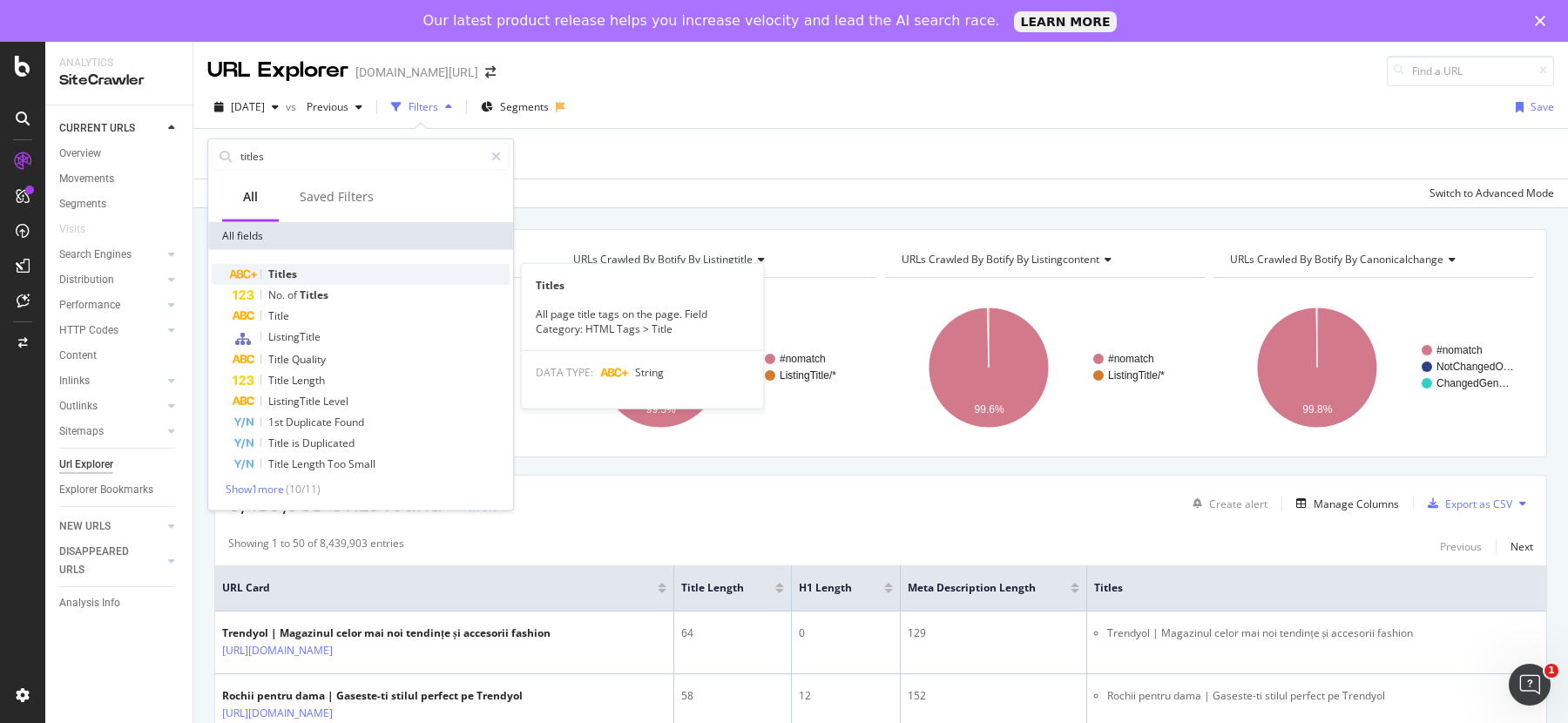
click at [279, 270] on span "Titles" at bounding box center [283, 274] width 28 height 15
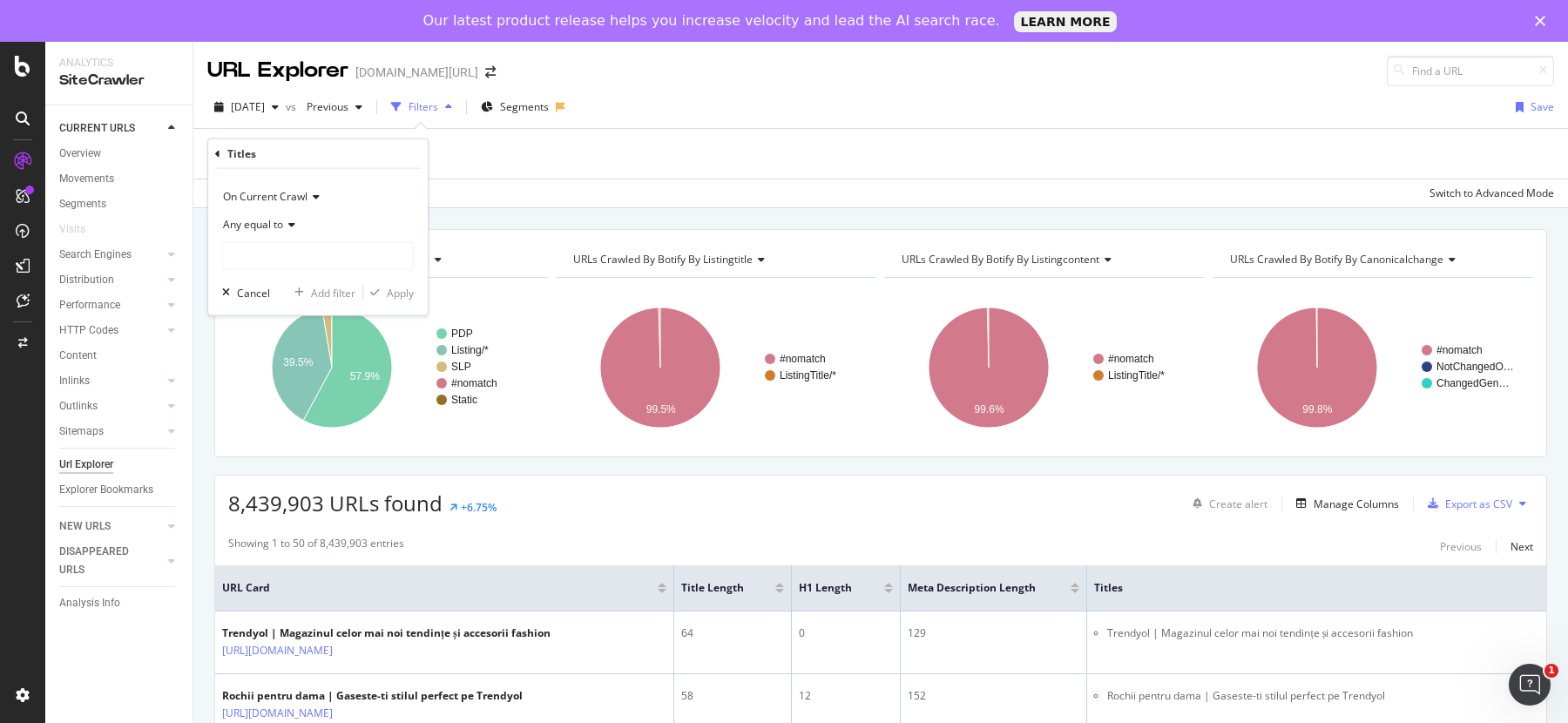
click at [269, 218] on span "Any equal to" at bounding box center [253, 224] width 61 height 15
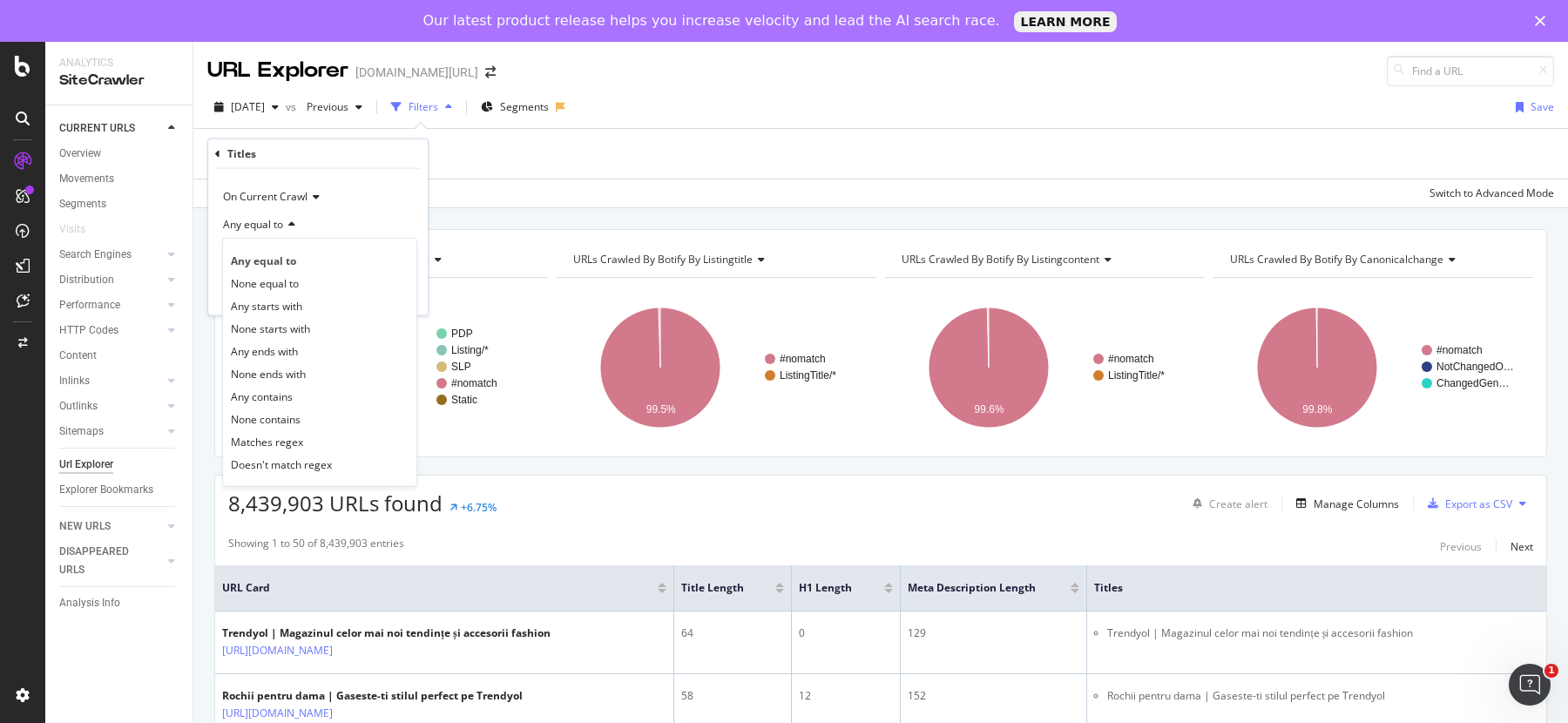
click at [276, 230] on span "Any equal to" at bounding box center [253, 224] width 61 height 15
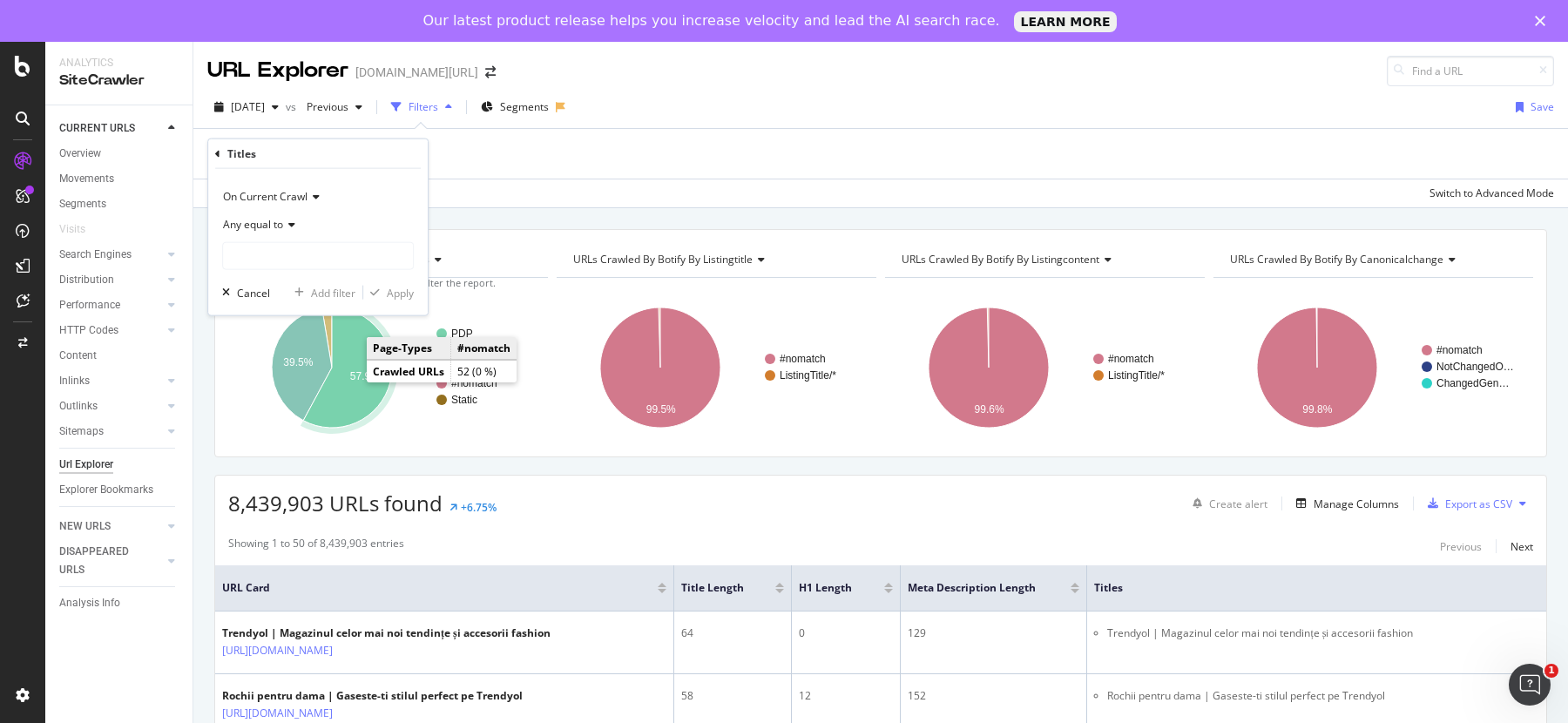
click at [238, 224] on span "Any equal to" at bounding box center [253, 224] width 61 height 15
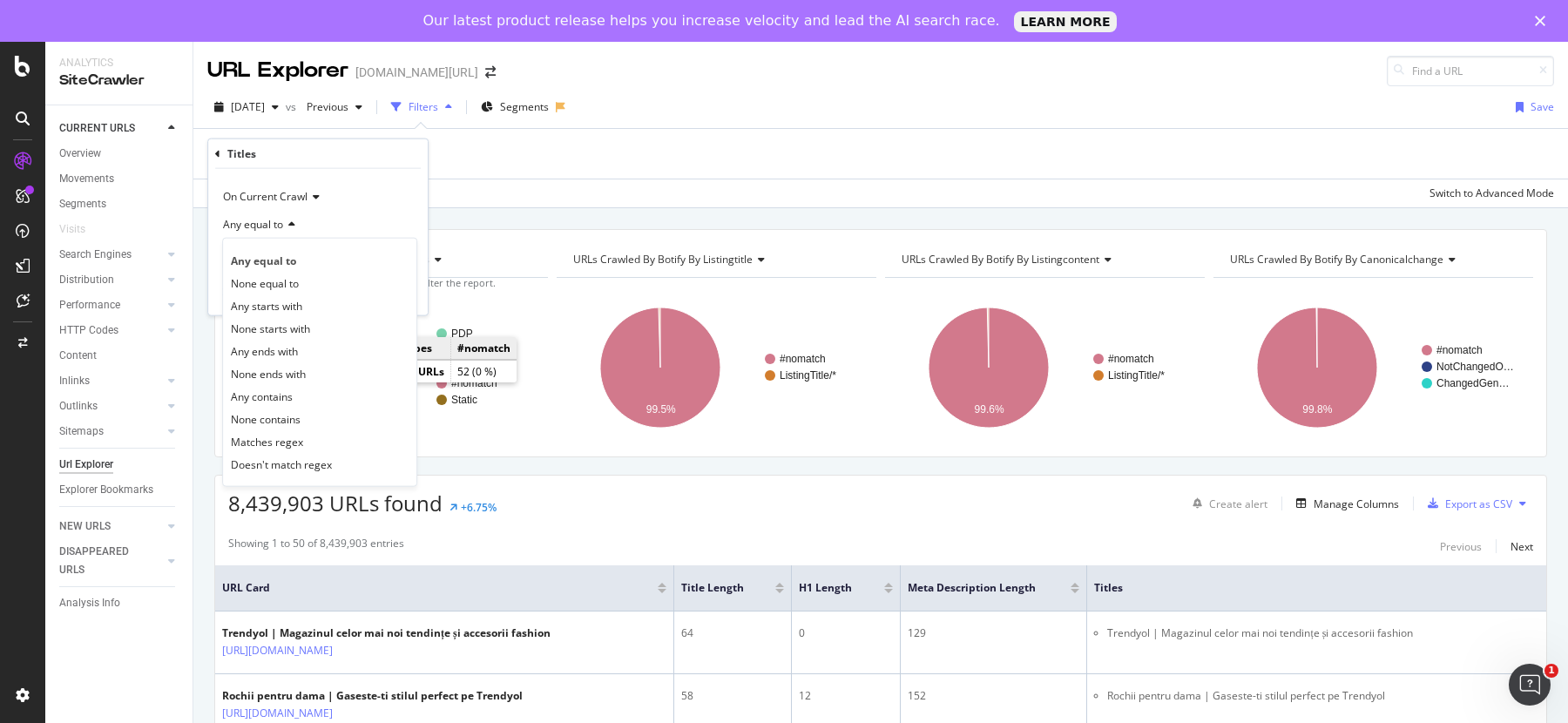
click at [354, 226] on div "Any equal to" at bounding box center [318, 224] width 192 height 27
